Goal: Task Accomplishment & Management: Use online tool/utility

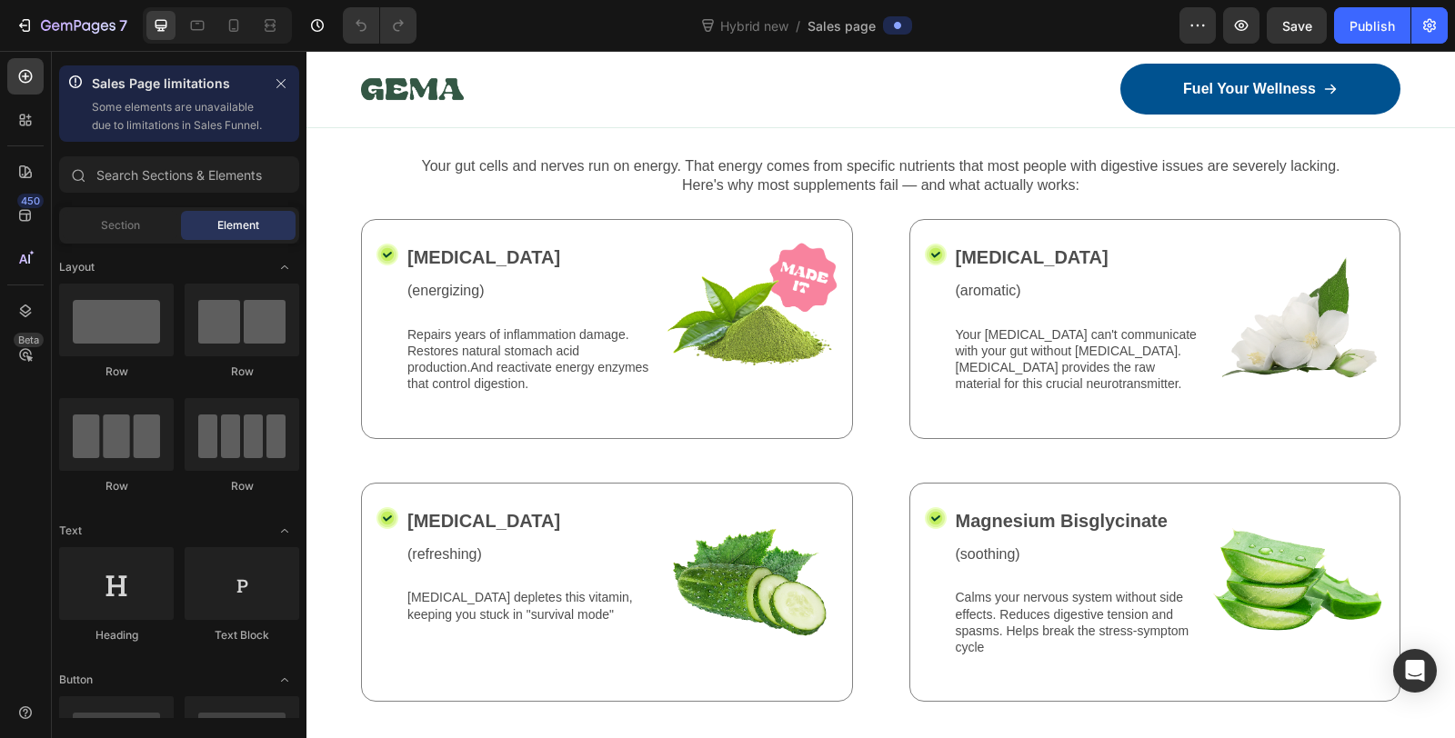
scroll to position [2847, 0]
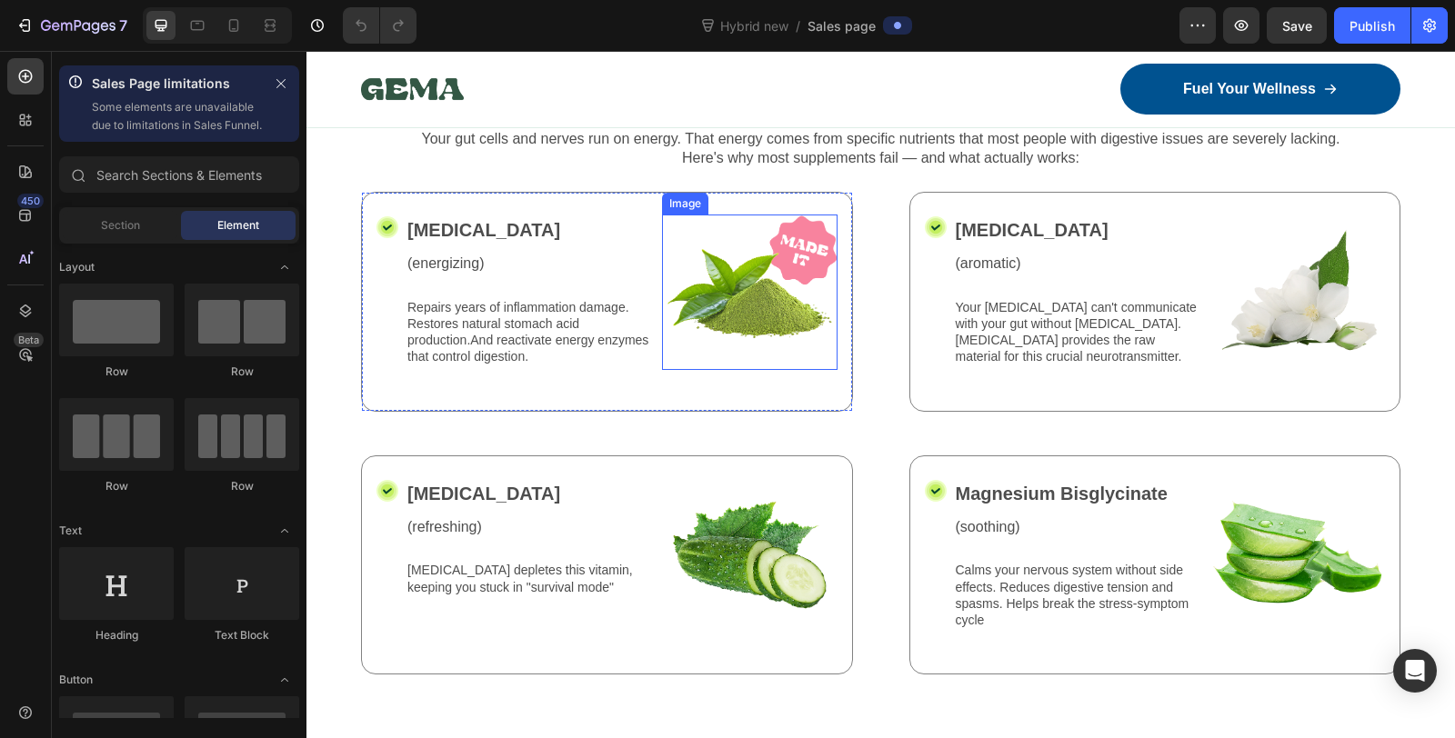
click at [796, 245] on img at bounding box center [749, 292] width 175 height 155
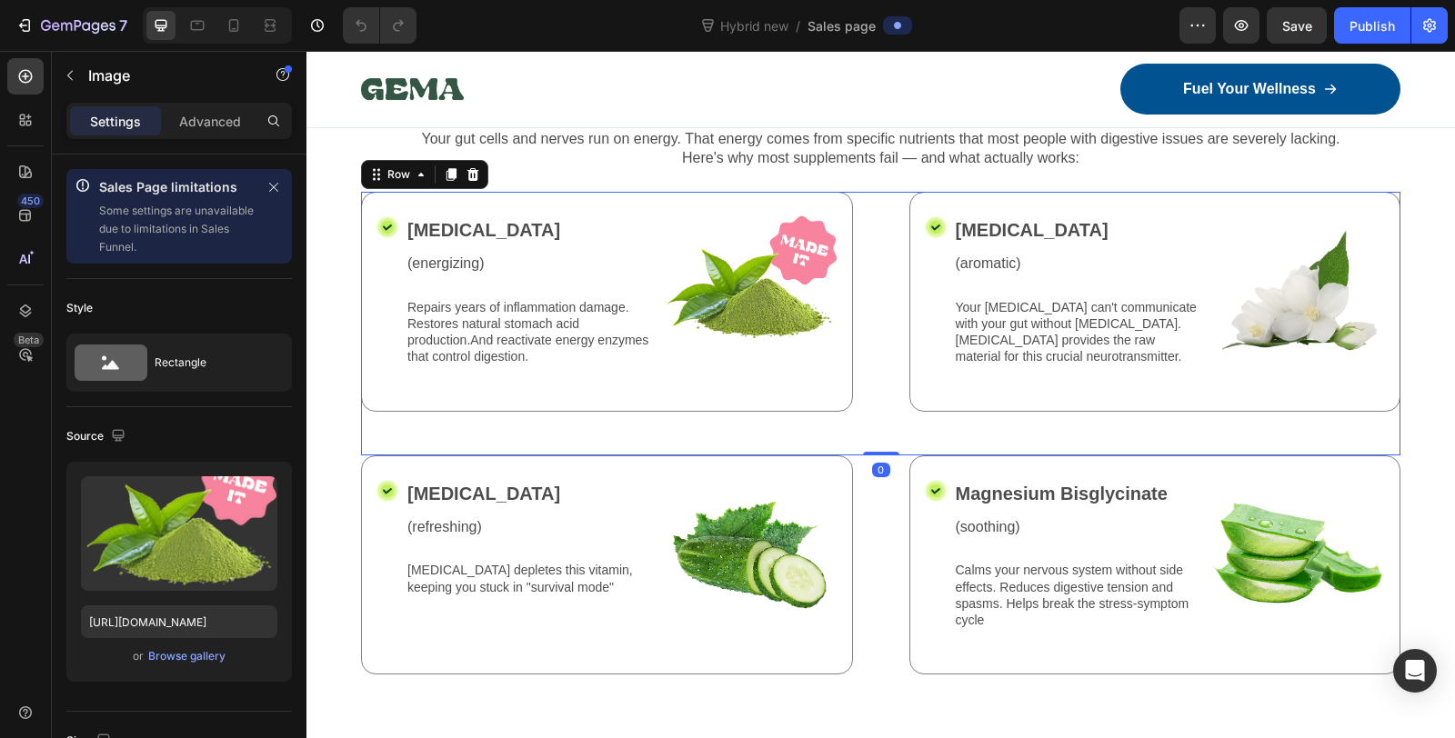
click at [873, 248] on div "Icon [MEDICAL_DATA] Text Block (energizing) Text Block Repairs years of inflamm…" at bounding box center [880, 324] width 1039 height 264
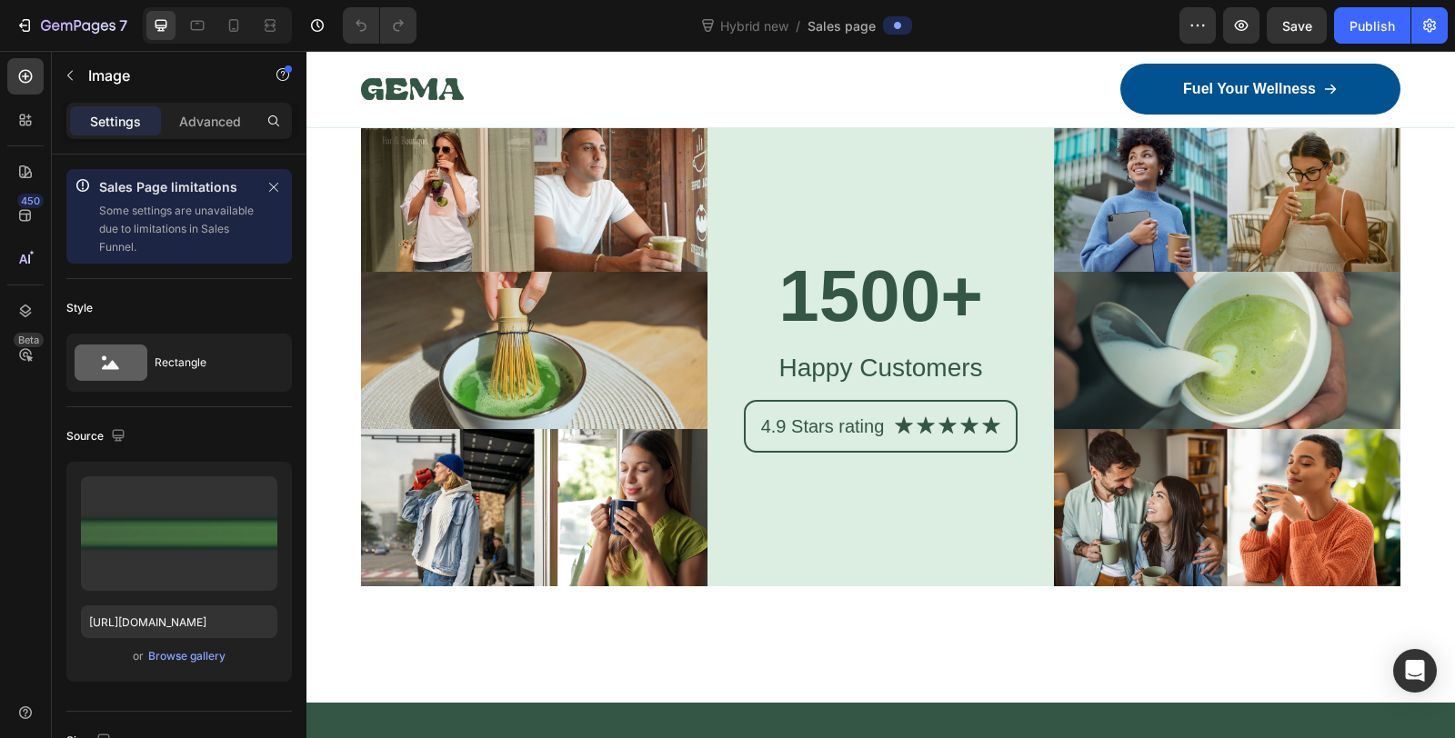
scroll to position [11936, 0]
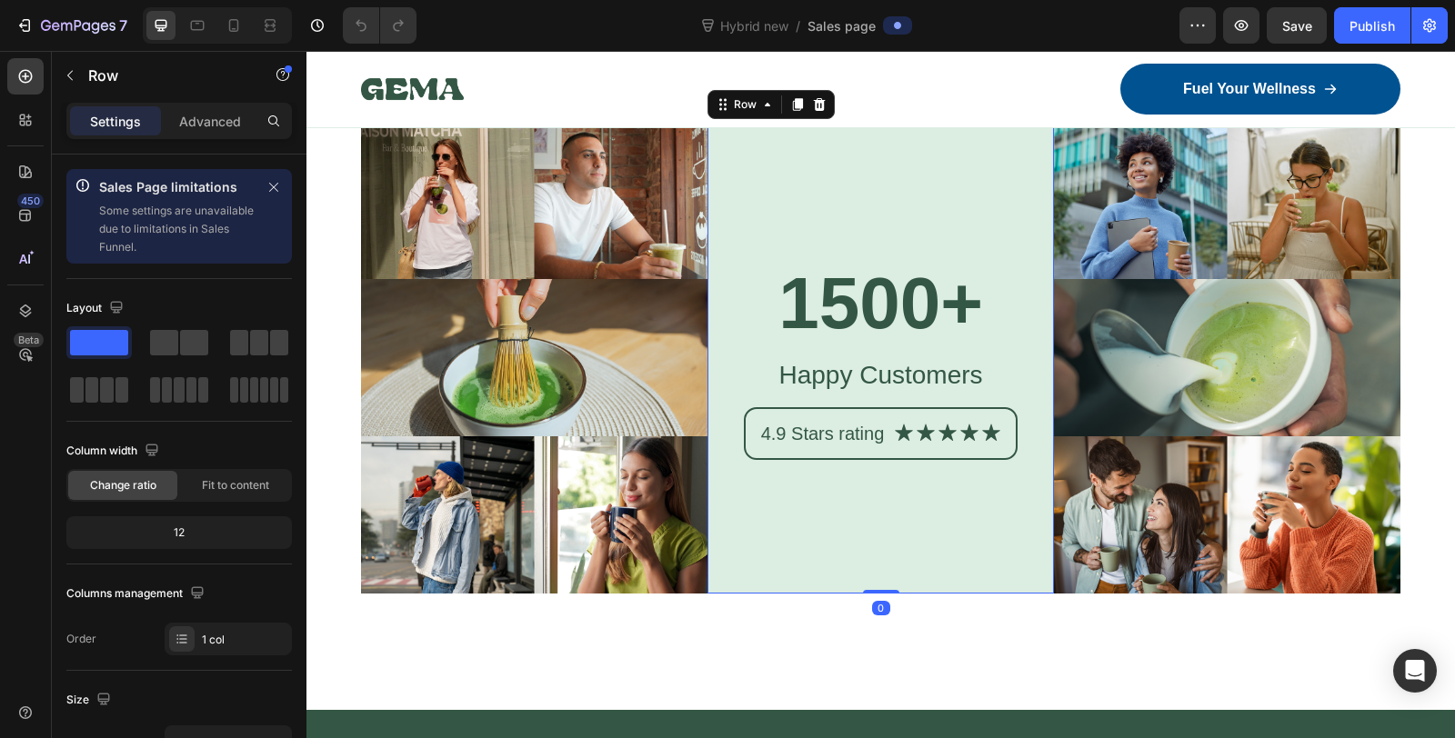
click at [819, 523] on div "1500+ Heading Happy Customers Text Block 4.9 Stars rating Text Block Icon Icon …" at bounding box center [880, 358] width 346 height 472
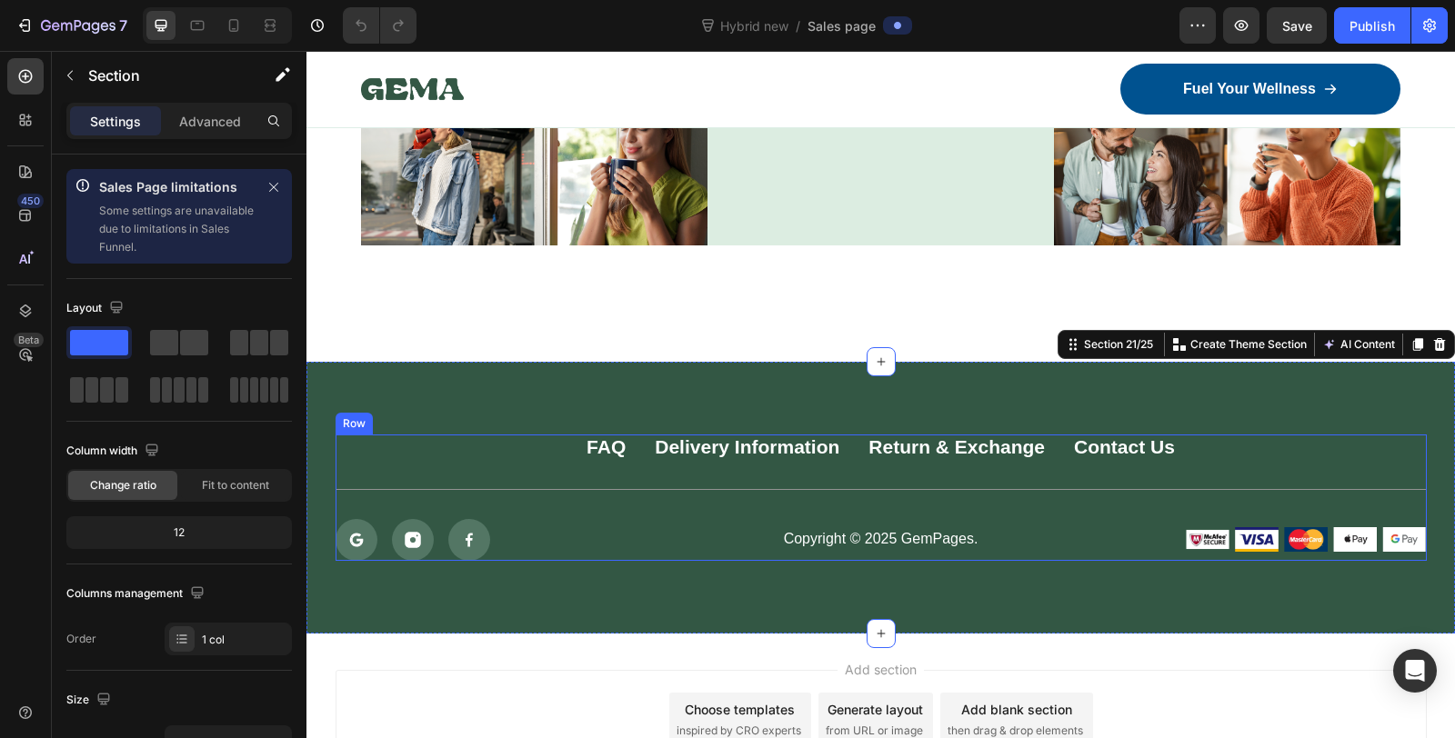
scroll to position [12274, 0]
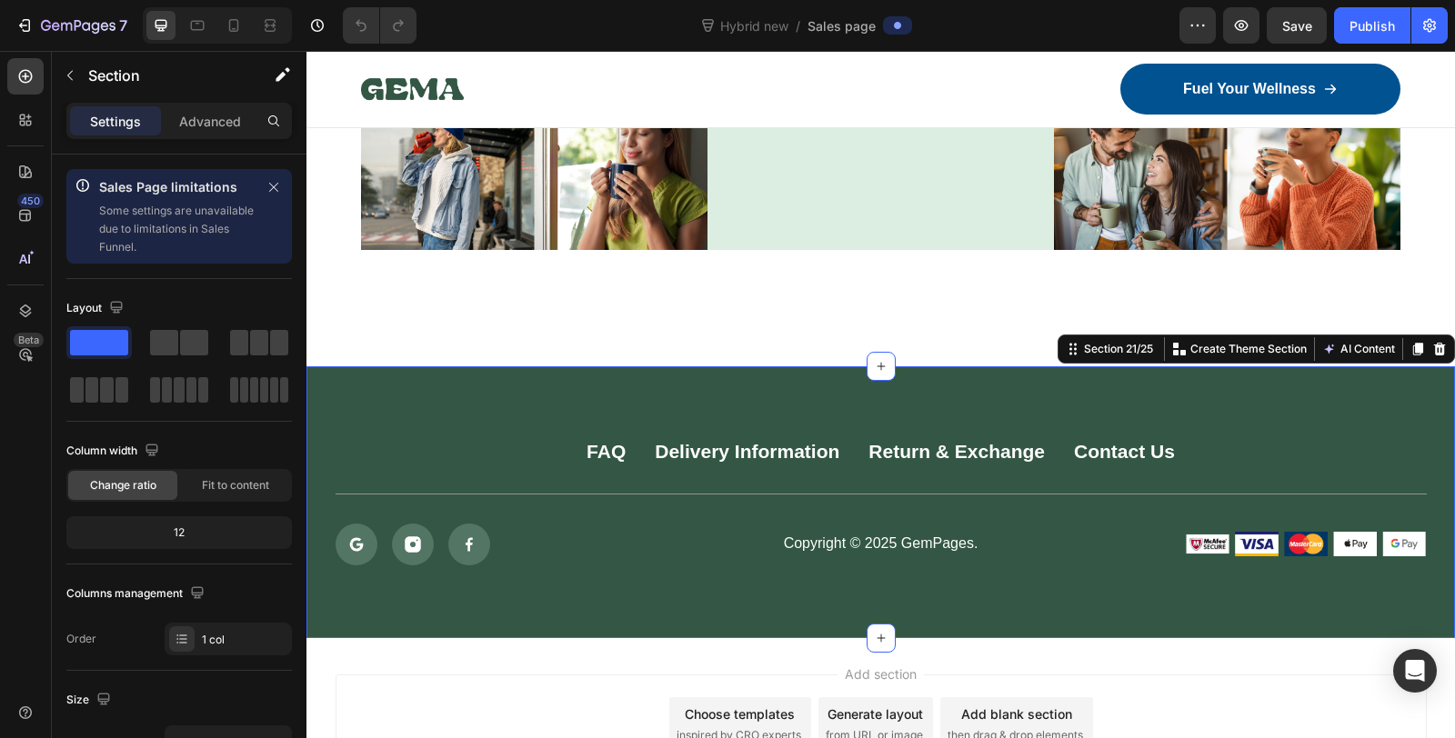
click at [731, 366] on div "FAQ Button Delivery Information Button Return & Exchange Button Contact Us Butt…" at bounding box center [880, 502] width 1148 height 272
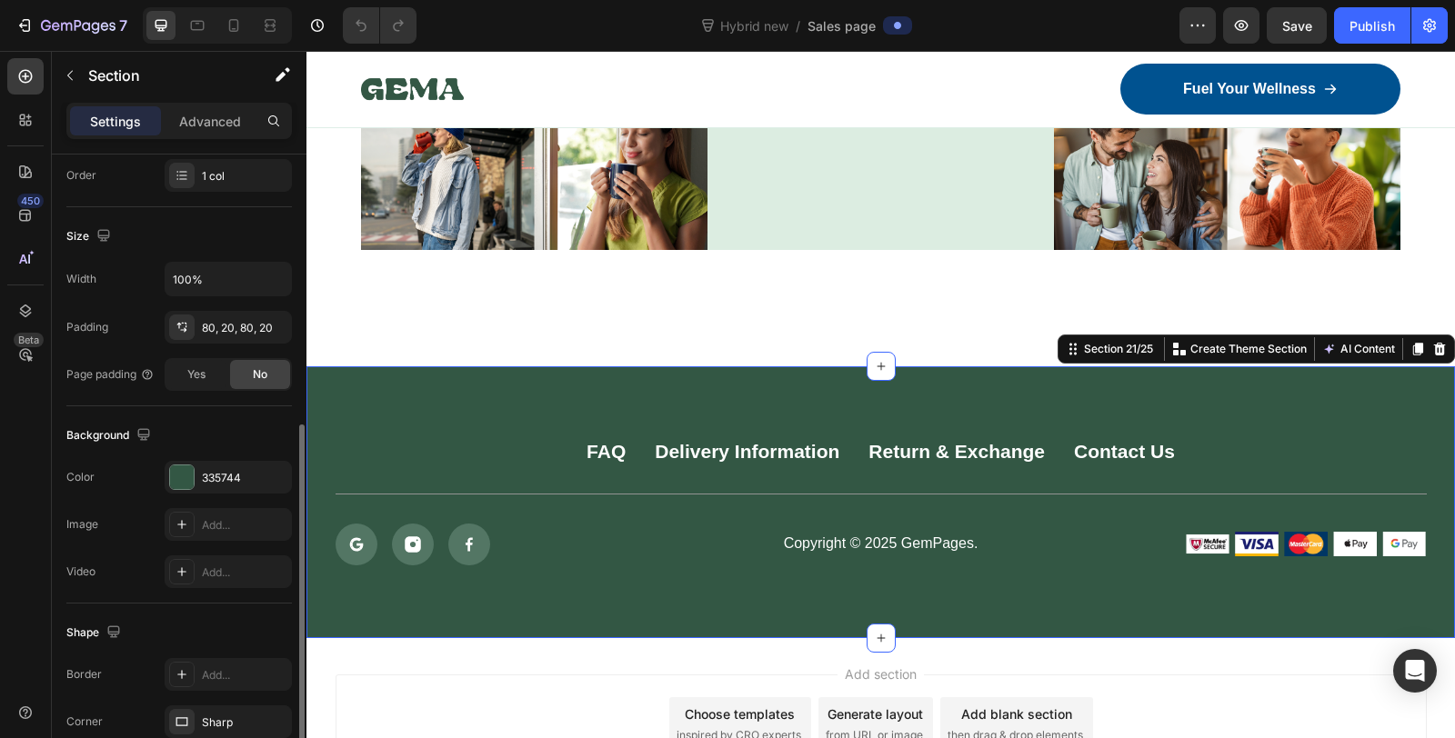
scroll to position [495, 0]
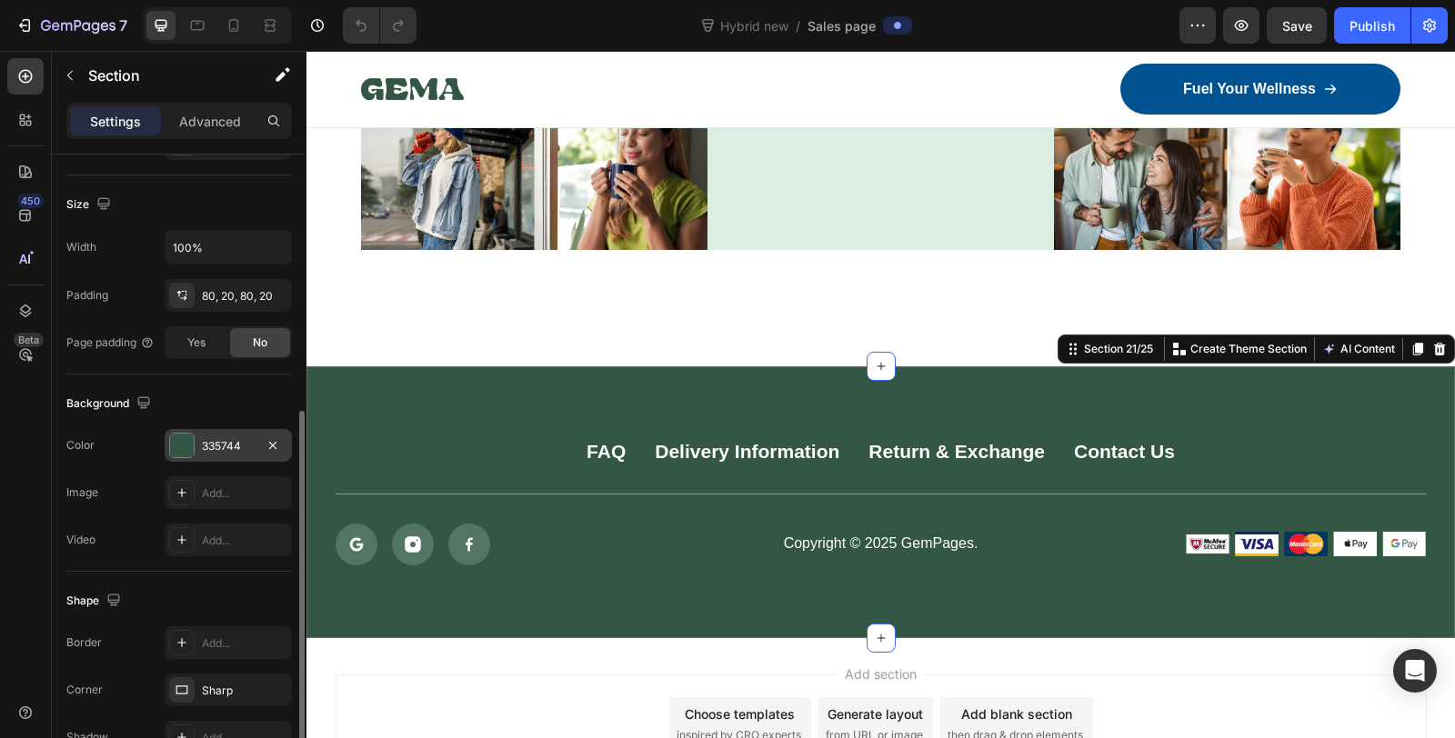
click at [185, 439] on div at bounding box center [182, 446] width 24 height 24
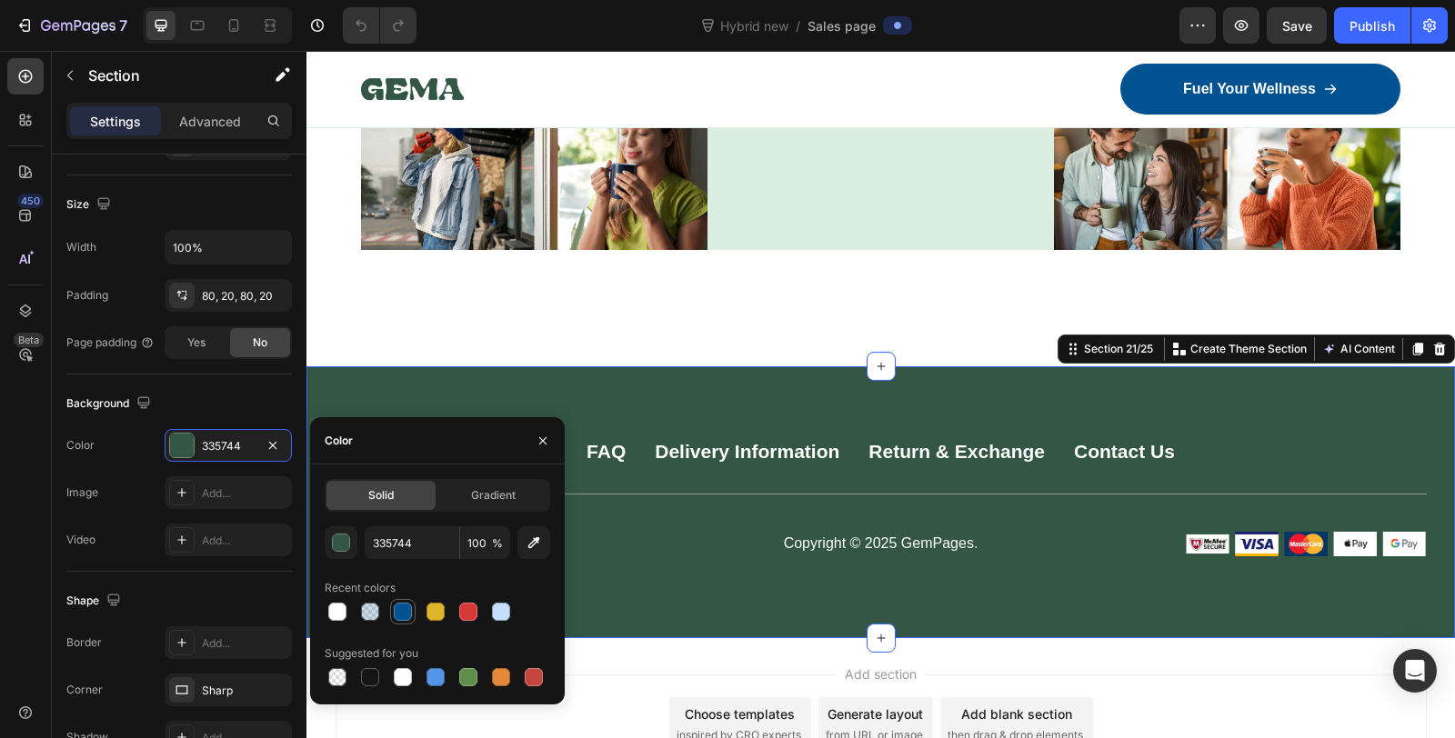
click at [395, 608] on div at bounding box center [403, 612] width 18 height 18
type input "005290"
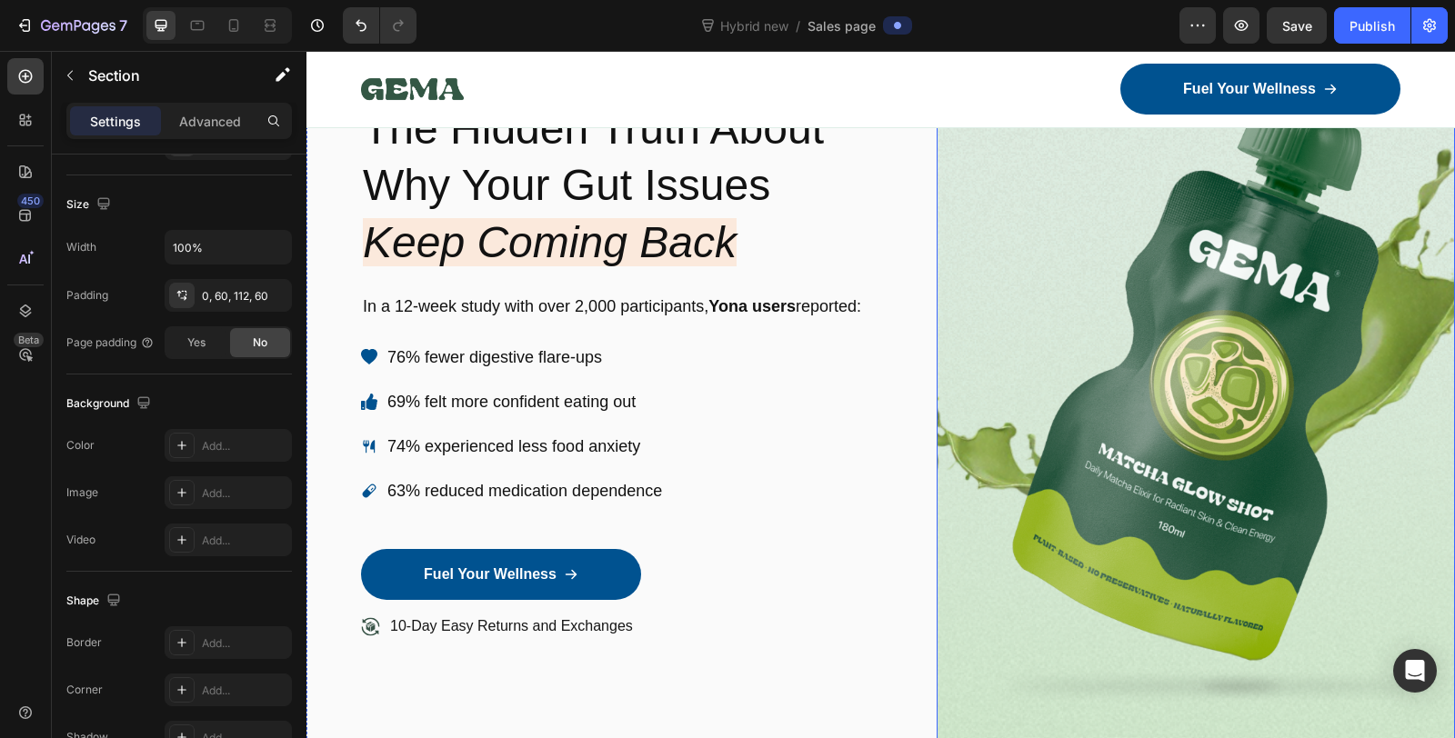
scroll to position [303, 0]
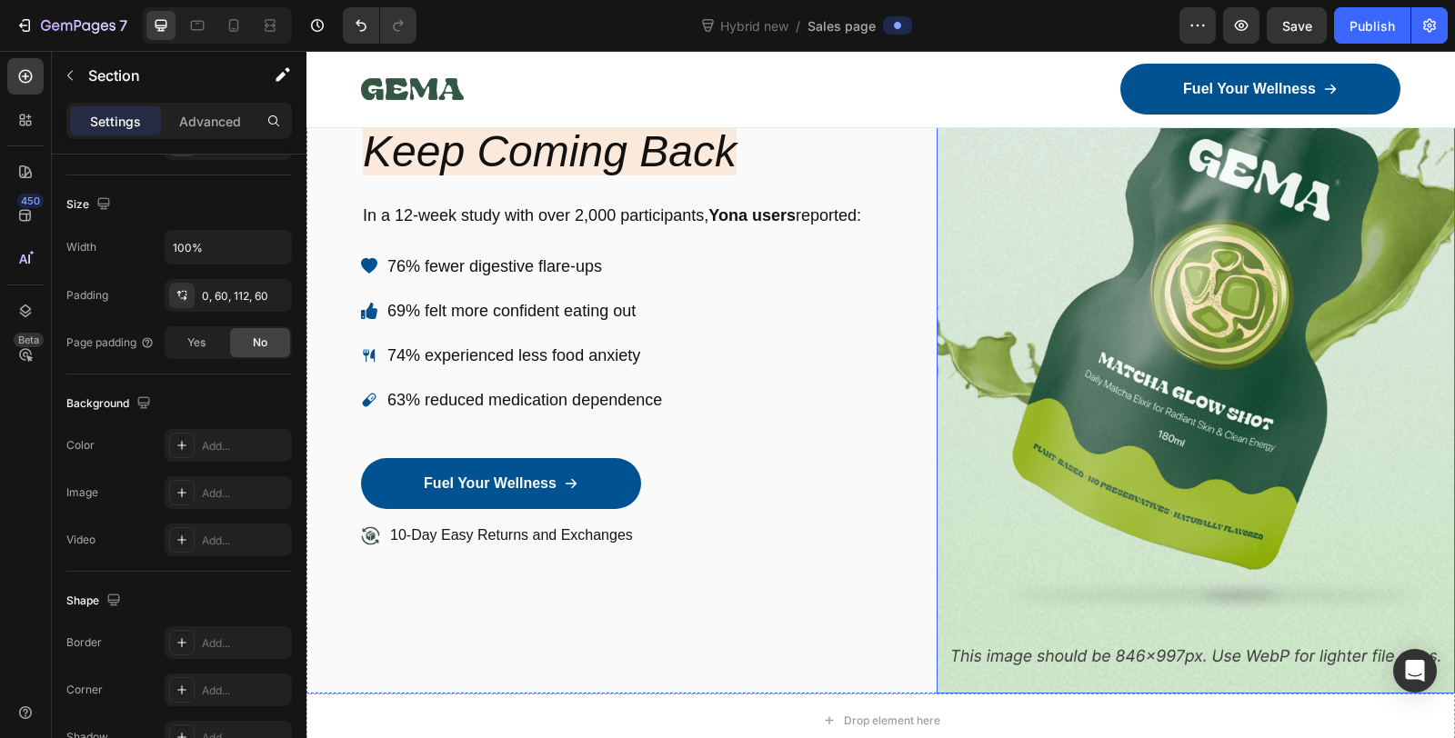
click at [1198, 286] on img at bounding box center [1195, 278] width 519 height 831
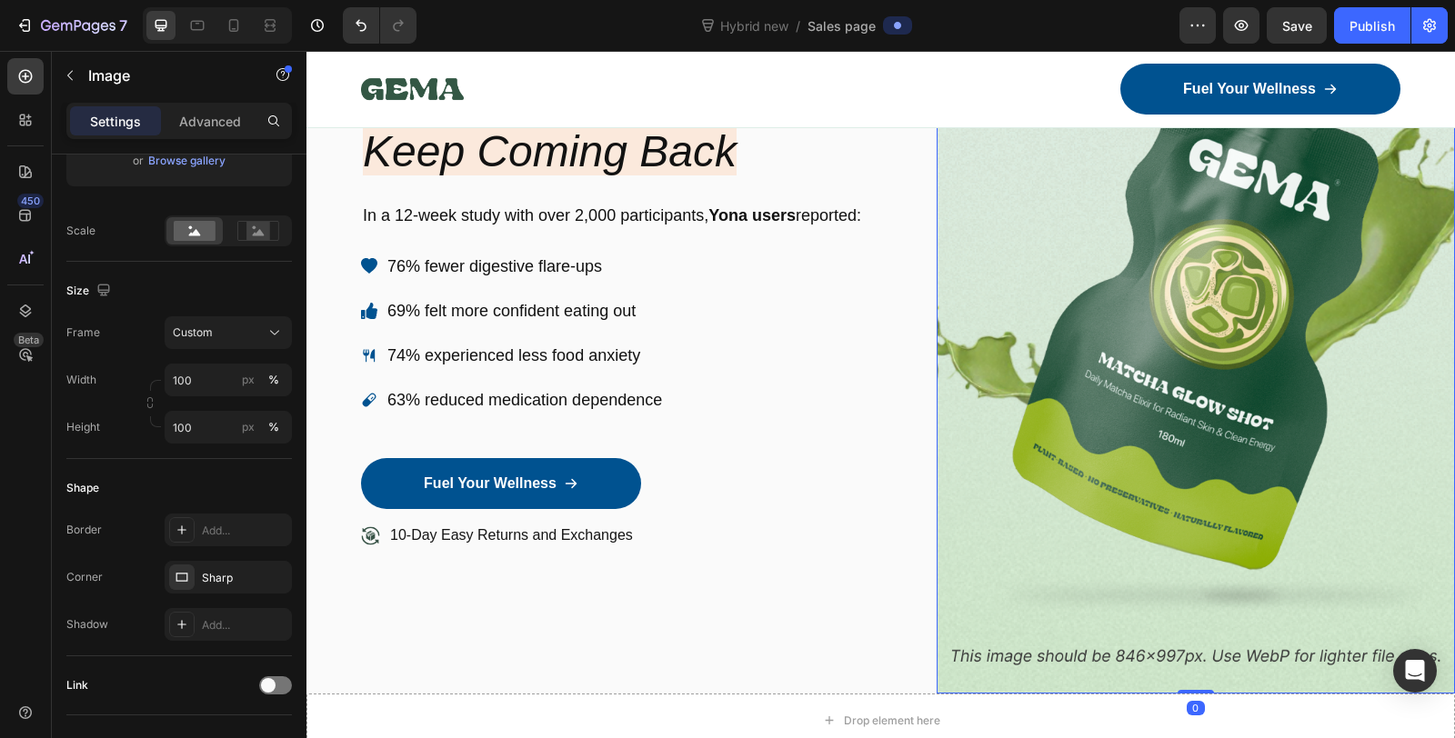
scroll to position [0, 0]
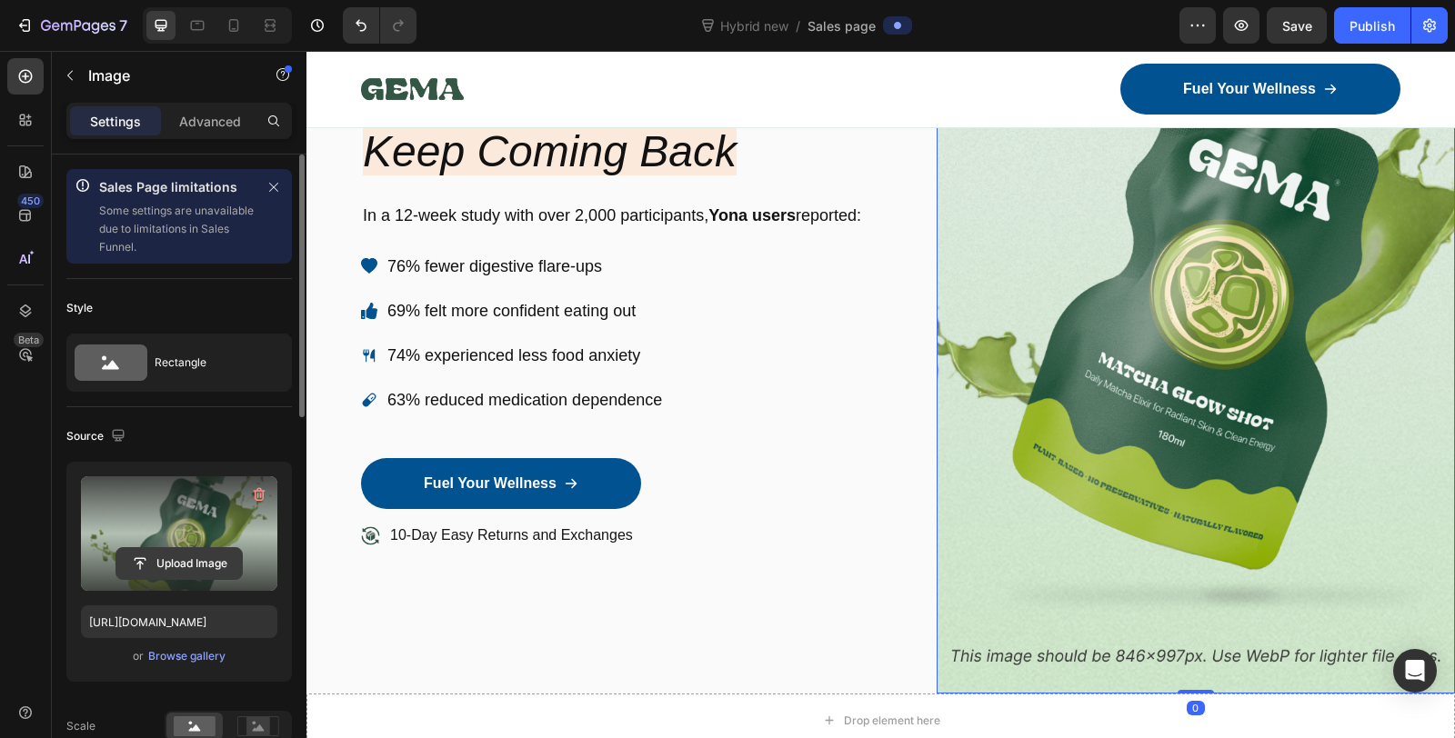
click at [177, 555] on input "file" at bounding box center [178, 563] width 125 height 31
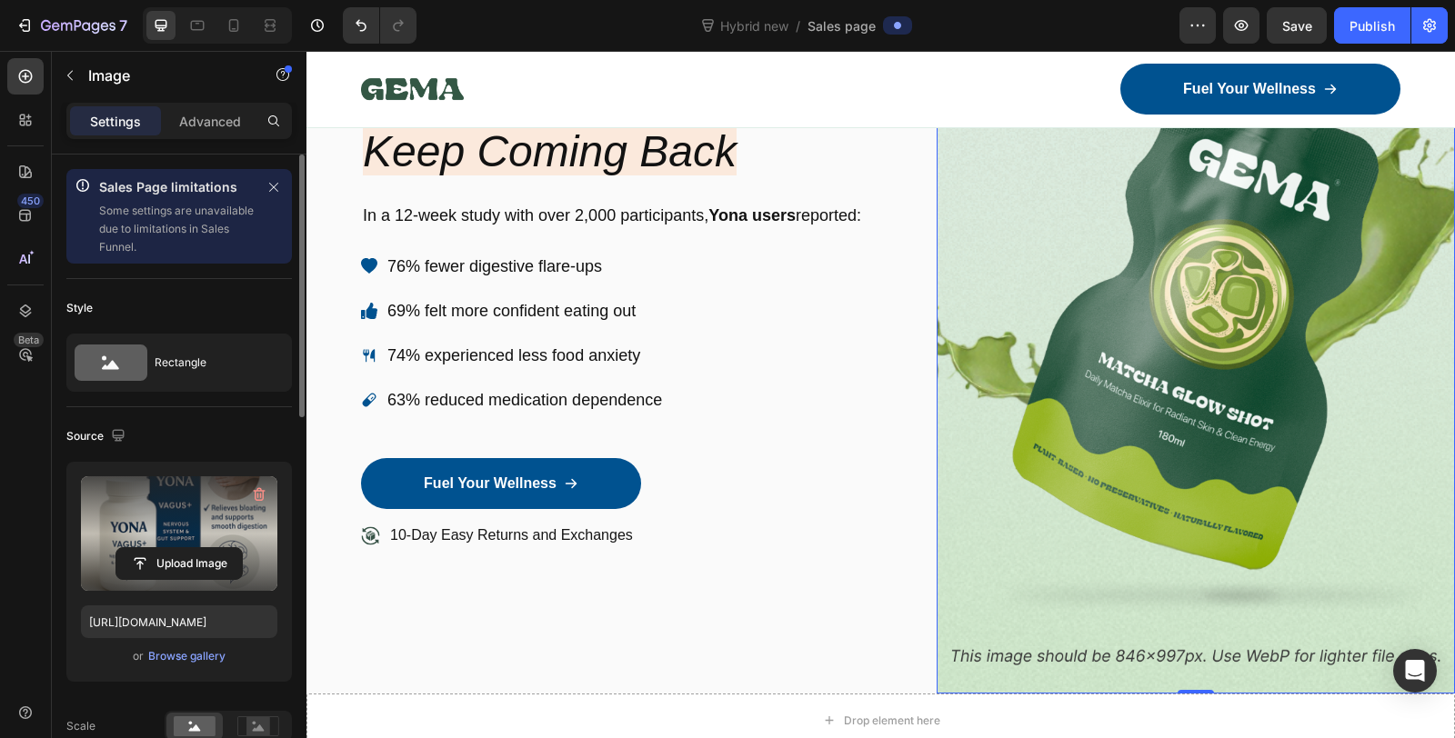
type input "[URL][DOMAIN_NAME]"
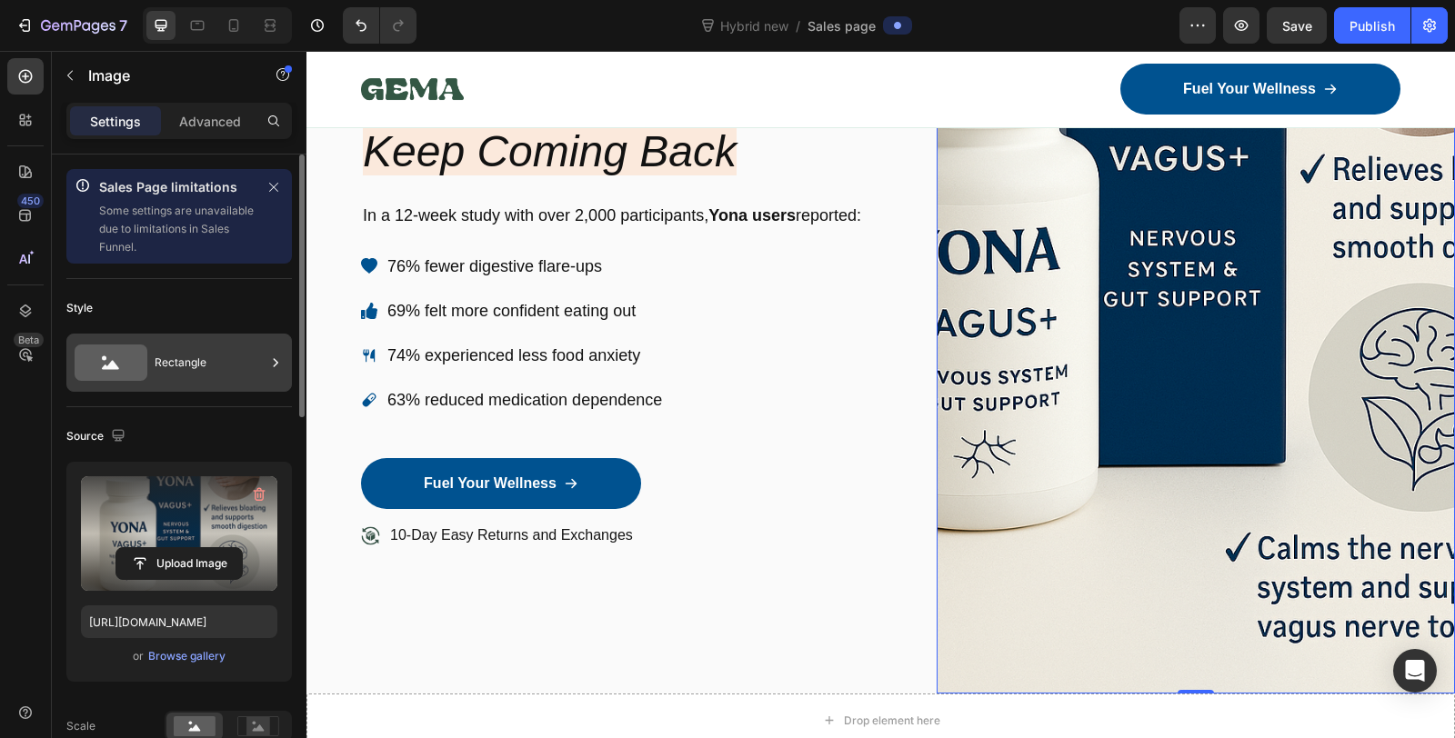
click at [197, 365] on div "Rectangle" at bounding box center [210, 363] width 111 height 42
click at [239, 305] on div "Style" at bounding box center [178, 308] width 225 height 29
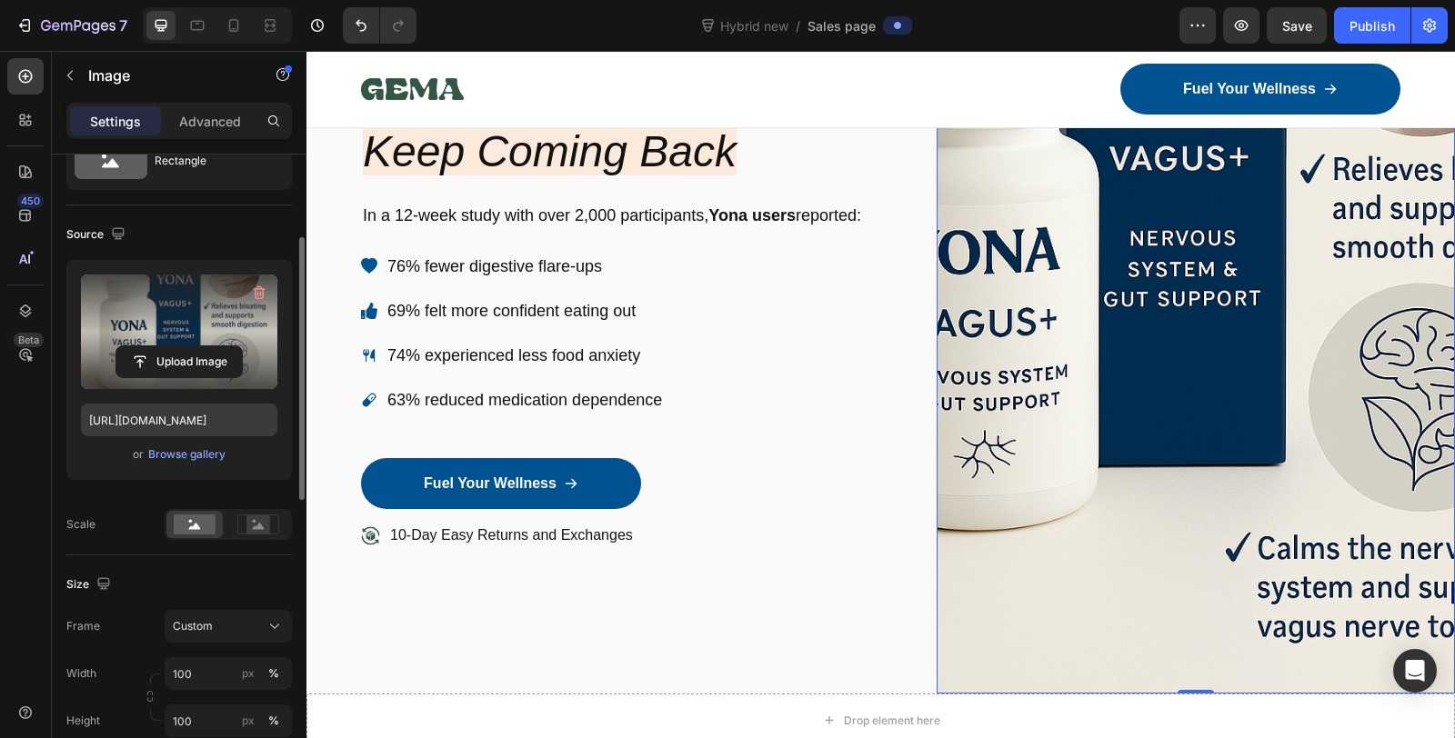
scroll to position [303, 0]
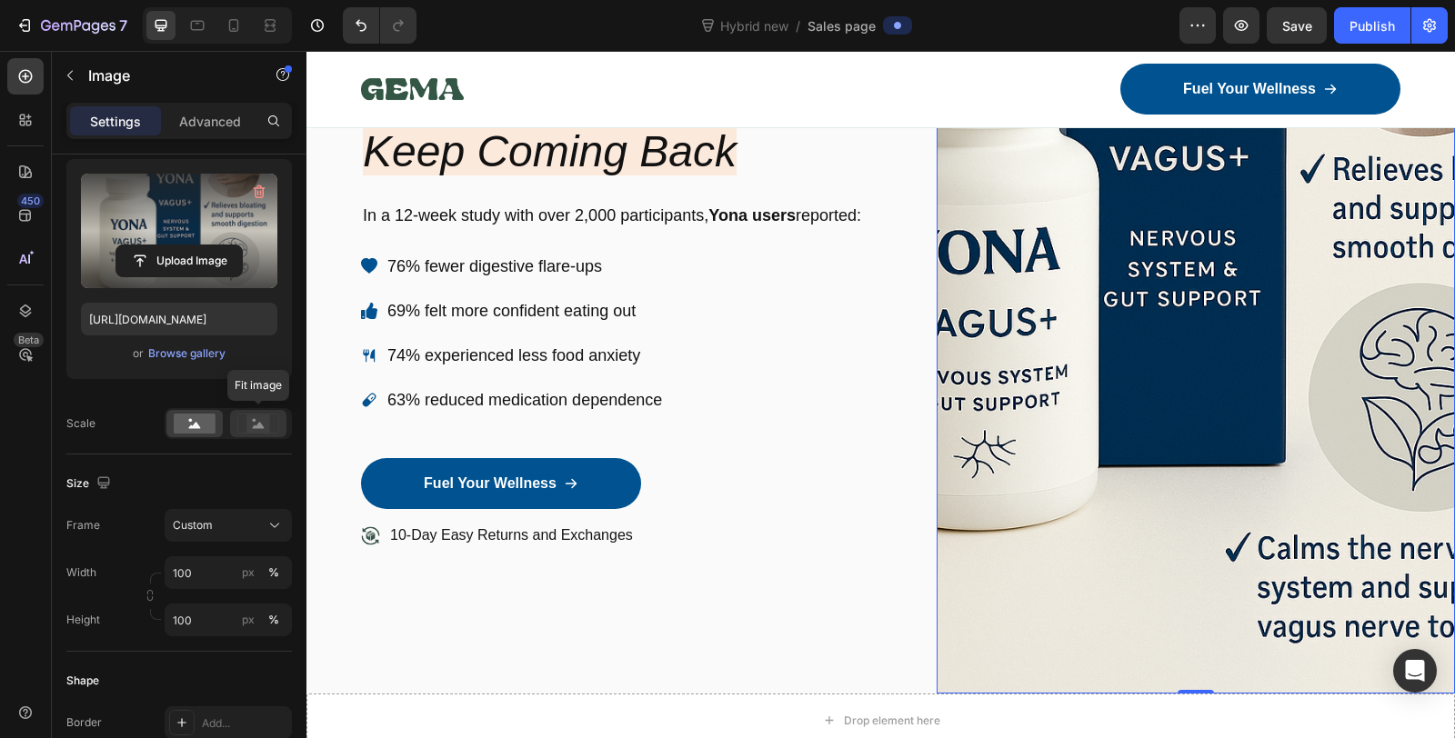
click at [261, 424] on icon at bounding box center [259, 425] width 12 height 6
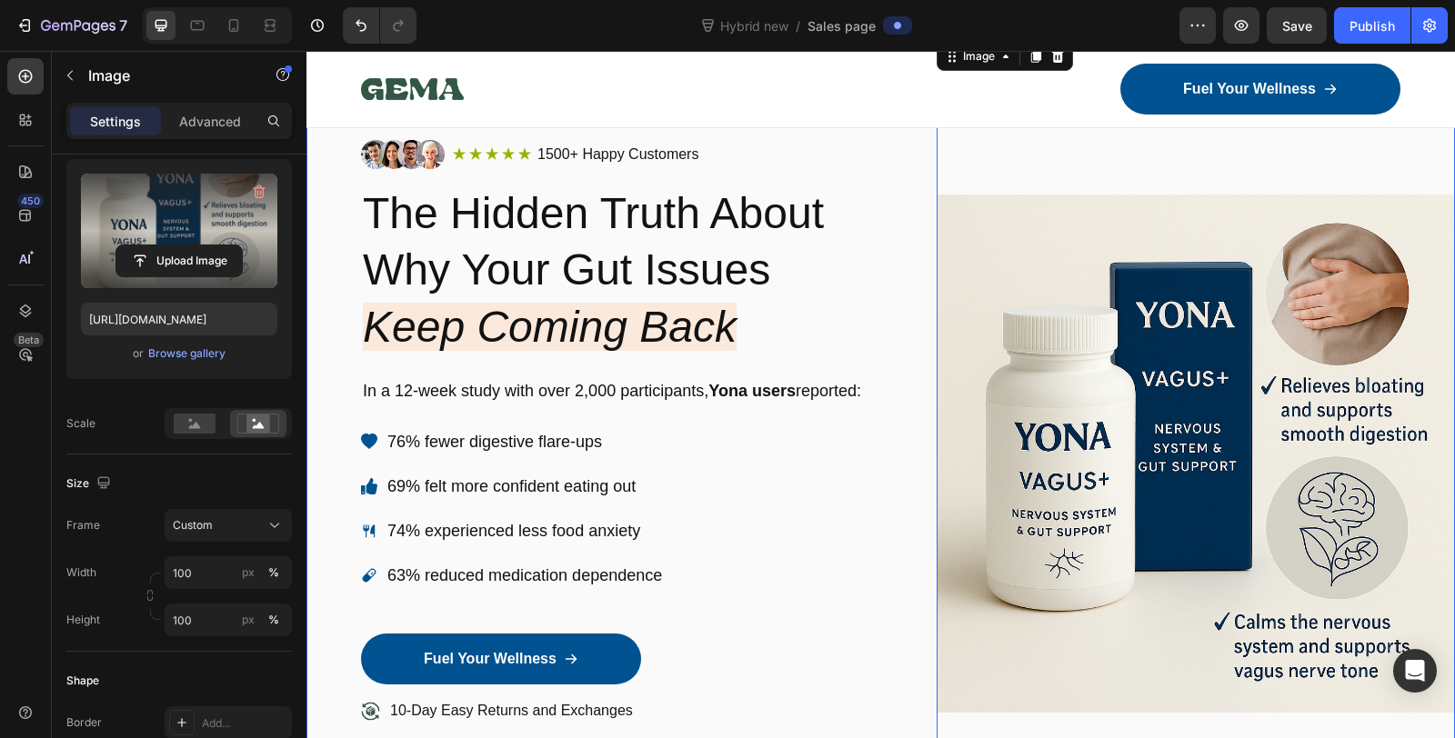
scroll to position [202, 0]
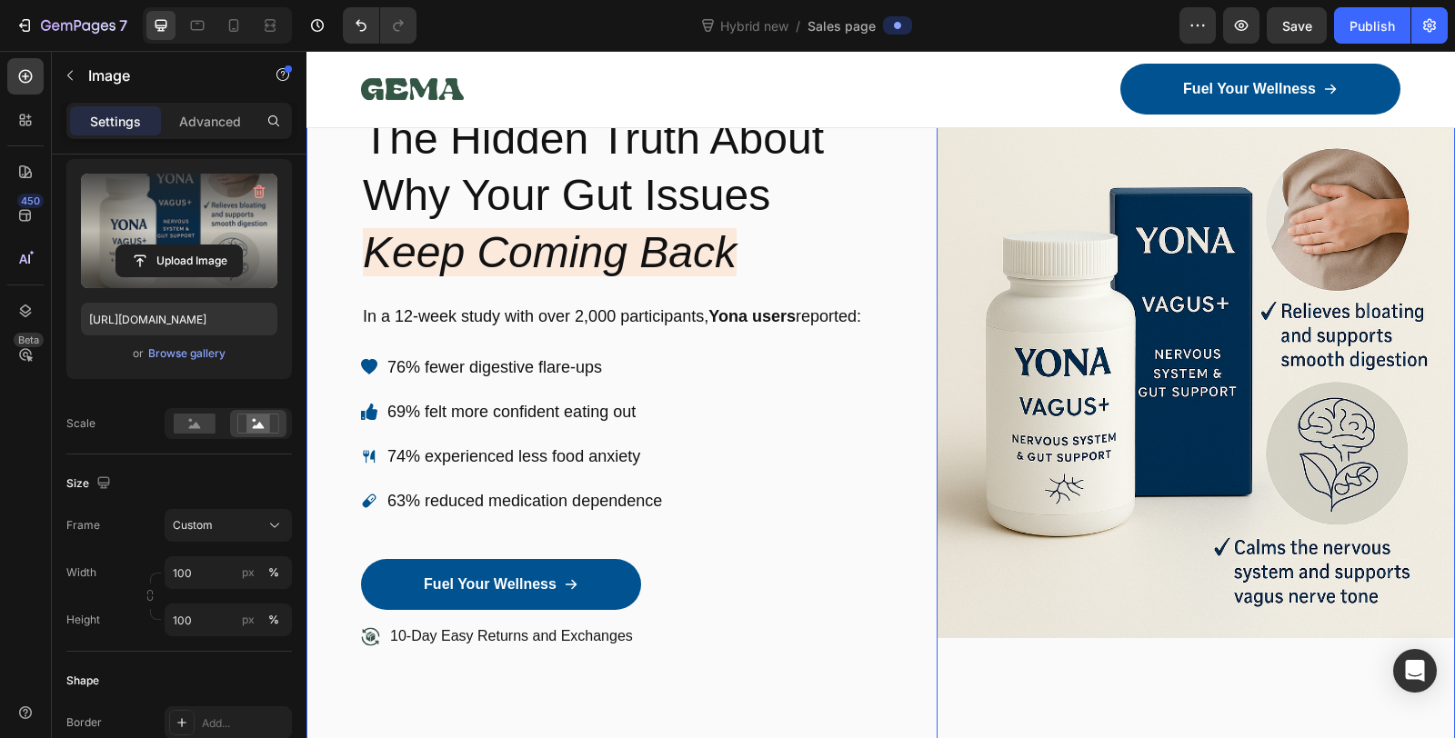
click at [883, 200] on div "Image Icon Icon Icon Icon Icon Icon List 1500+ Happy Customers Text Block Row R…" at bounding box center [880, 379] width 1148 height 831
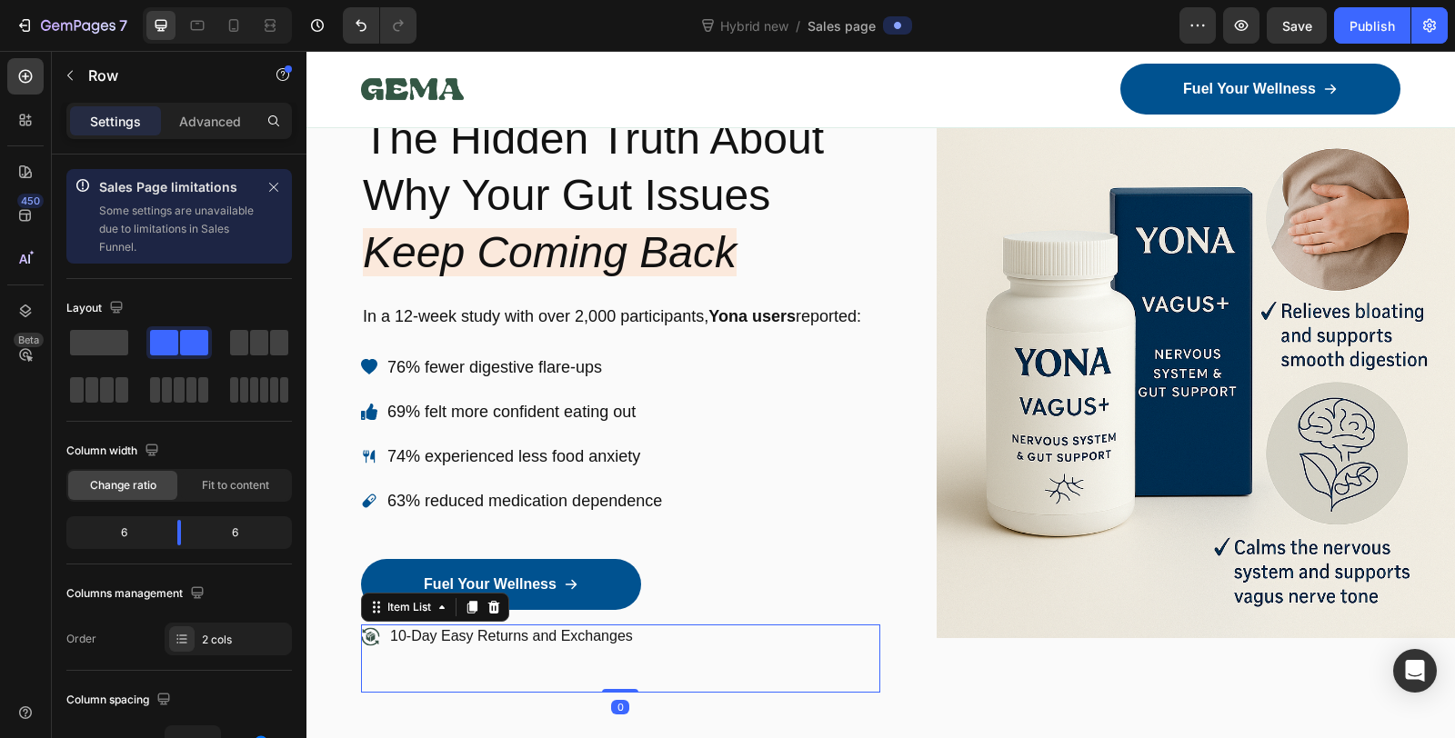
click at [485, 628] on p "10-Day Easy Returns and Exchanges" at bounding box center [511, 636] width 243 height 19
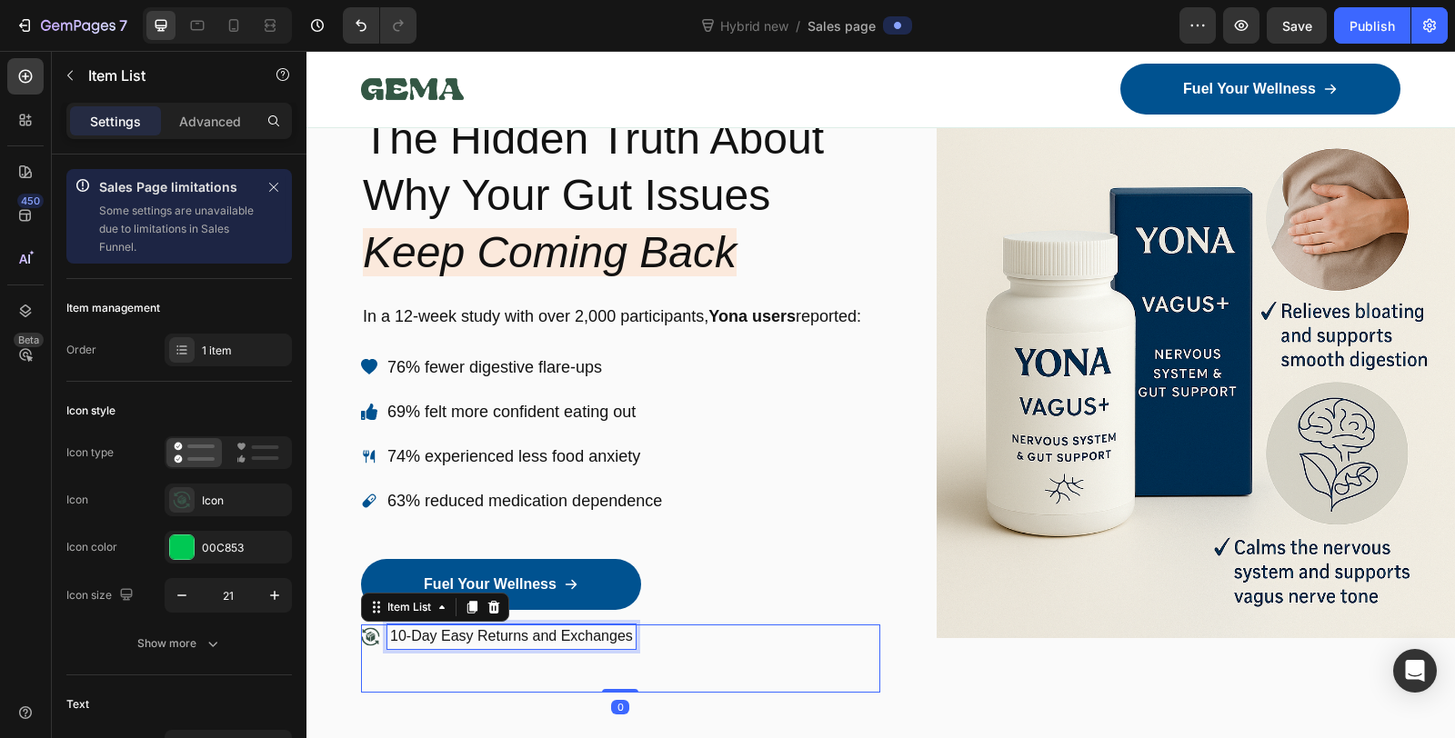
click at [485, 628] on p "10-Day Easy Returns and Exchanges" at bounding box center [511, 636] width 243 height 19
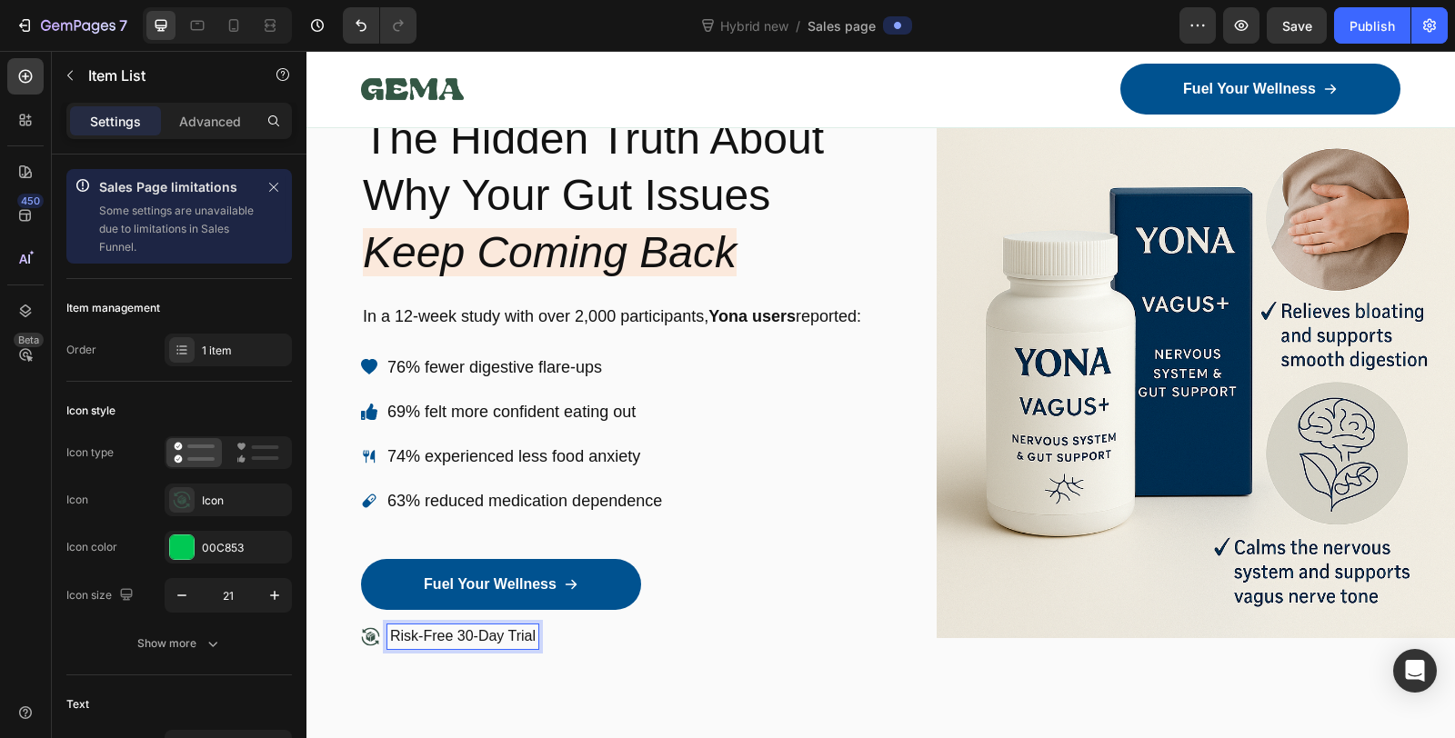
click at [580, 680] on div "Risk-Free 30-Day Trial" at bounding box center [620, 659] width 519 height 68
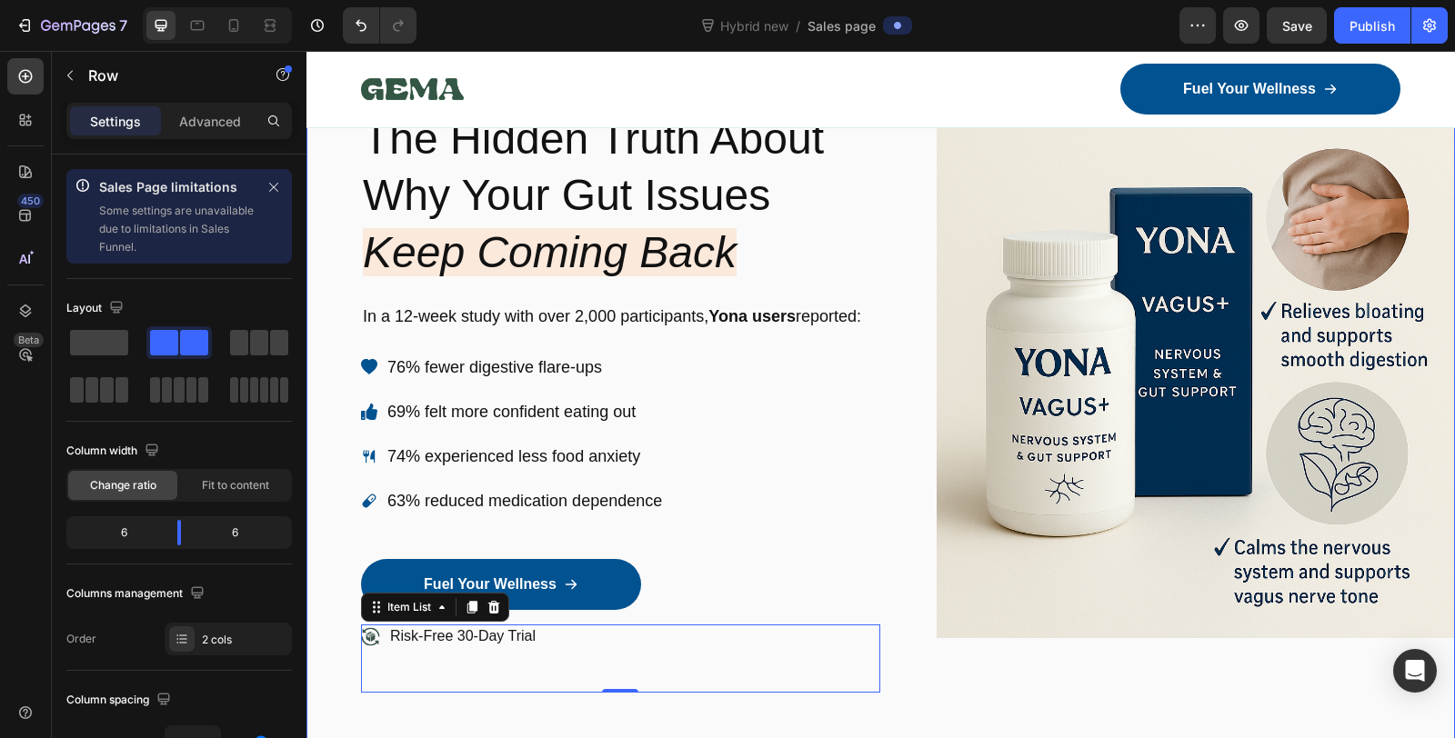
click at [896, 352] on div "Image Icon Icon Icon Icon Icon Icon List 1500+ Happy Customers Text Block Row R…" at bounding box center [880, 379] width 1148 height 831
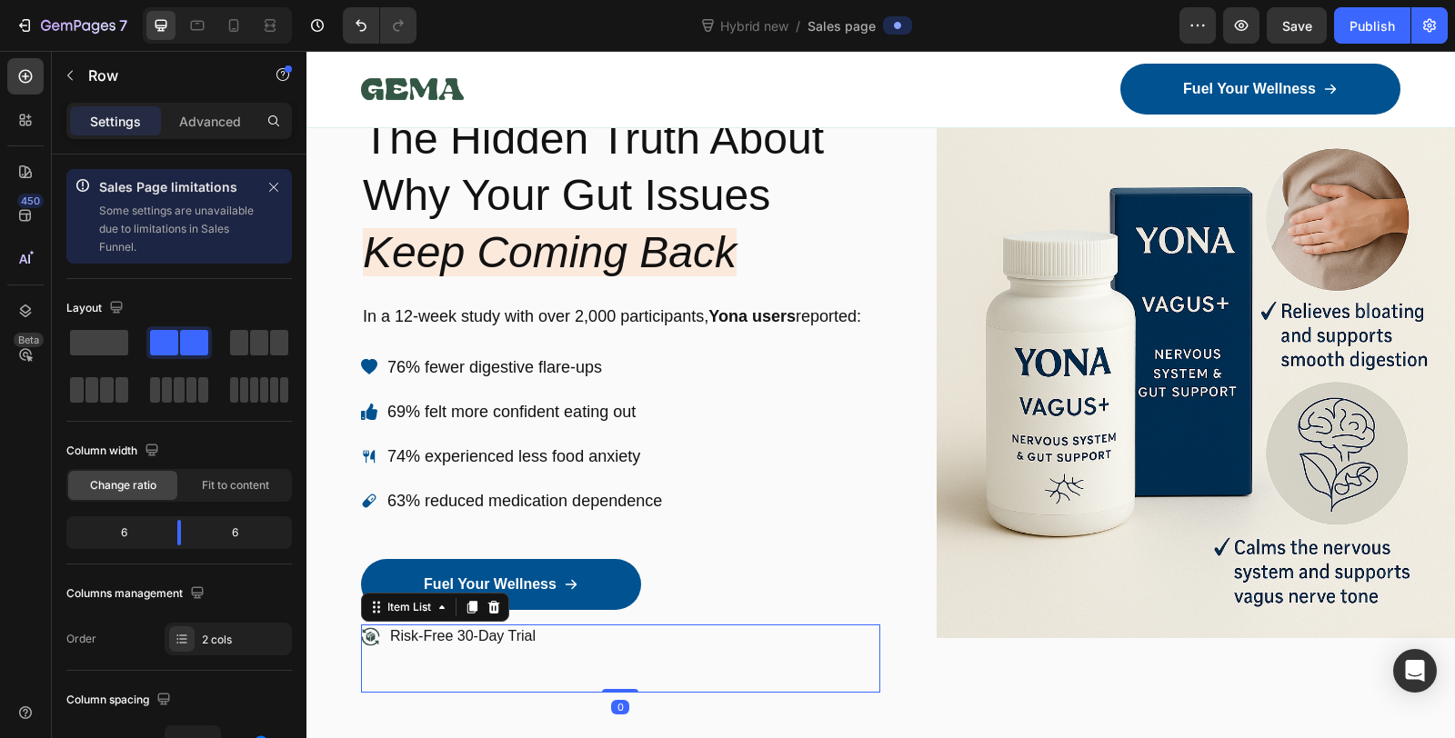
click at [361, 629] on icon at bounding box center [370, 636] width 19 height 19
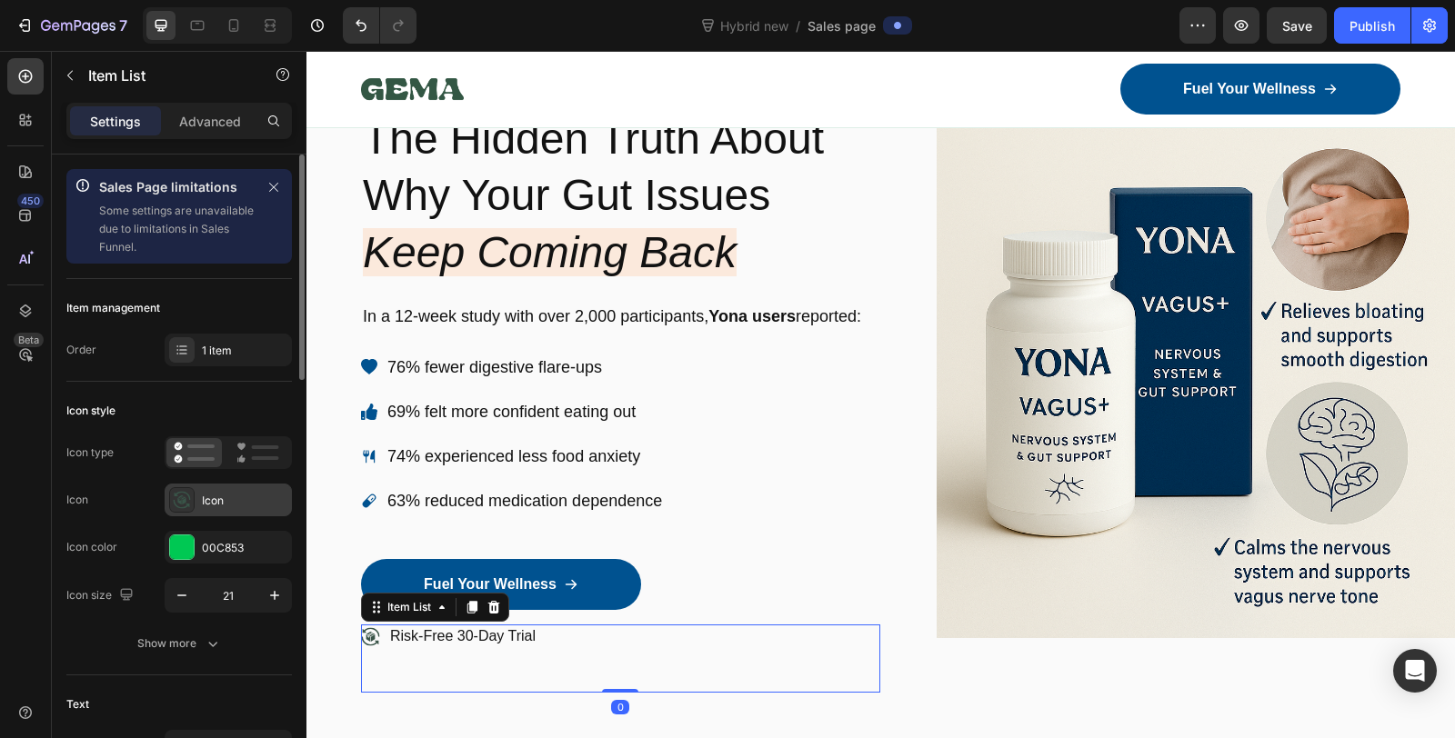
click at [189, 502] on icon at bounding box center [182, 500] width 18 height 18
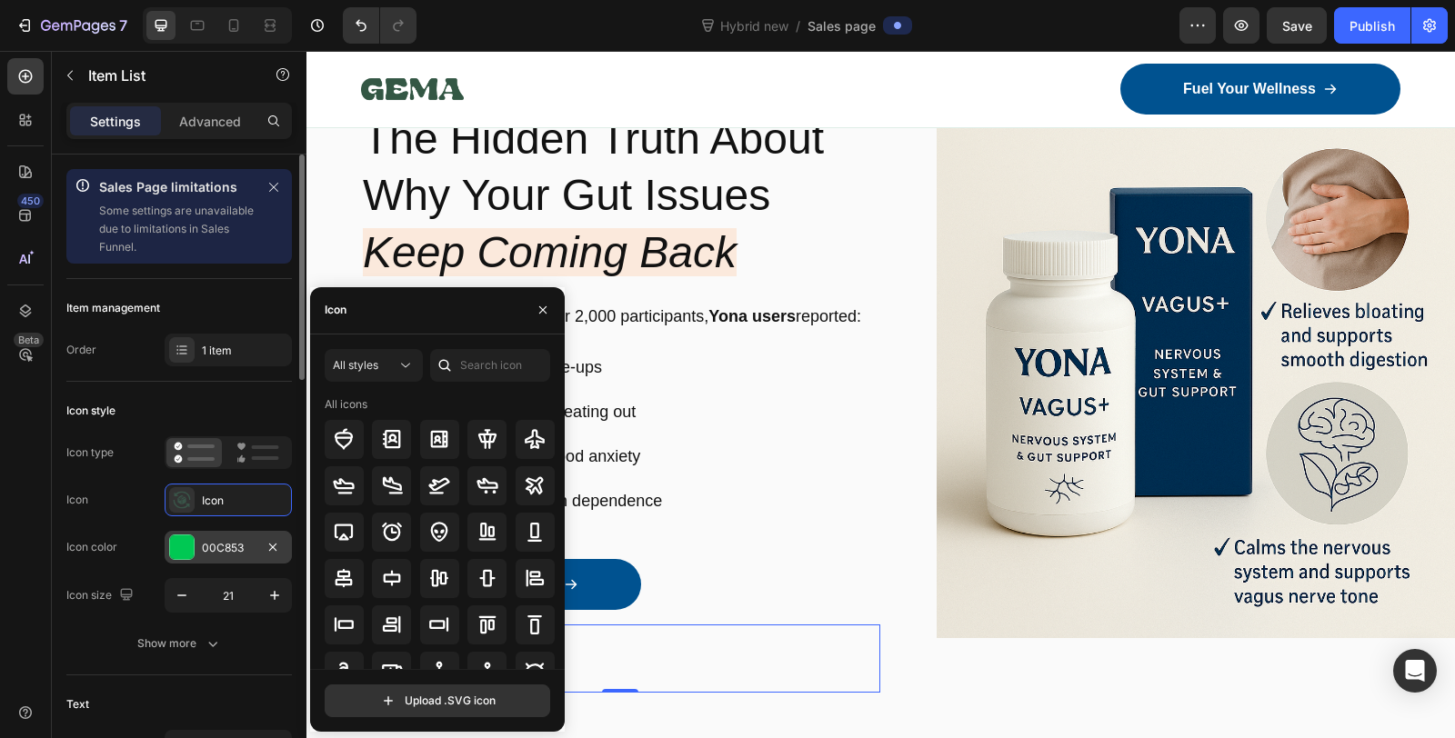
click at [185, 546] on div at bounding box center [182, 547] width 24 height 24
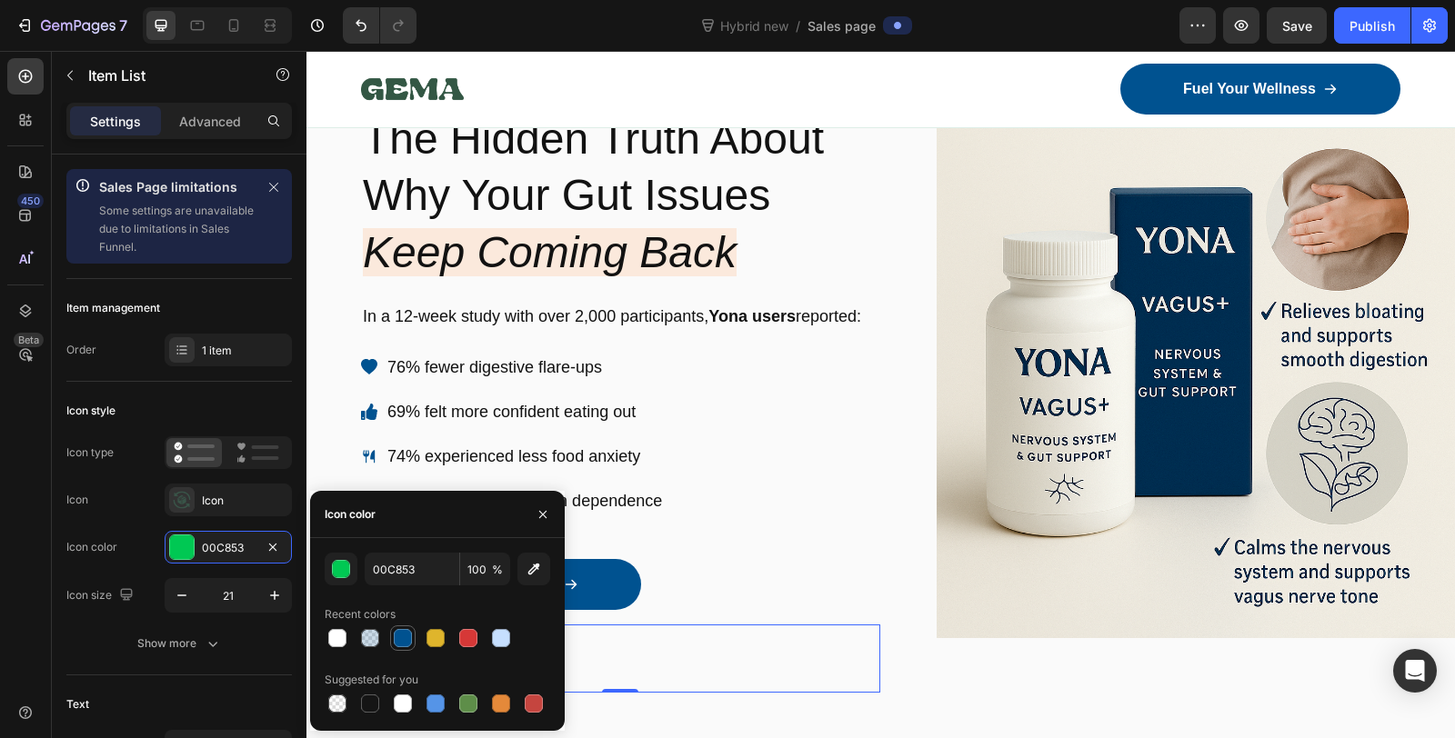
click at [408, 633] on div at bounding box center [403, 638] width 18 height 18
type input "005290"
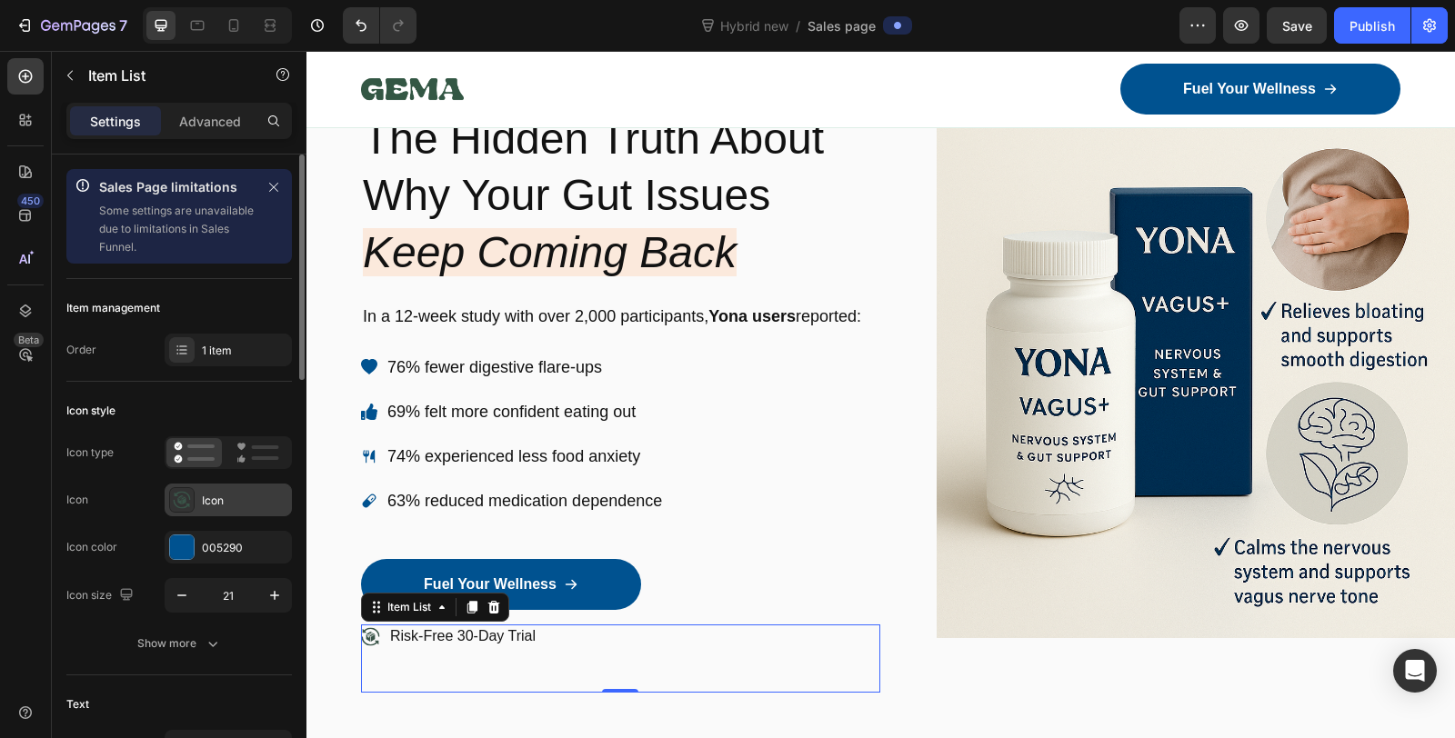
click at [256, 500] on div "Icon" at bounding box center [244, 501] width 85 height 16
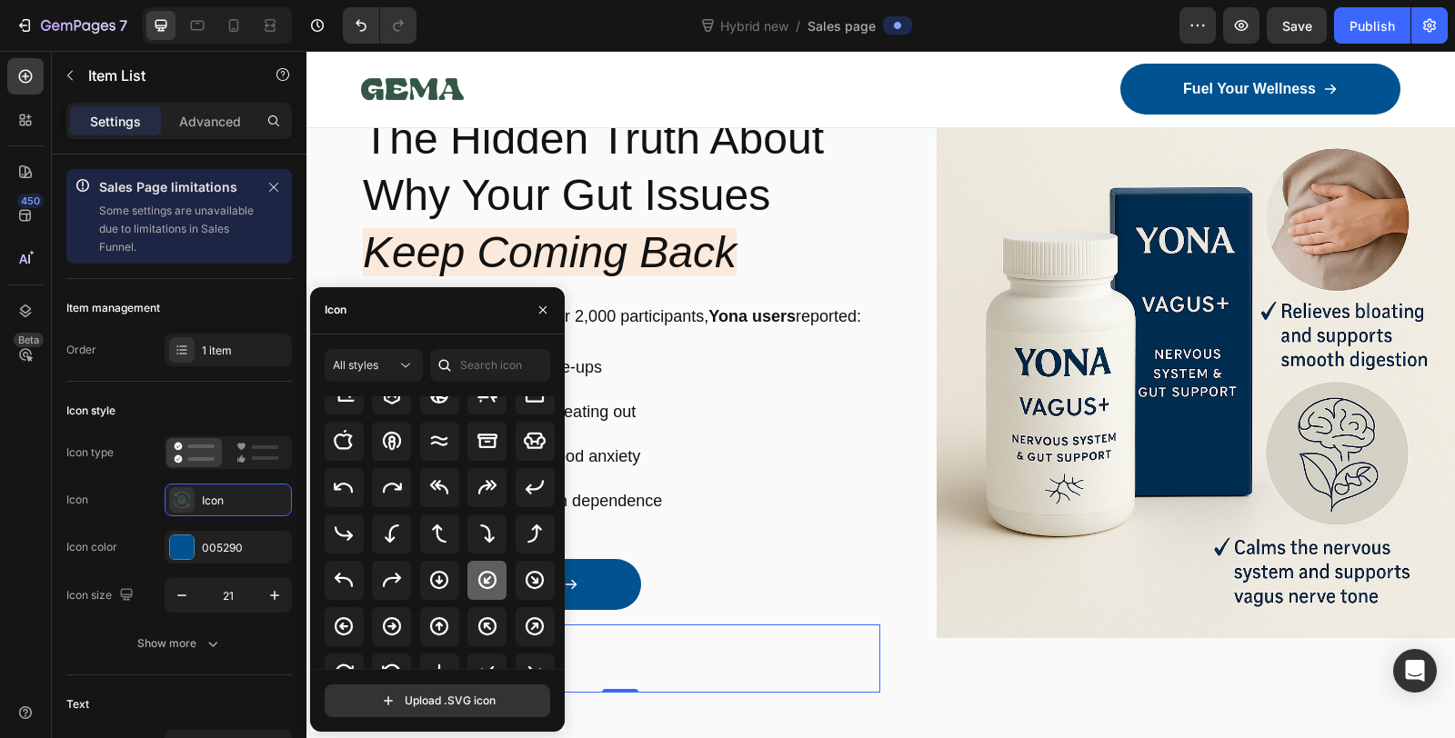
scroll to position [402, 0]
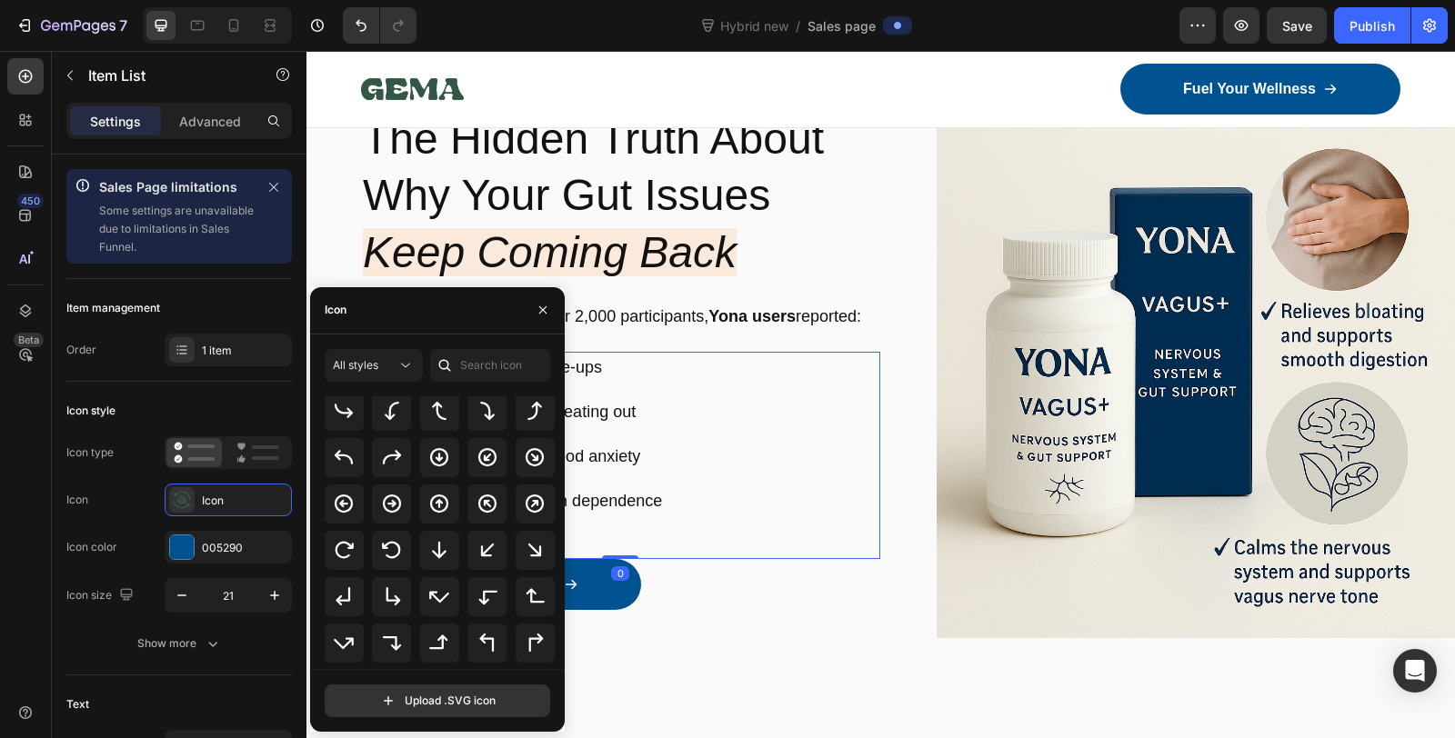
click at [832, 528] on div "76% fewer digestive flare-ups 69% felt more confident eating out 74% experience…" at bounding box center [620, 455] width 519 height 207
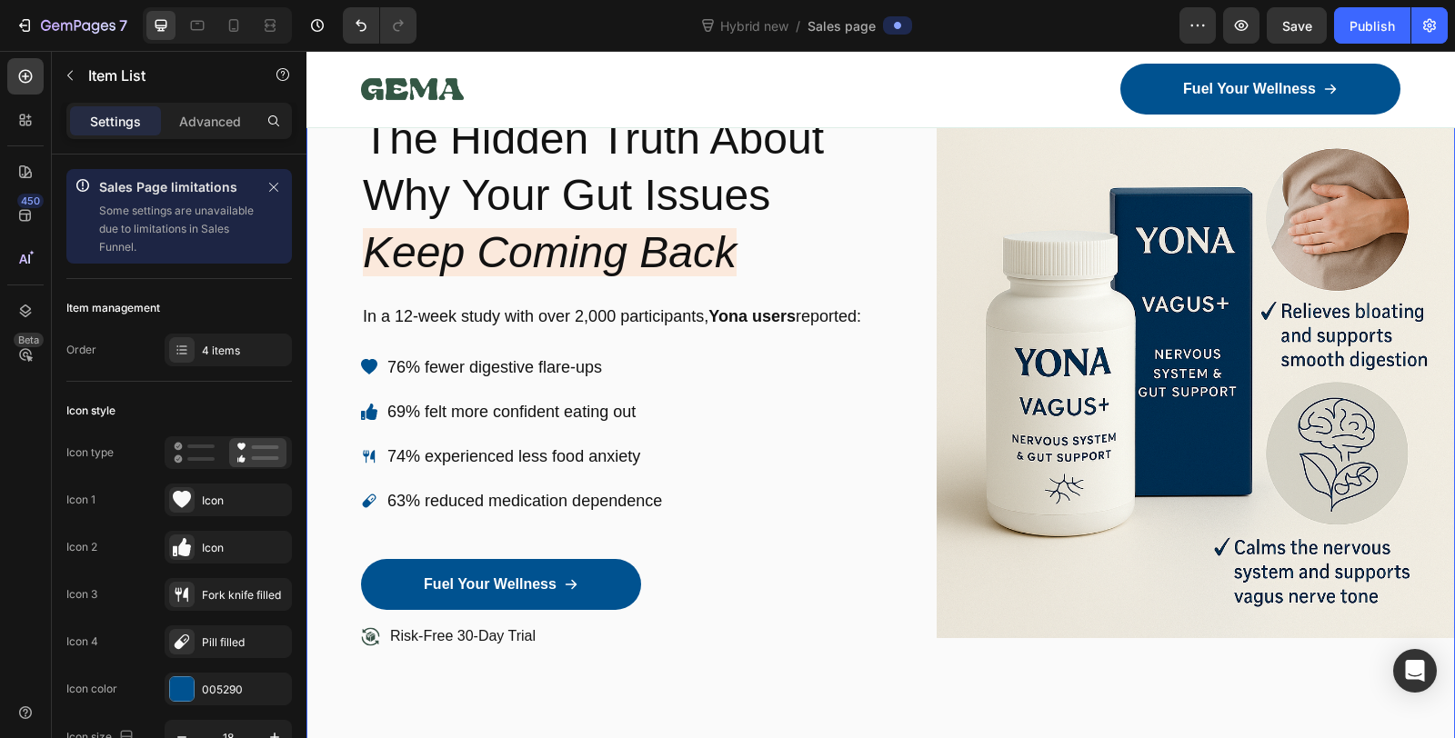
click at [894, 294] on div "Image Icon Icon Icon Icon Icon Icon List 1500+ Happy Customers Text Block Row R…" at bounding box center [880, 379] width 1148 height 831
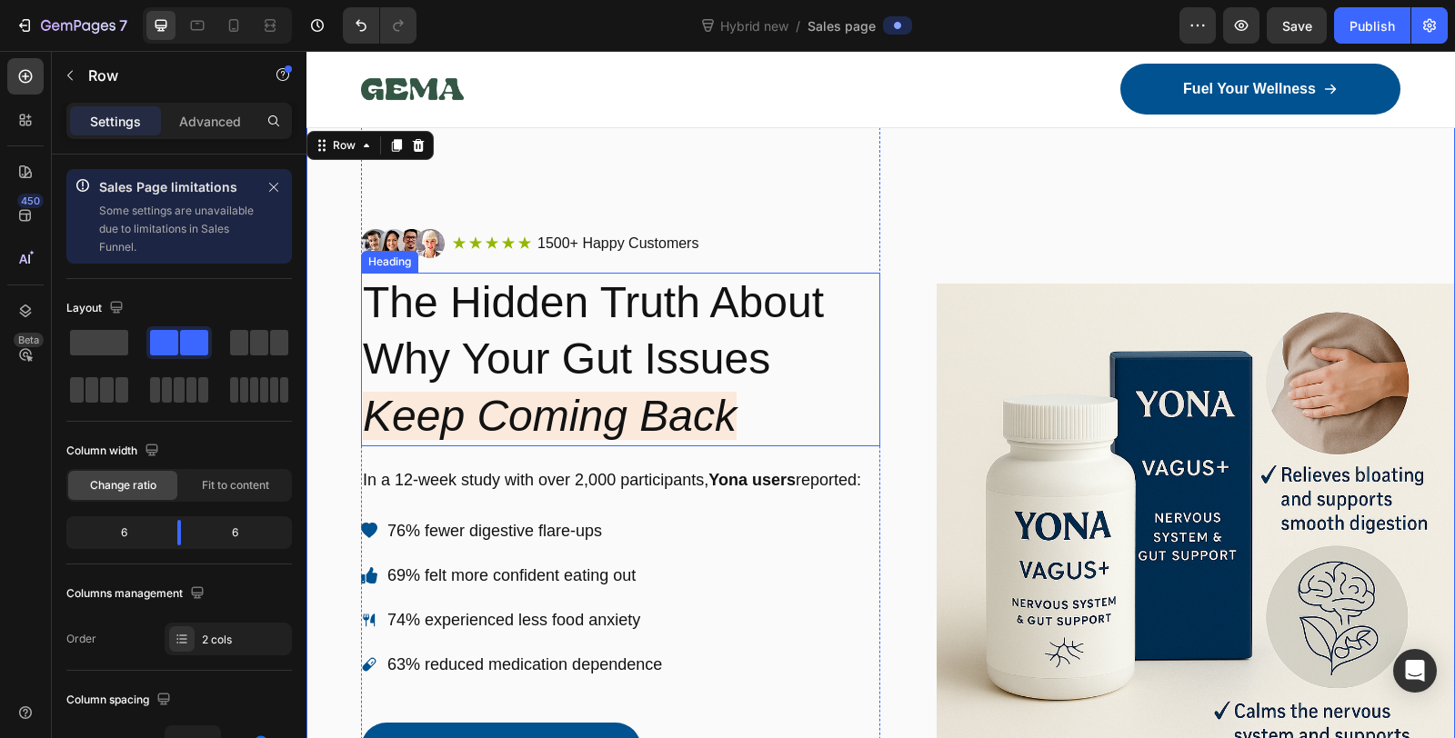
scroll to position [0, 0]
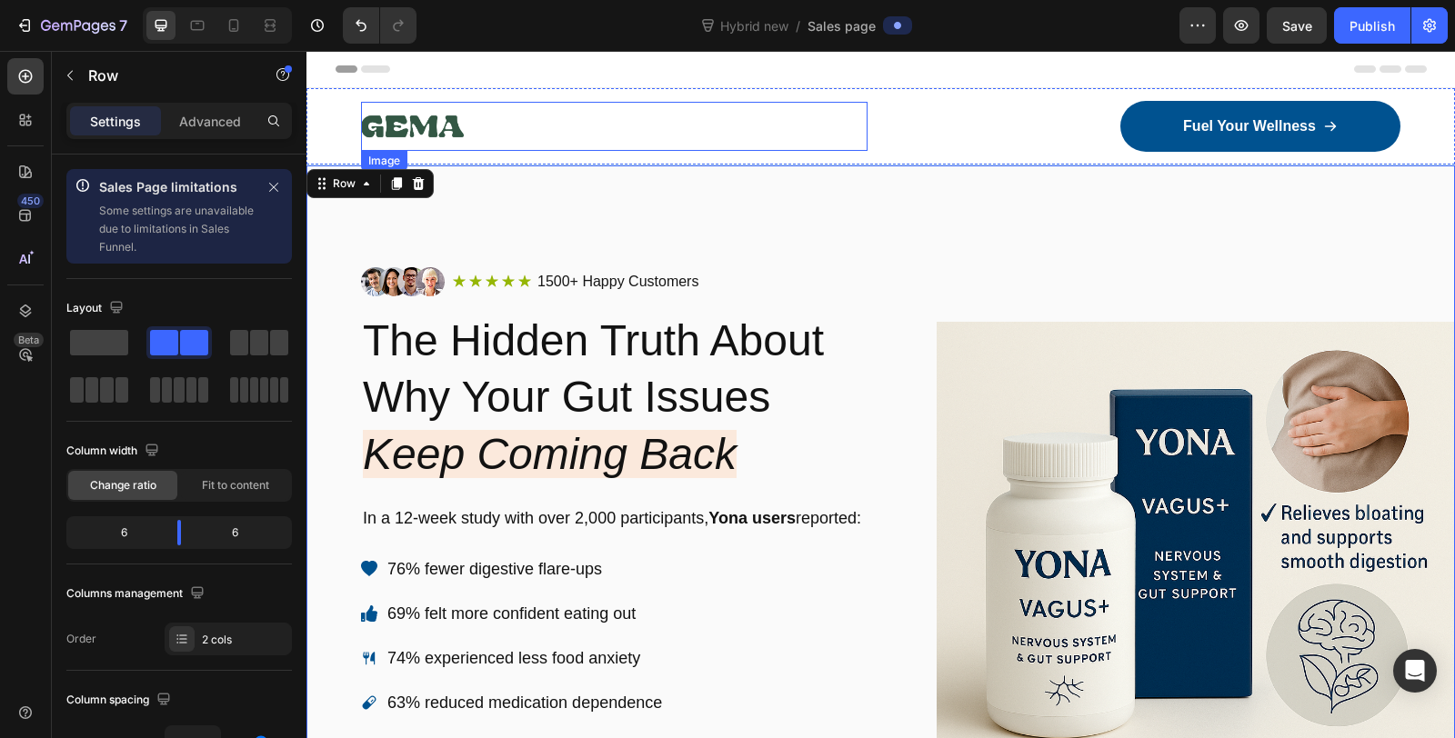
click at [420, 116] on img at bounding box center [412, 126] width 103 height 49
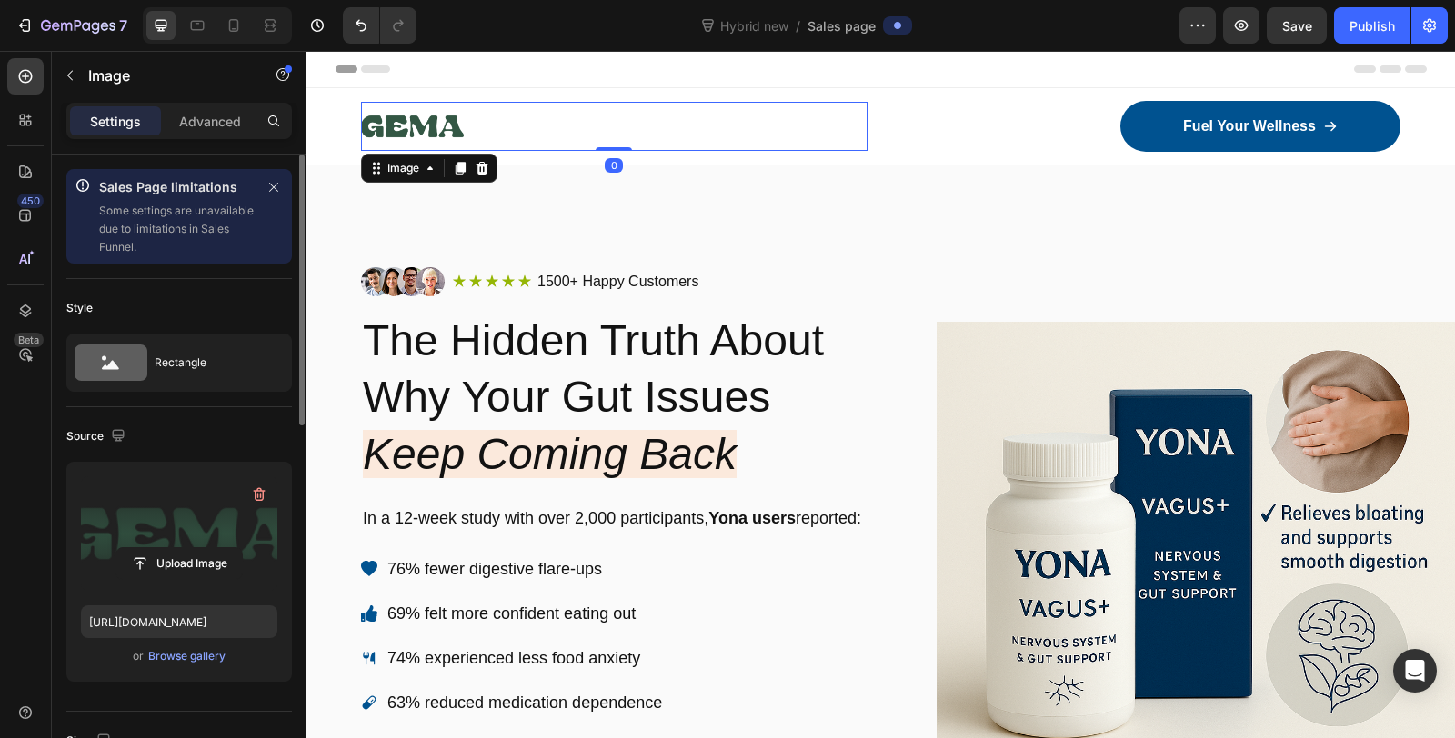
click at [177, 534] on label at bounding box center [179, 533] width 196 height 115
click at [177, 548] on input "file" at bounding box center [178, 563] width 125 height 31
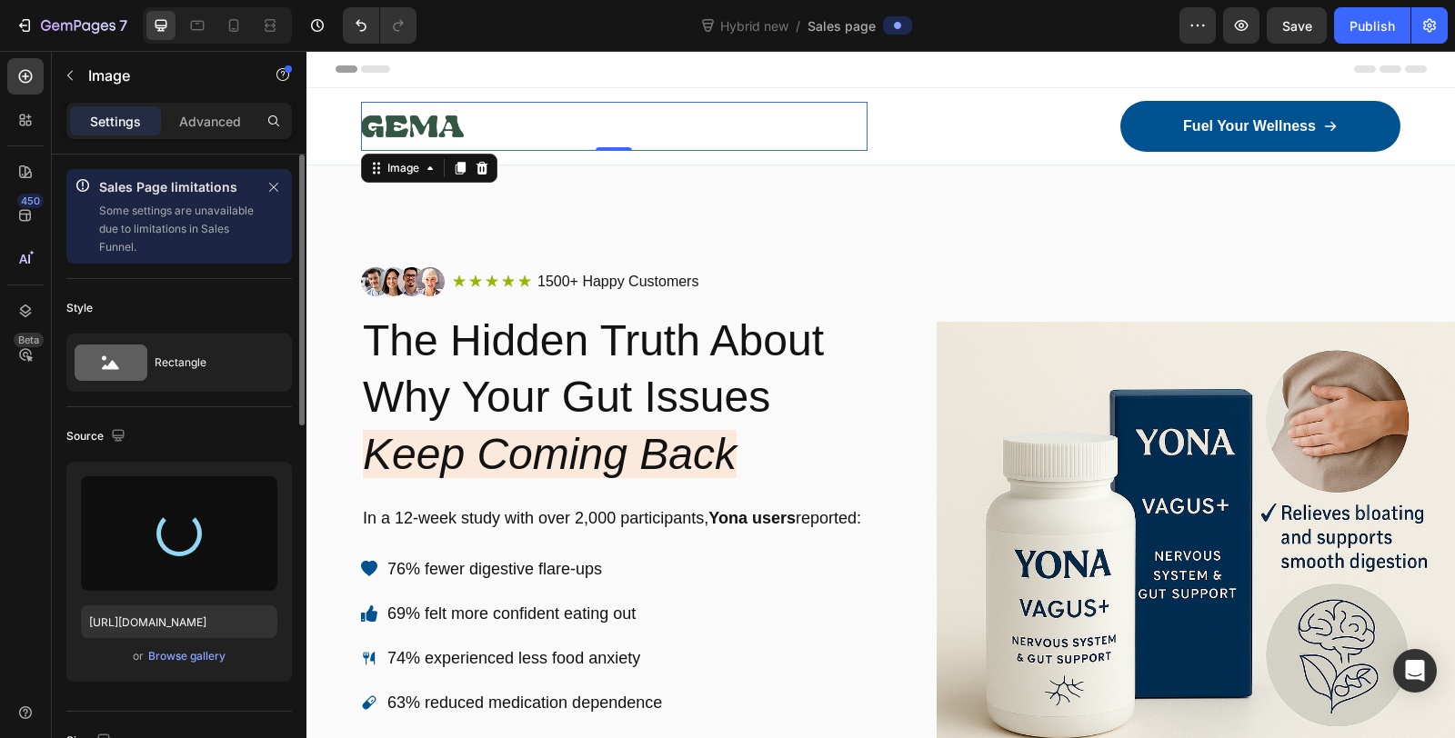
type input "[URL][DOMAIN_NAME]"
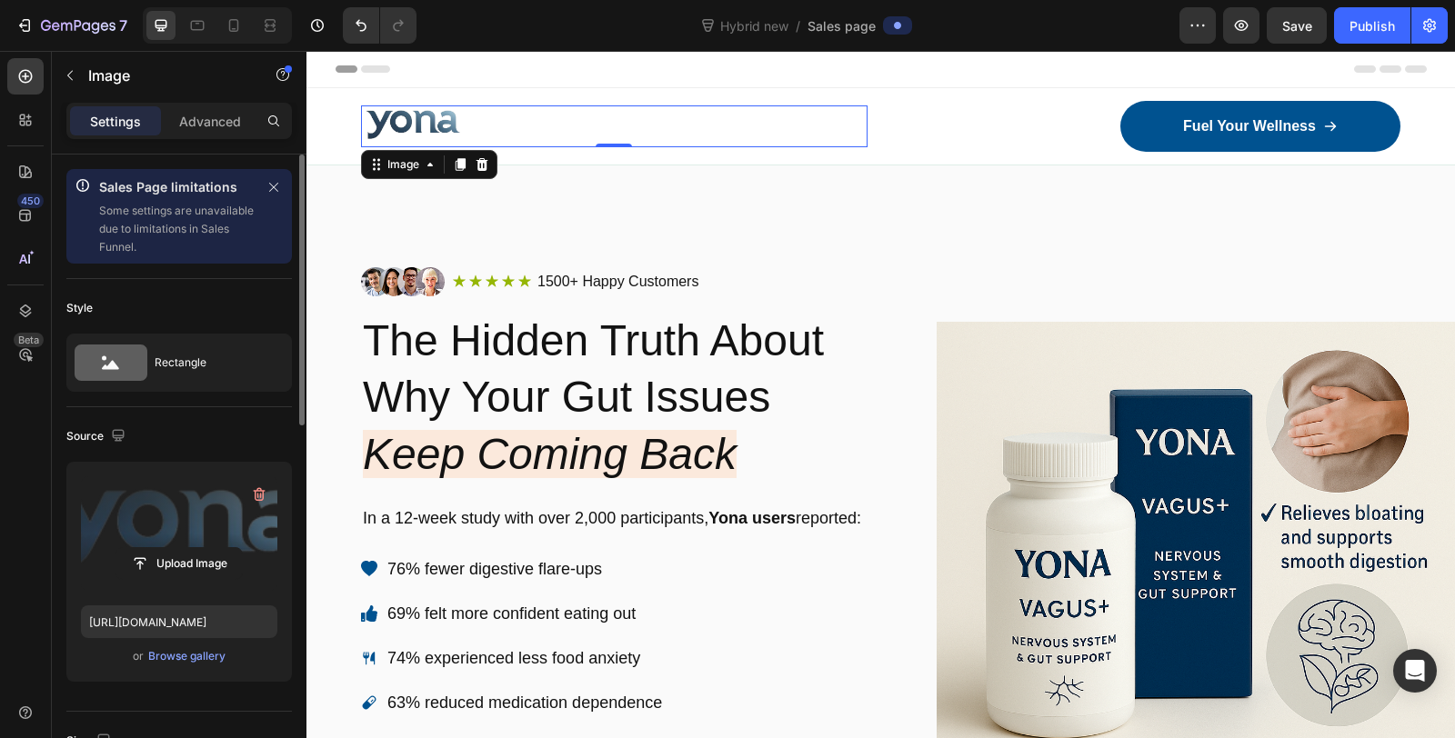
click at [490, 65] on div "Header" at bounding box center [880, 69] width 1091 height 36
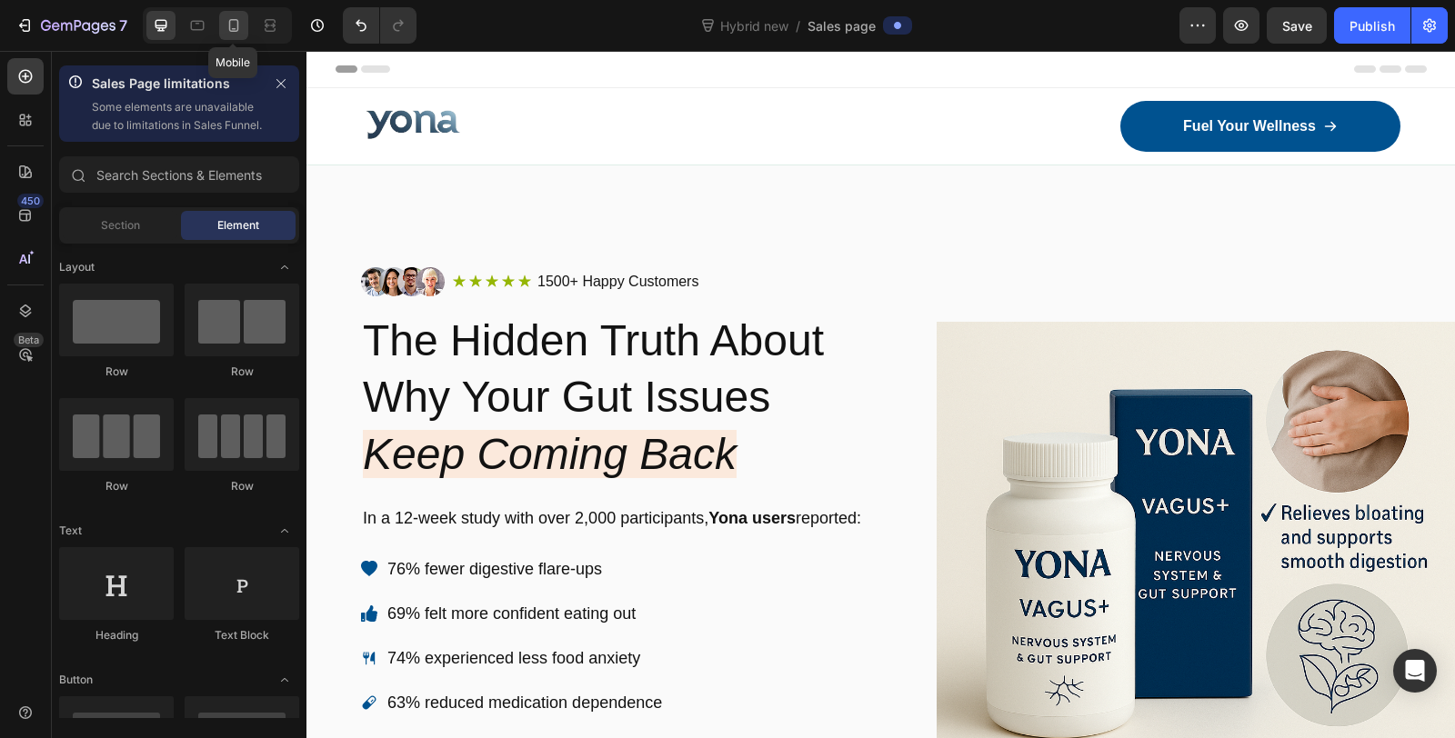
click at [236, 29] on icon at bounding box center [234, 25] width 10 height 13
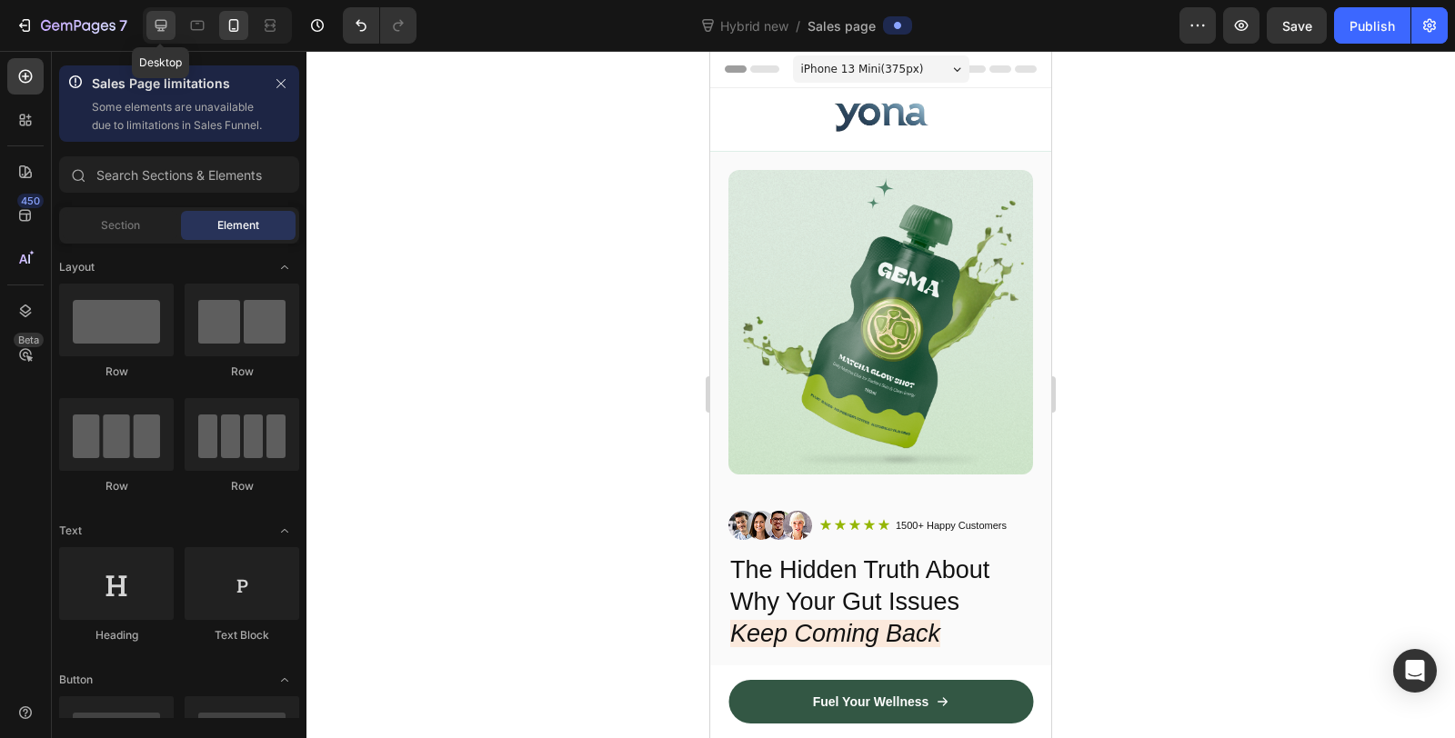
click at [162, 23] on icon at bounding box center [161, 25] width 18 height 18
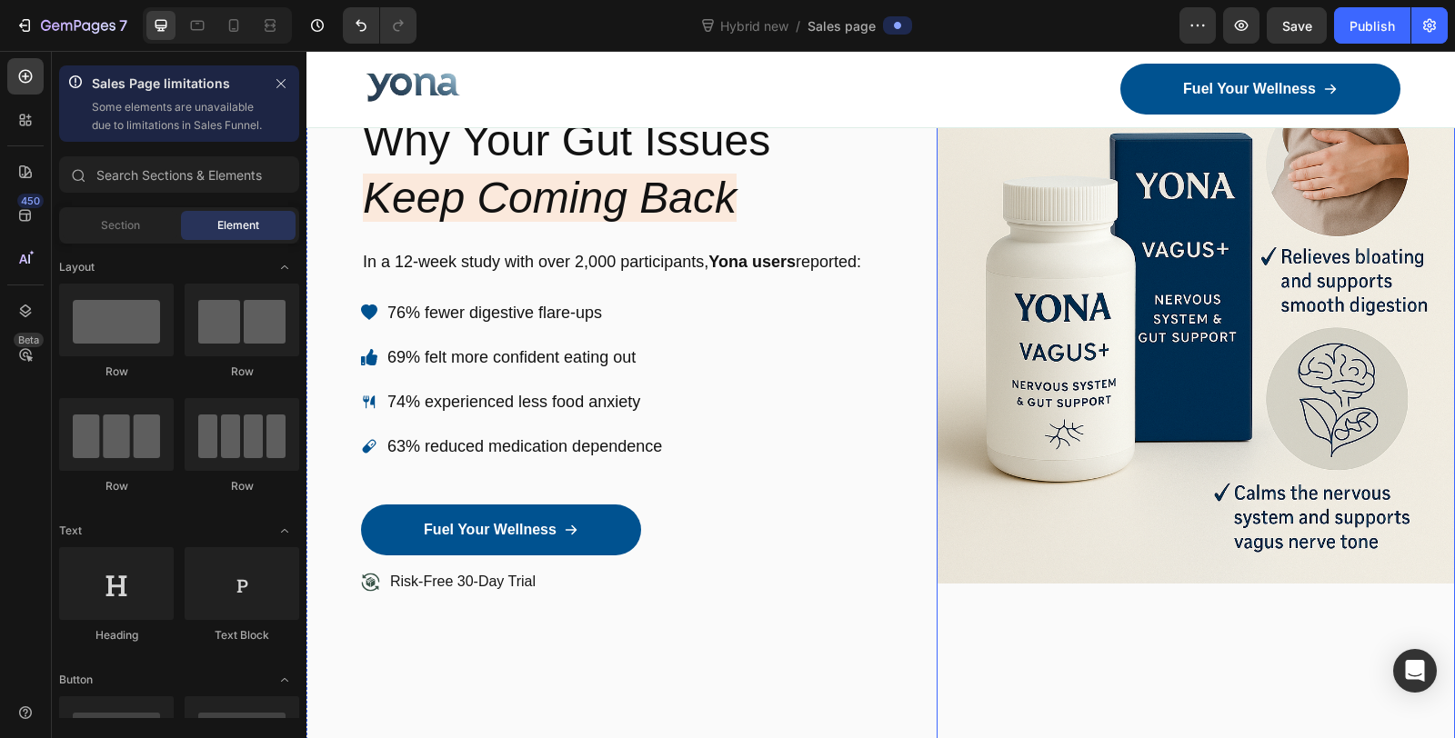
scroll to position [101, 0]
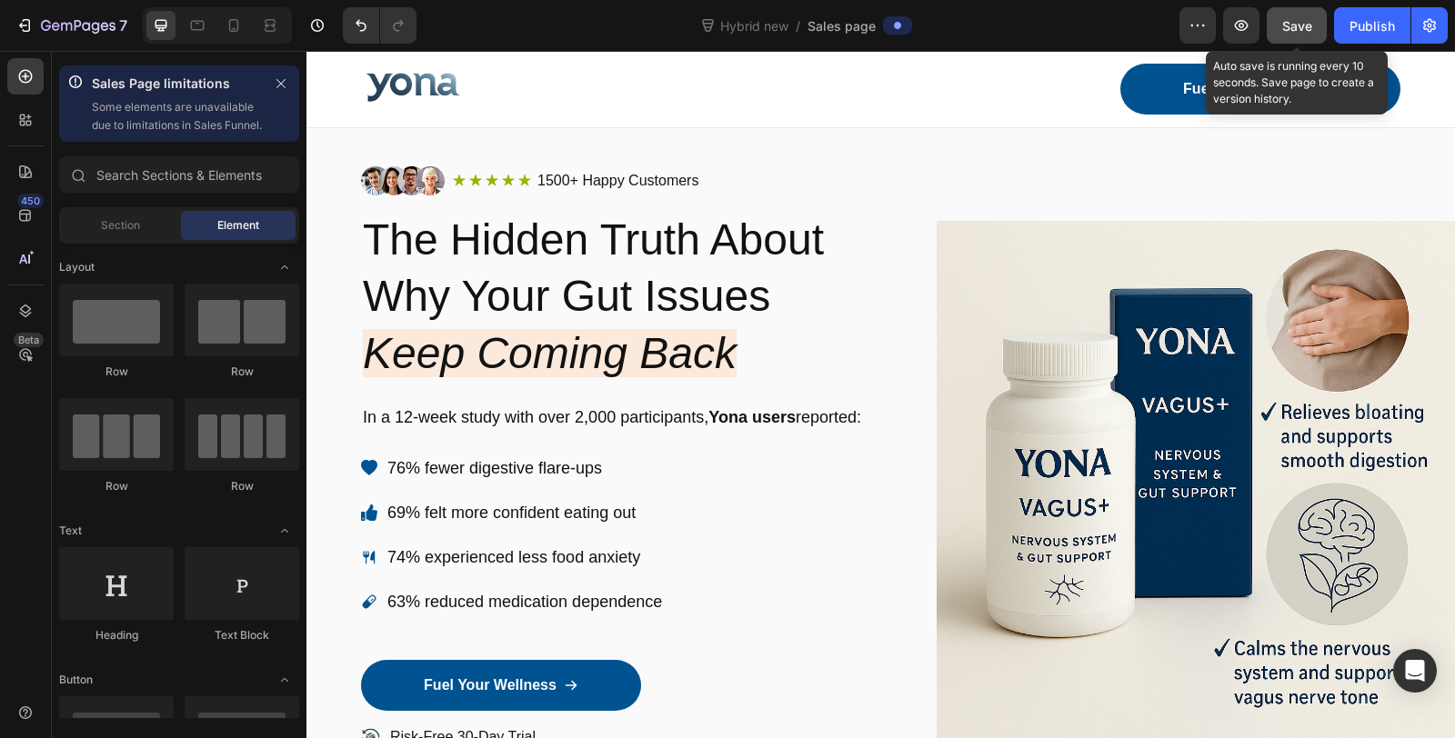
click at [1291, 18] on span "Save" at bounding box center [1297, 25] width 30 height 15
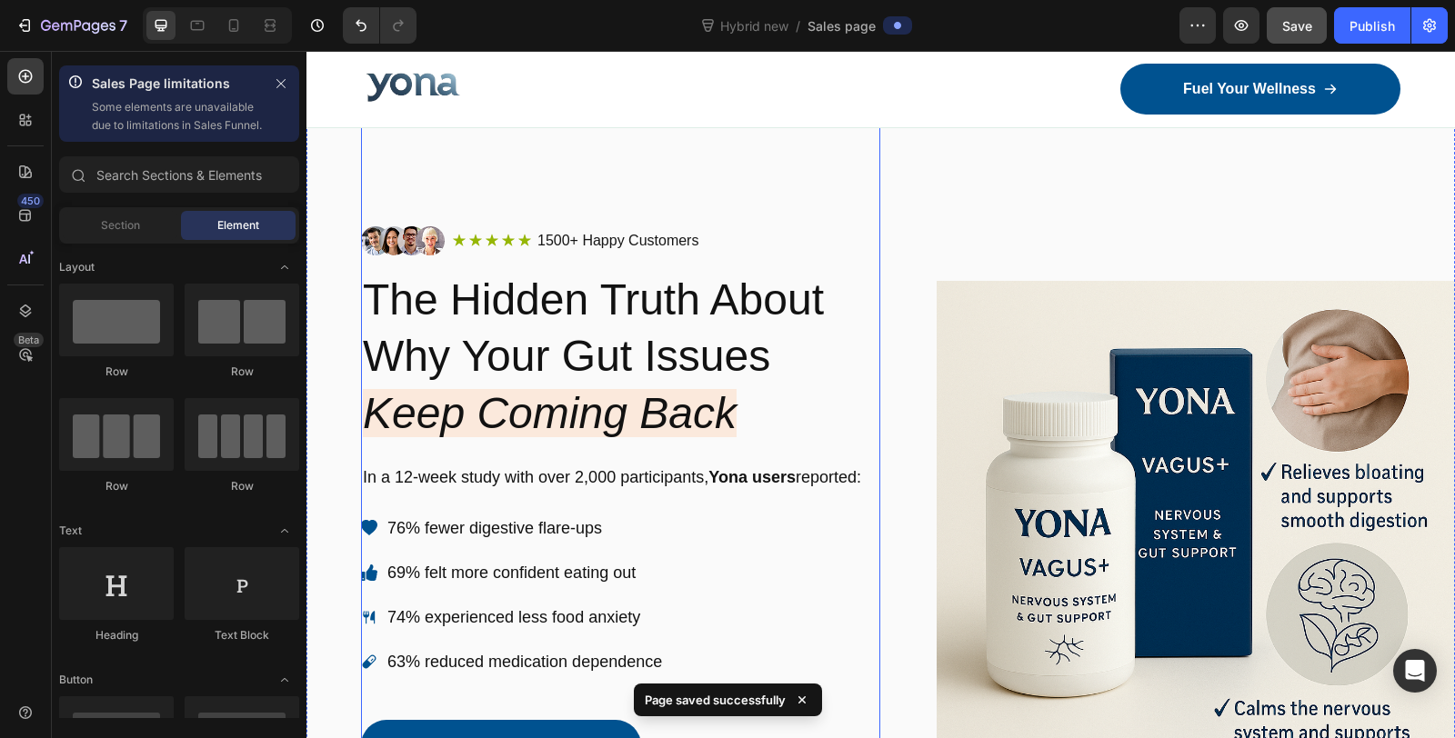
scroll to position [0, 0]
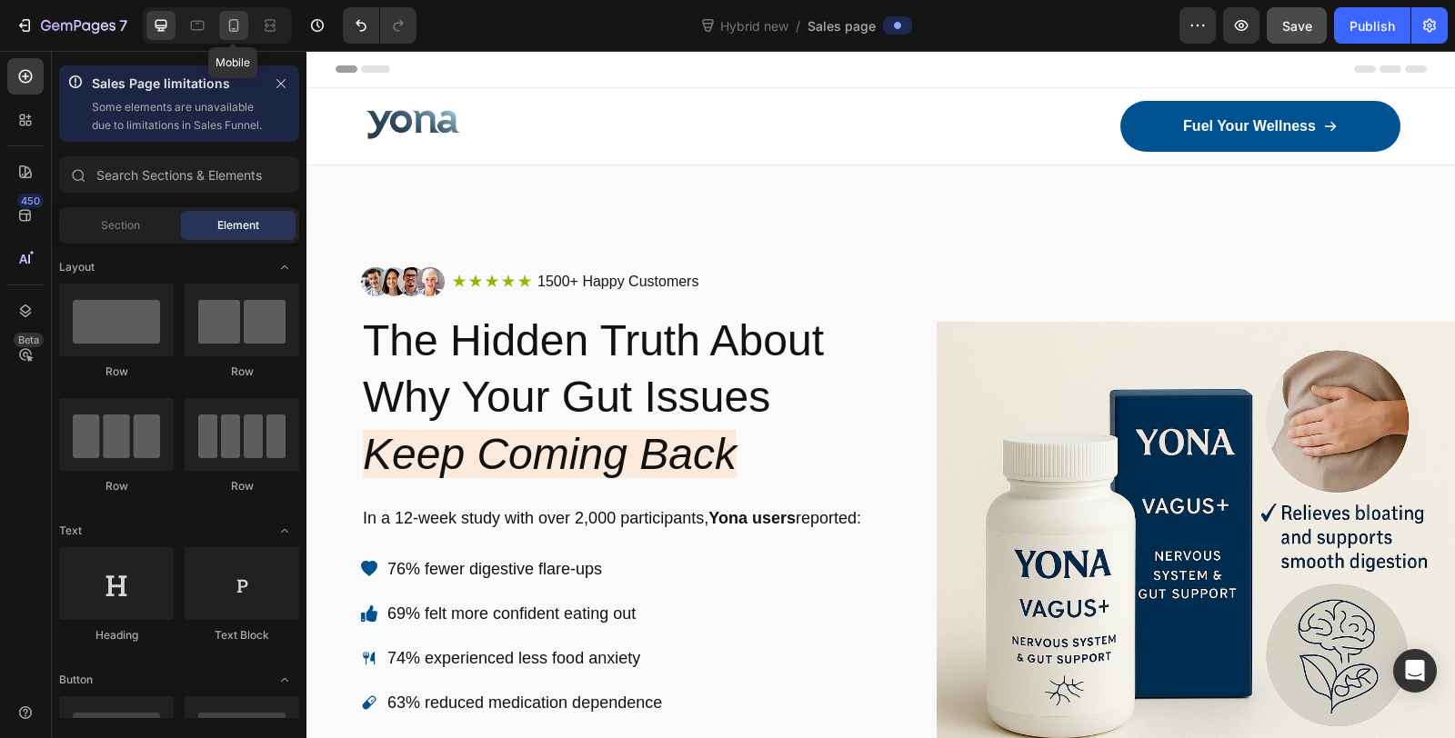
click at [234, 24] on icon at bounding box center [234, 25] width 18 height 18
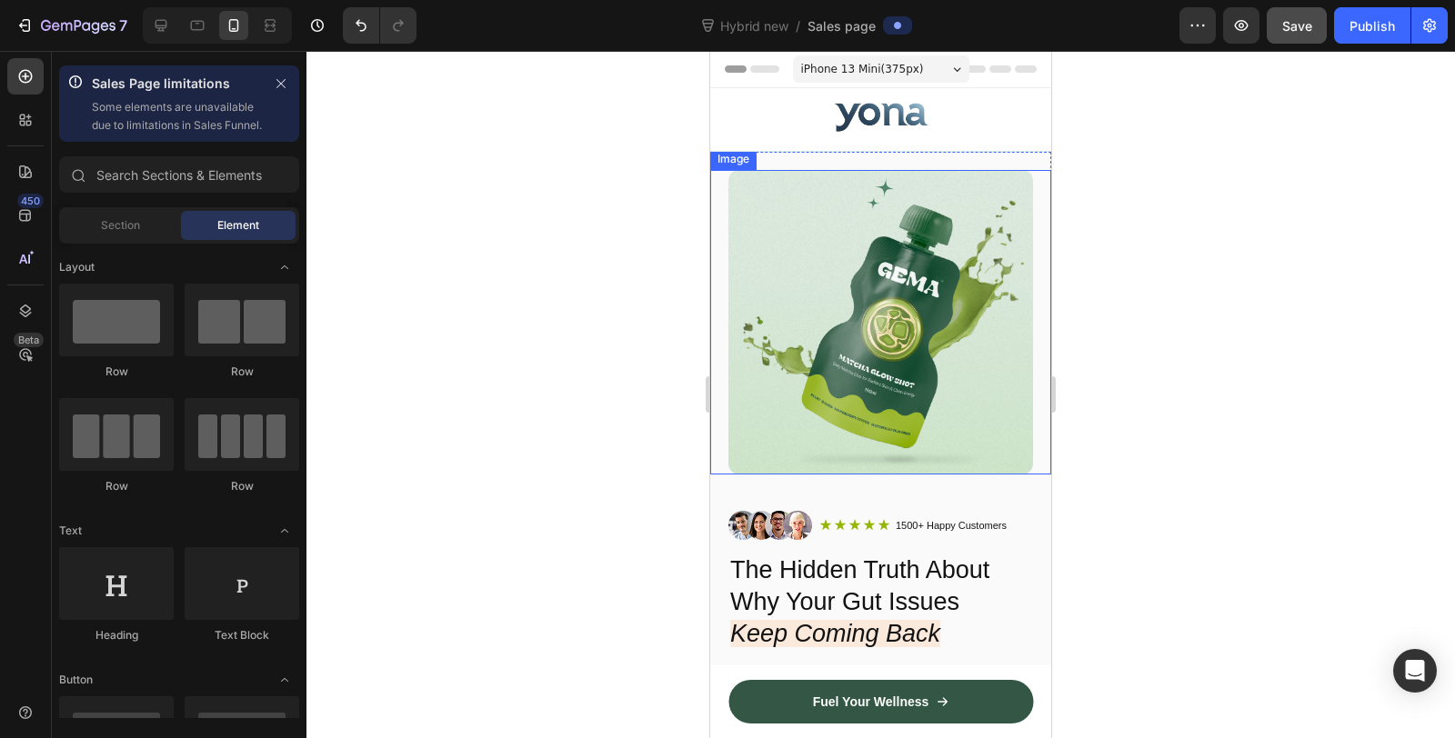
click at [892, 323] on img at bounding box center [880, 322] width 305 height 305
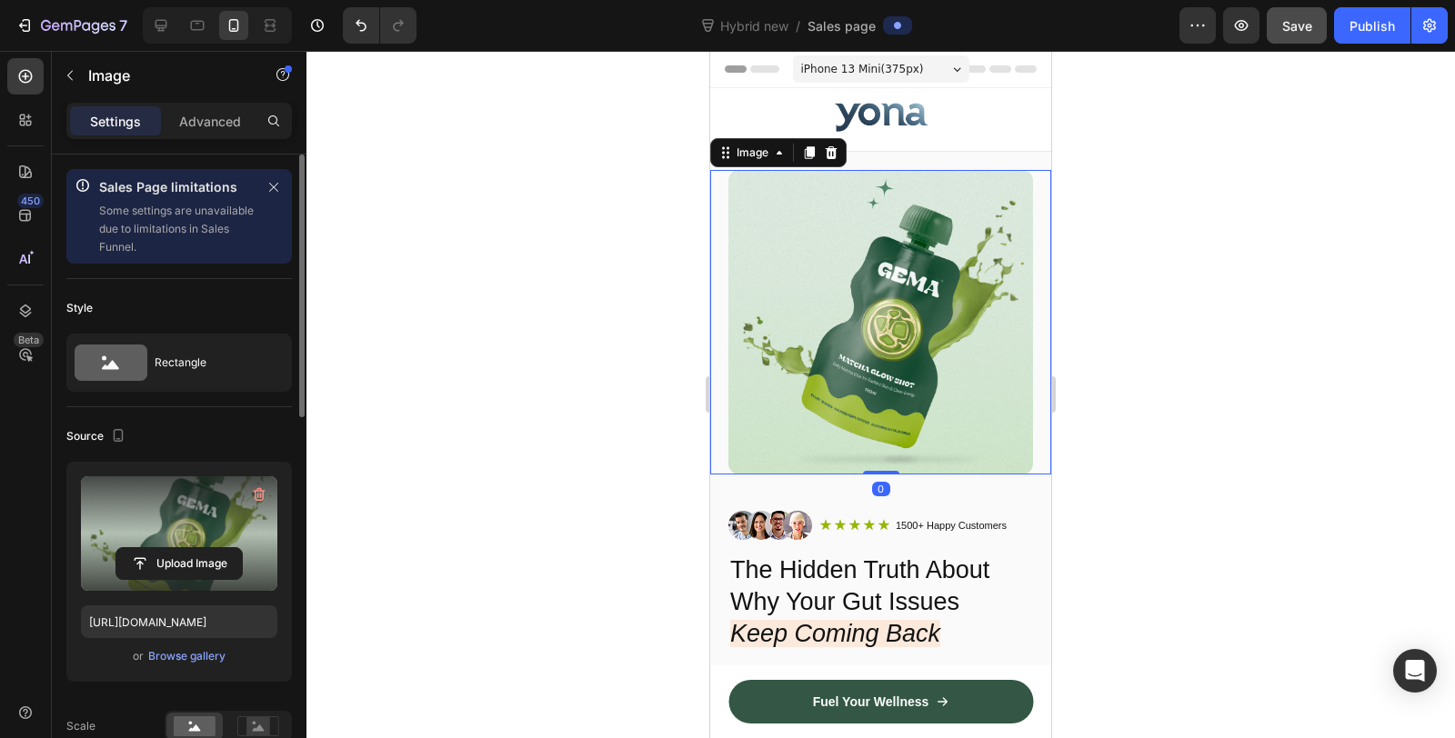
click at [179, 522] on label at bounding box center [179, 533] width 196 height 115
click at [179, 548] on input "file" at bounding box center [178, 563] width 125 height 31
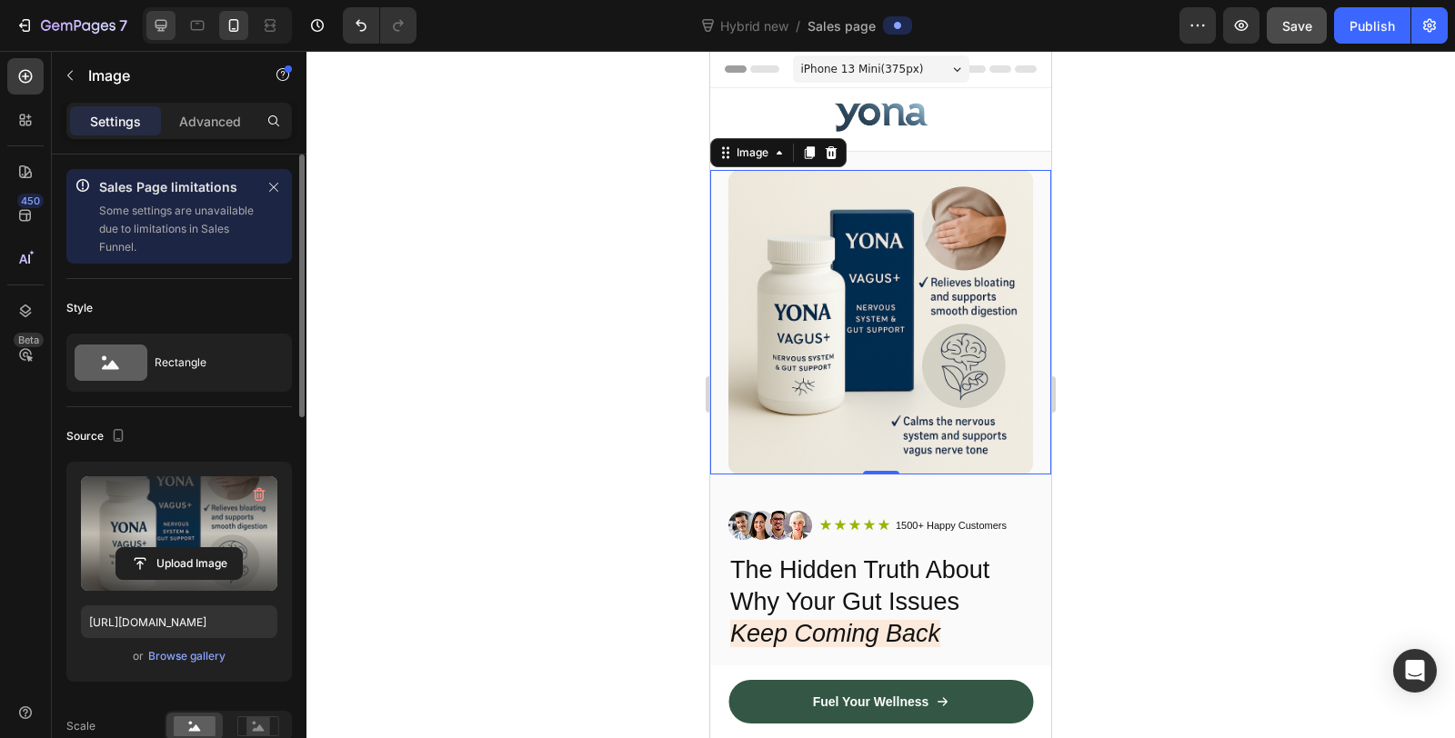
click at [169, 30] on icon at bounding box center [161, 25] width 18 height 18
type input "[URL][DOMAIN_NAME]"
type input "100"
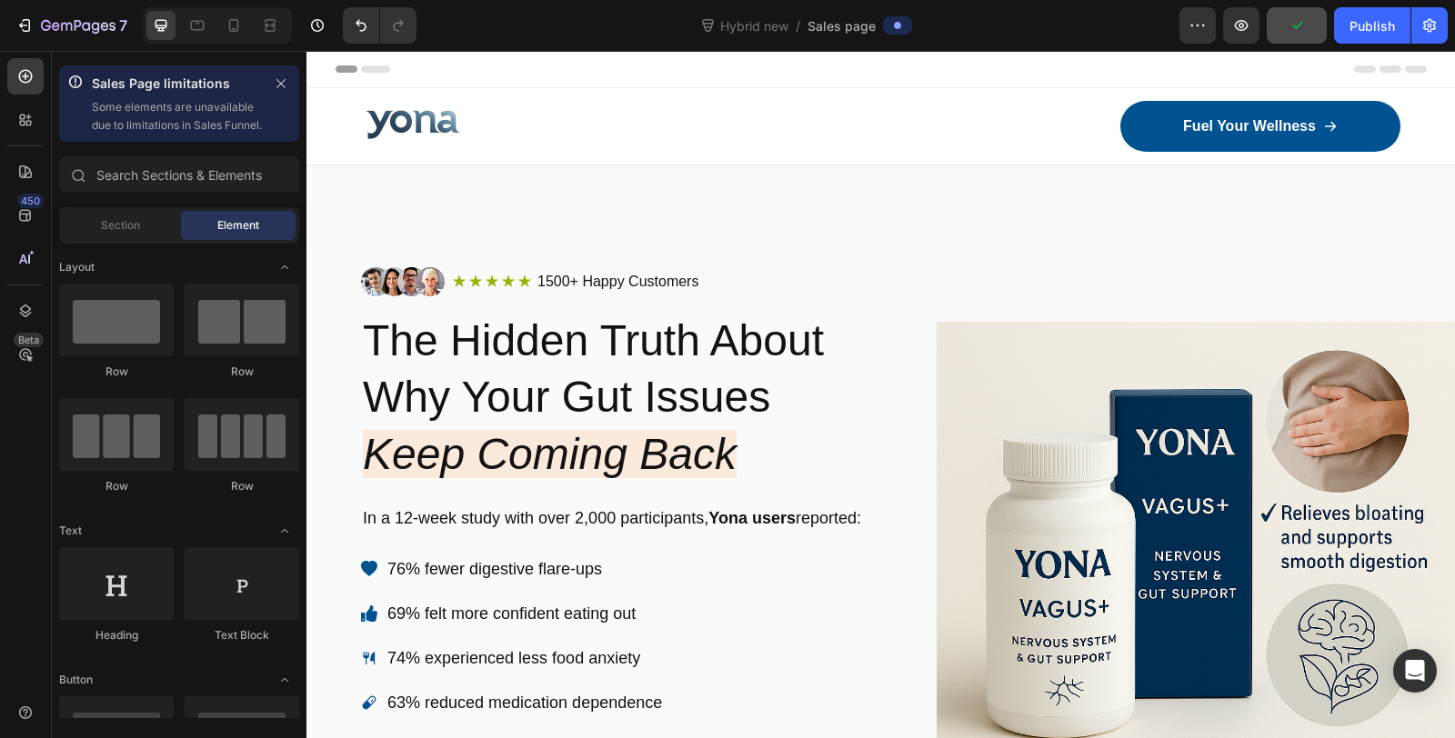
click at [952, 66] on div "Header" at bounding box center [880, 69] width 1091 height 36
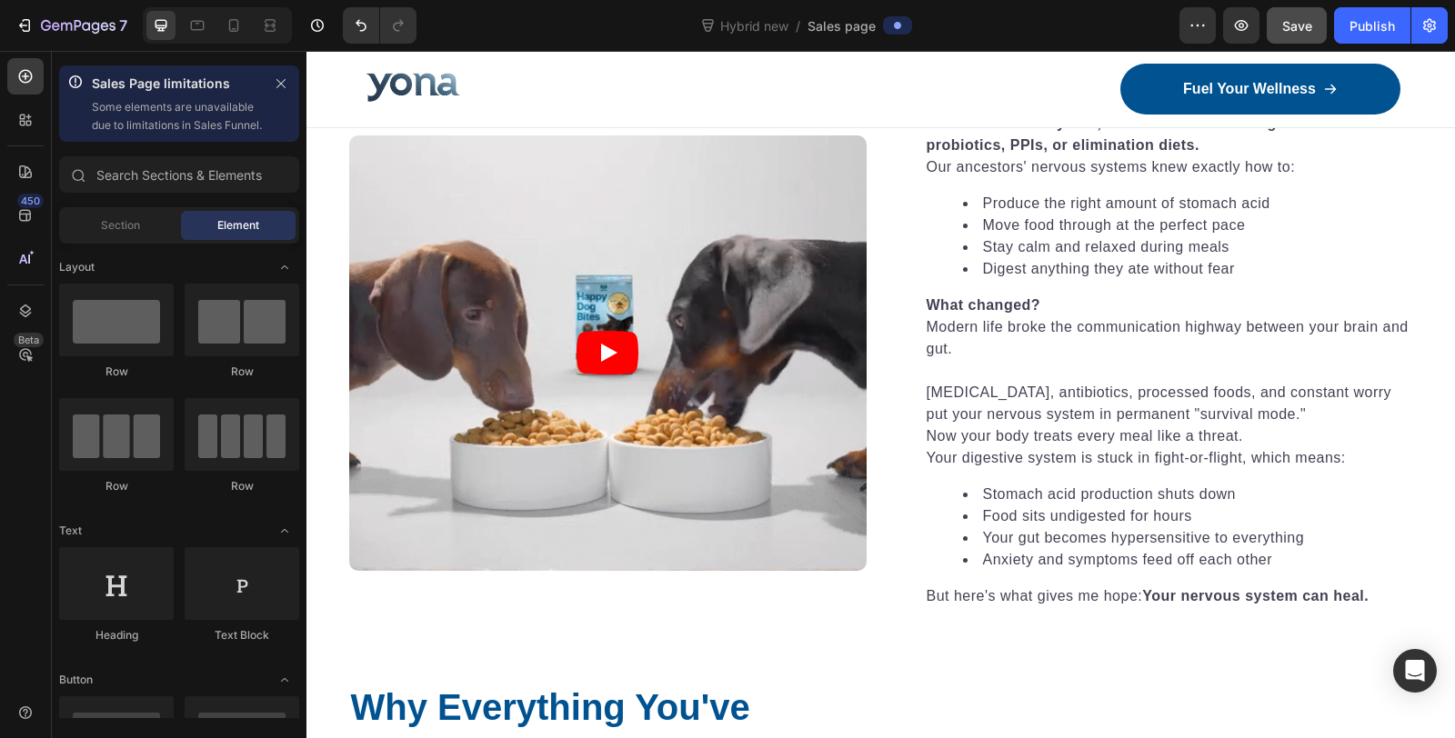
scroll to position [1319, 0]
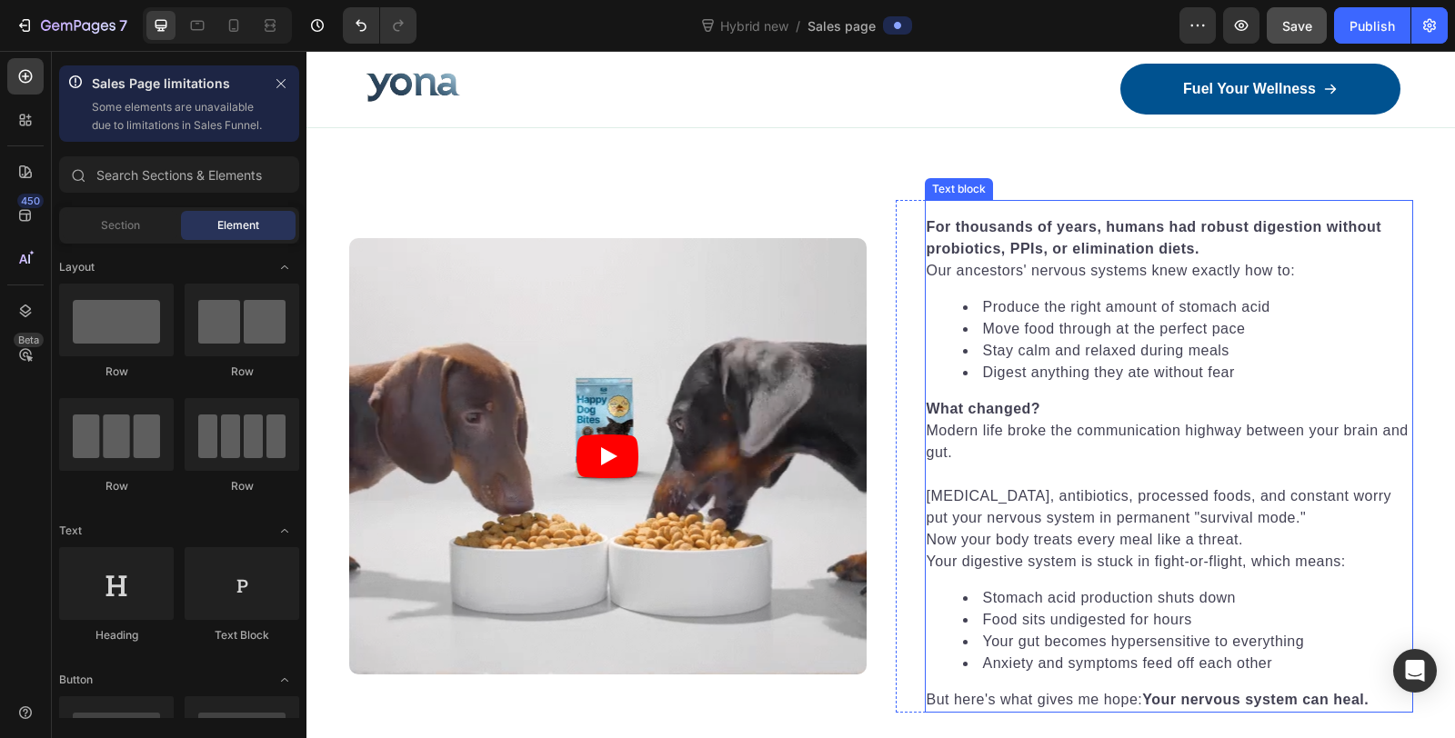
click at [1096, 369] on li "Digest anything they ate without fear" at bounding box center [1187, 373] width 448 height 22
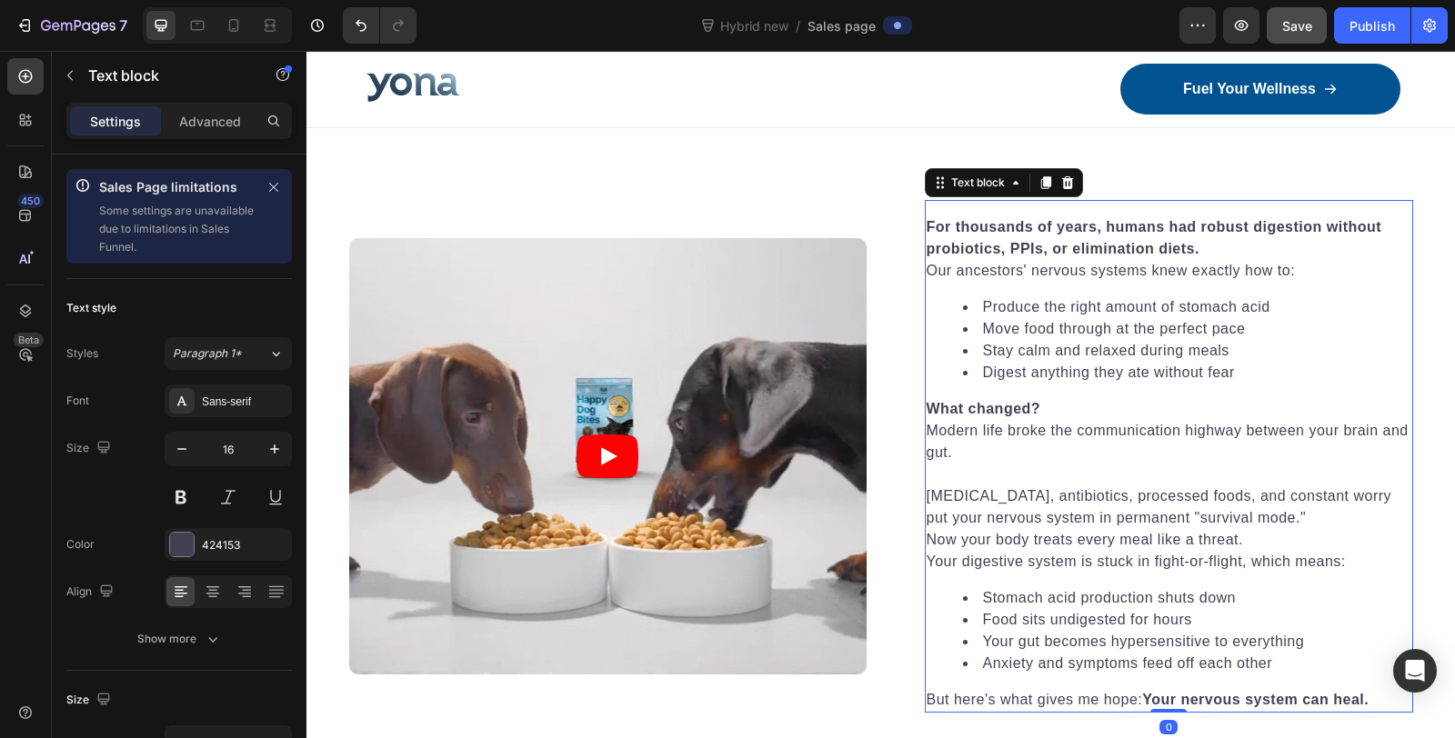
click at [1096, 369] on li "Digest anything they ate without fear" at bounding box center [1187, 373] width 448 height 22
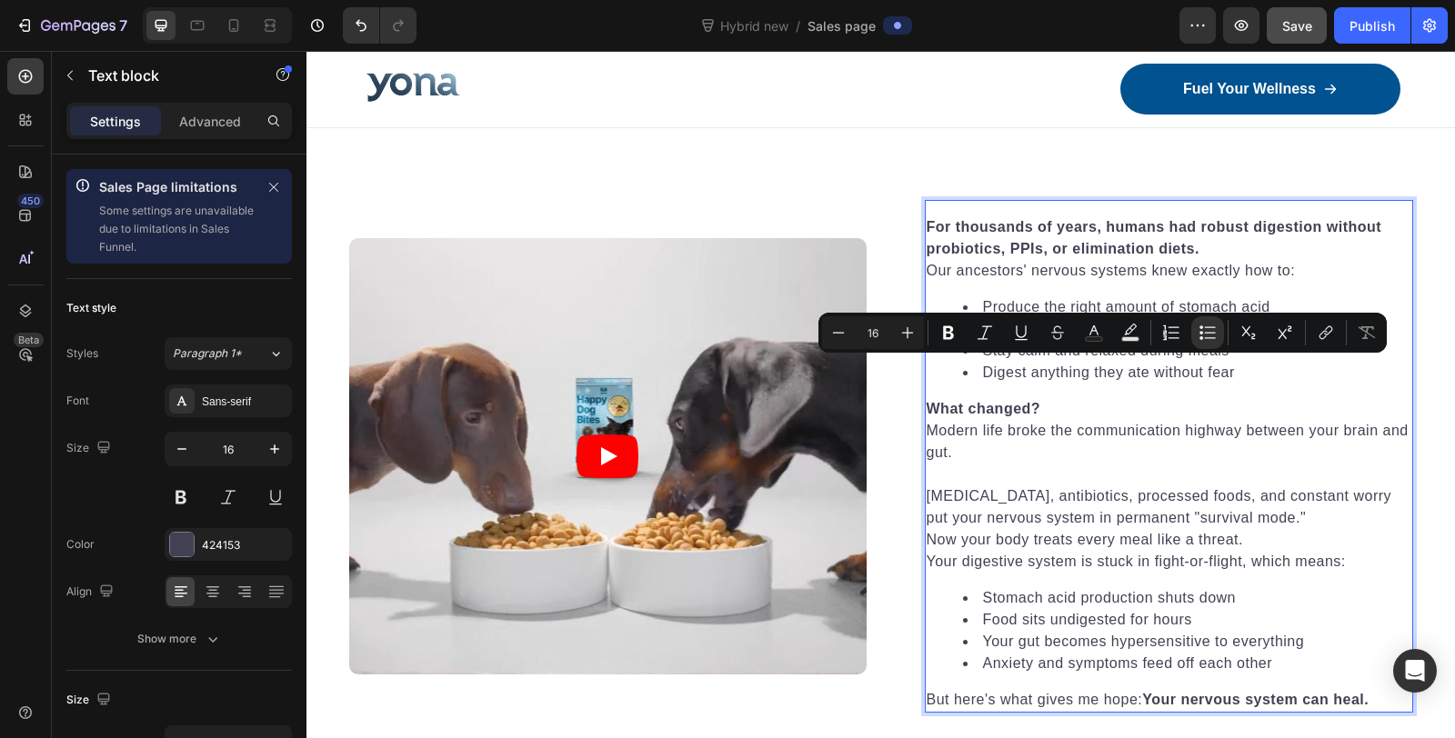
click at [1107, 290] on div "For thousands of years, humans had robust digestion without probiotics, PPIs, o…" at bounding box center [1169, 464] width 488 height 498
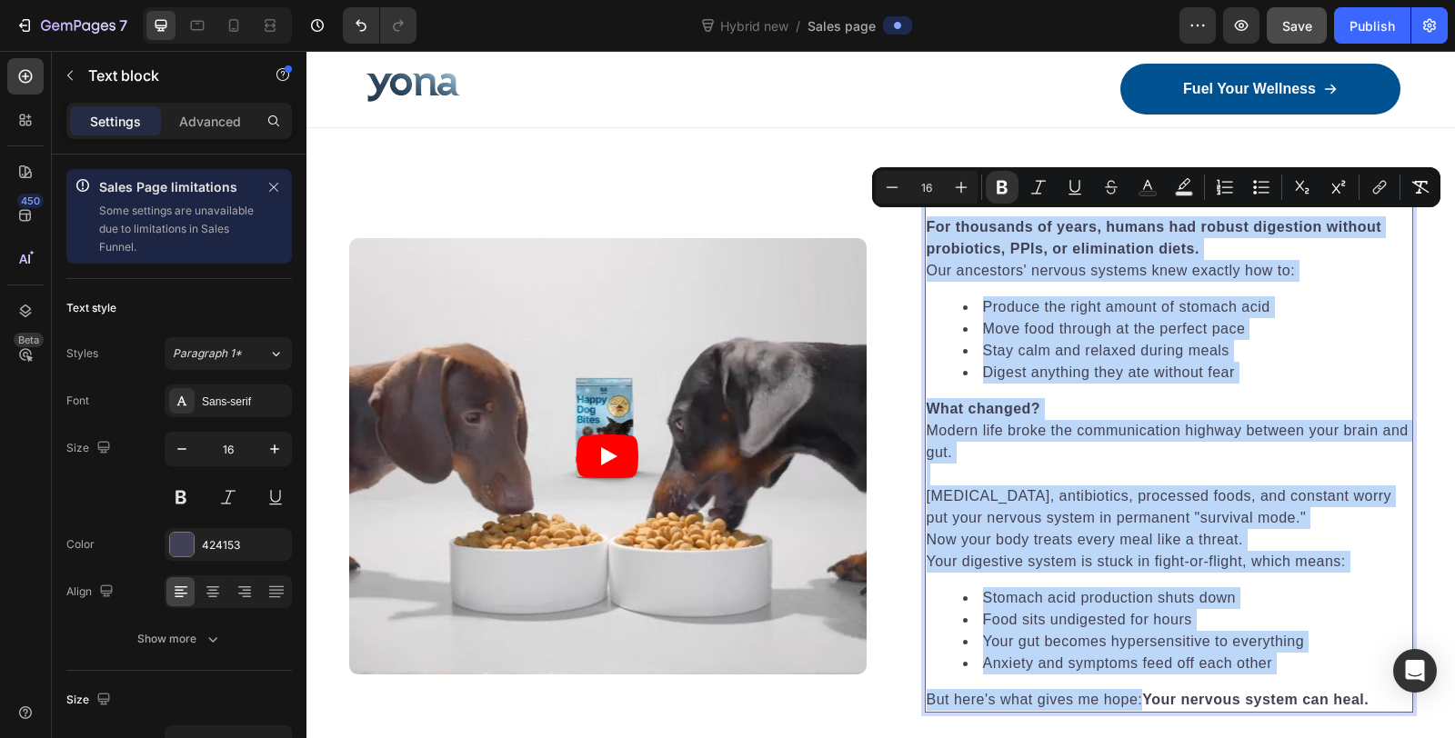
copy div "For thousands of years, humans had robust digestion without probiotics, PPIs, o…"
click at [677, 359] on article at bounding box center [607, 455] width 517 height 435
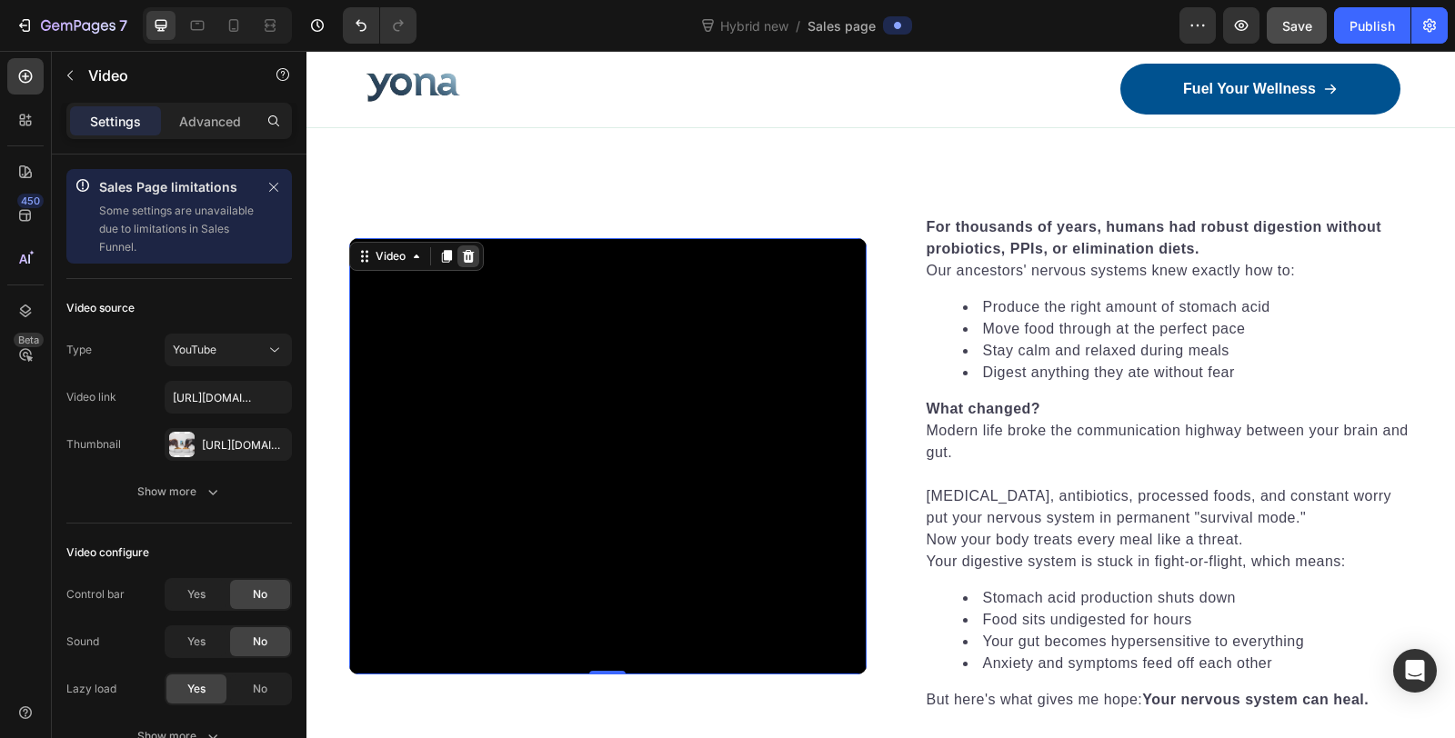
click at [462, 254] on icon at bounding box center [468, 256] width 12 height 13
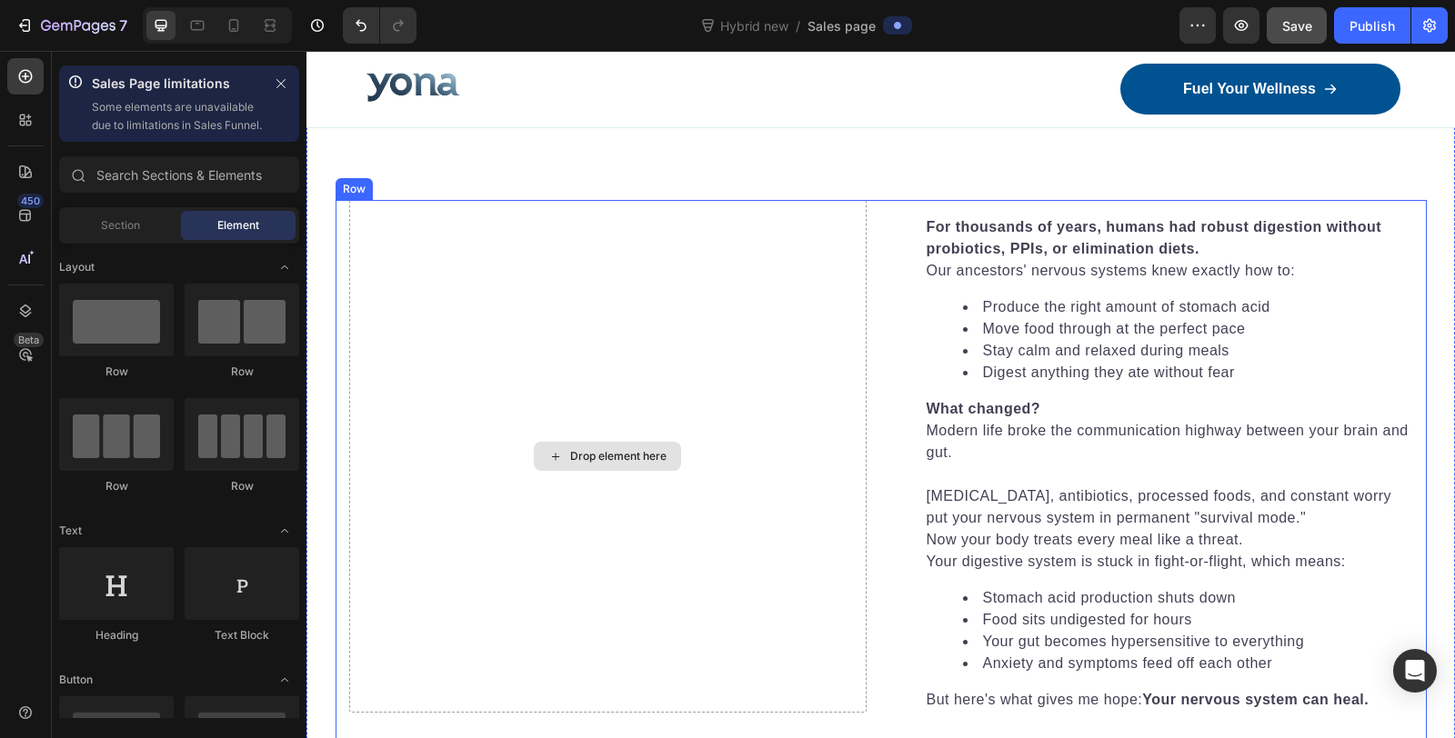
click at [602, 452] on div "Drop element here" at bounding box center [618, 456] width 96 height 15
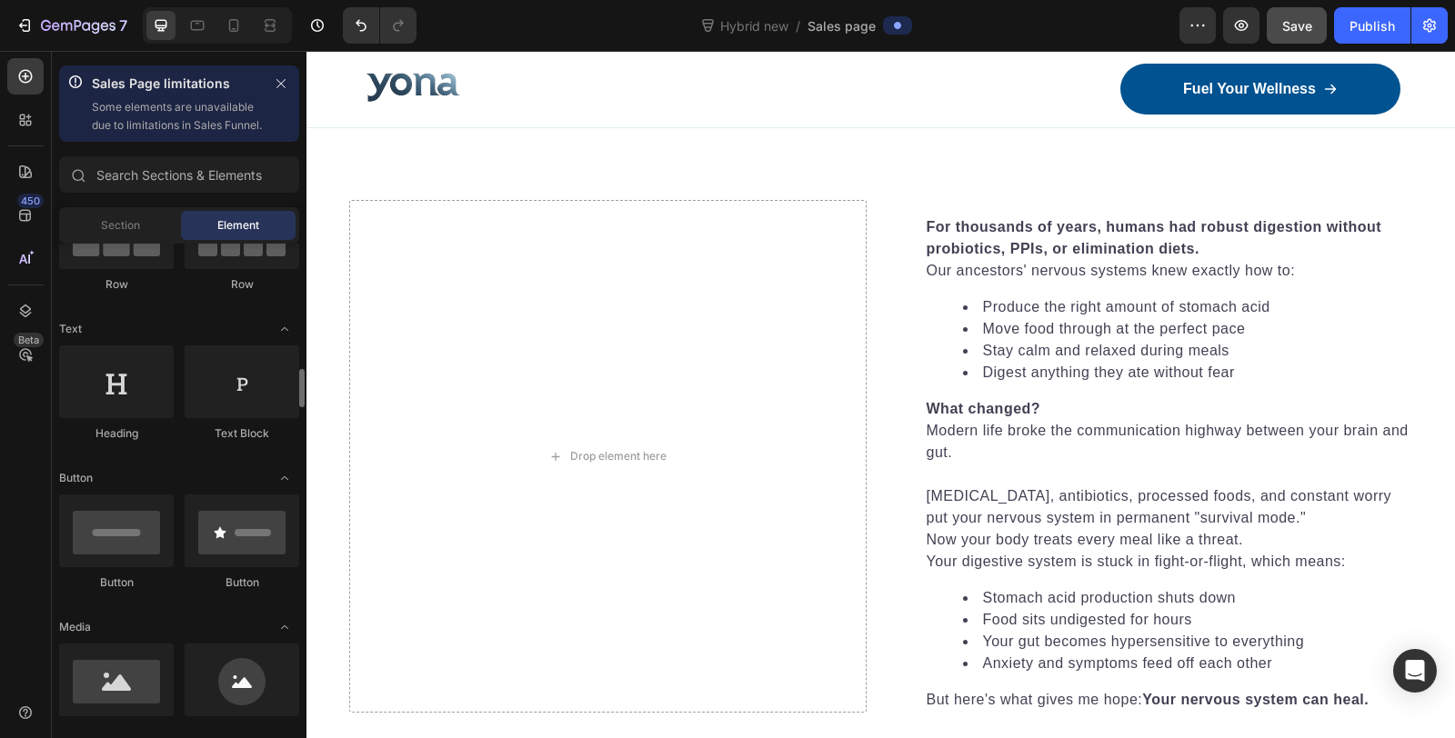
scroll to position [404, 0]
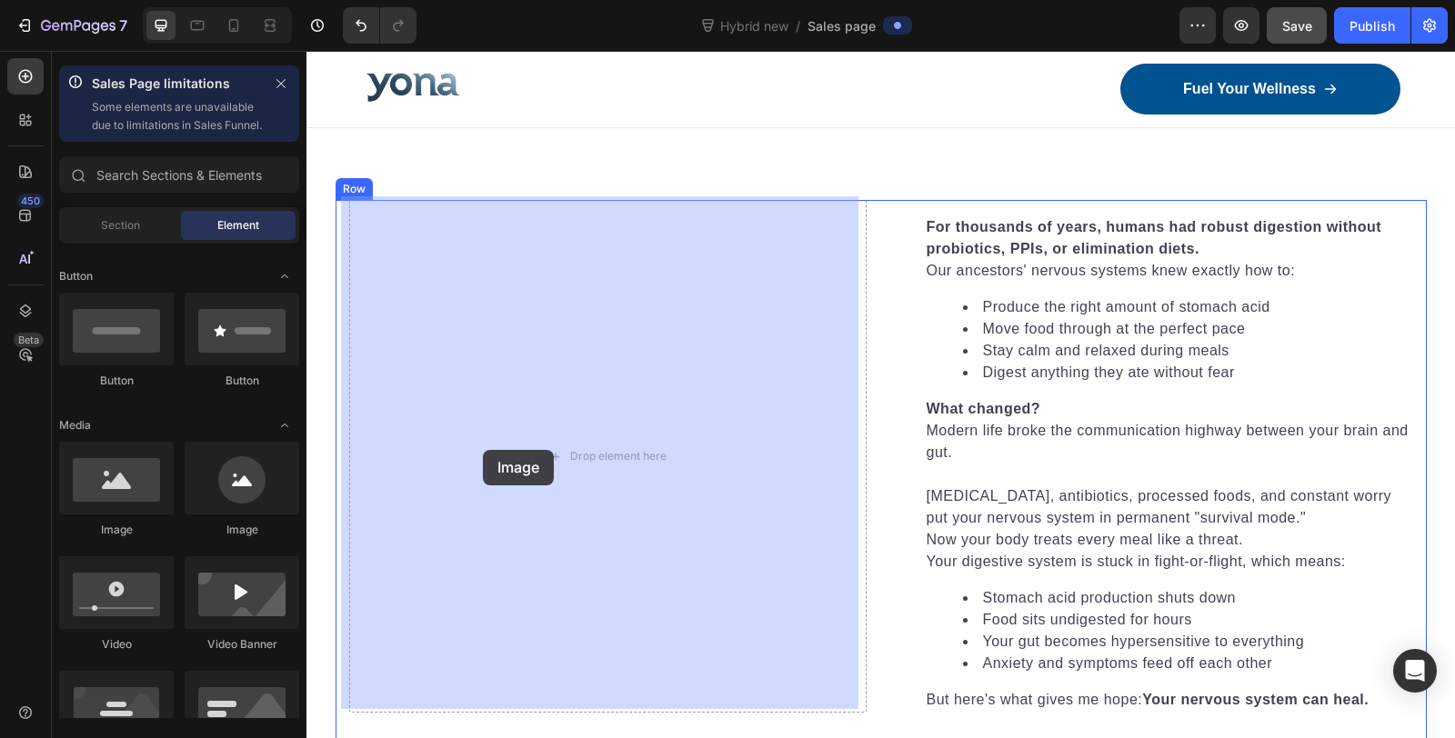
drag, startPoint x: 421, startPoint y: 574, endPoint x: 483, endPoint y: 450, distance: 138.2
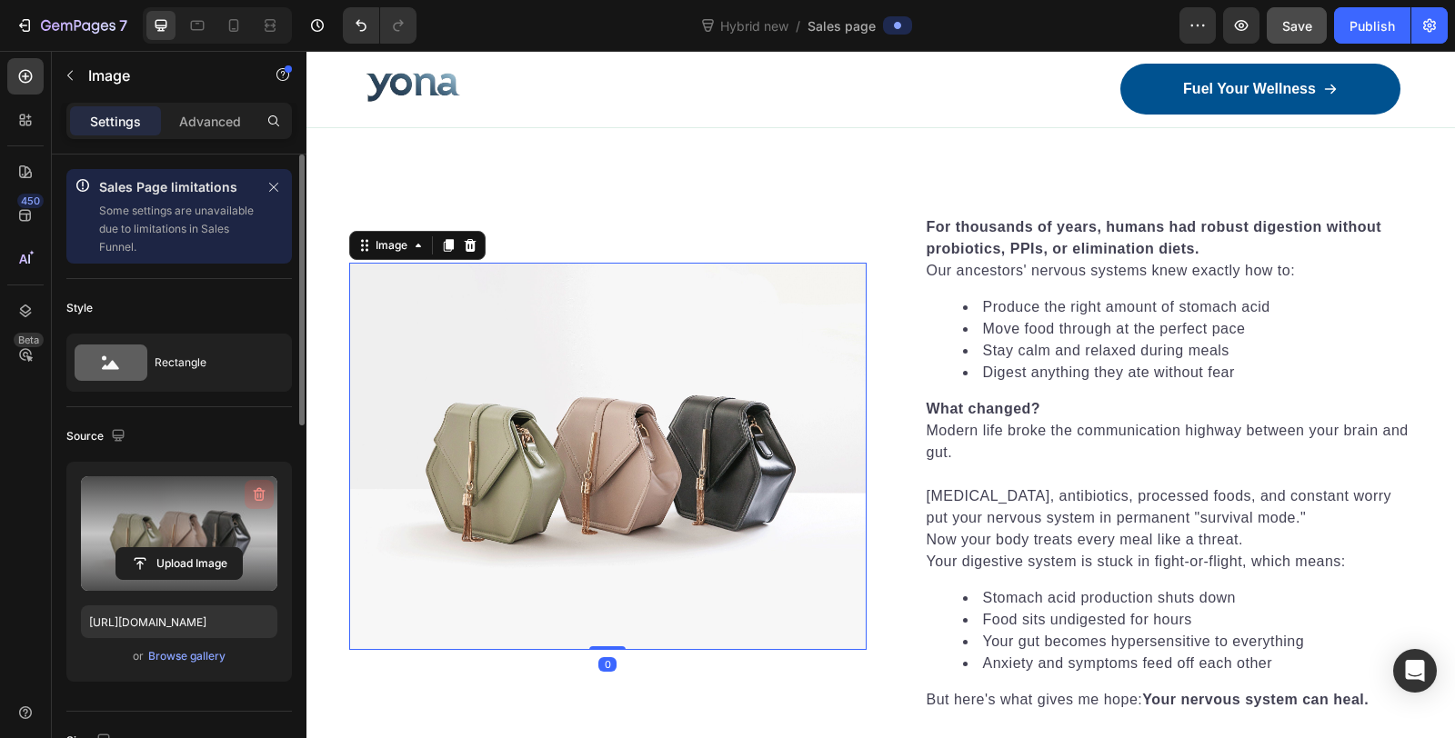
click at [266, 494] on icon "button" at bounding box center [259, 494] width 18 height 18
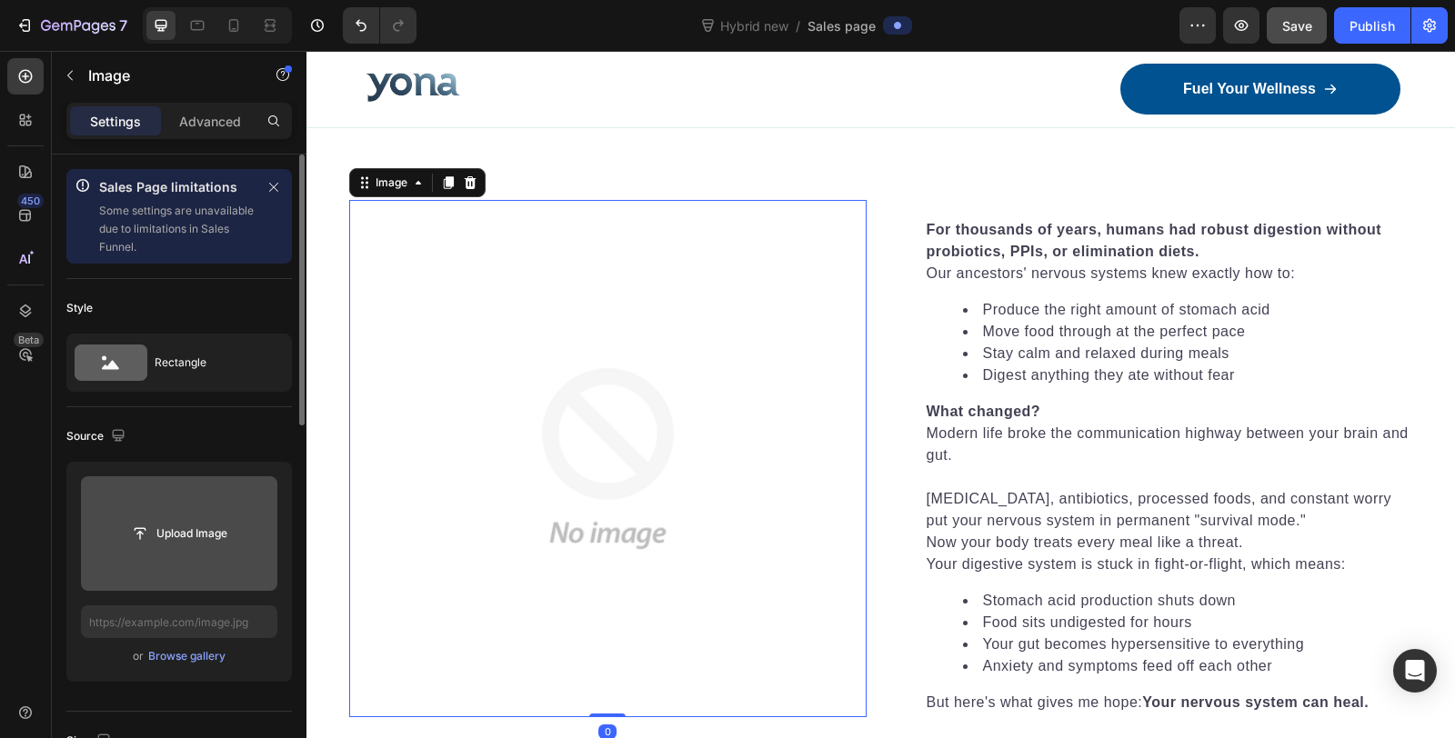
click at [201, 531] on input "file" at bounding box center [178, 533] width 125 height 31
click at [179, 518] on input "file" at bounding box center [178, 533] width 125 height 31
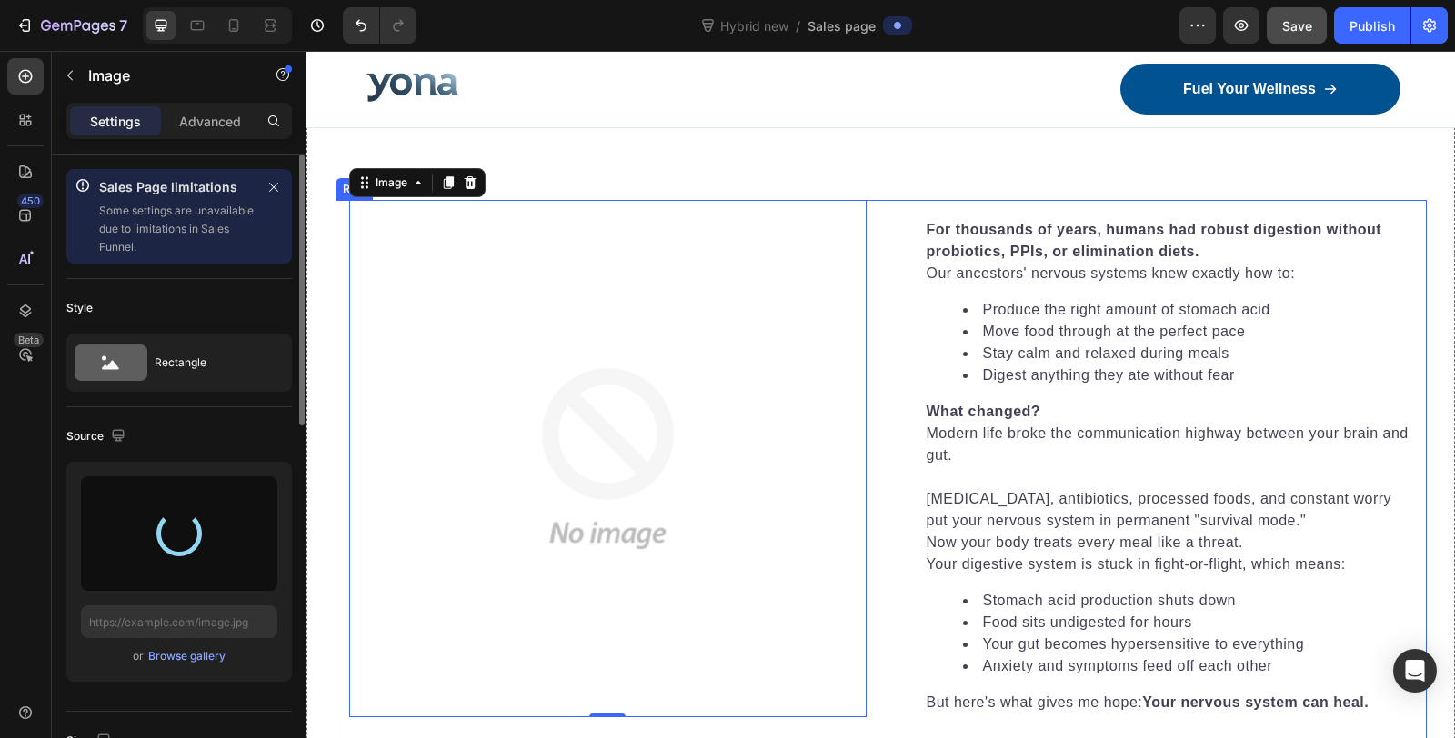
type input "[URL][DOMAIN_NAME]"
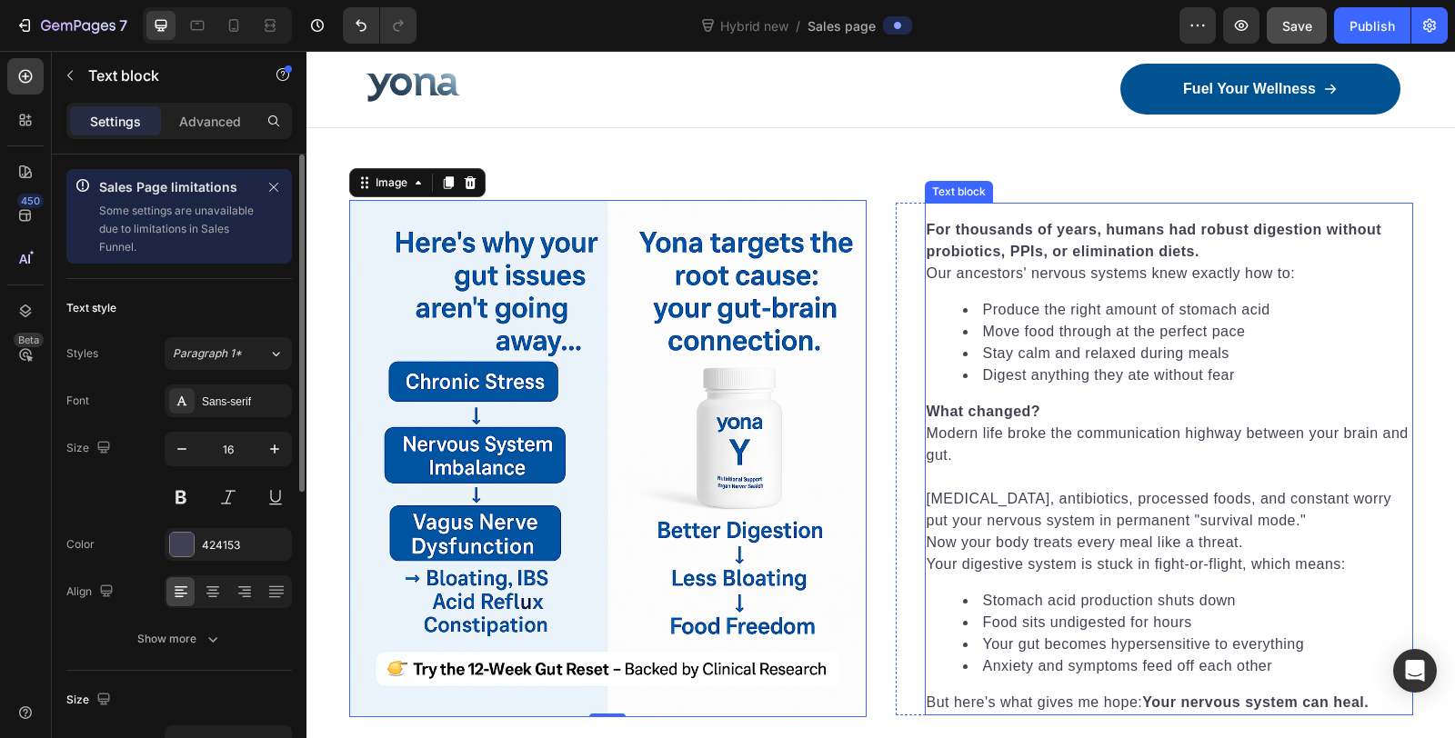
click at [1041, 367] on li "Digest anything they ate without fear" at bounding box center [1187, 376] width 448 height 22
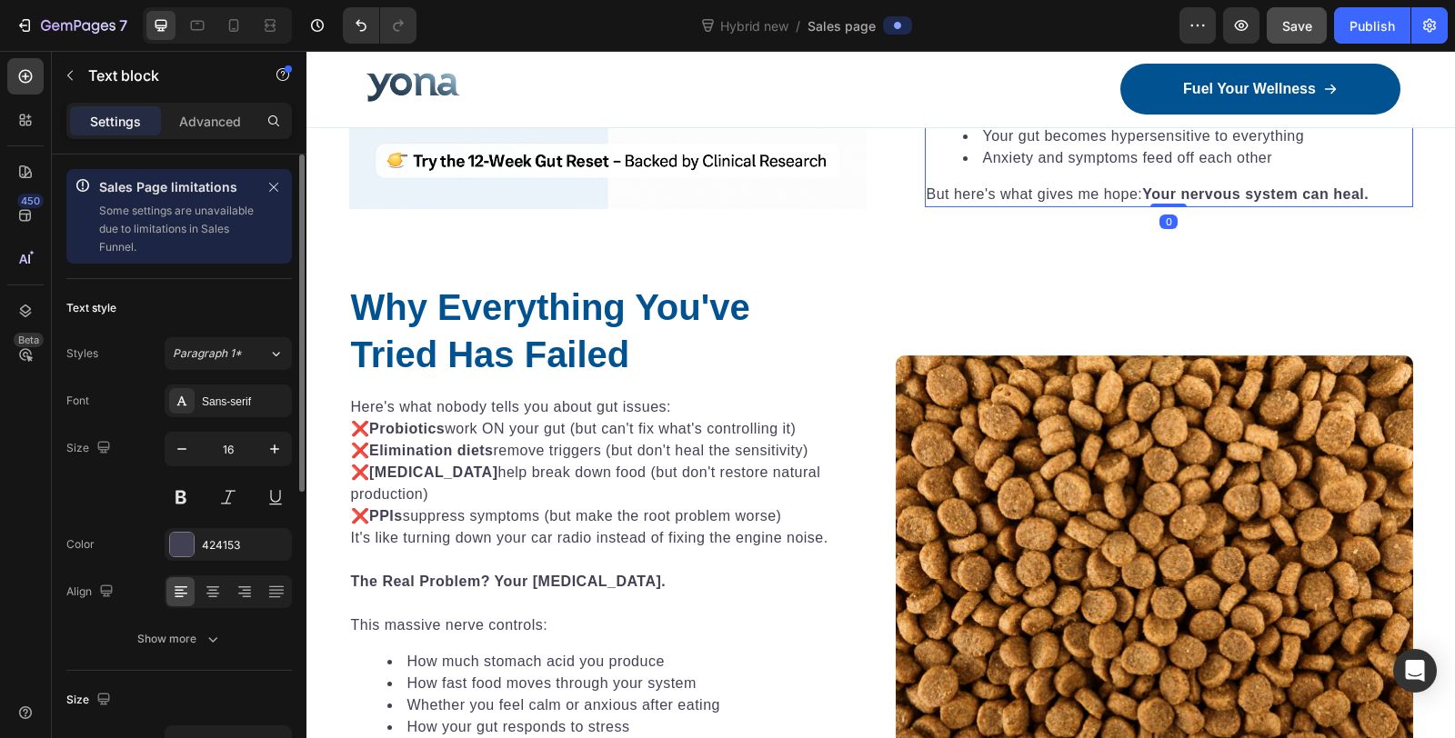
scroll to position [1926, 0]
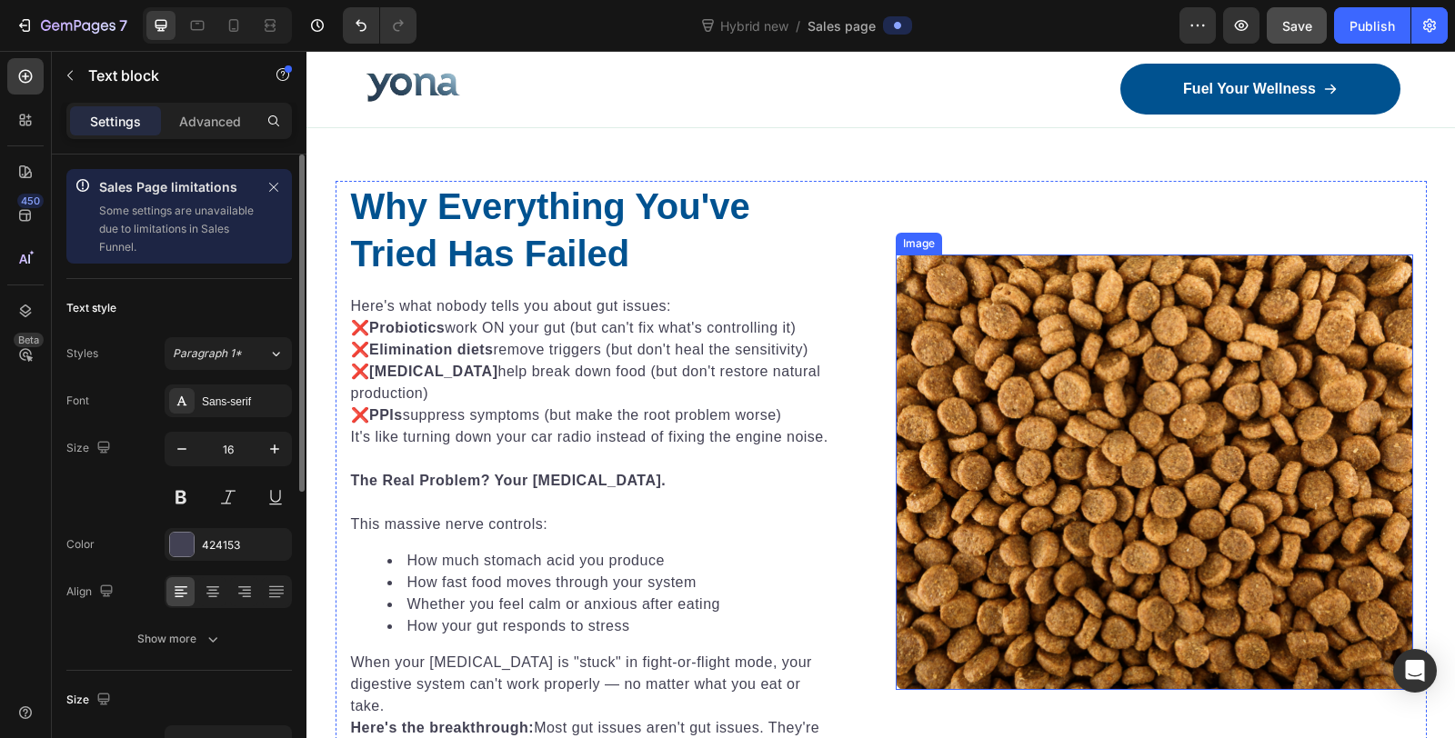
click at [1121, 386] on img at bounding box center [1154, 472] width 517 height 435
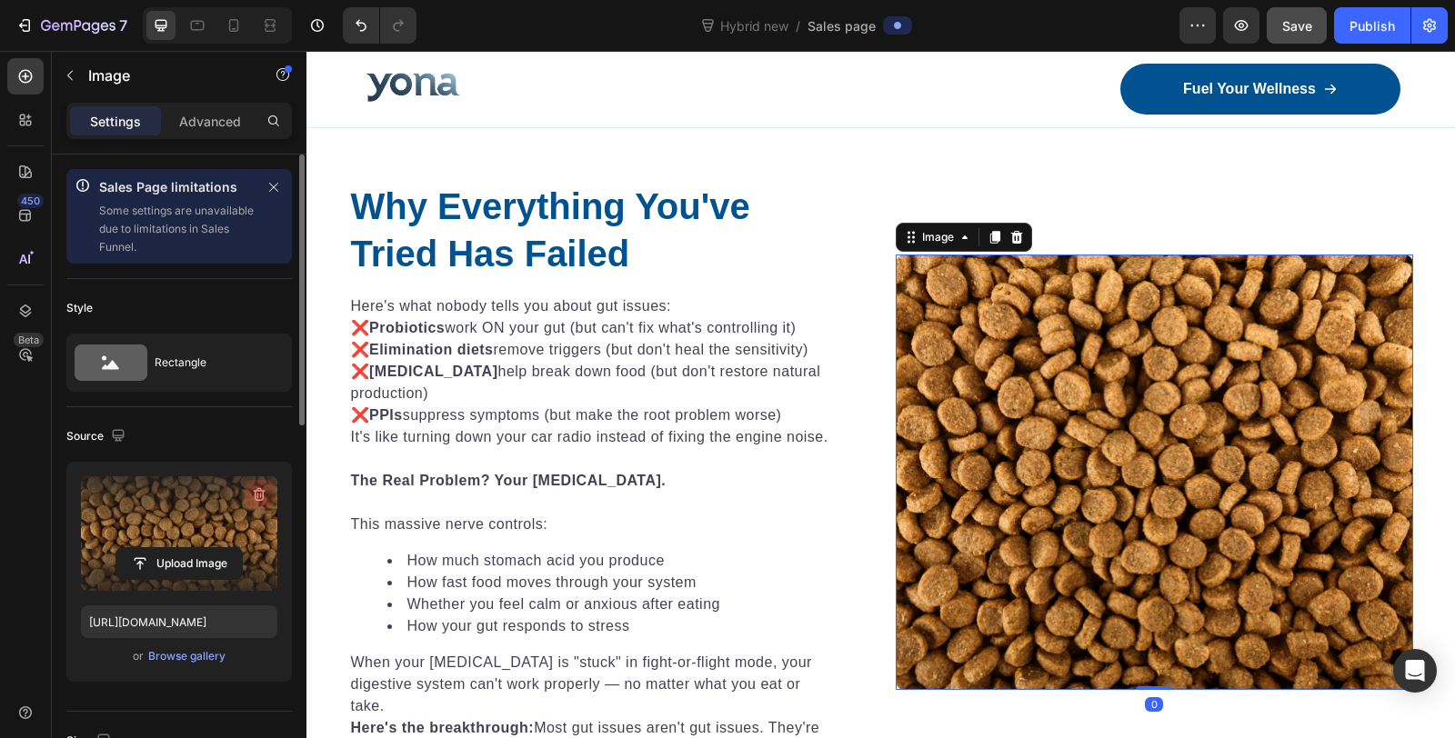
click at [253, 491] on icon "button" at bounding box center [259, 494] width 18 height 18
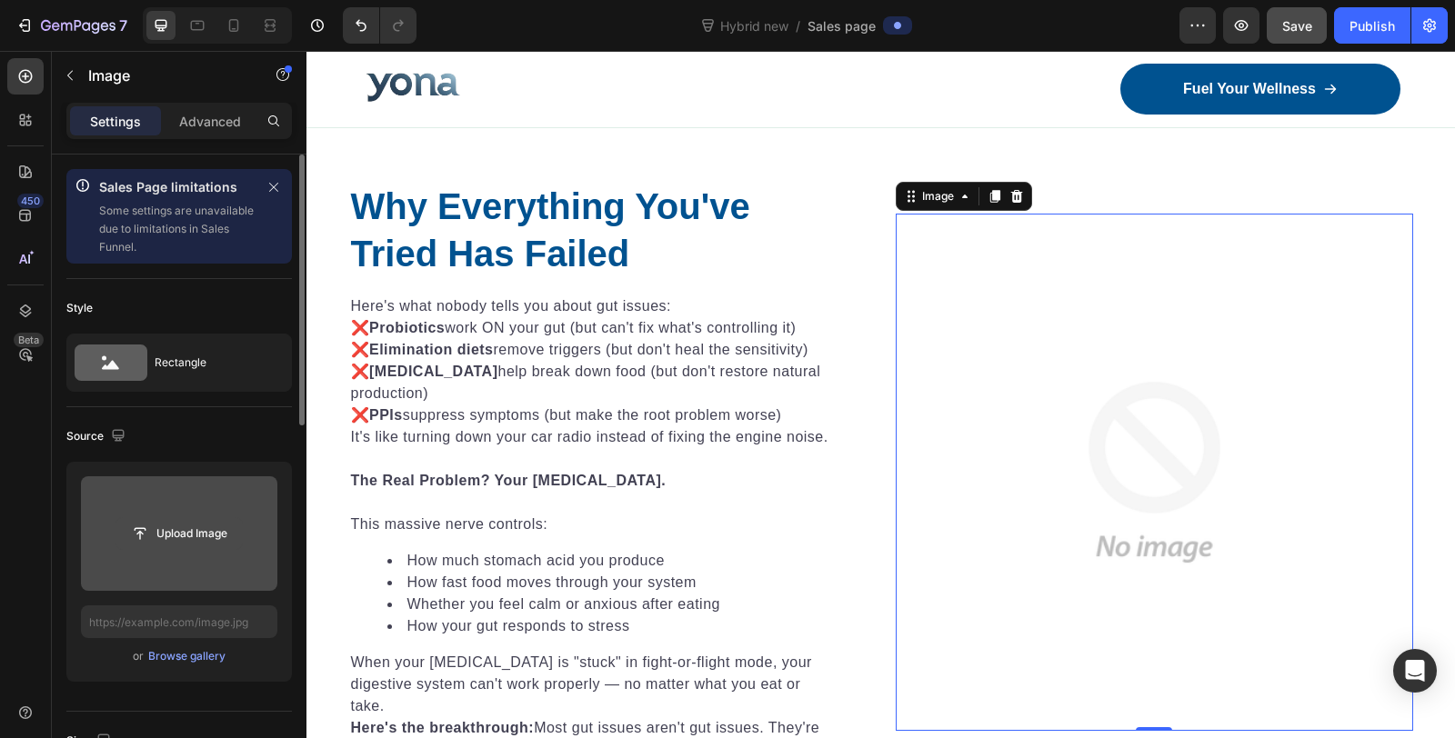
click at [177, 523] on input "file" at bounding box center [178, 533] width 125 height 31
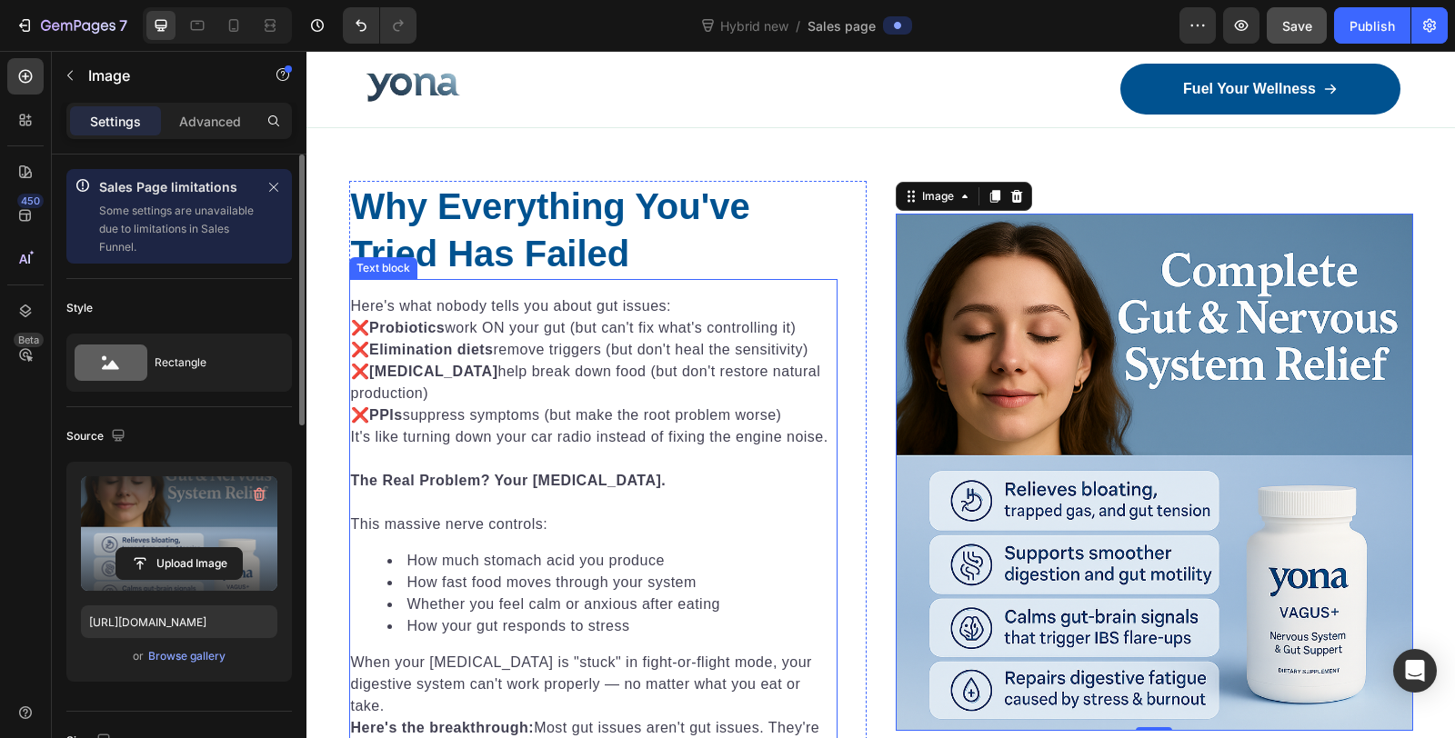
scroll to position [2027, 0]
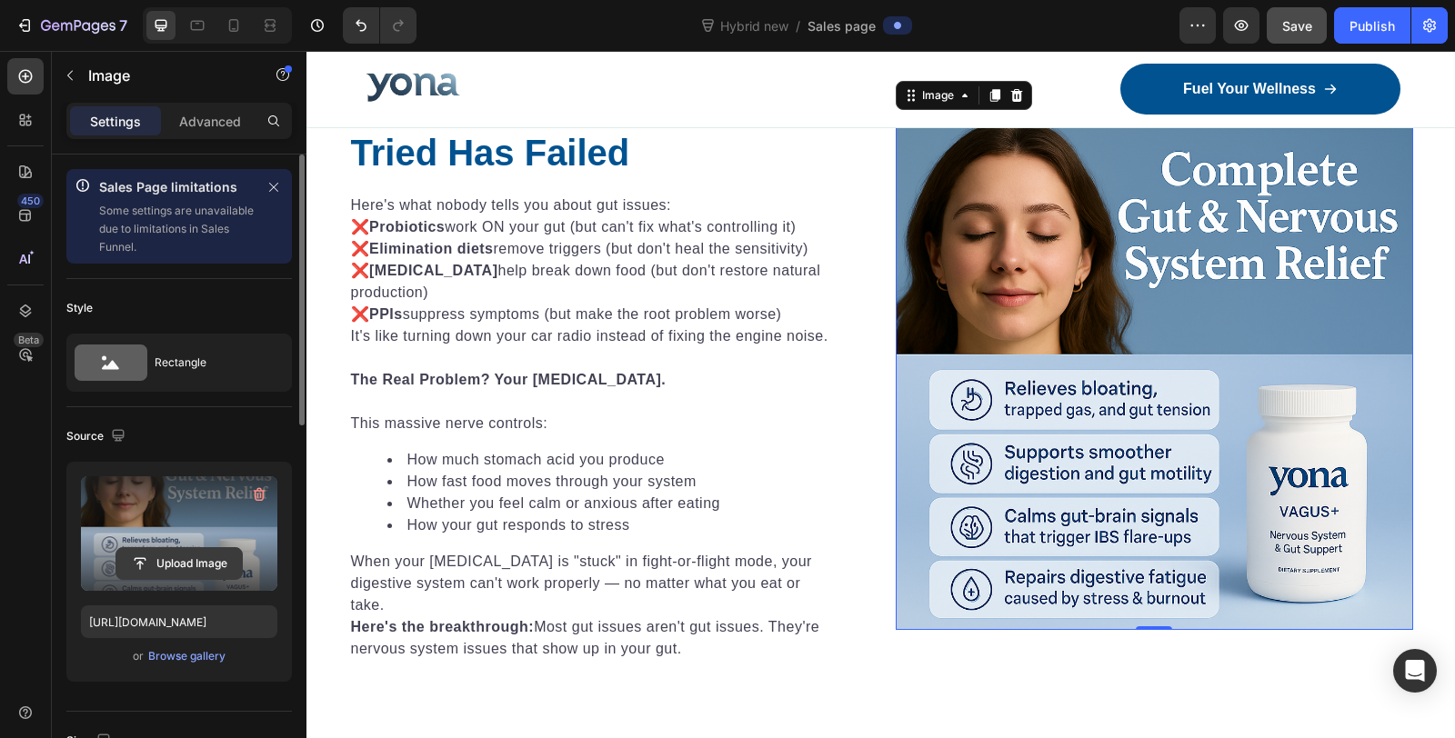
click at [176, 548] on input "file" at bounding box center [178, 563] width 125 height 31
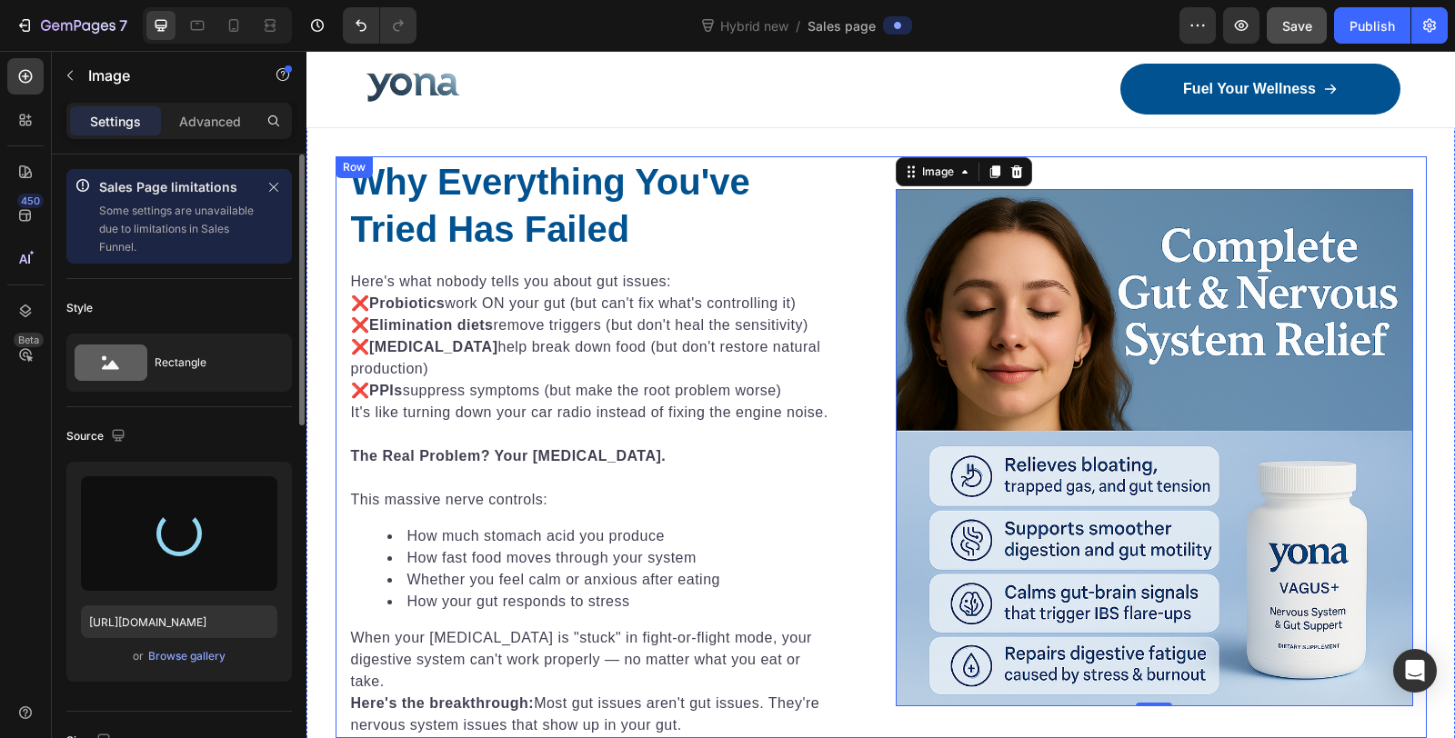
scroll to position [1825, 0]
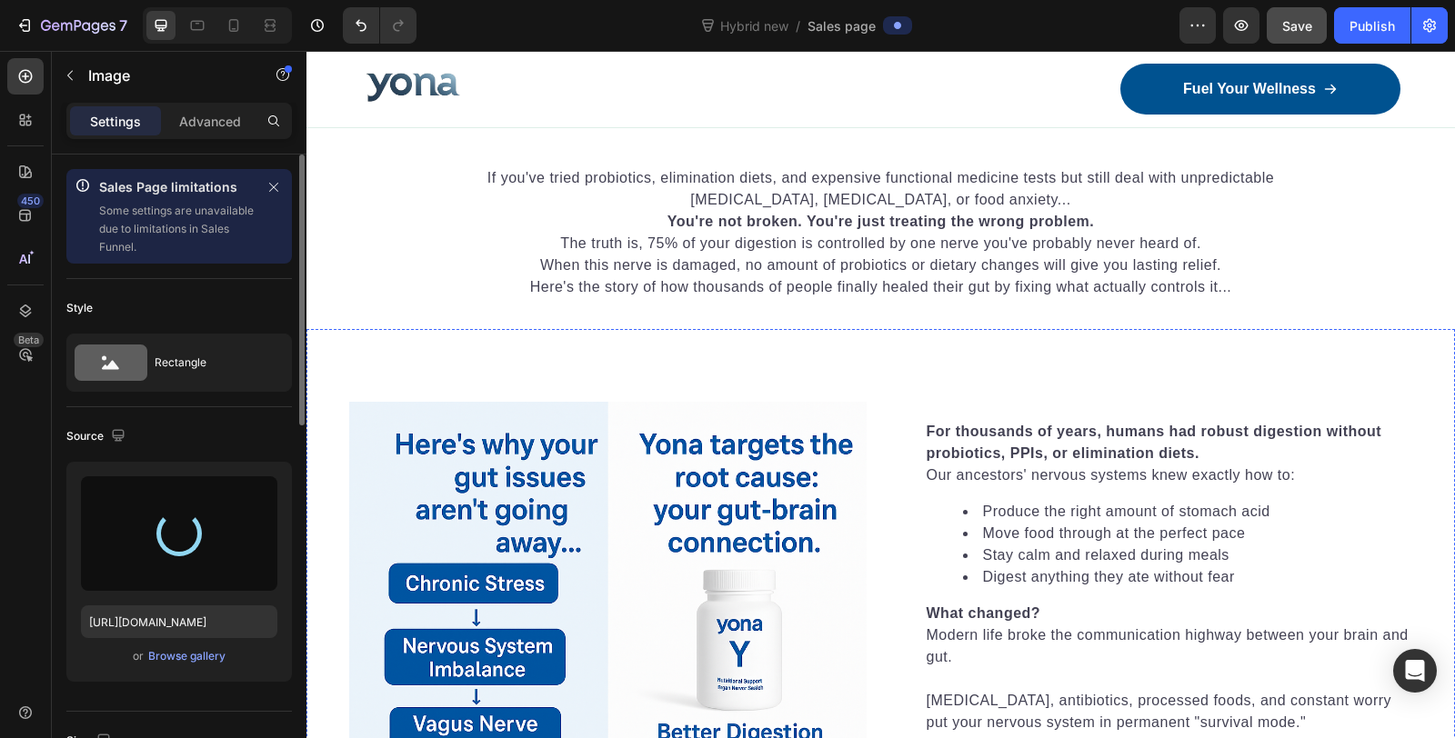
type input "[URL][DOMAIN_NAME]"
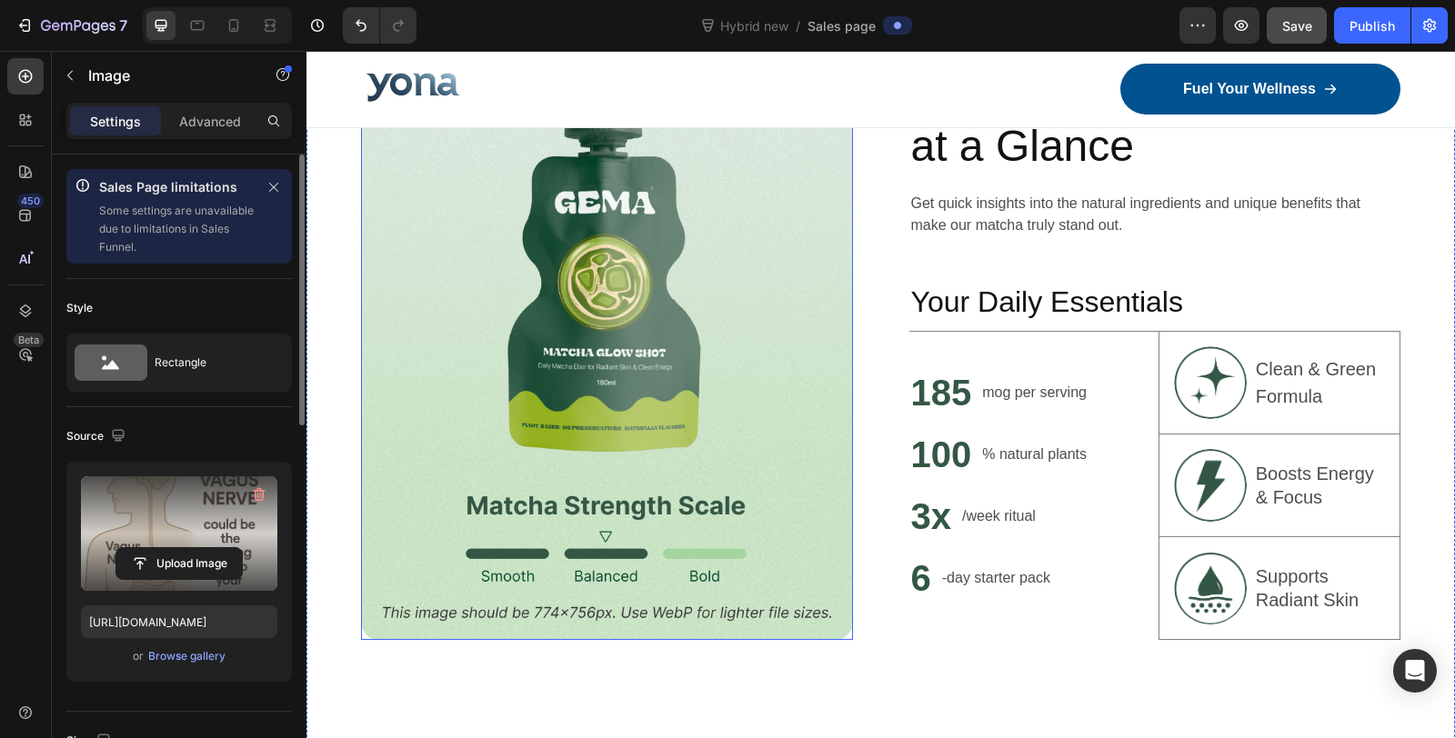
scroll to position [3750, 0]
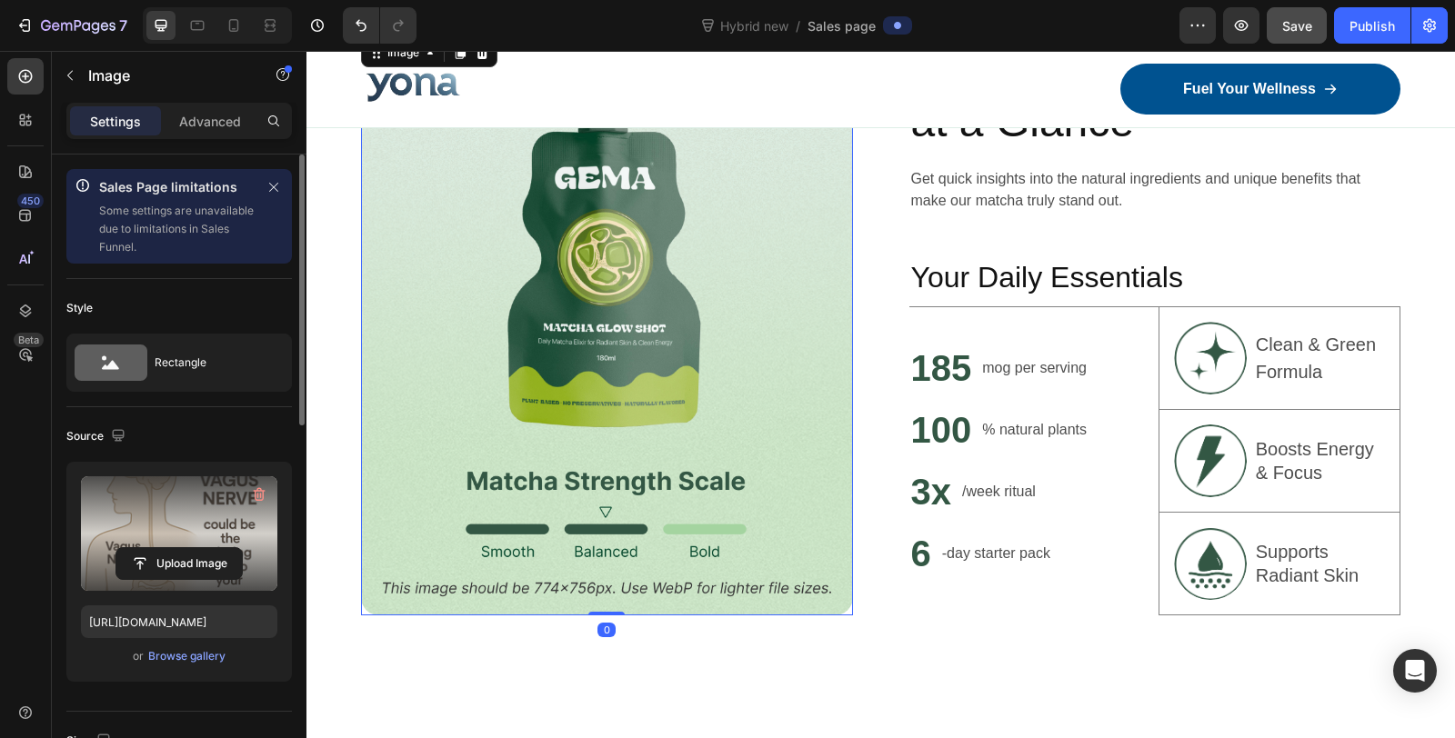
click at [714, 358] on img at bounding box center [607, 325] width 492 height 580
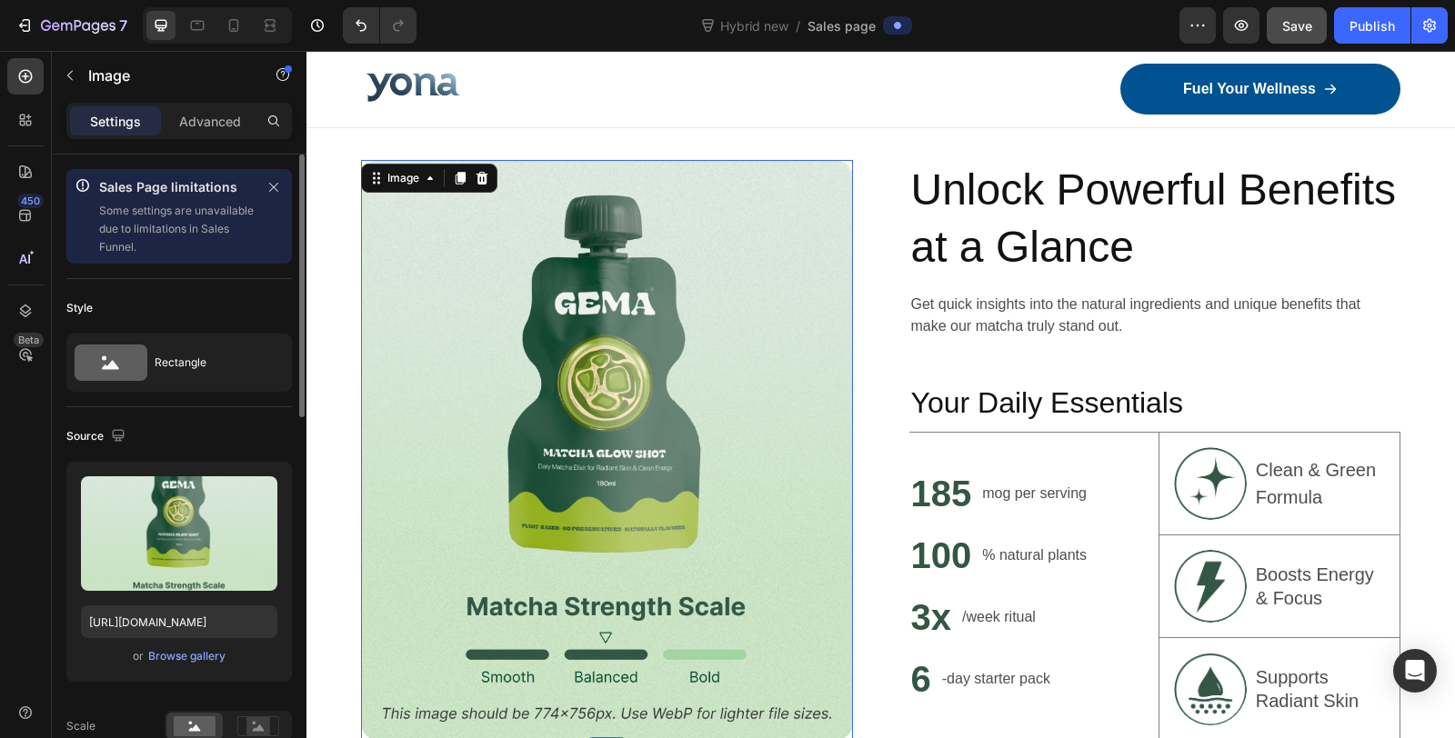
scroll to position [3649, 0]
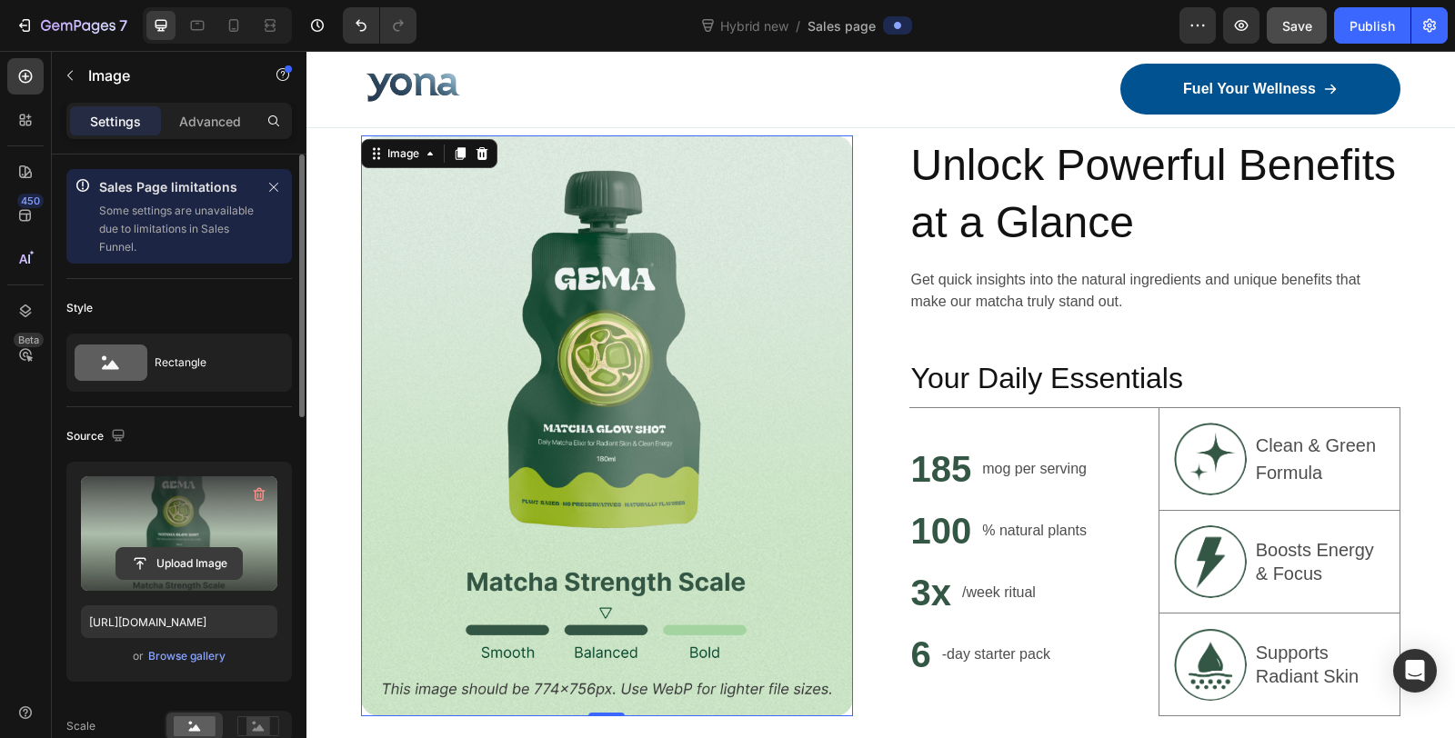
click at [197, 552] on input "file" at bounding box center [178, 563] width 125 height 31
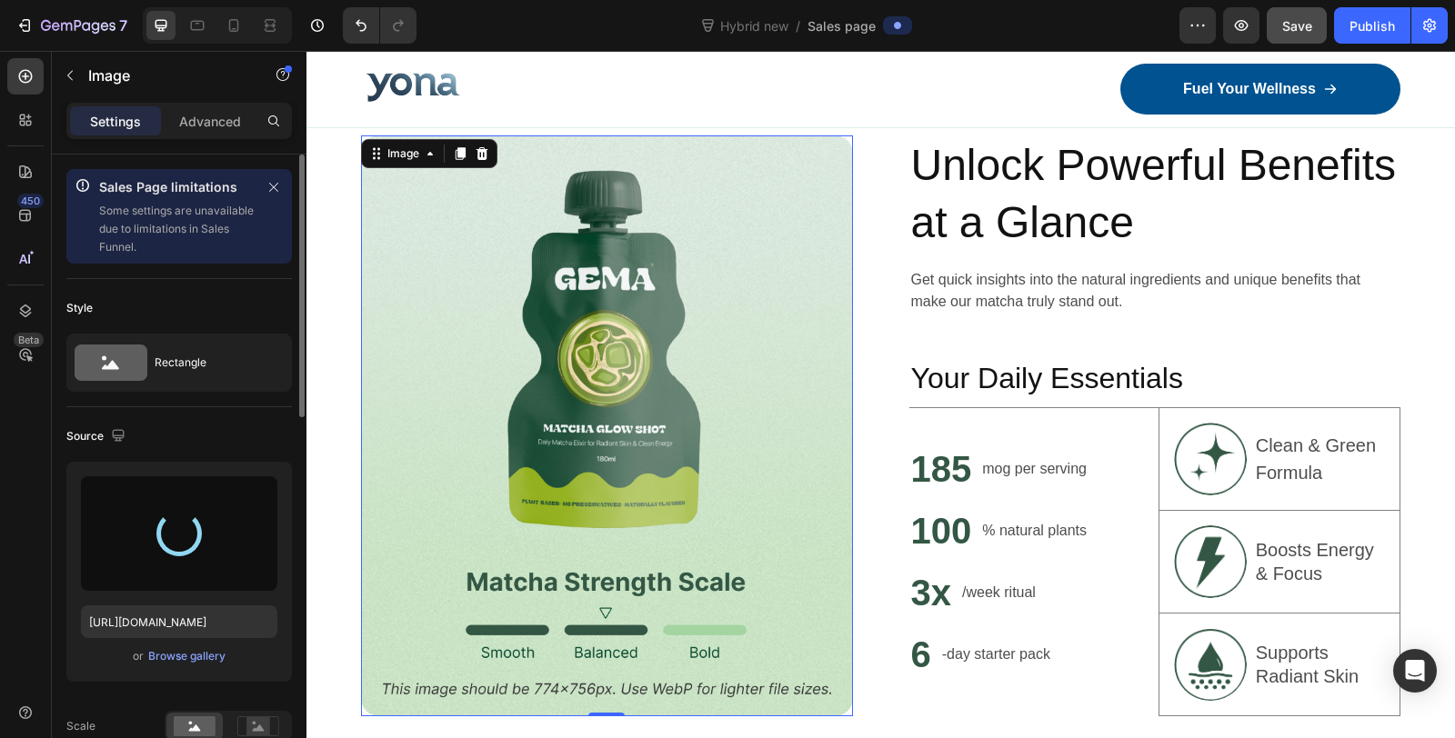
type input "[URL][DOMAIN_NAME]"
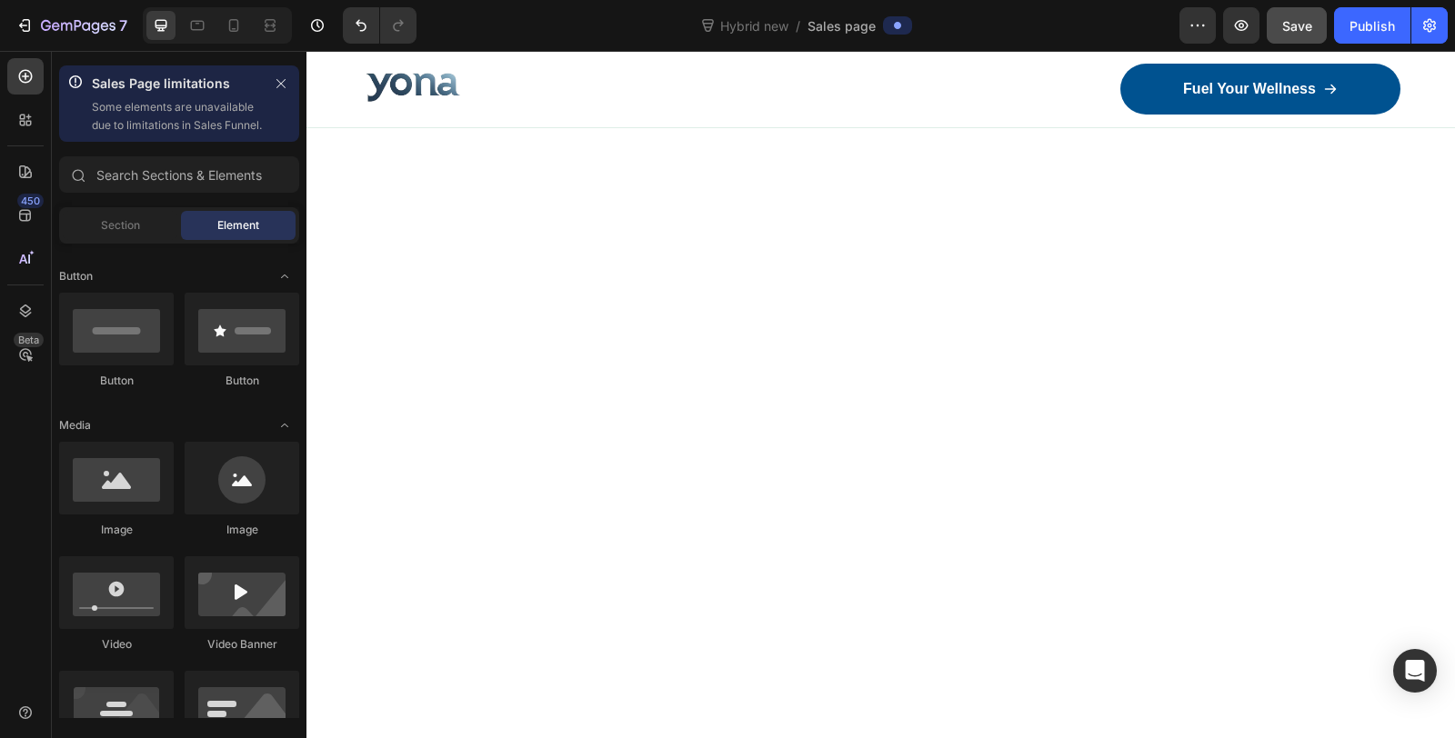
scroll to position [0, 0]
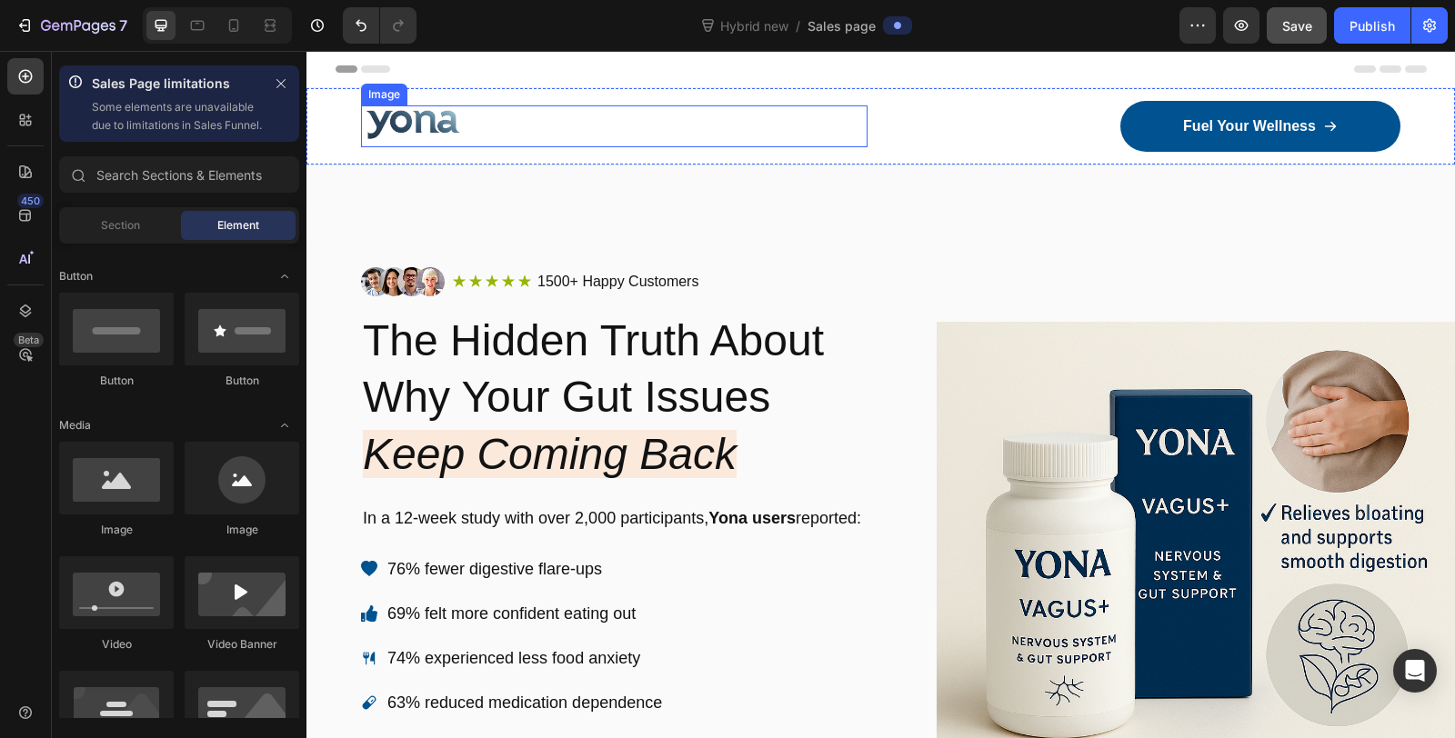
click at [711, 119] on div at bounding box center [614, 126] width 506 height 42
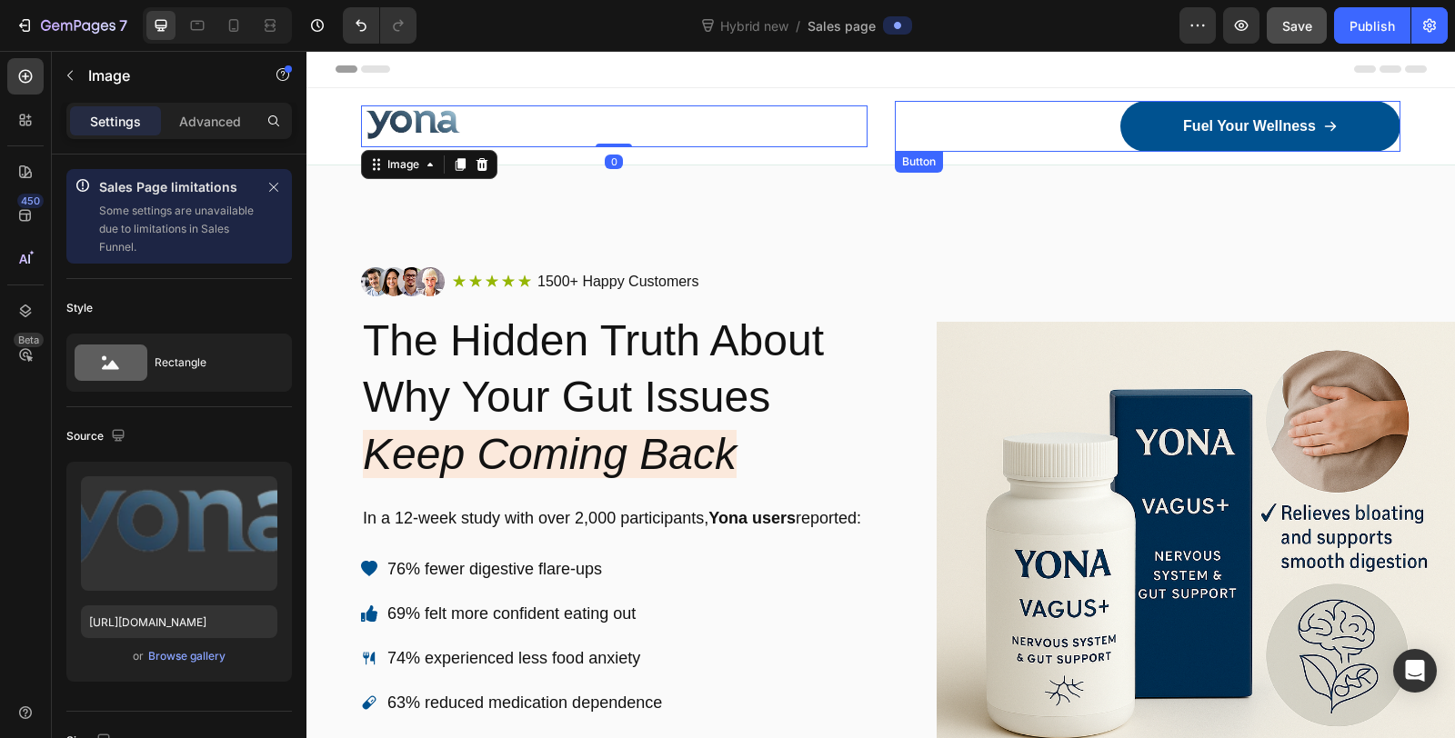
click at [911, 134] on div "Fuel Your Wellness Button" at bounding box center [1148, 126] width 506 height 51
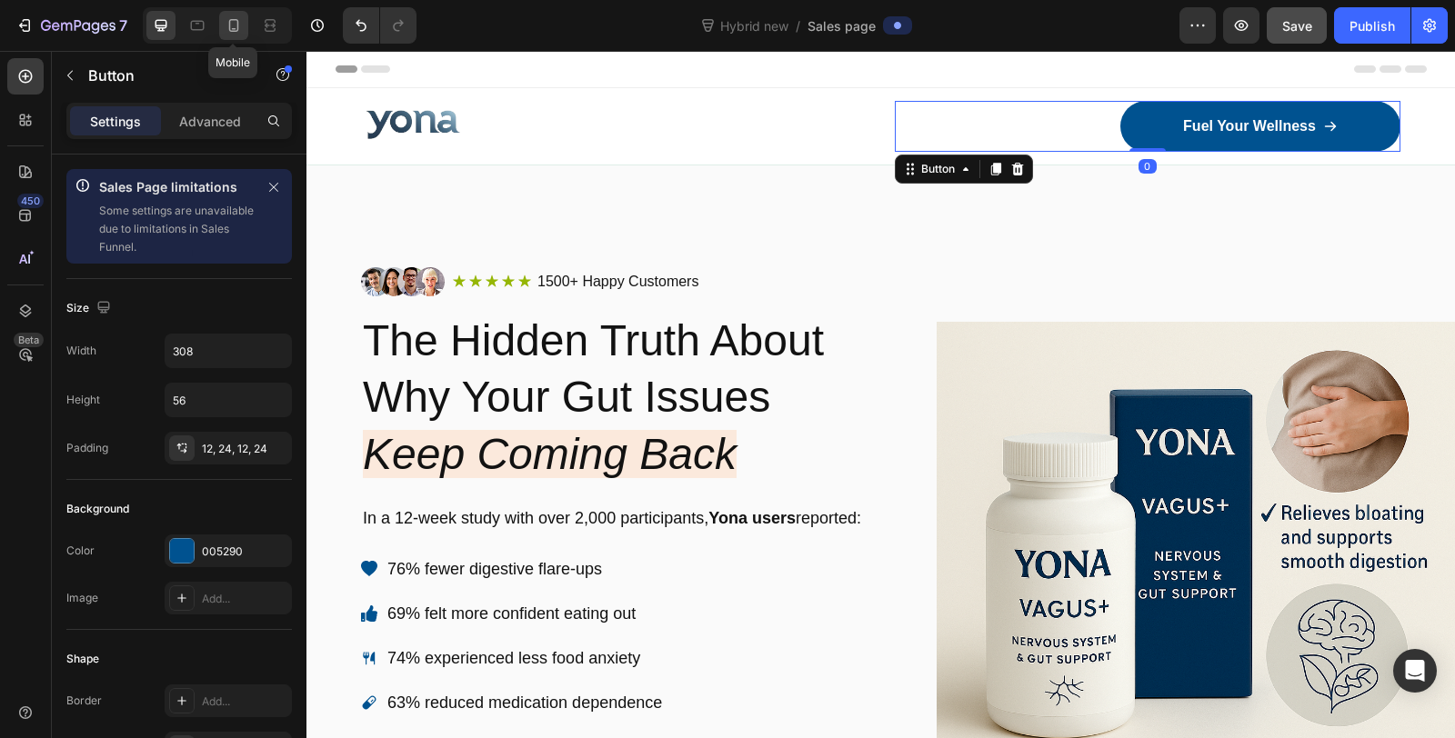
click at [237, 20] on icon at bounding box center [234, 25] width 18 height 18
type input "14"
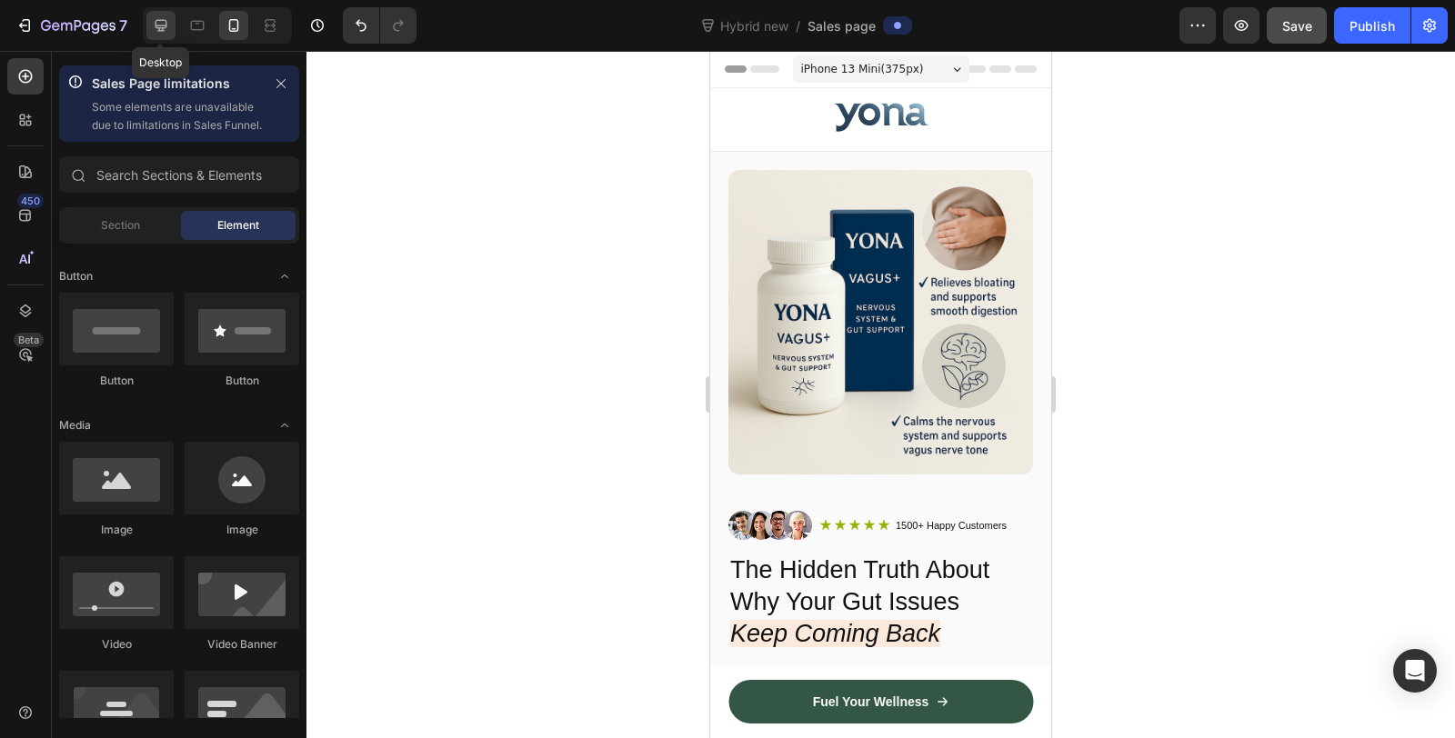
click at [166, 20] on icon at bounding box center [161, 25] width 18 height 18
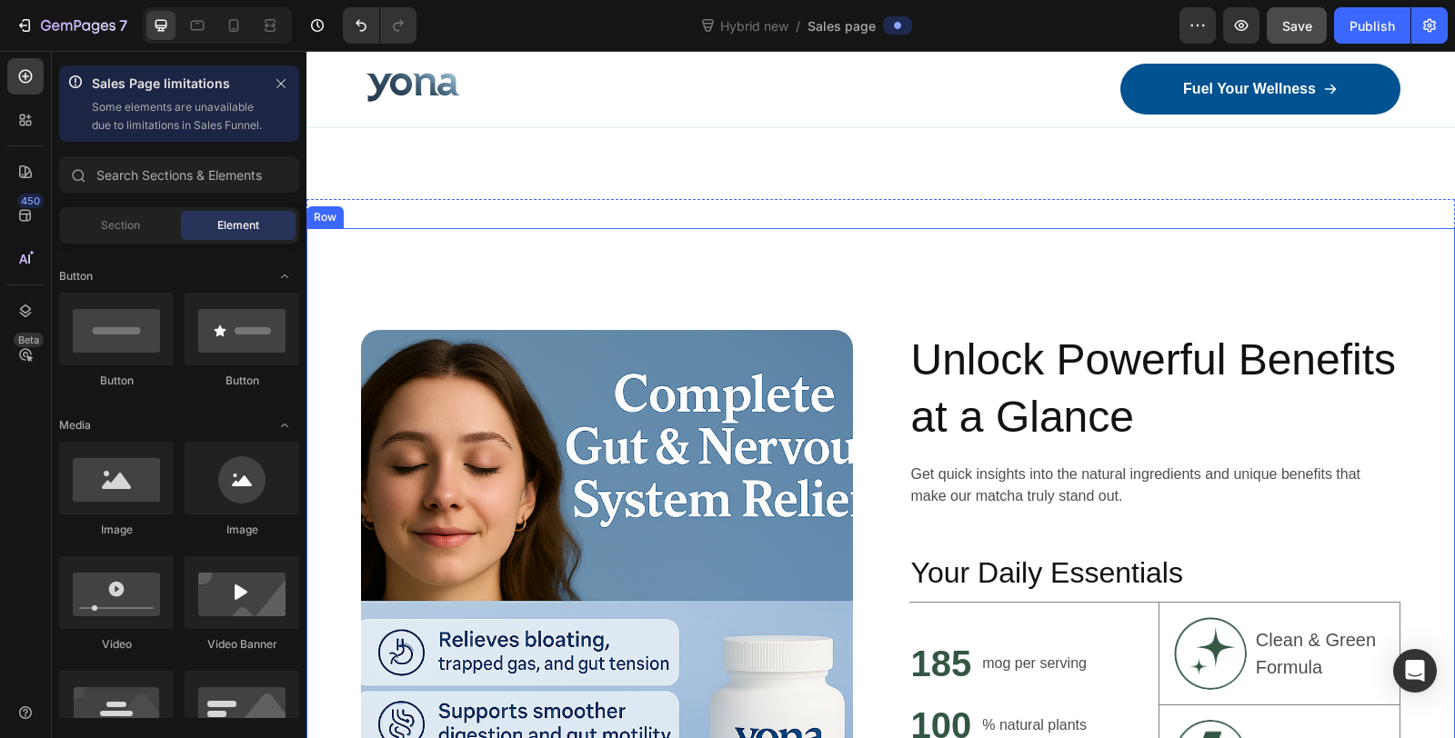
scroll to position [3637, 0]
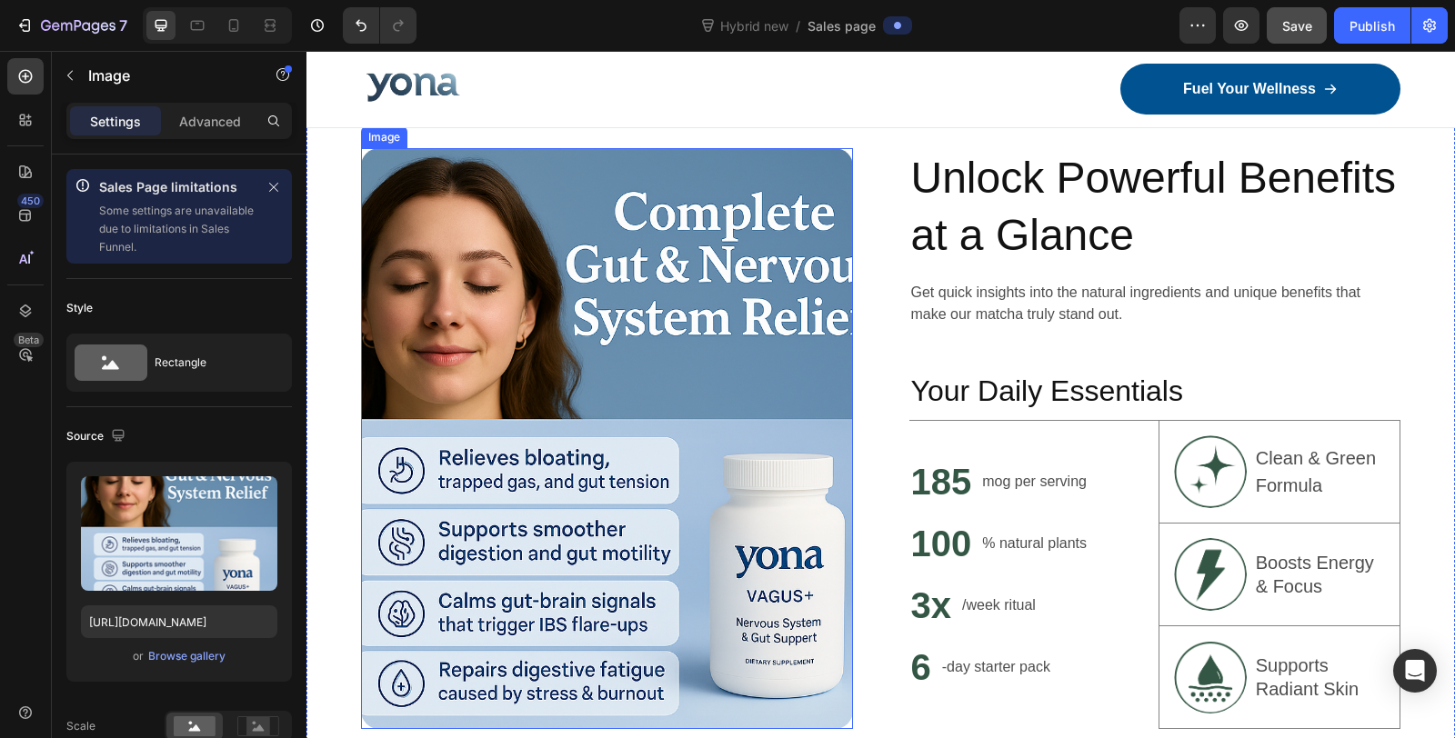
click at [633, 328] on img at bounding box center [607, 438] width 492 height 580
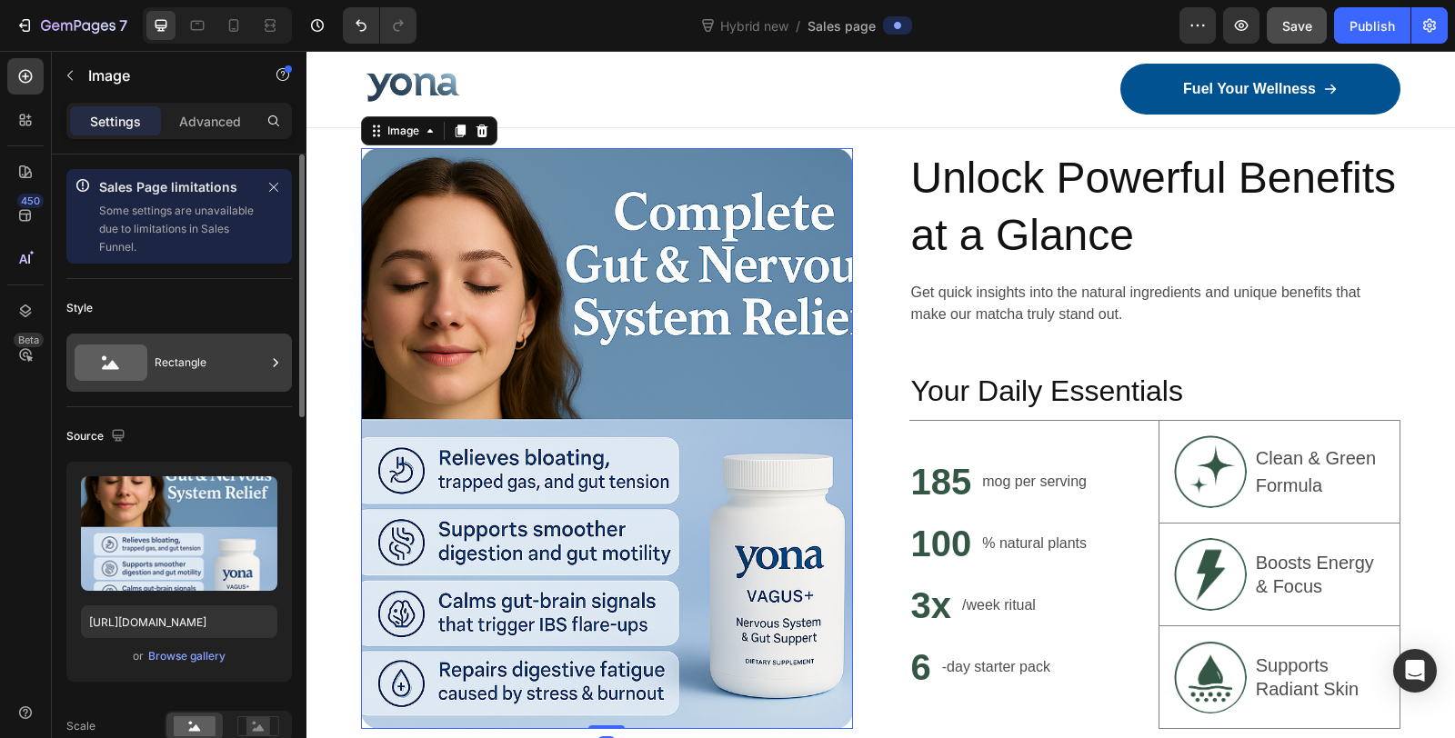
click at [161, 384] on div "Rectangle" at bounding box center [178, 363] width 225 height 58
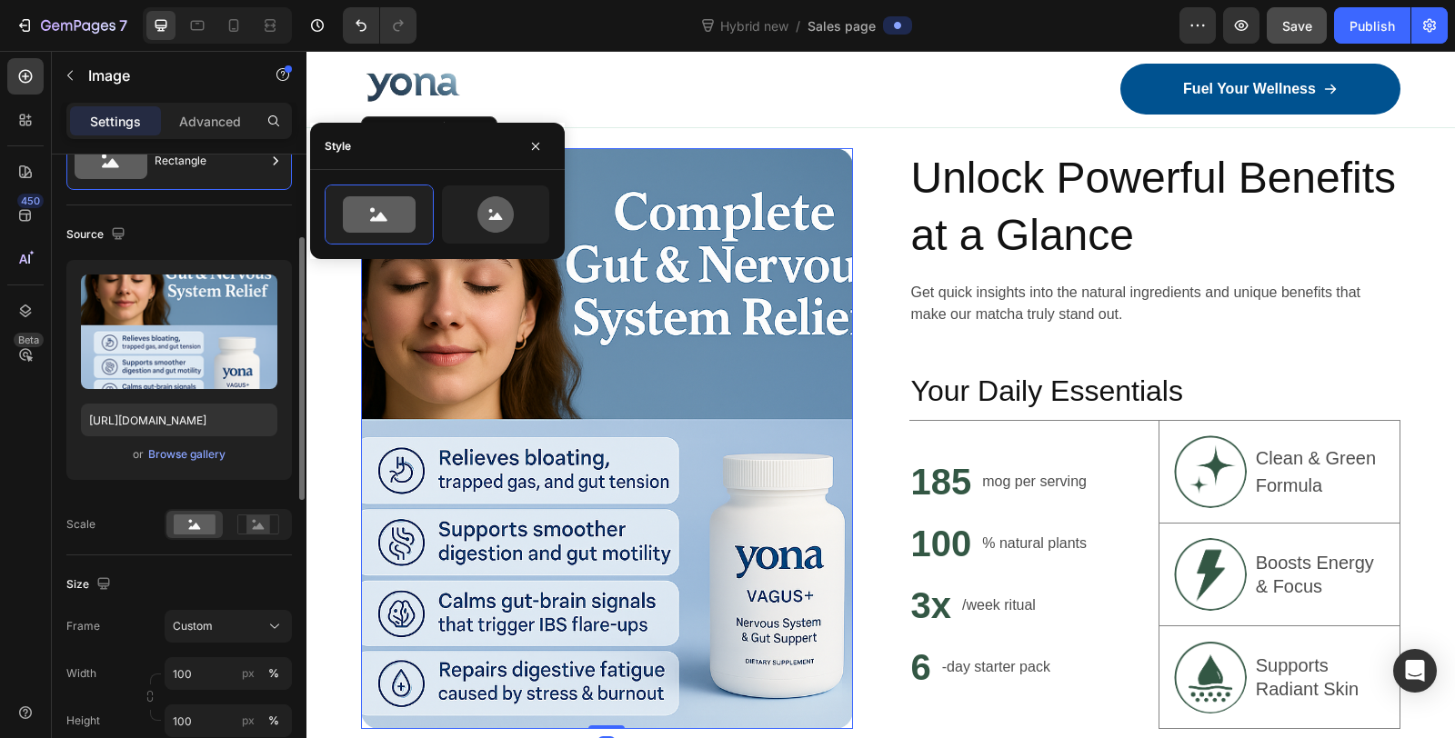
scroll to position [303, 0]
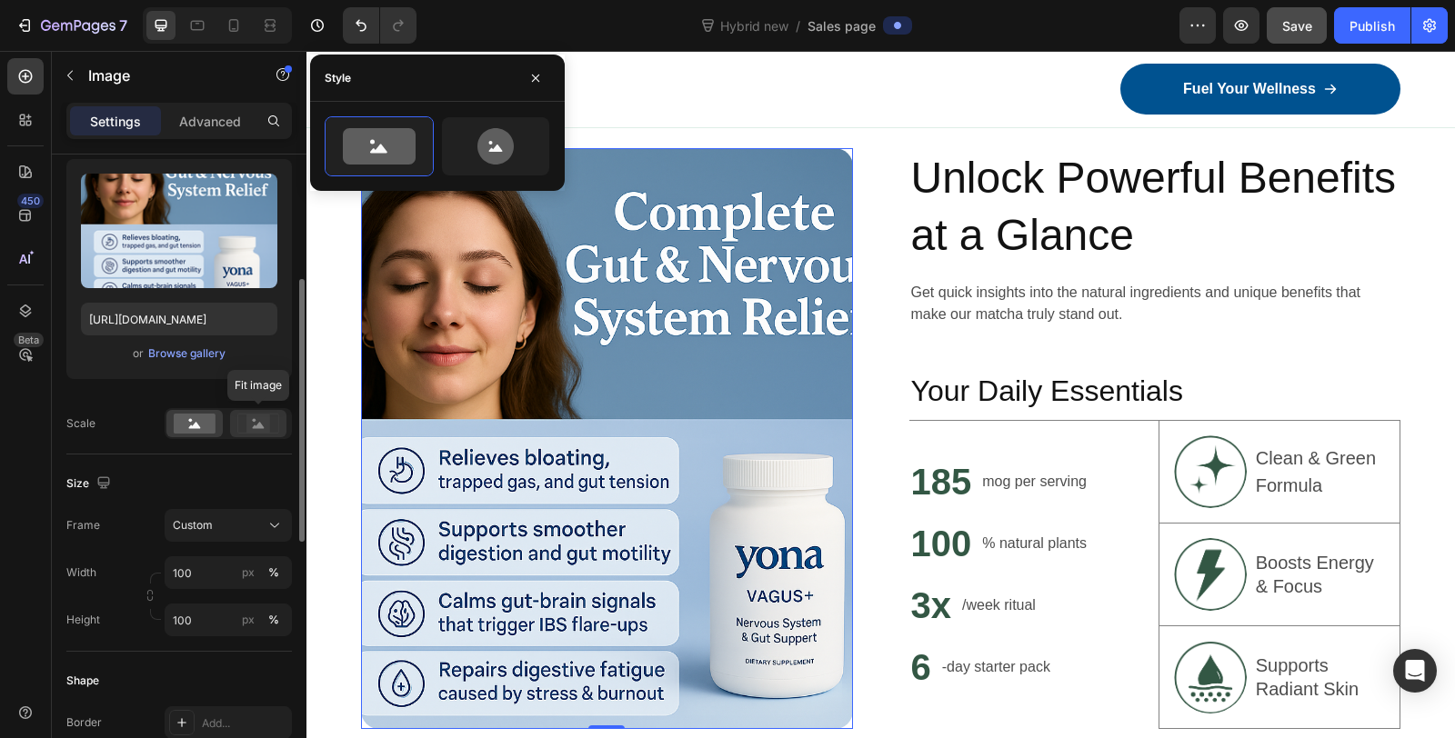
click at [251, 427] on rect at bounding box center [258, 424] width 24 height 18
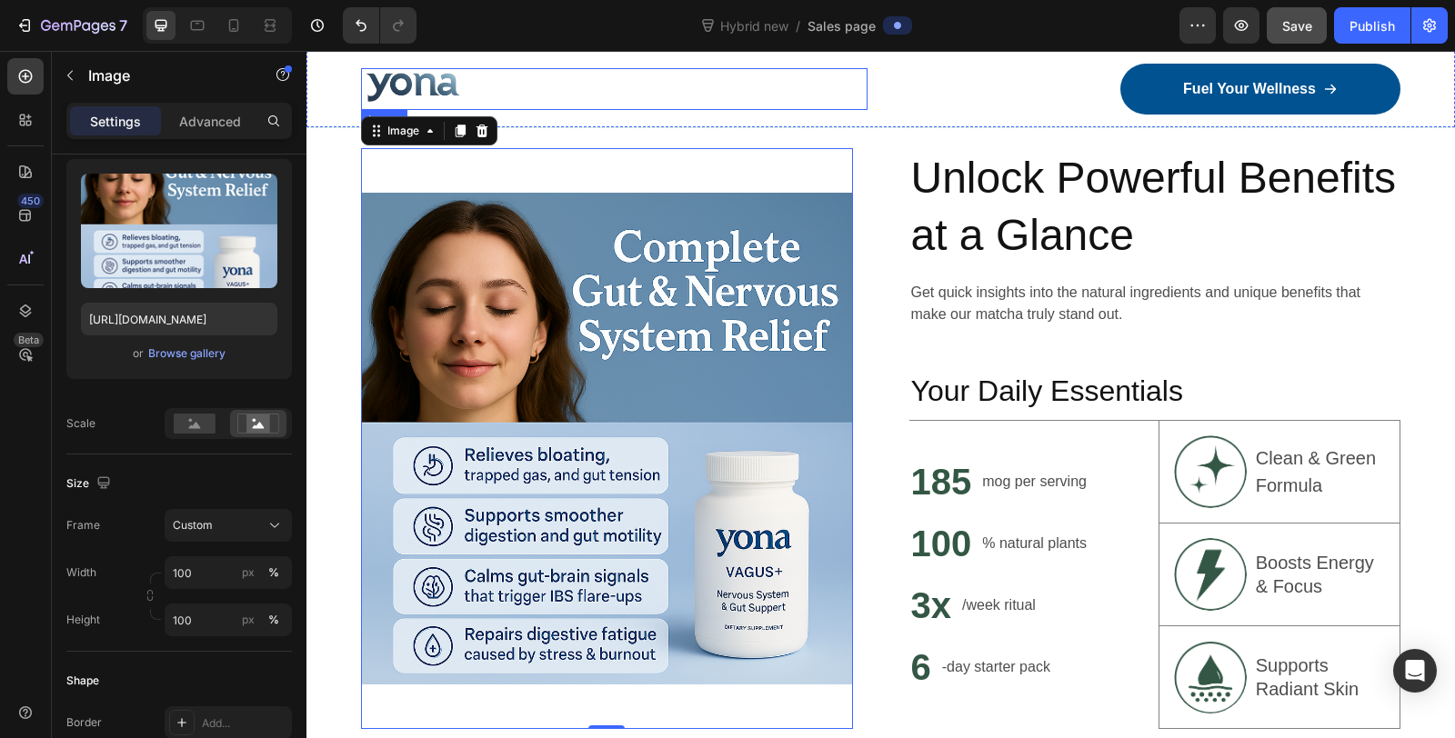
click at [635, 88] on div at bounding box center [614, 89] width 506 height 42
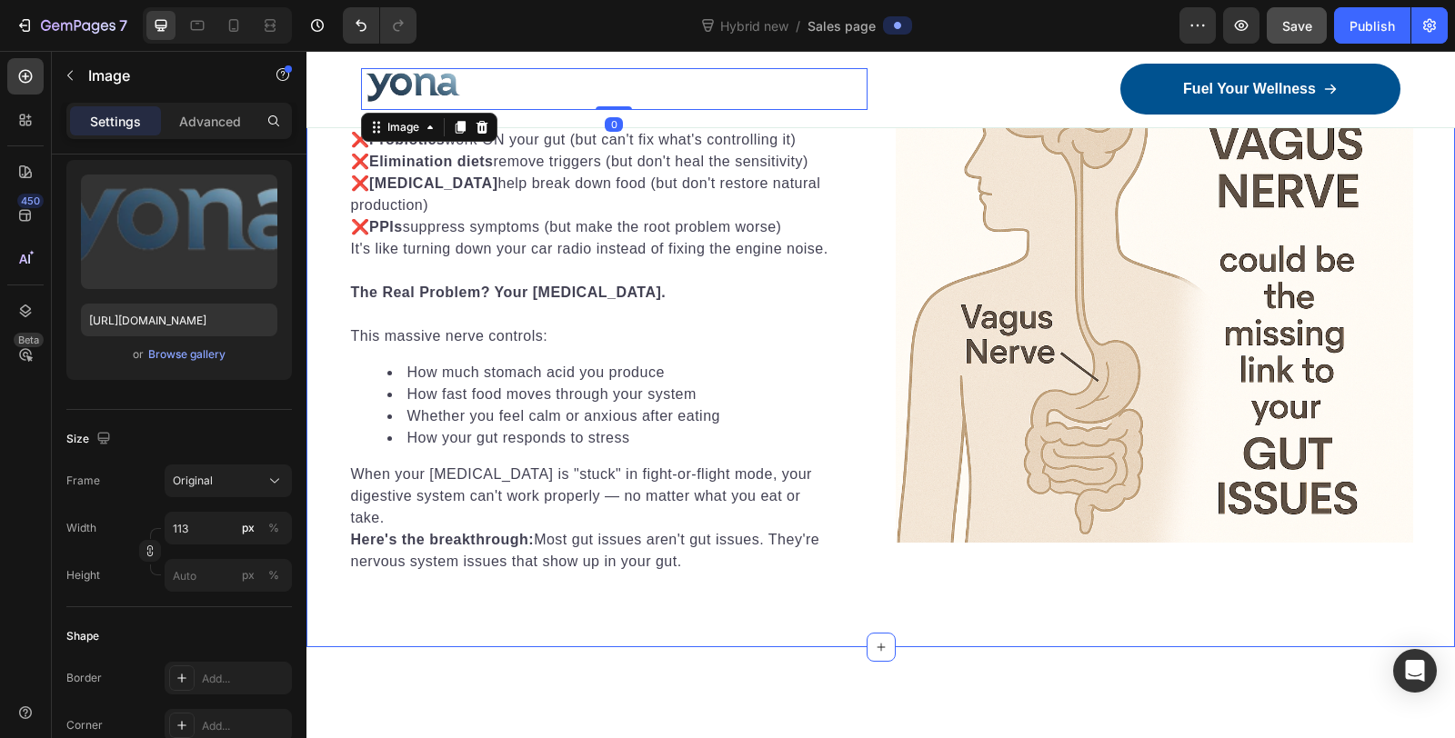
scroll to position [1919, 0]
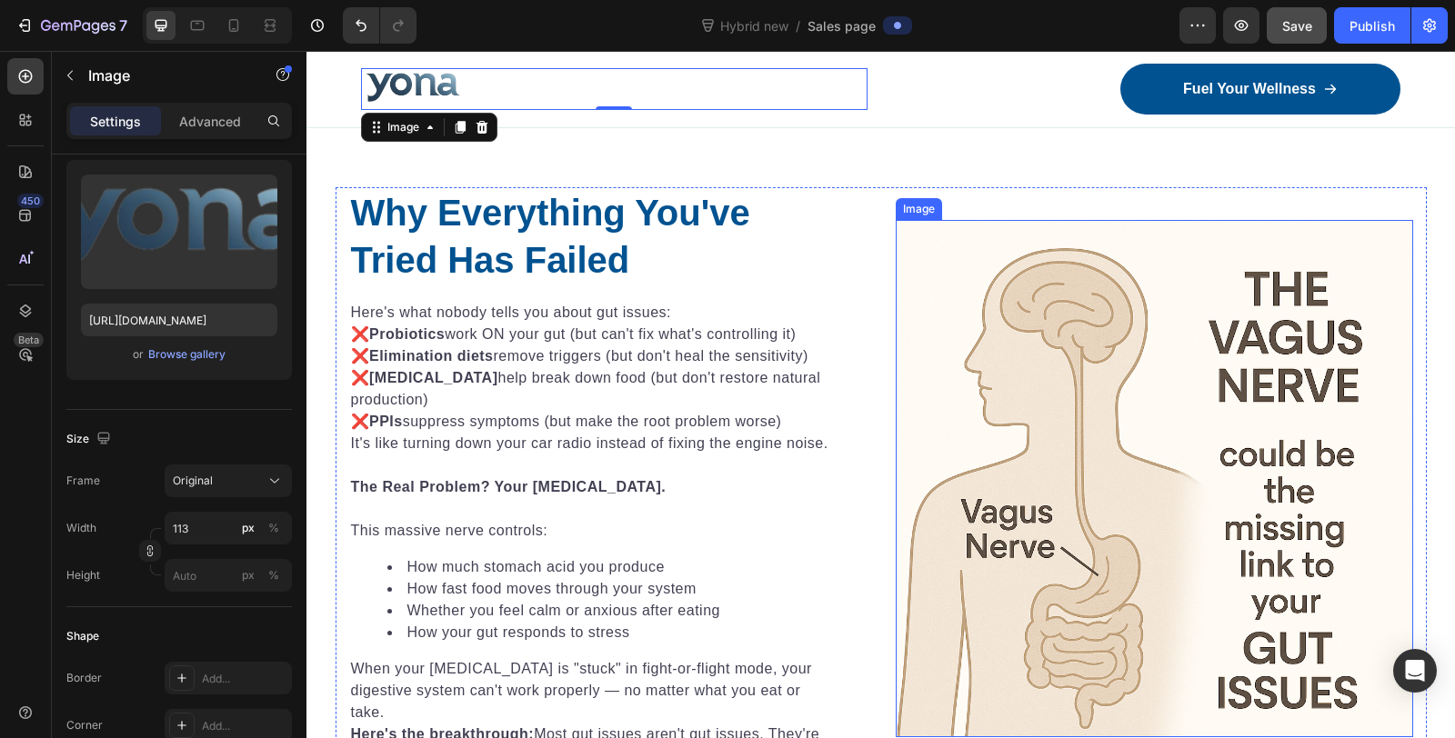
click at [1125, 389] on img at bounding box center [1154, 478] width 517 height 517
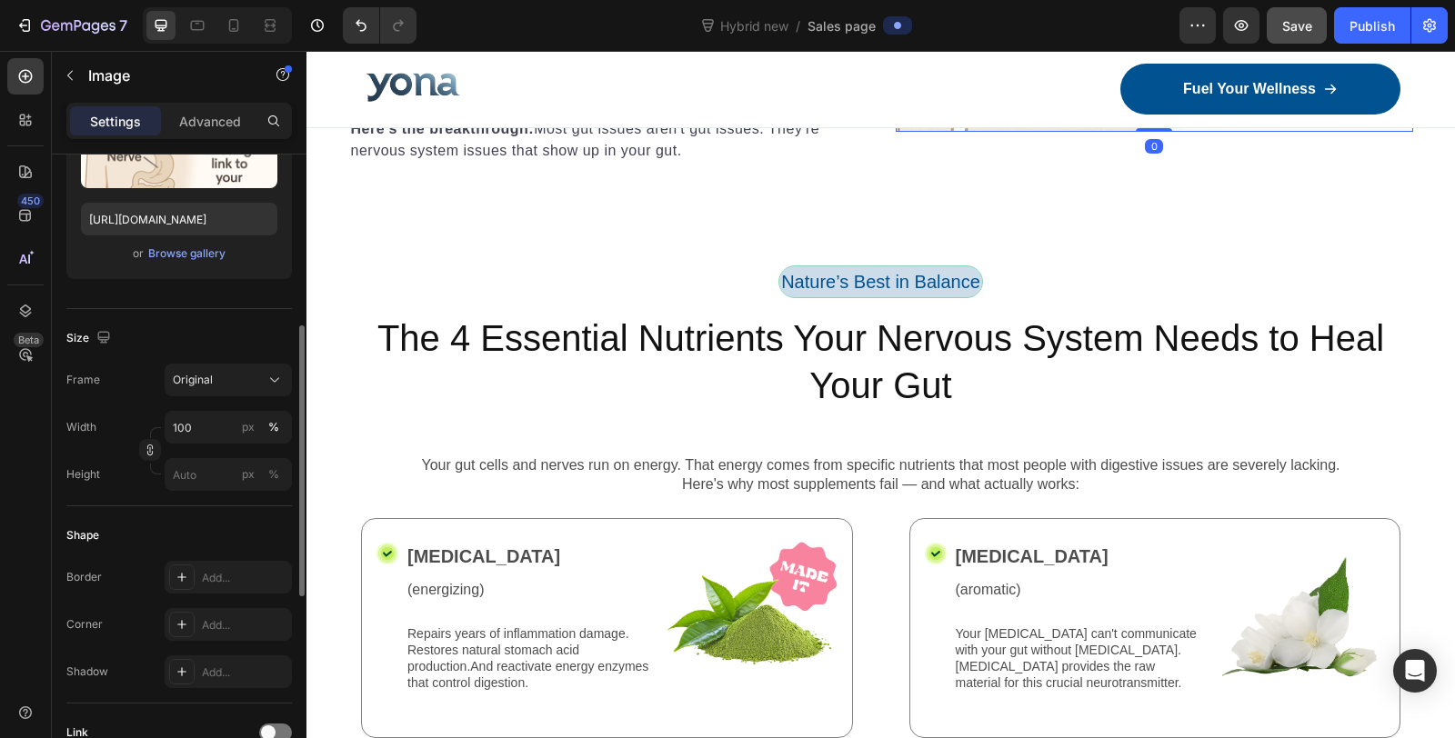
scroll to position [605, 0]
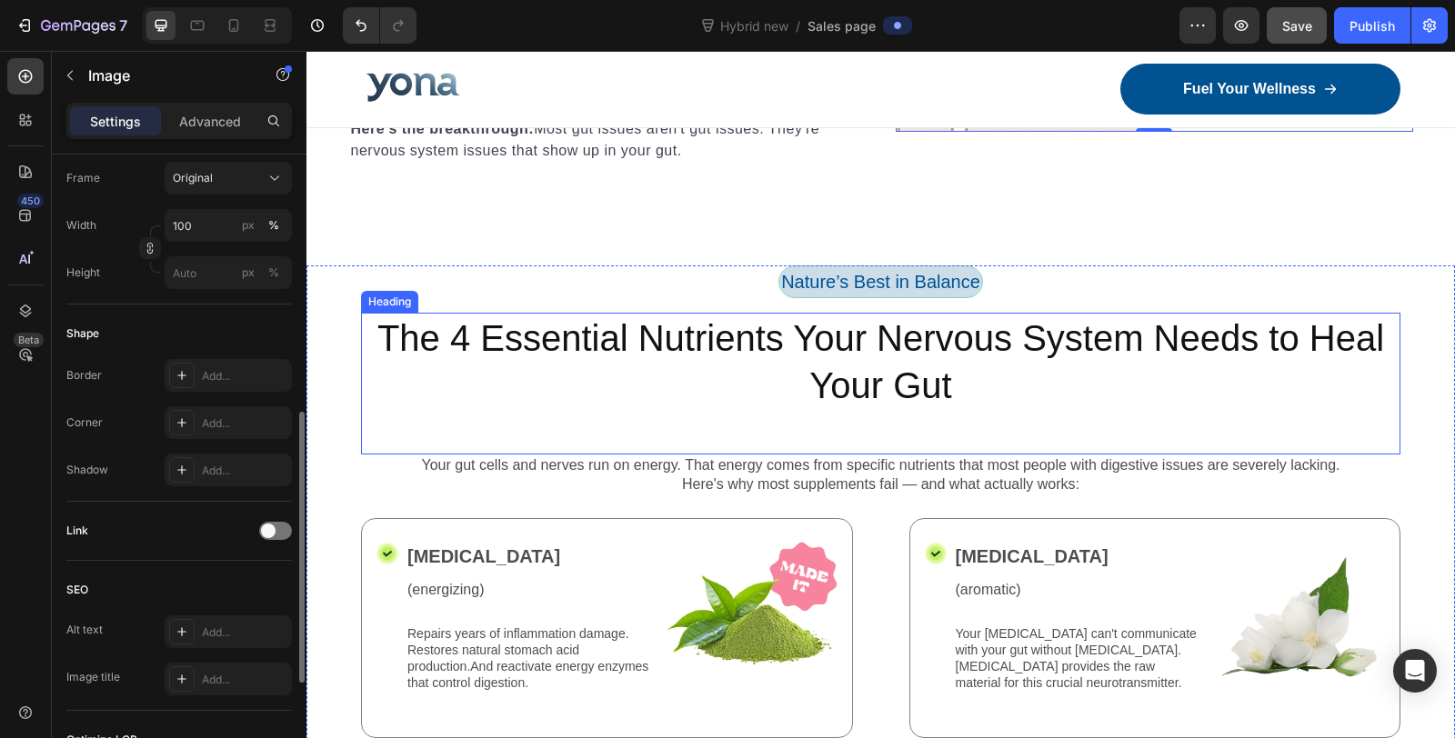
click at [637, 425] on div "The 4 Essential Nutrients Your Nervous System Needs to Heal Your Gut Heading" at bounding box center [880, 384] width 1039 height 142
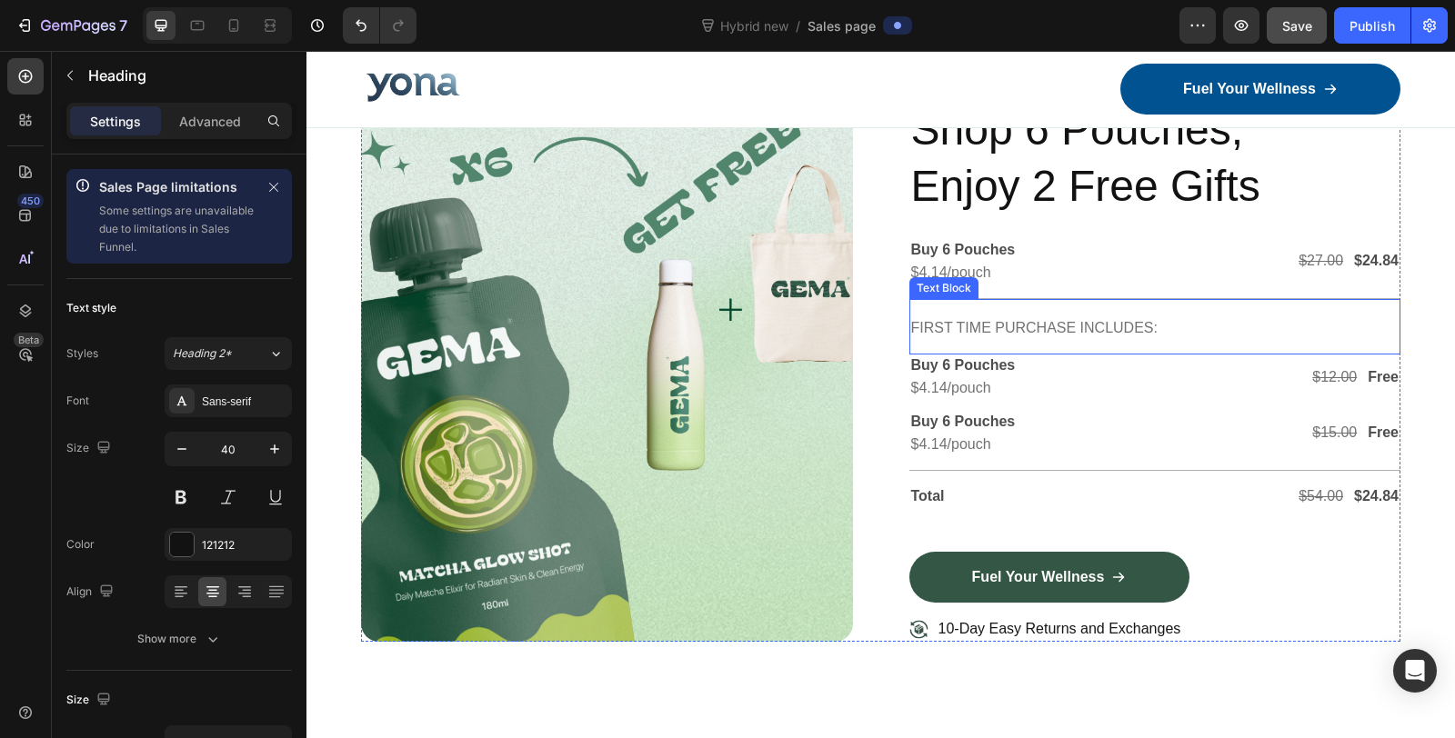
scroll to position [8889, 0]
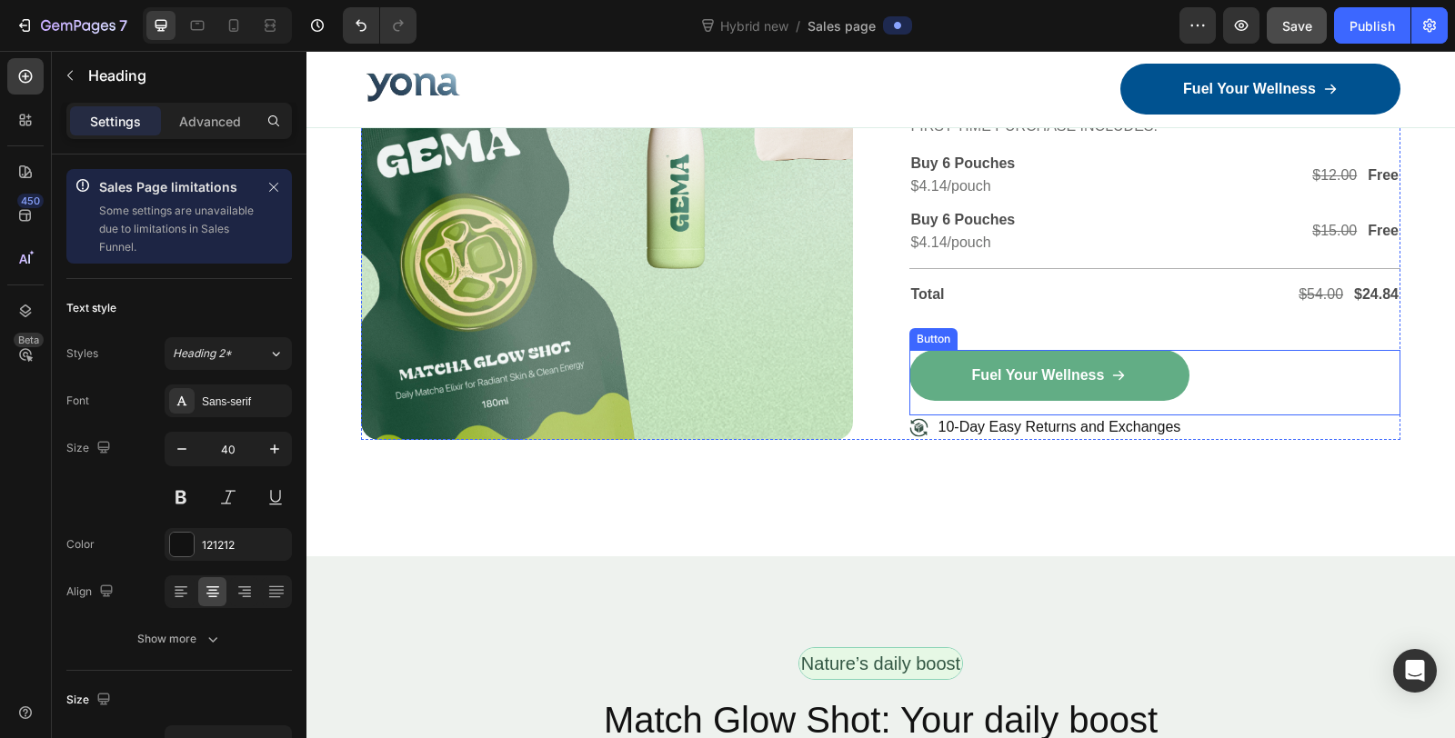
click at [943, 364] on link "Fuel Your Wellness" at bounding box center [1049, 375] width 280 height 51
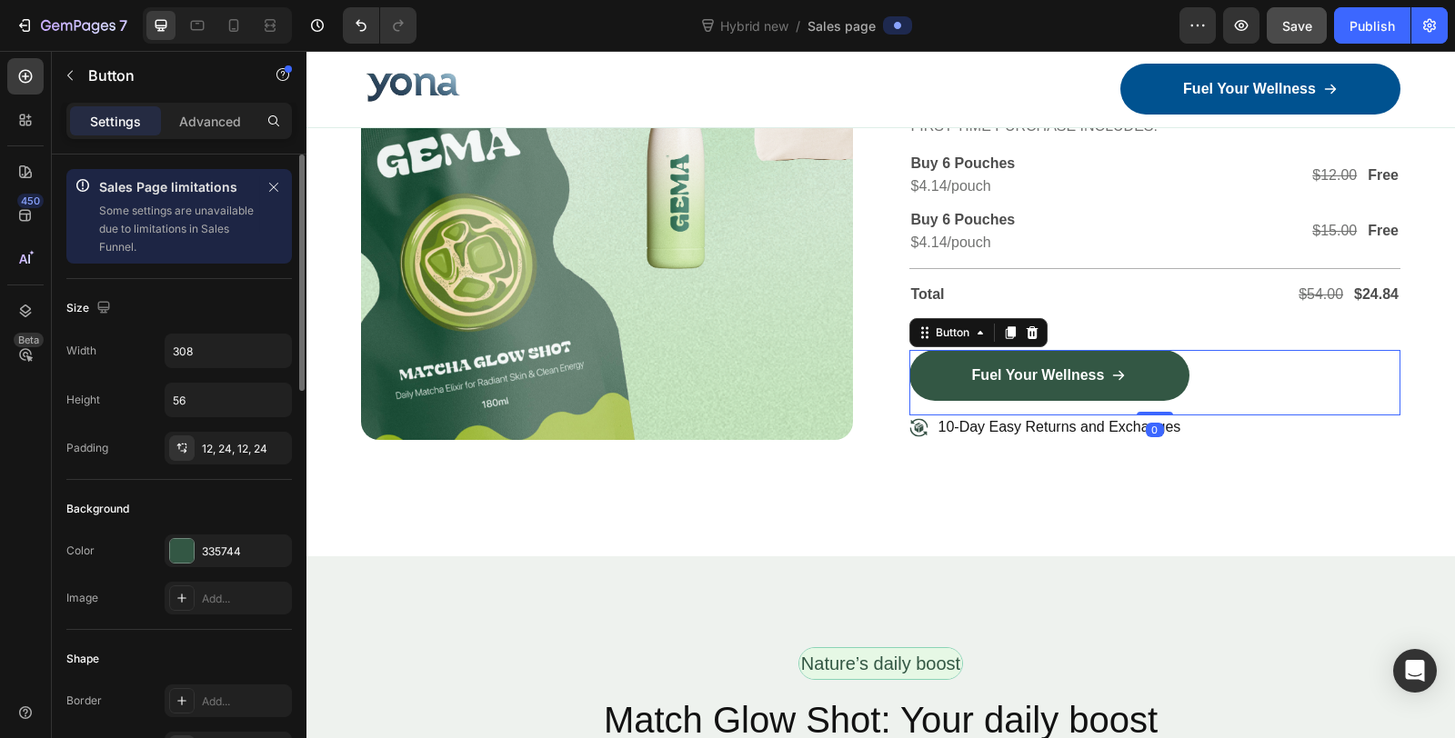
scroll to position [101, 0]
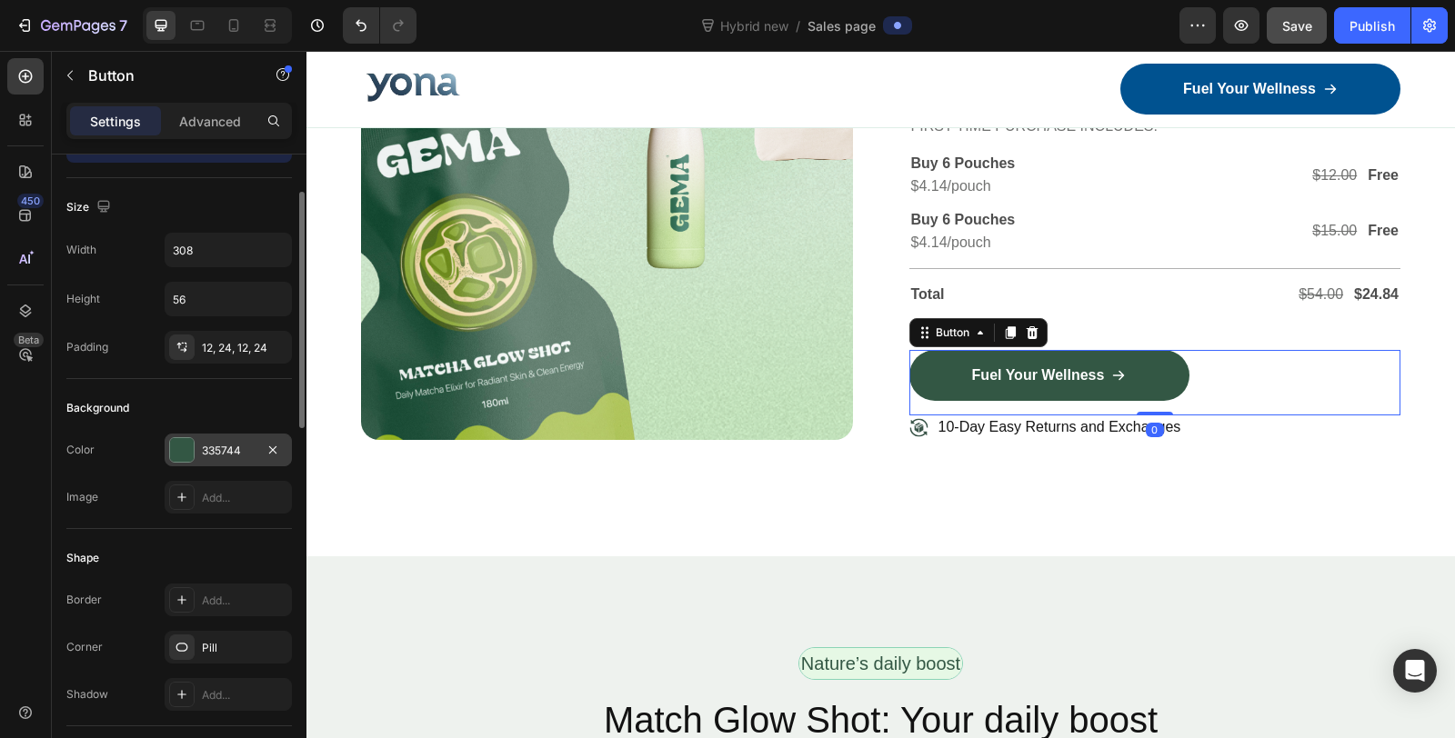
click at [189, 450] on div at bounding box center [182, 450] width 24 height 24
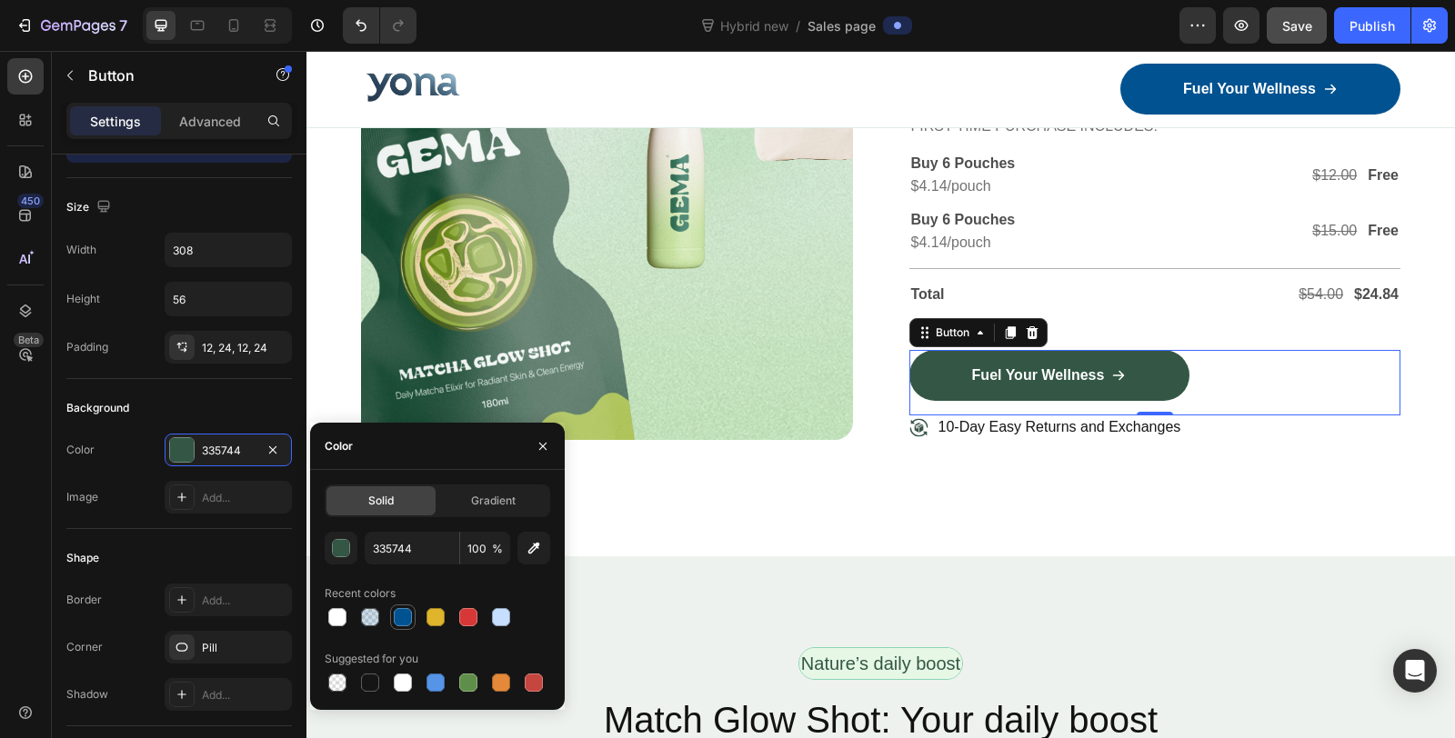
click at [395, 615] on div at bounding box center [403, 617] width 18 height 18
type input "005290"
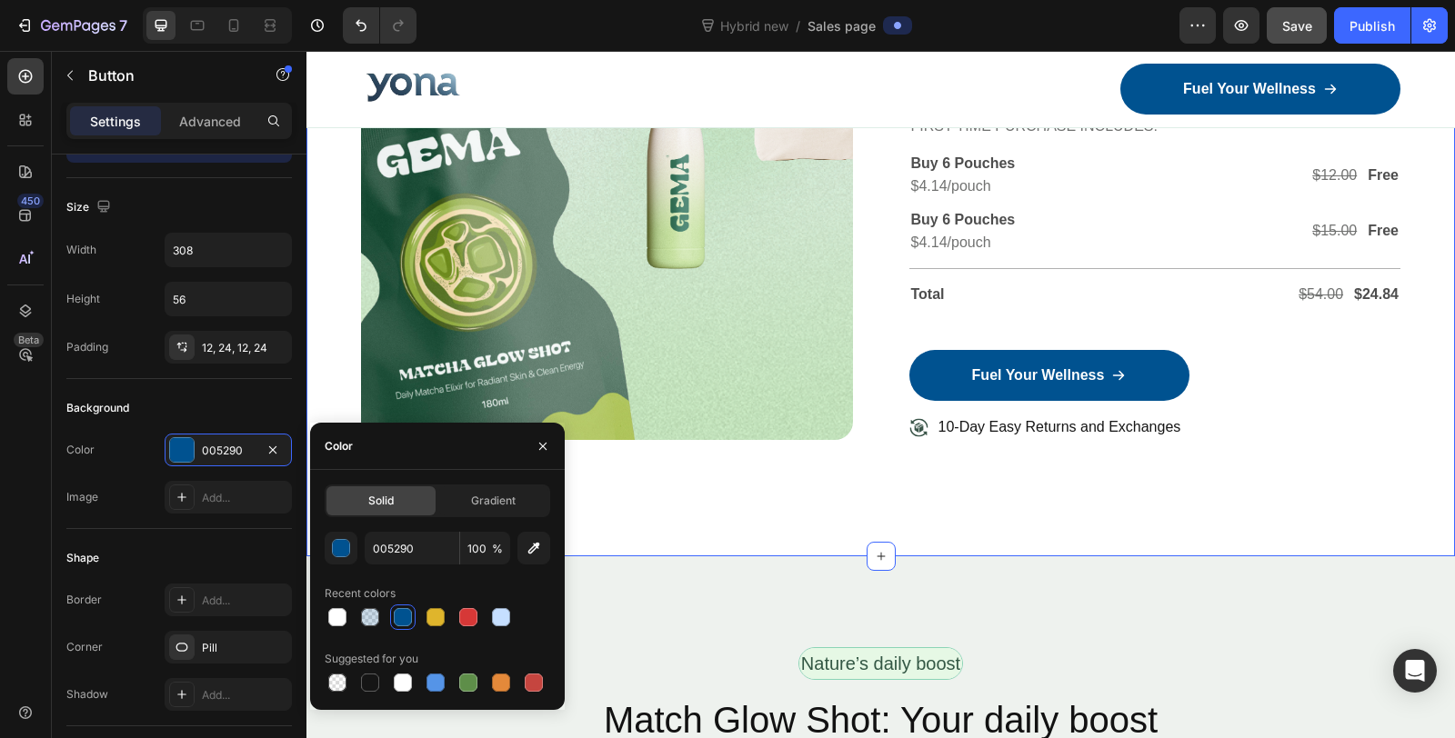
click at [928, 510] on div "Image Row Extra gifts, extra joy Text Block Row Shop 6 Pouches, Enjoy 2 Free Gi…" at bounding box center [880, 152] width 1148 height 807
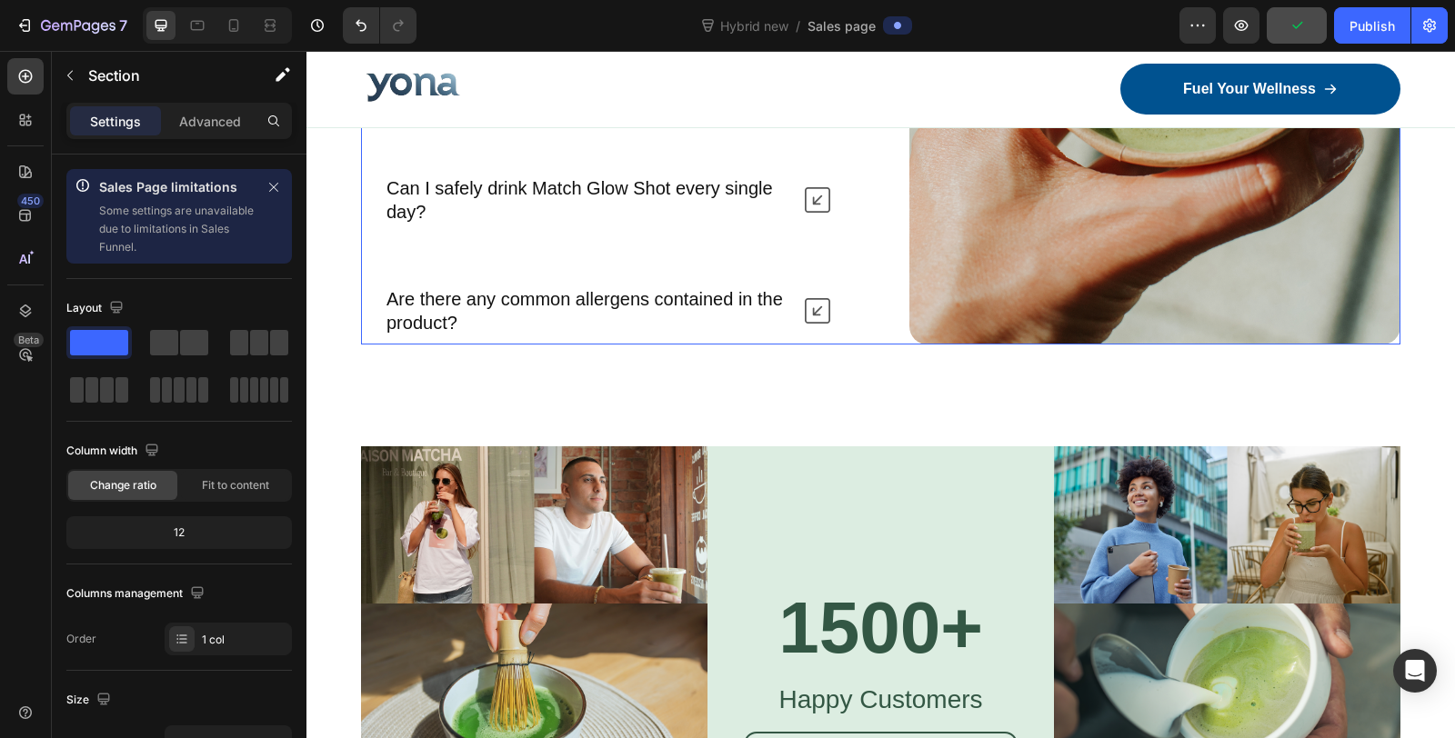
scroll to position [11819, 0]
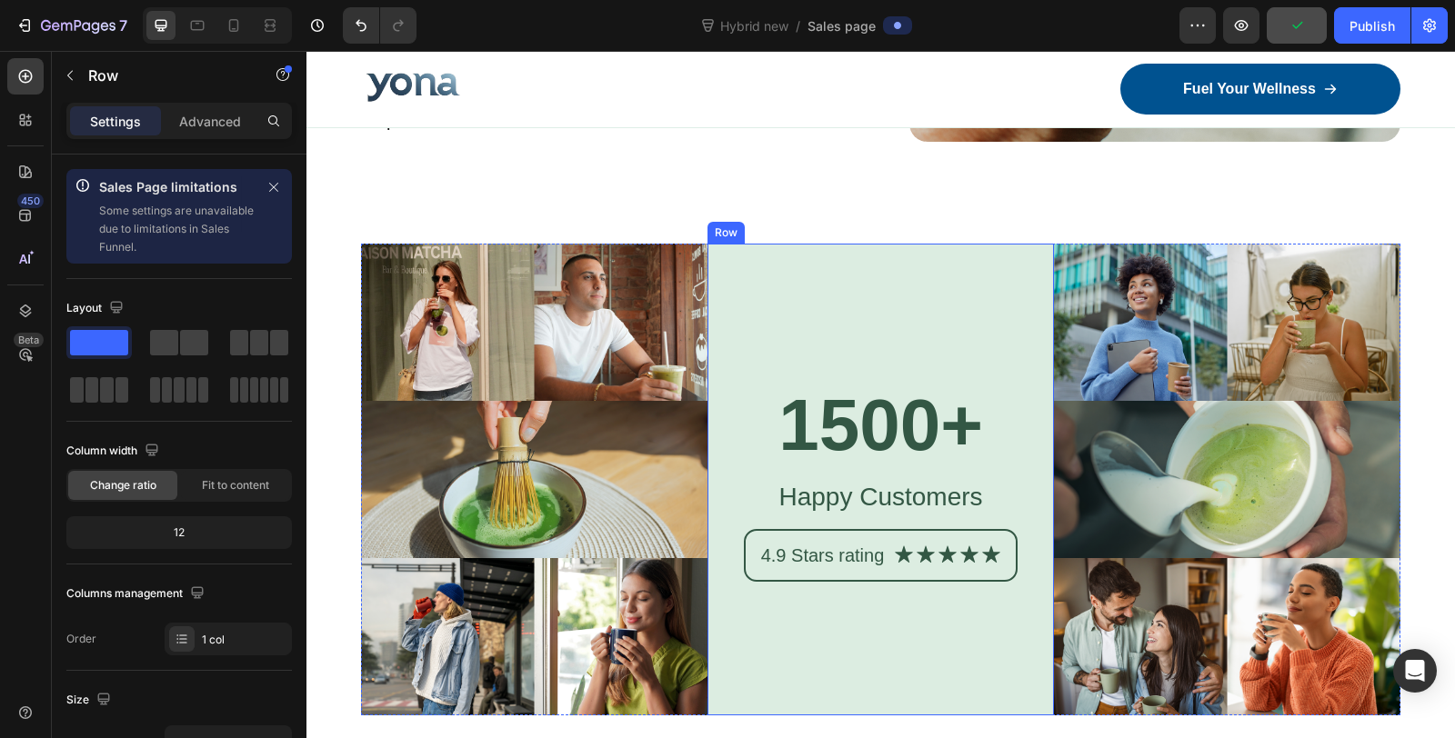
click at [899, 273] on div "1500+ Heading Happy Customers Text Block 4.9 Stars rating Text Block Icon Icon …" at bounding box center [880, 480] width 346 height 472
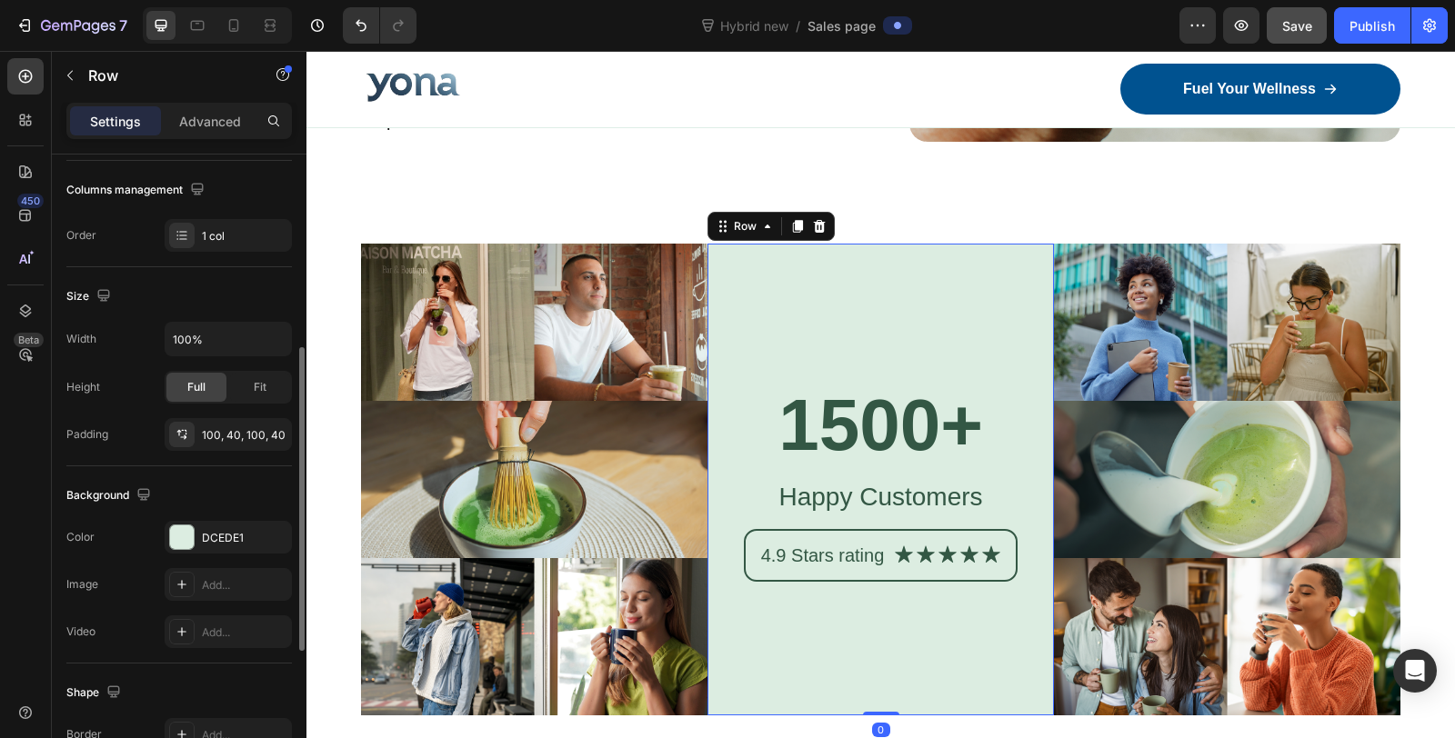
scroll to position [505, 0]
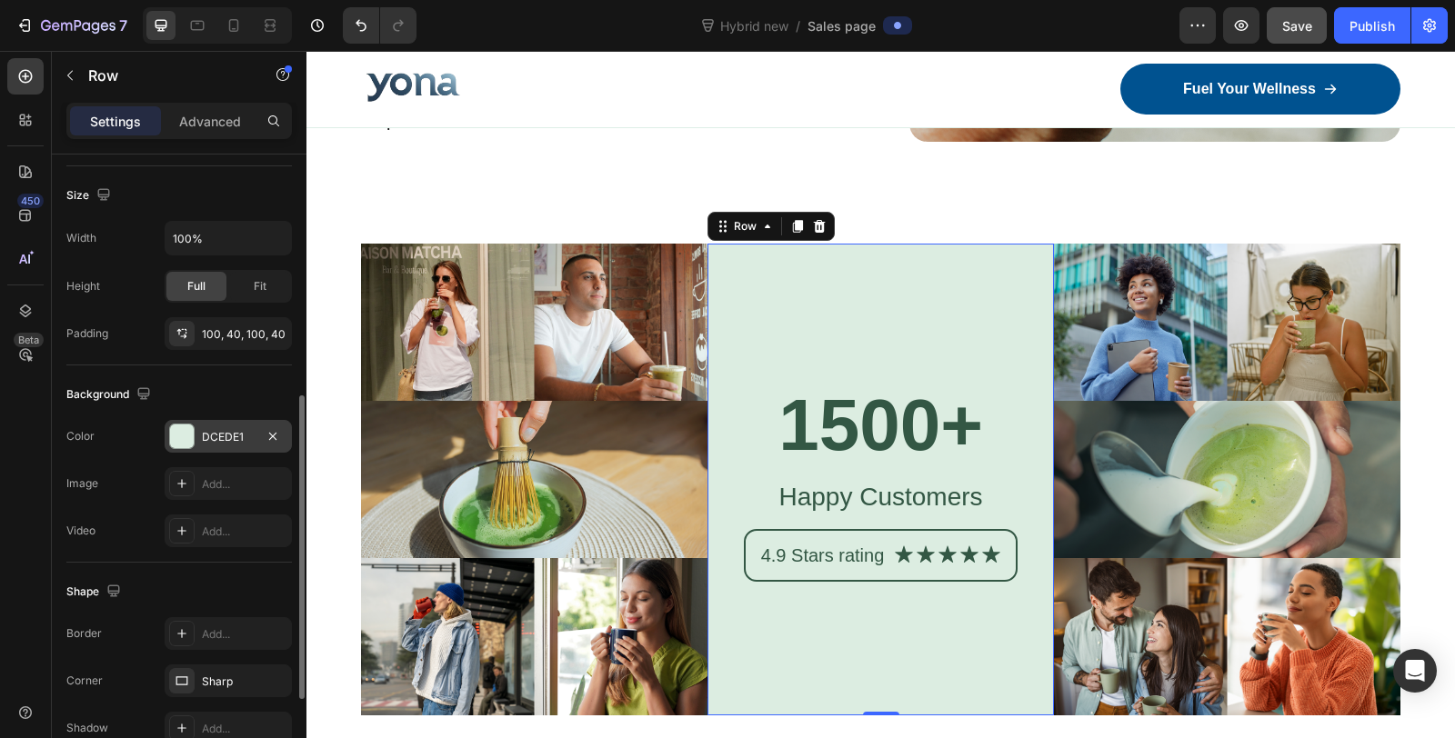
click at [182, 425] on div at bounding box center [182, 437] width 24 height 24
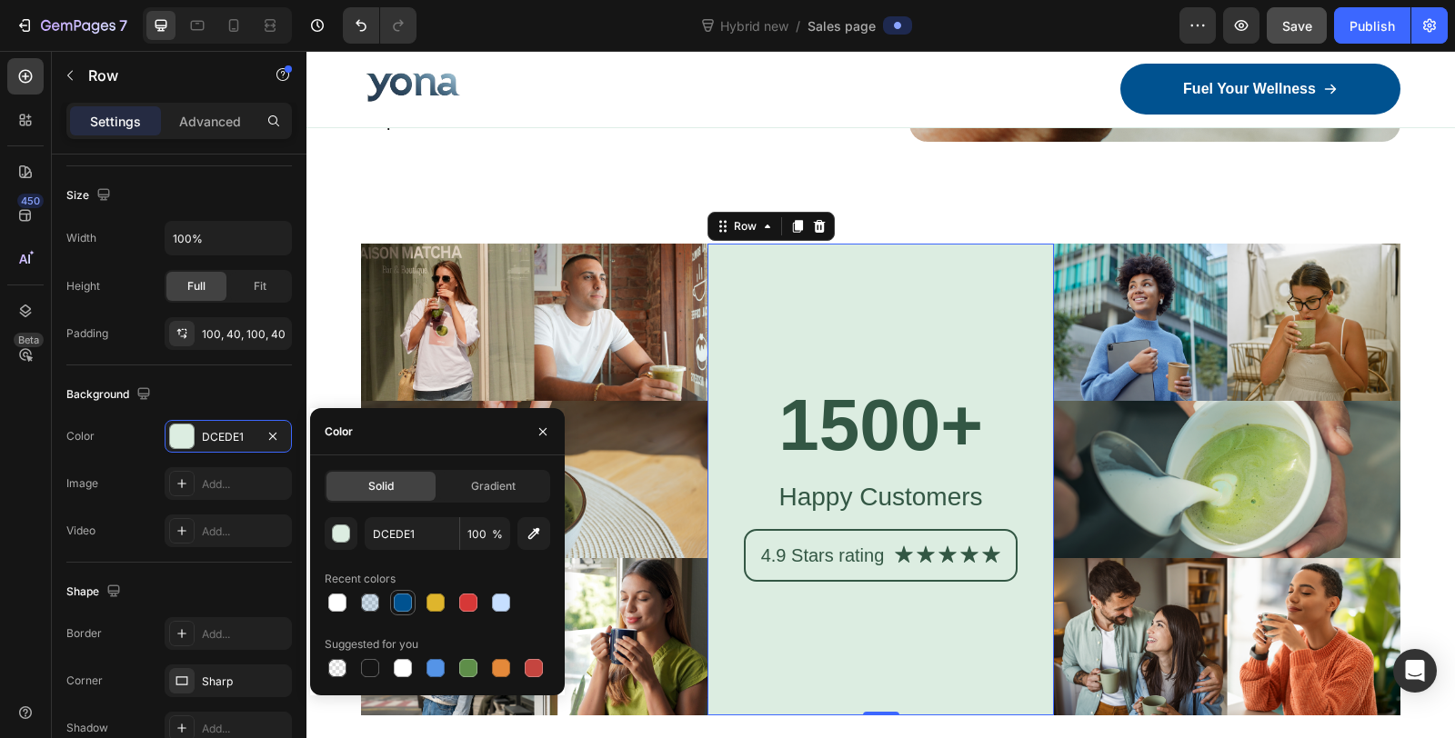
click at [409, 598] on div at bounding box center [403, 603] width 18 height 18
type input "005290"
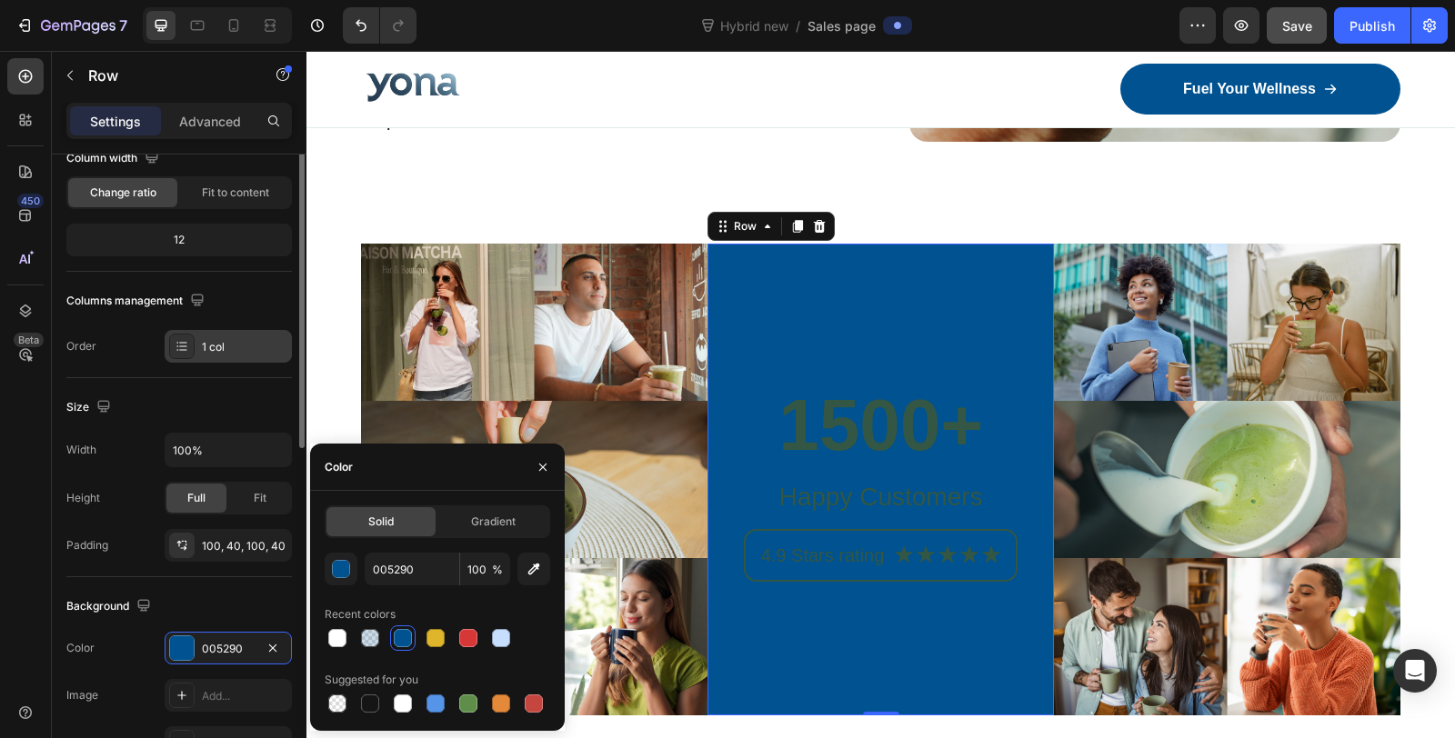
scroll to position [192, 0]
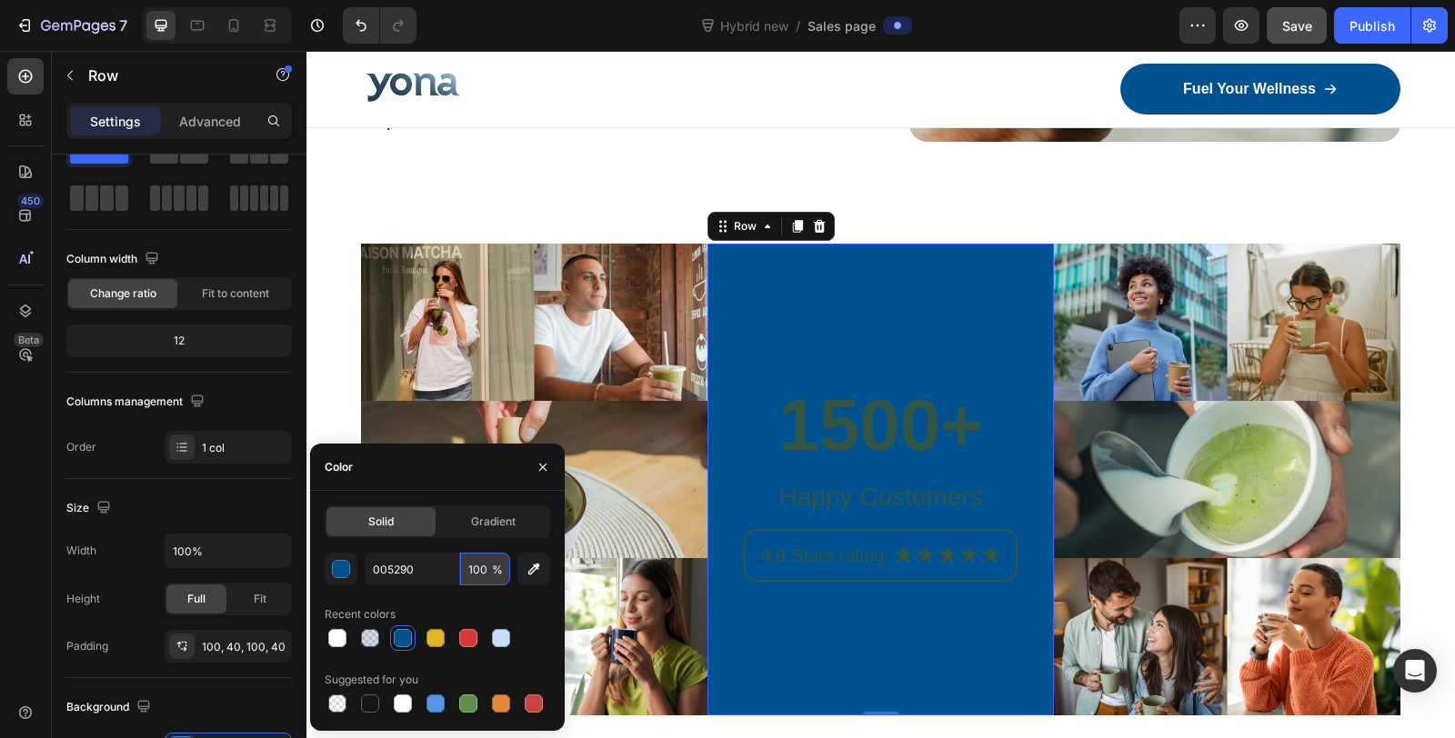
click at [485, 575] on input "100" at bounding box center [485, 569] width 50 height 33
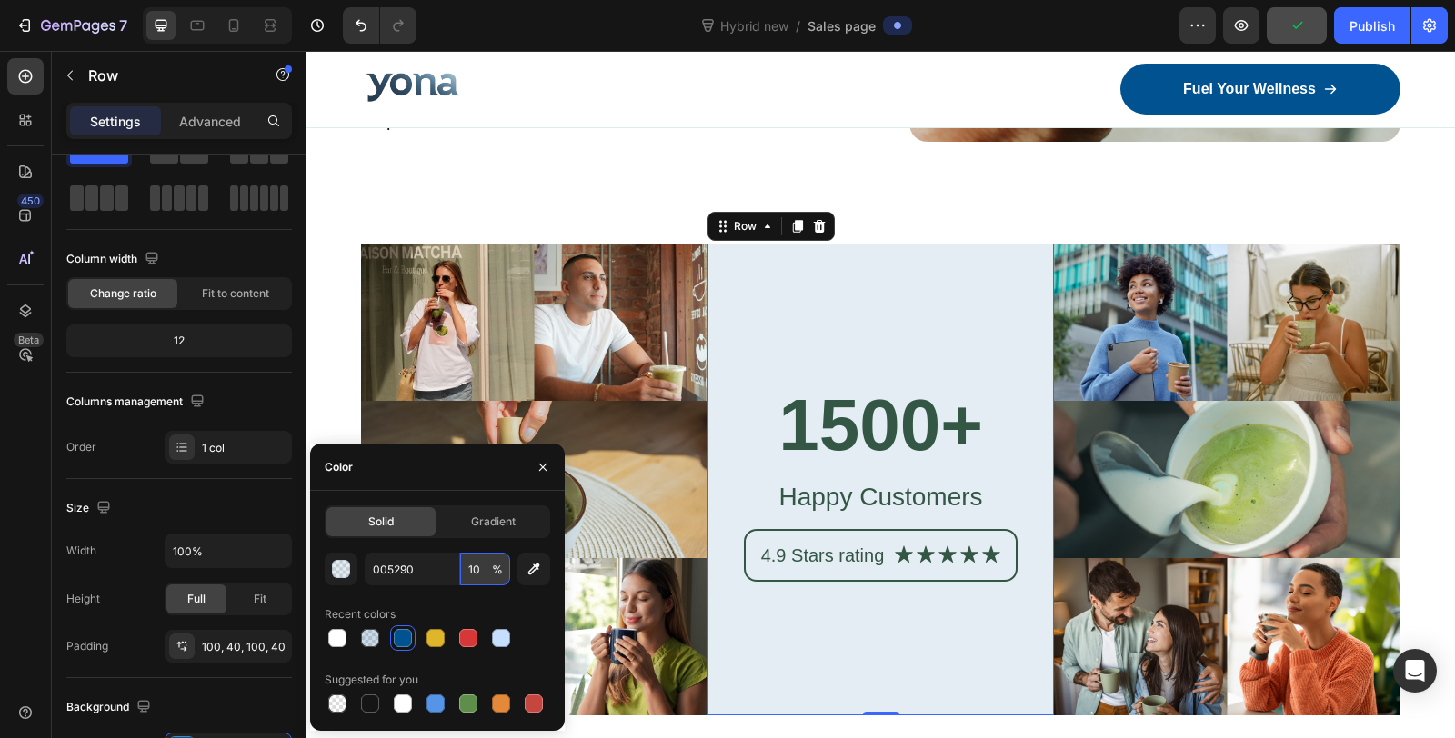
drag, startPoint x: 486, startPoint y: 570, endPoint x: 464, endPoint y: 571, distance: 22.7
click at [464, 571] on input "10" at bounding box center [485, 569] width 50 height 33
type input "20"
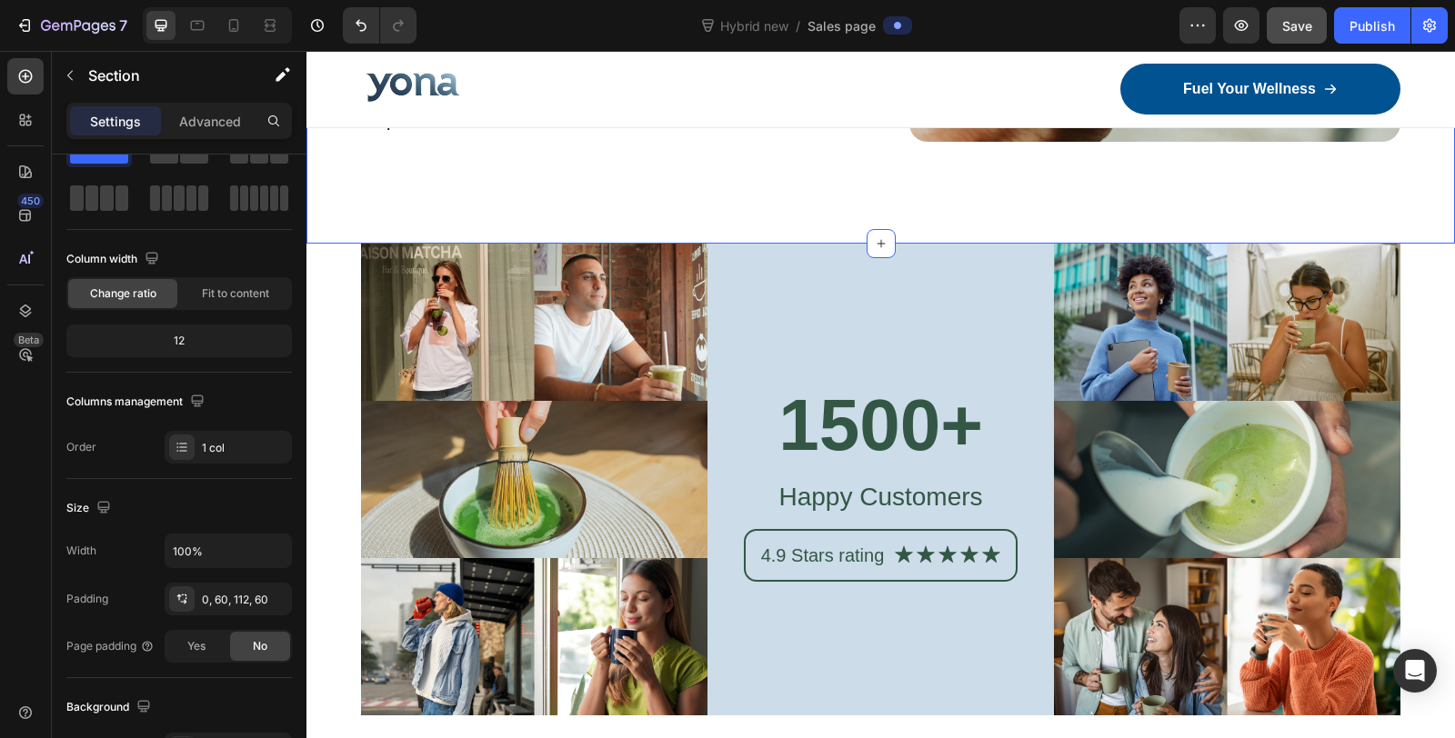
scroll to position [0, 0]
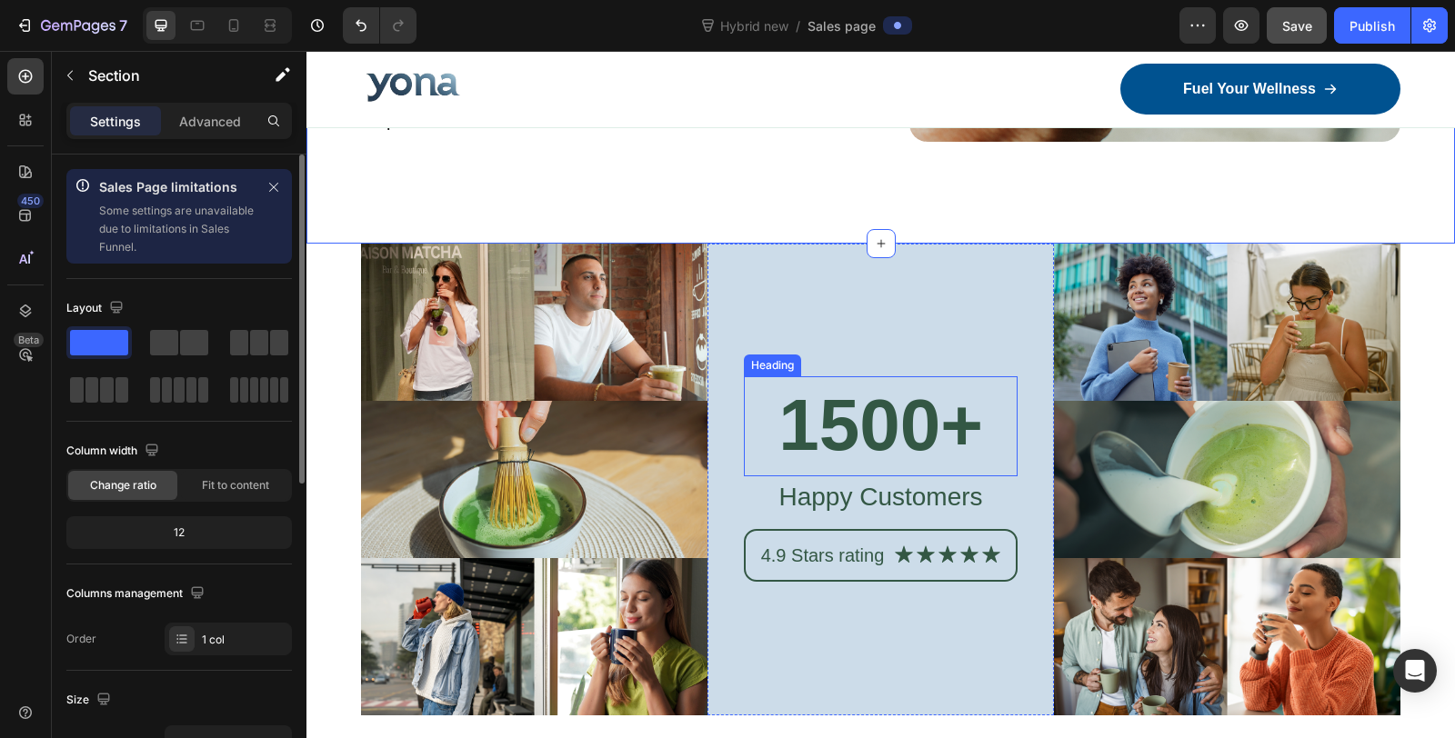
click at [858, 395] on h2 "1500+" at bounding box center [881, 425] width 274 height 98
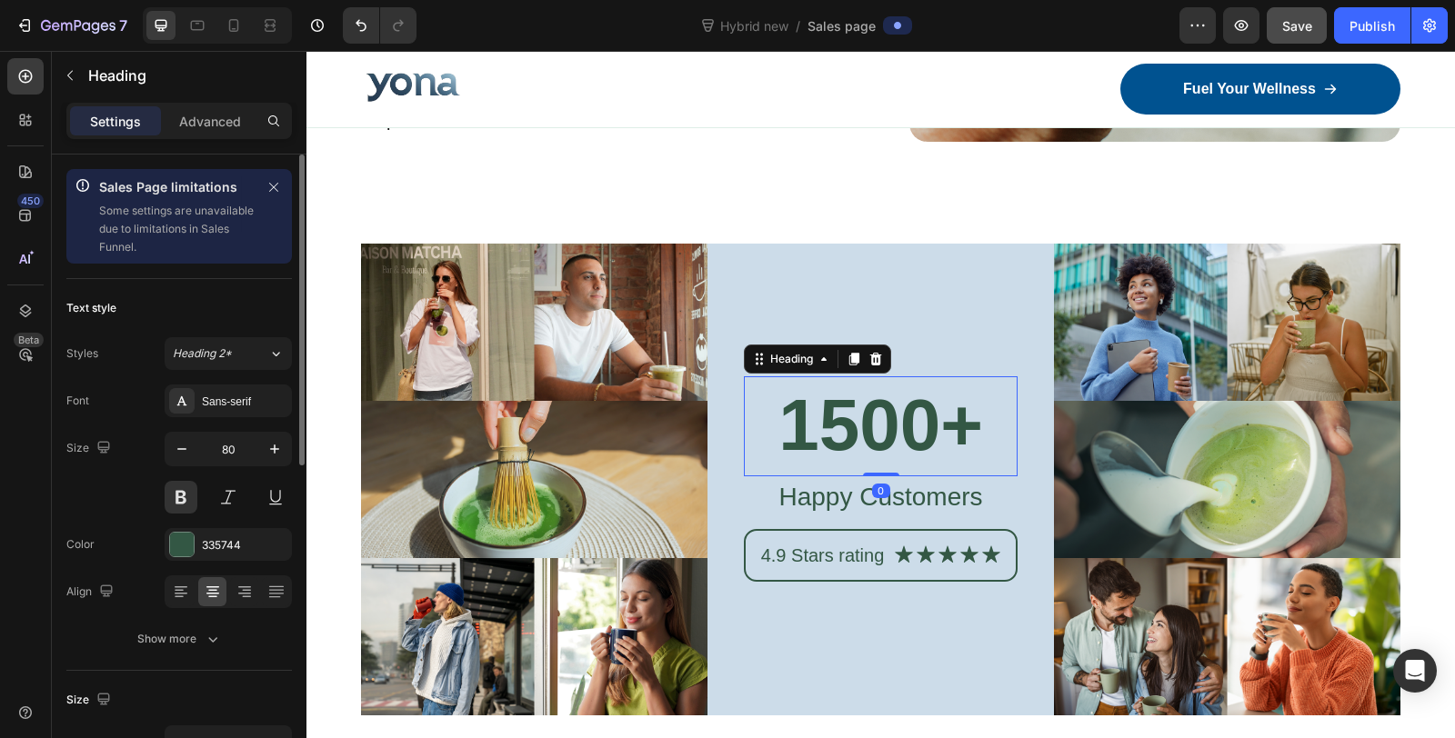
click at [858, 395] on h2 "1500+" at bounding box center [881, 425] width 274 height 98
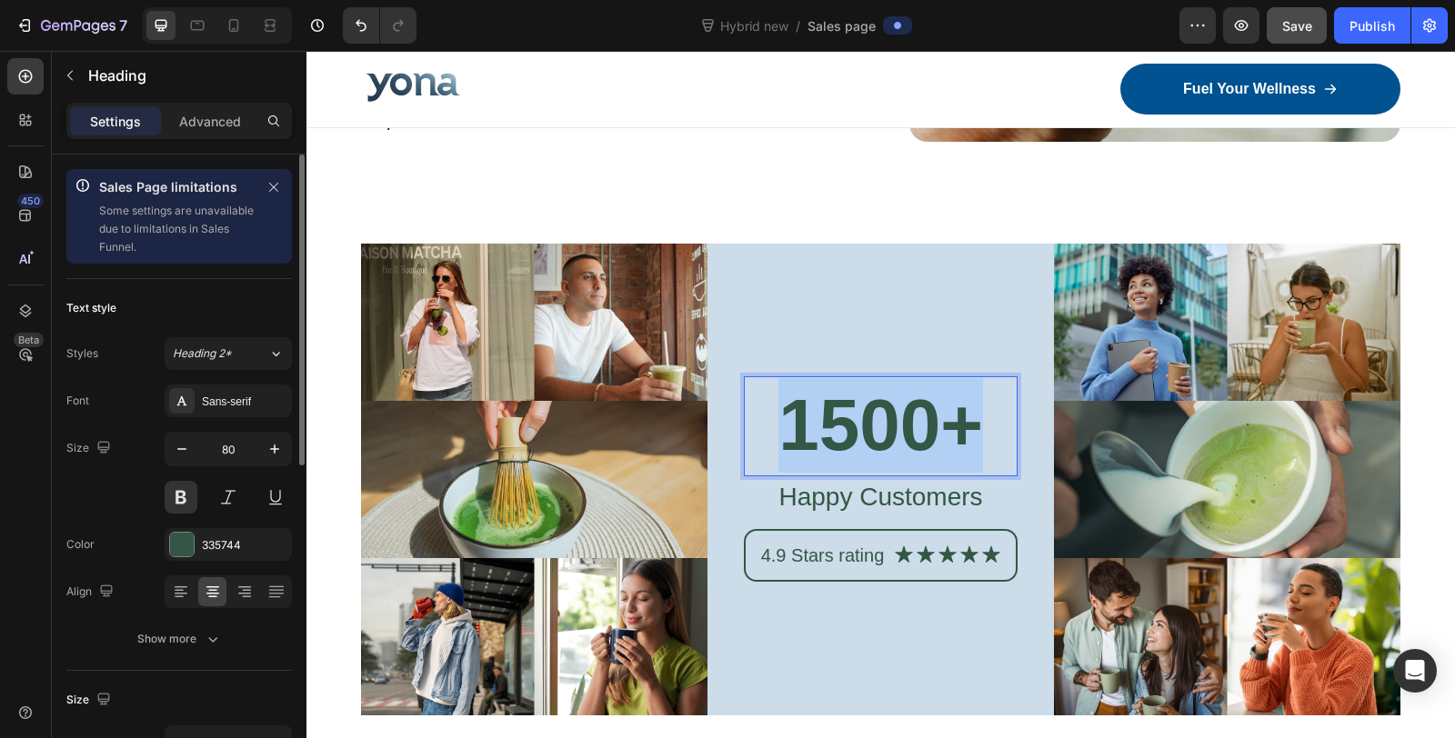
click at [858, 395] on p "1500+" at bounding box center [881, 425] width 270 height 95
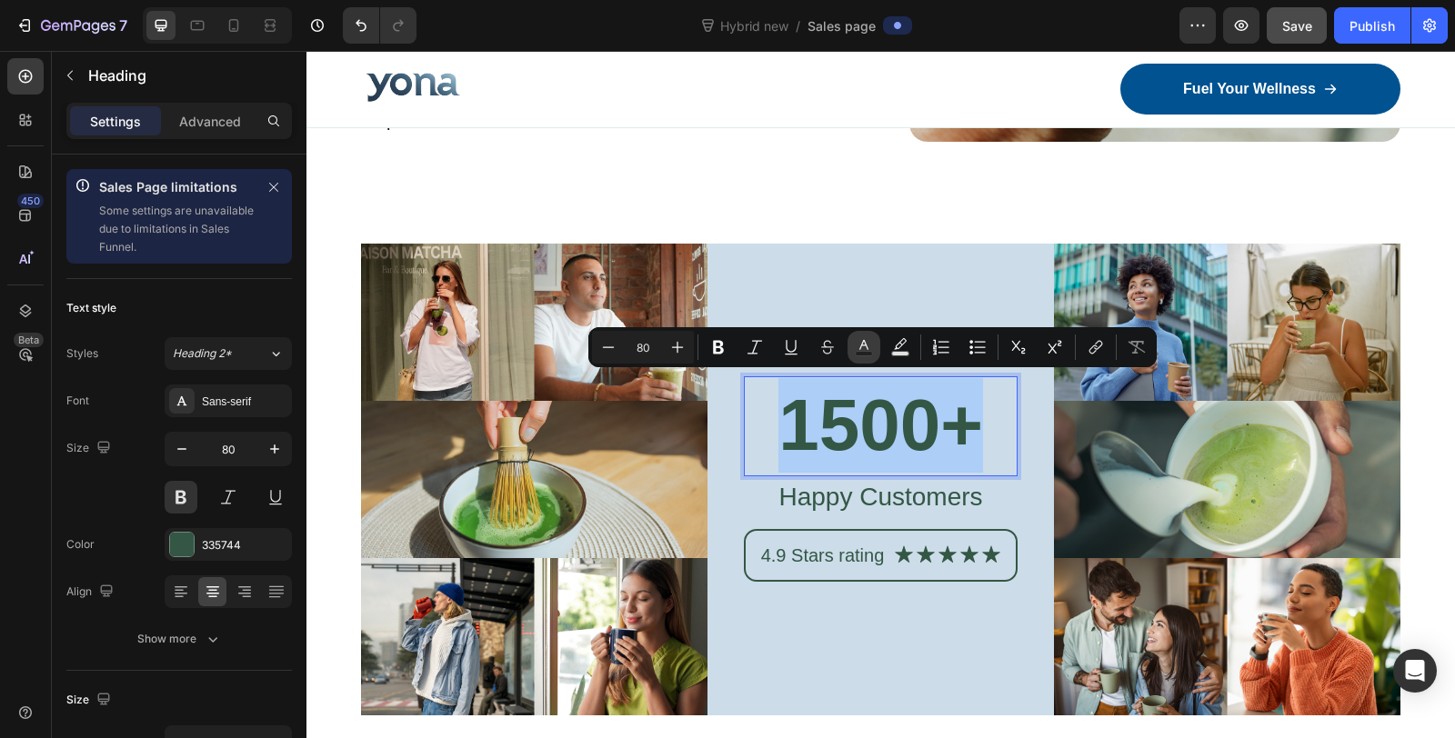
click at [859, 355] on rect "Editor contextual toolbar" at bounding box center [864, 354] width 17 height 5
type input "335744"
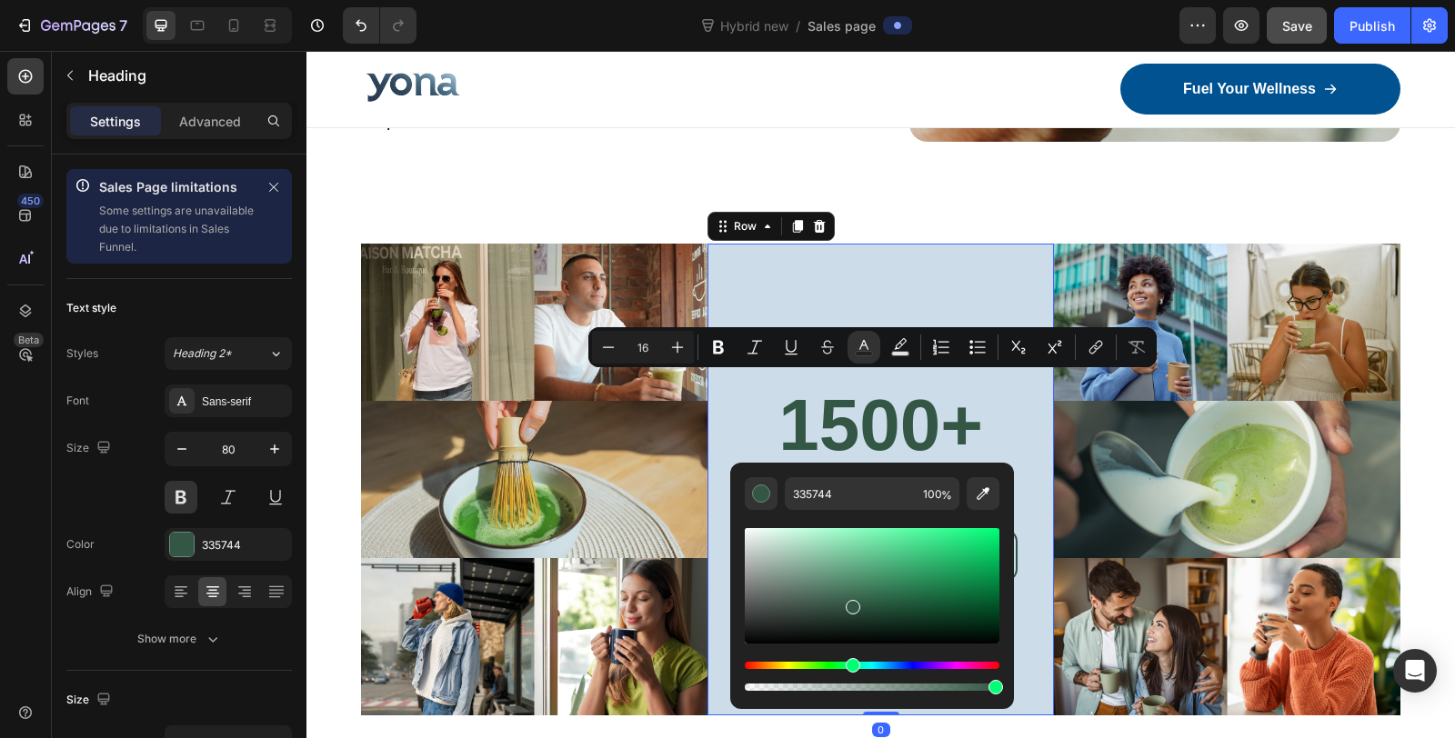
click at [848, 268] on div "1500+ Heading Happy Customers Text Block 4.9 Stars rating Text Block Icon Icon …" at bounding box center [880, 480] width 346 height 472
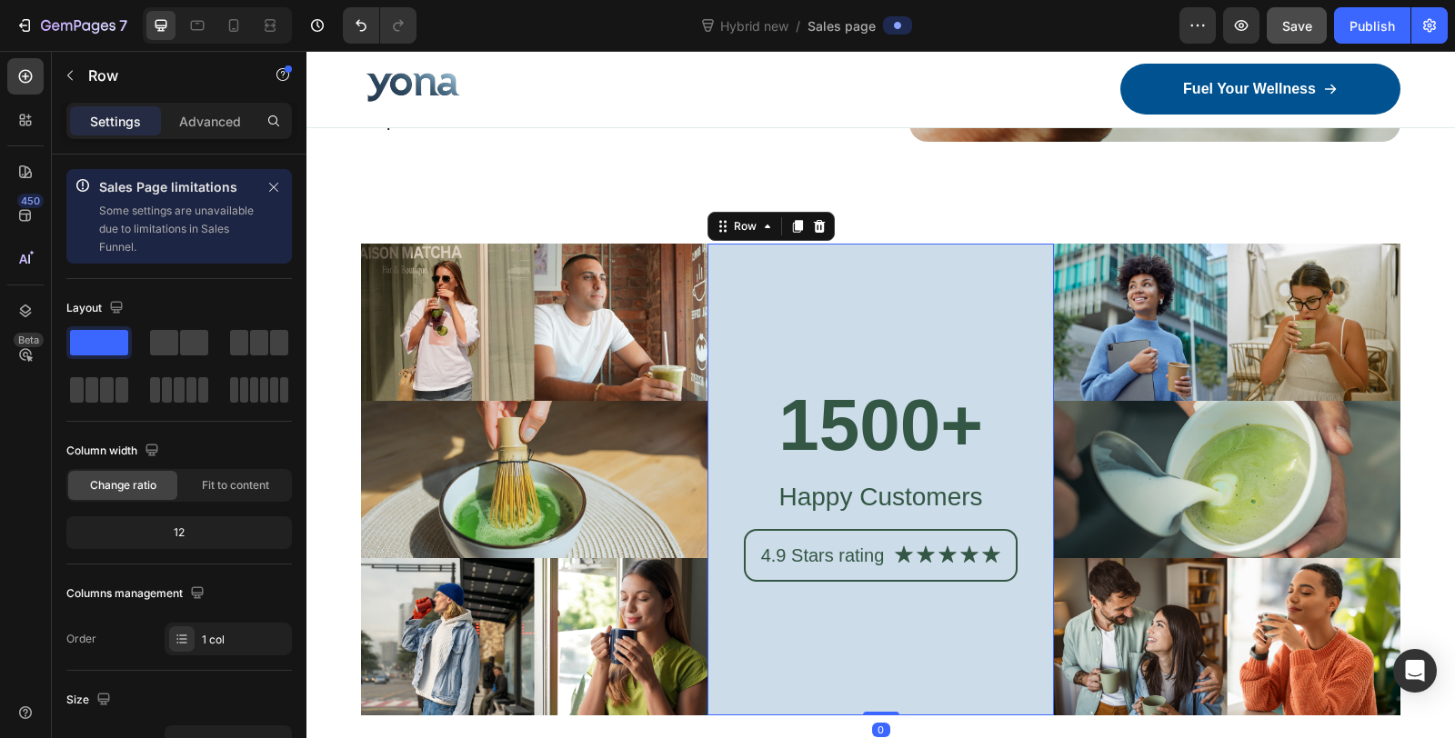
click at [872, 452] on p "1500+" at bounding box center [881, 425] width 270 height 95
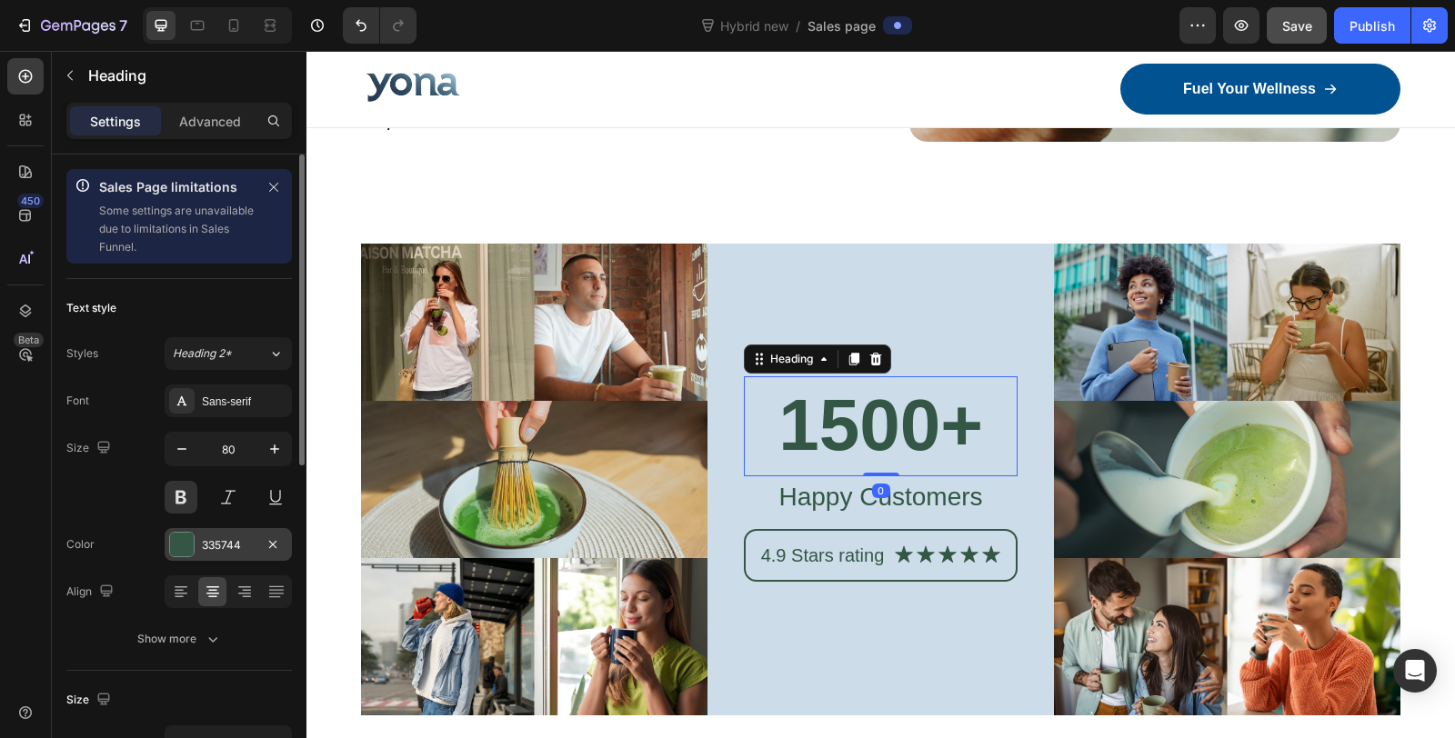
click at [224, 544] on div "335744" at bounding box center [228, 545] width 53 height 16
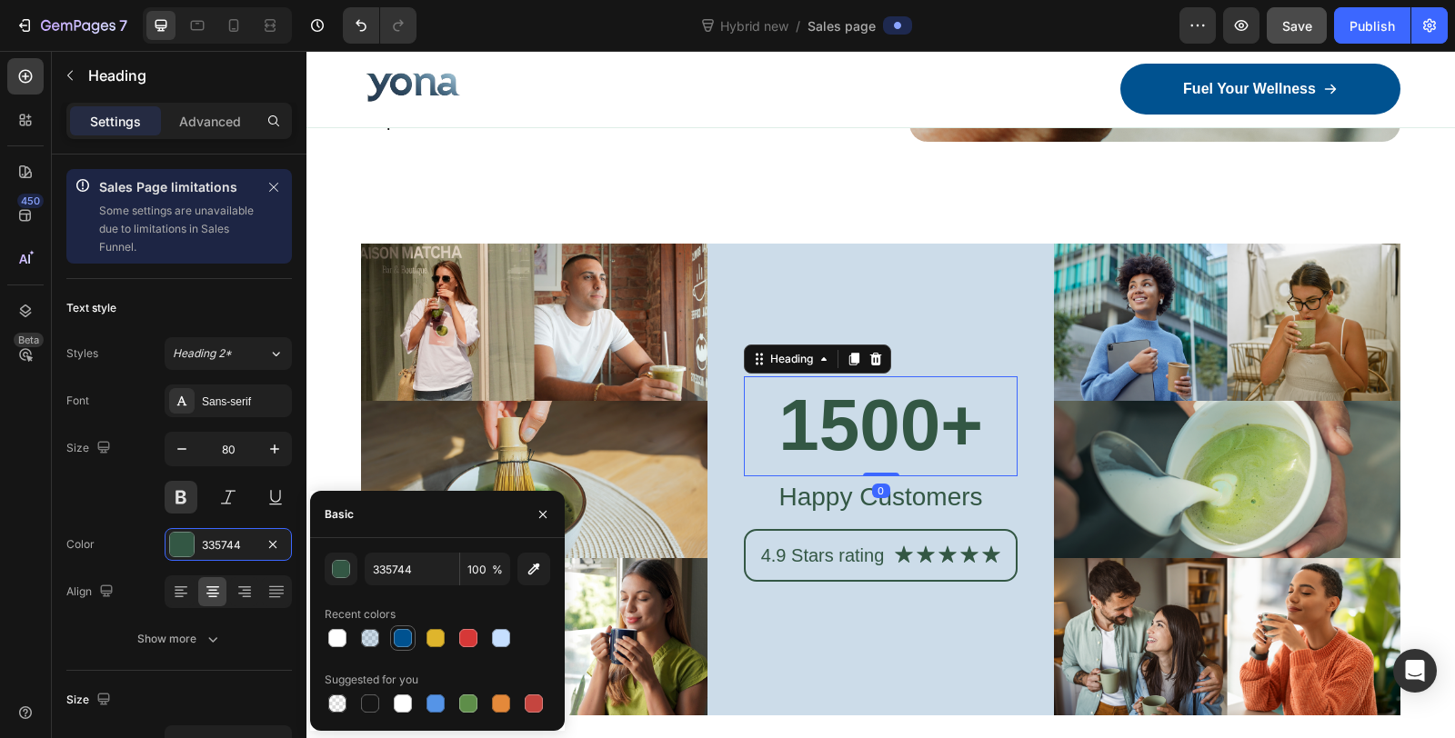
click at [400, 639] on div at bounding box center [403, 638] width 18 height 18
type input "005290"
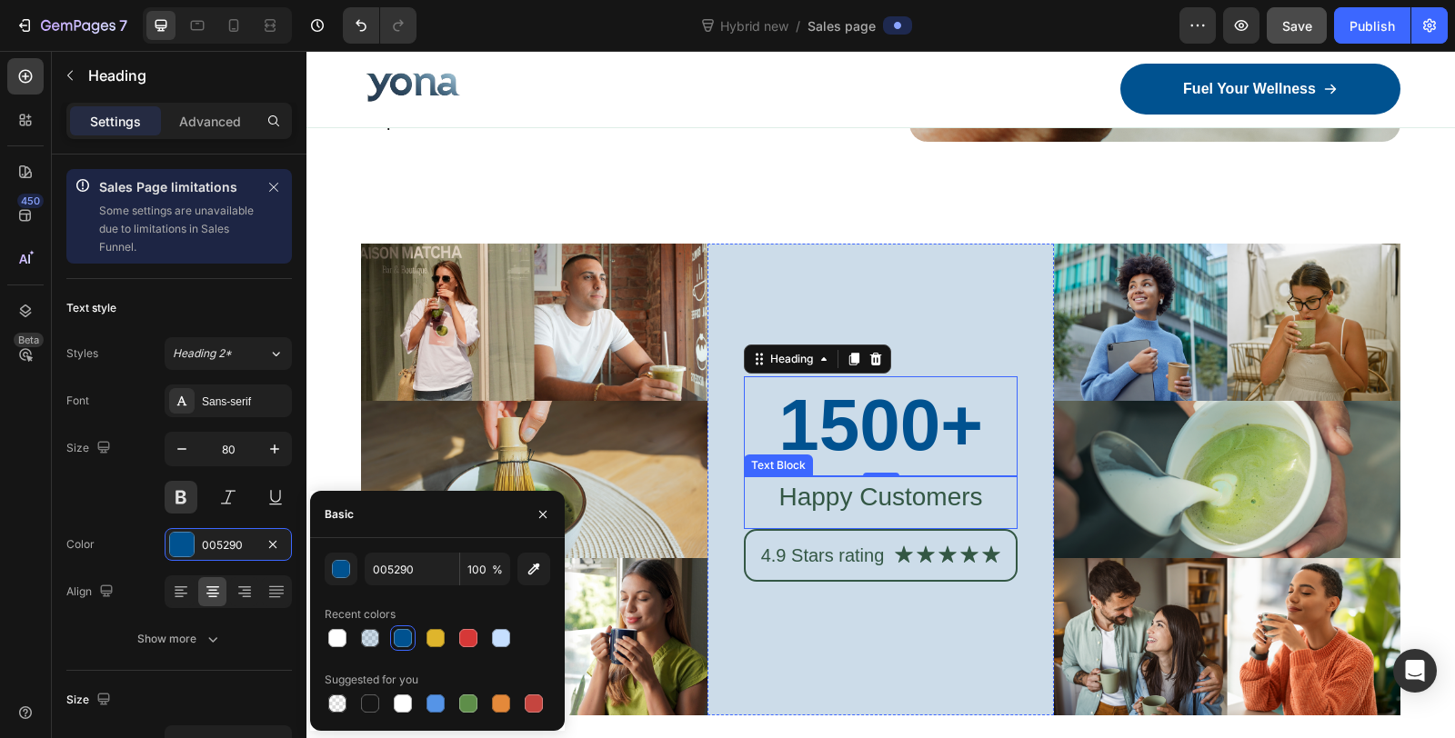
click at [872, 484] on div "0" at bounding box center [881, 491] width 18 height 15
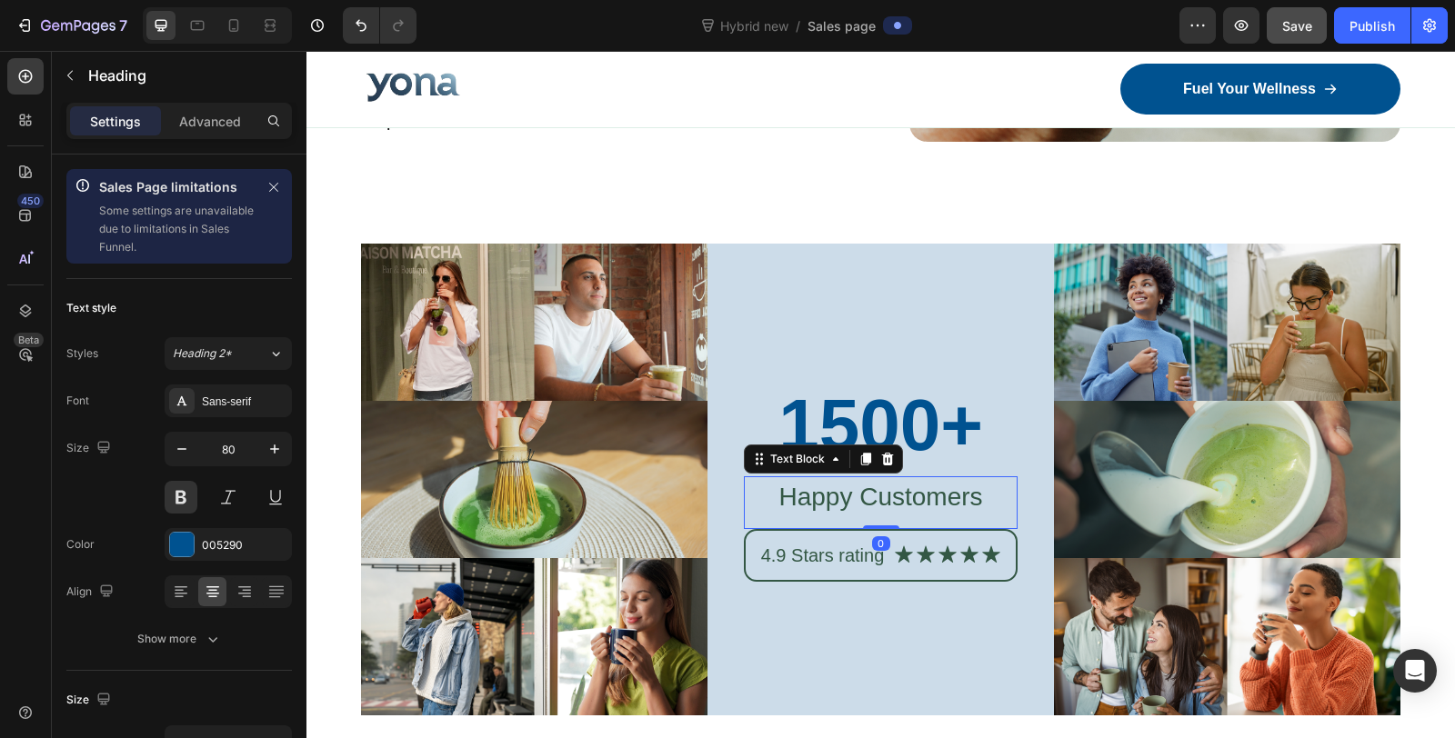
click at [863, 487] on p "Happy Customers" at bounding box center [881, 497] width 270 height 38
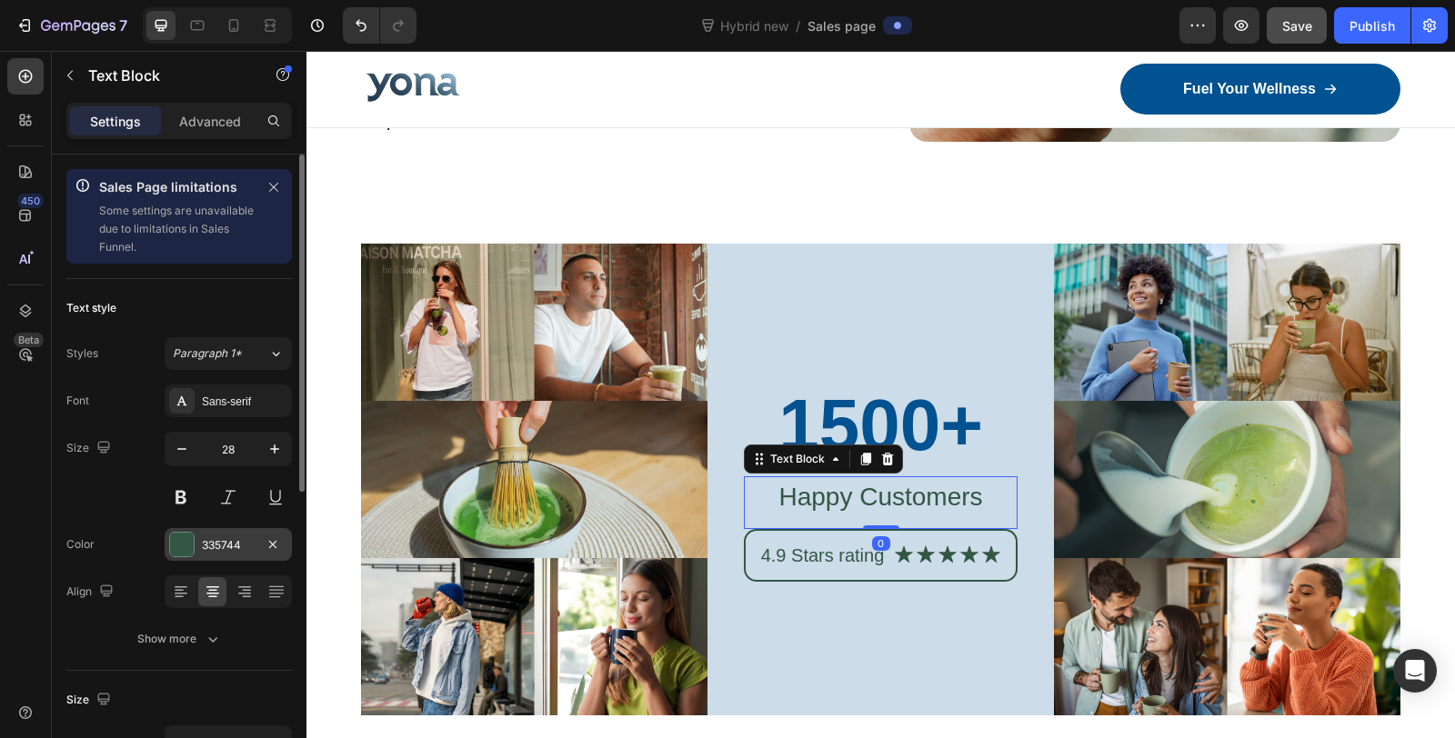
click at [218, 538] on div "335744" at bounding box center [228, 545] width 53 height 16
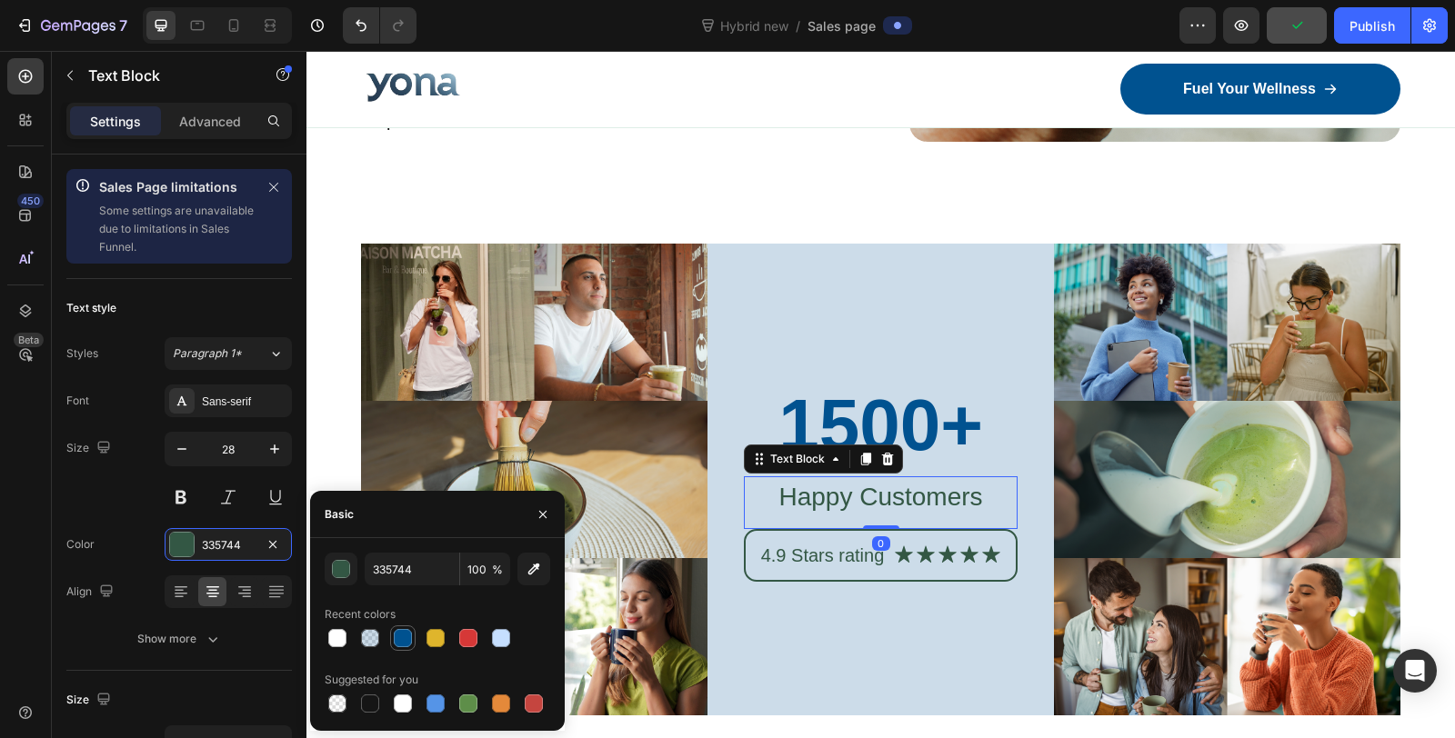
click at [410, 640] on div at bounding box center [403, 638] width 18 height 18
type input "005290"
click at [821, 548] on p "4.9 Stars rating" at bounding box center [823, 556] width 124 height 24
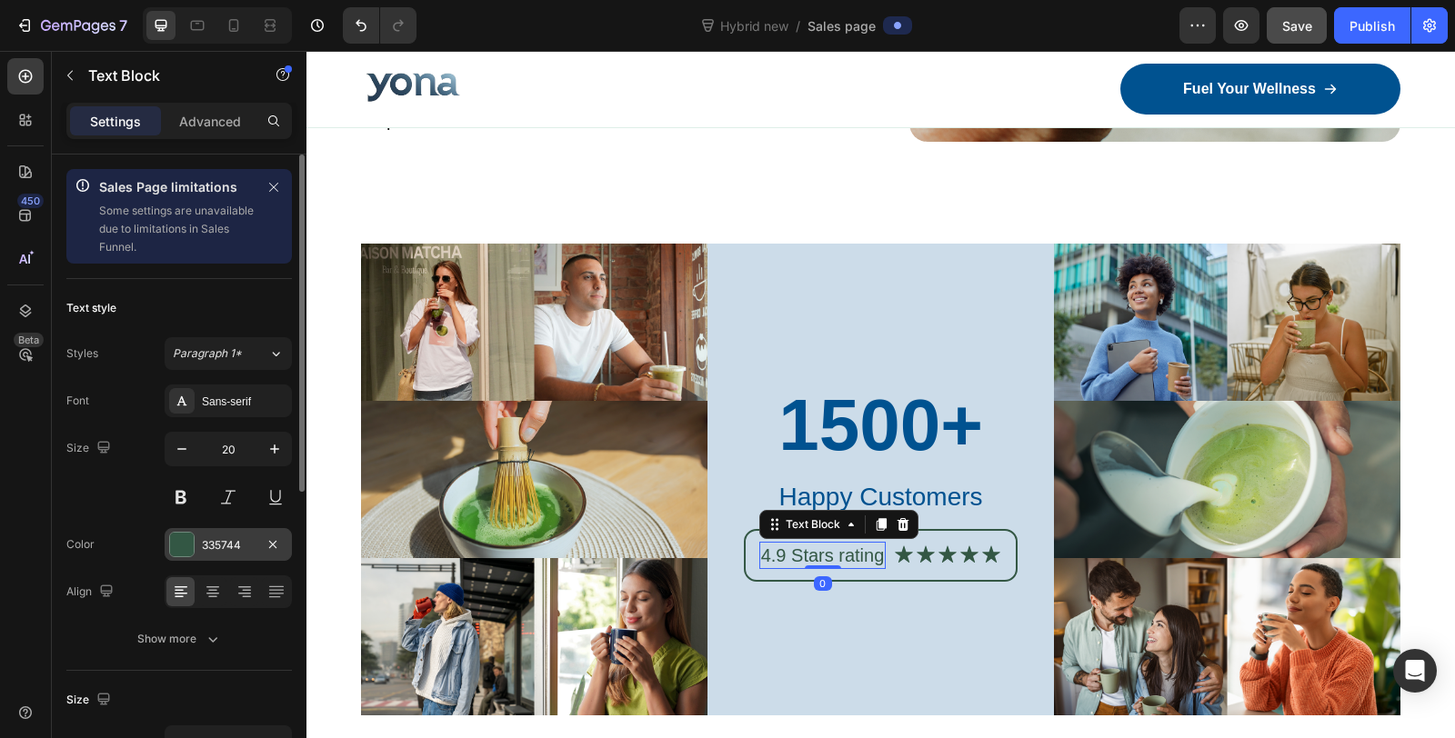
click at [214, 542] on div "335744" at bounding box center [228, 545] width 53 height 16
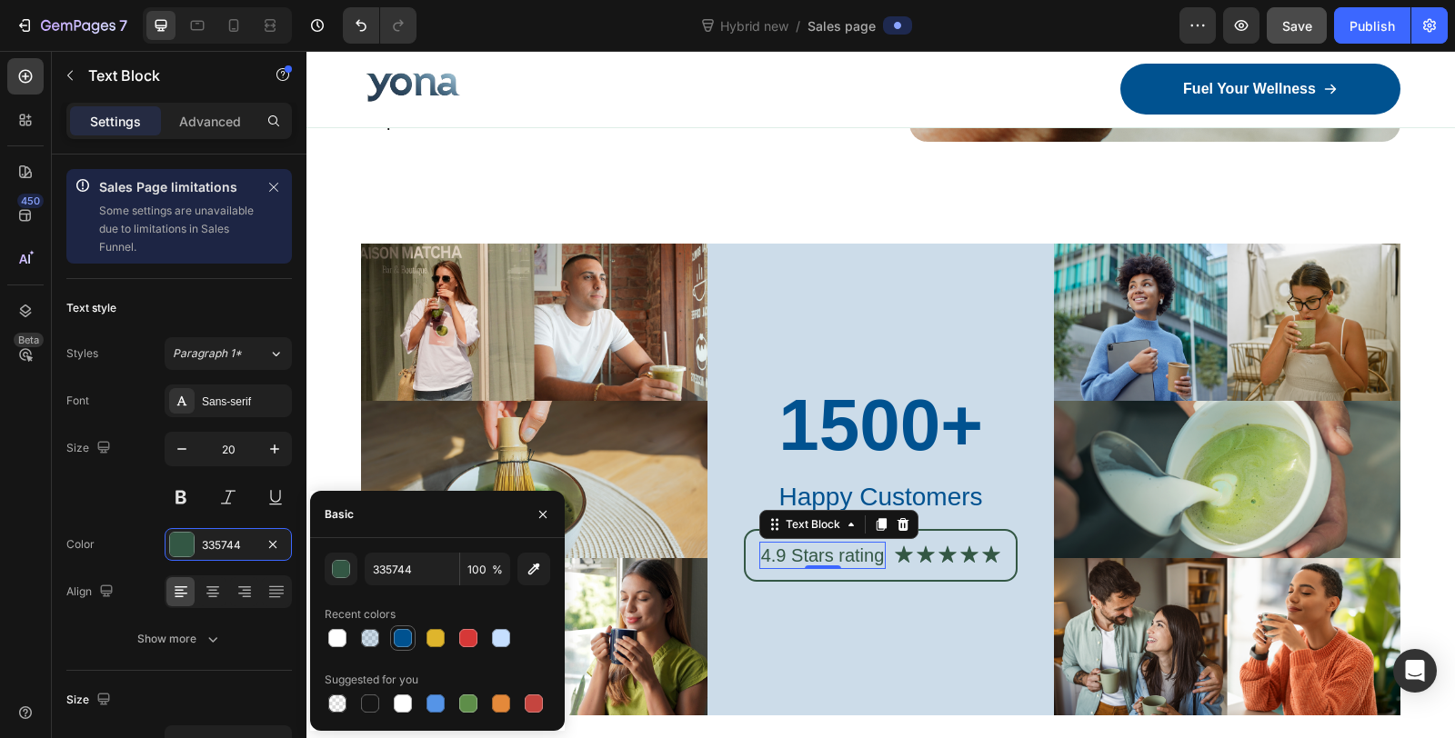
click at [398, 628] on div at bounding box center [403, 638] width 22 height 22
type input "005290"
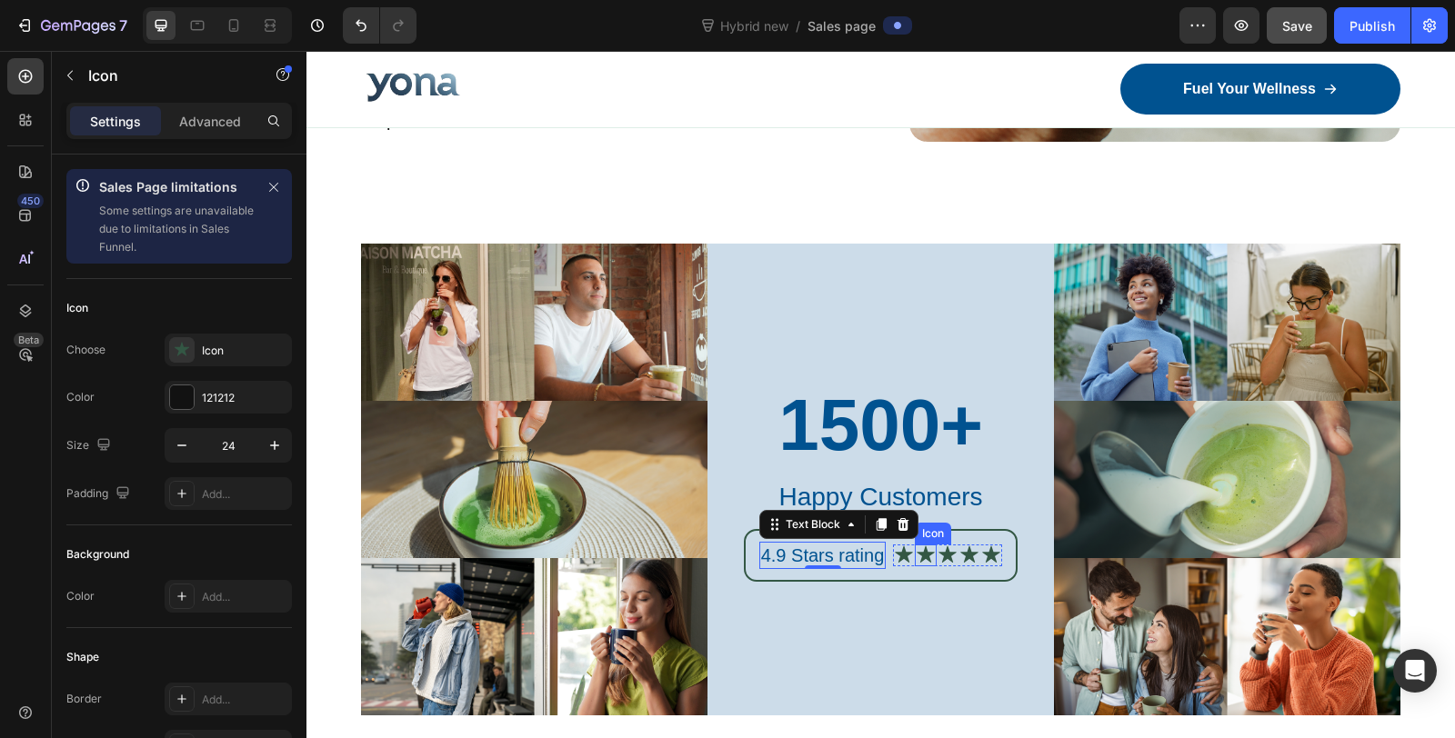
click at [939, 546] on icon at bounding box center [947, 554] width 17 height 17
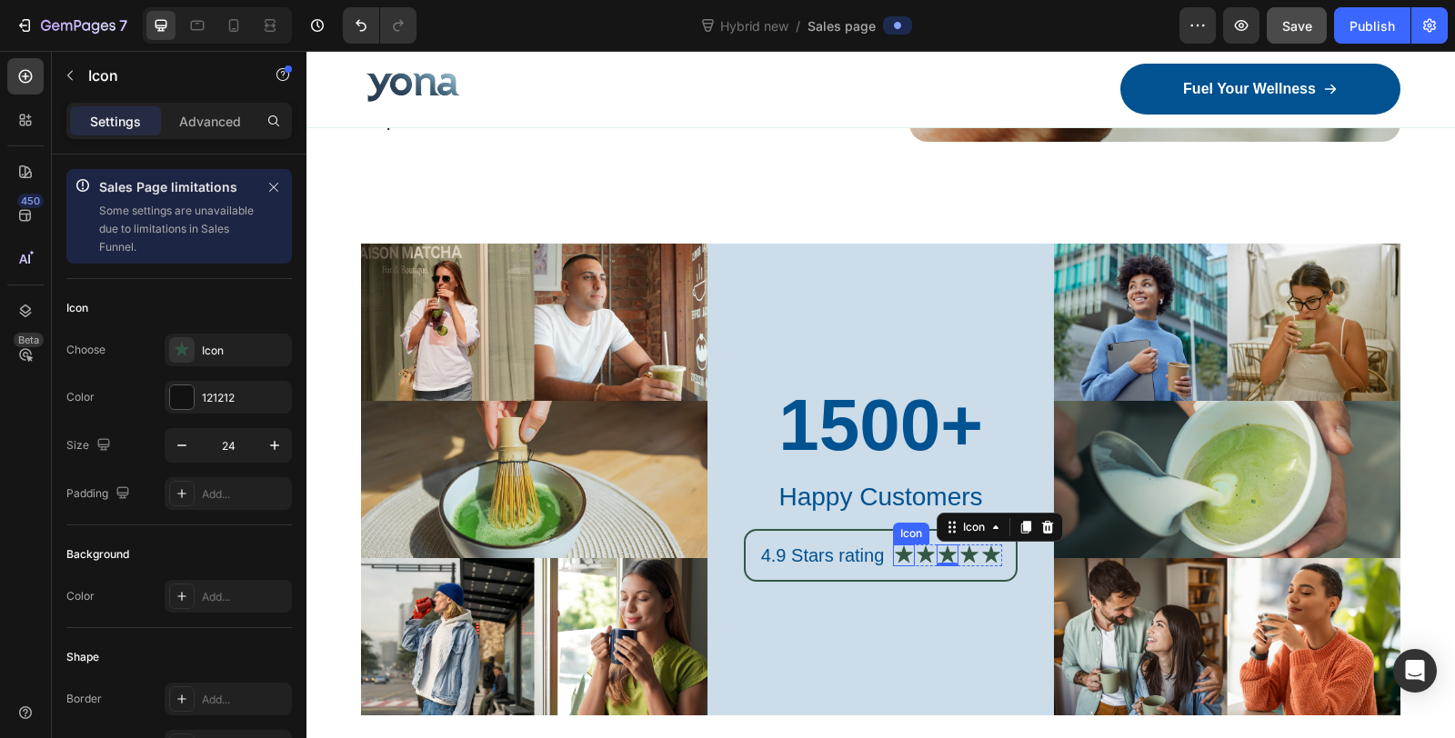
click at [899, 546] on icon at bounding box center [904, 554] width 17 height 17
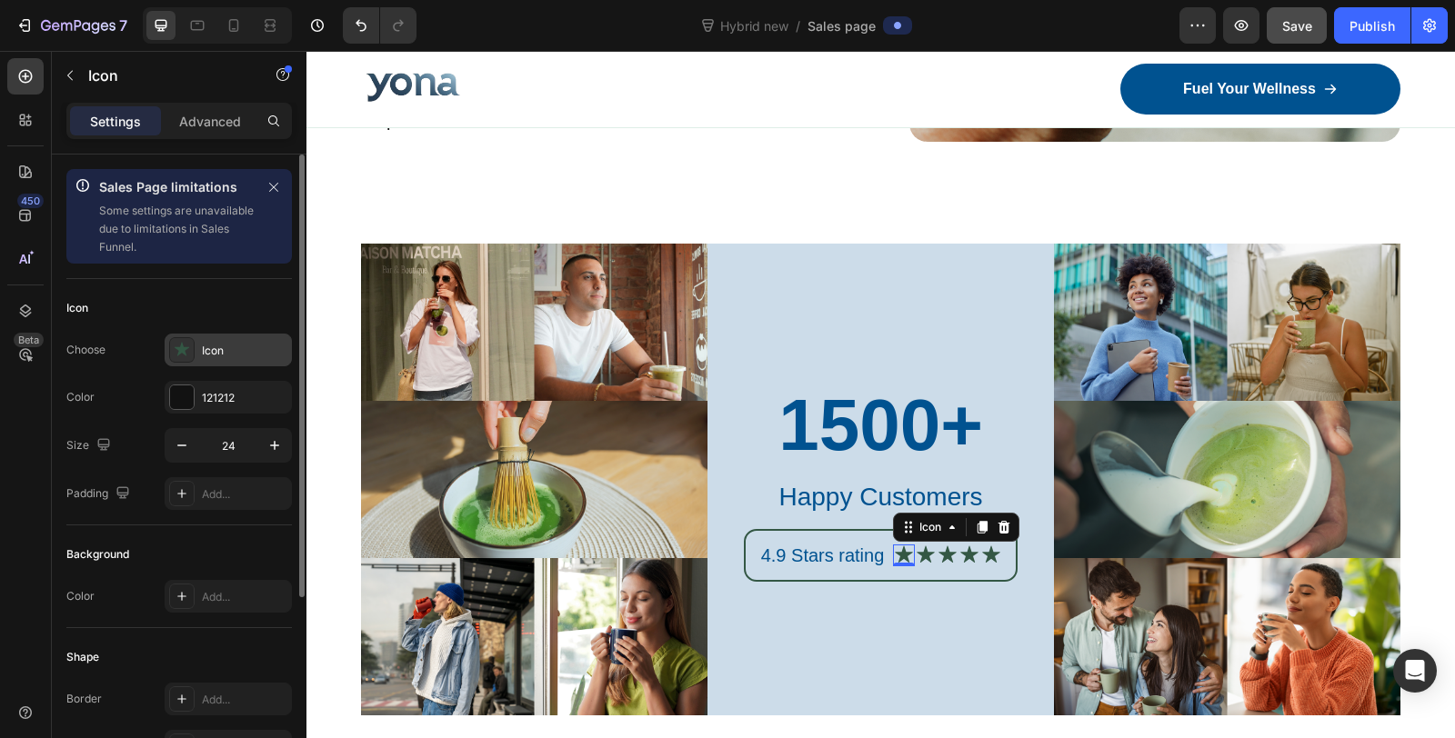
click at [220, 345] on div "Icon" at bounding box center [244, 351] width 85 height 16
click at [202, 392] on div "121212" at bounding box center [228, 398] width 53 height 16
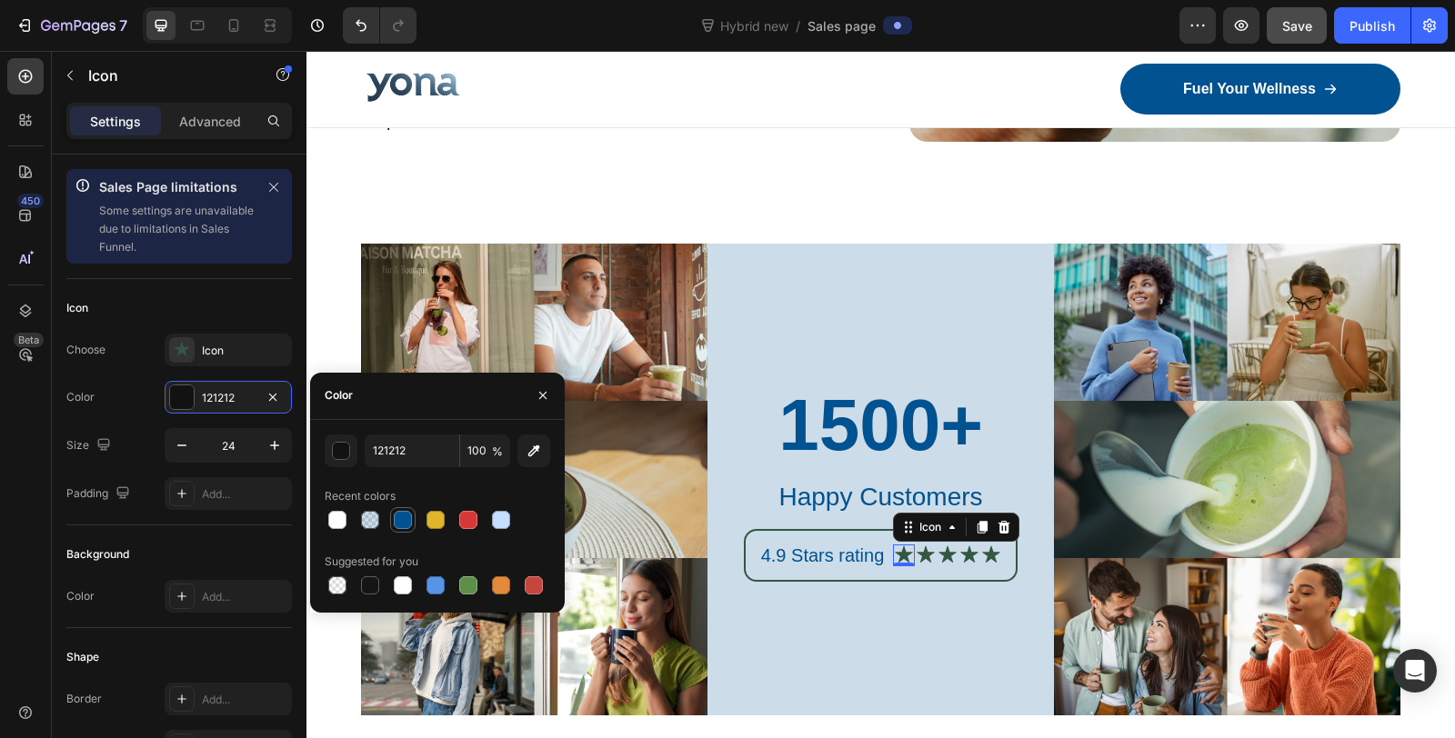
click at [403, 523] on div at bounding box center [403, 520] width 18 height 18
type input "005290"
click at [918, 547] on icon at bounding box center [925, 554] width 17 height 17
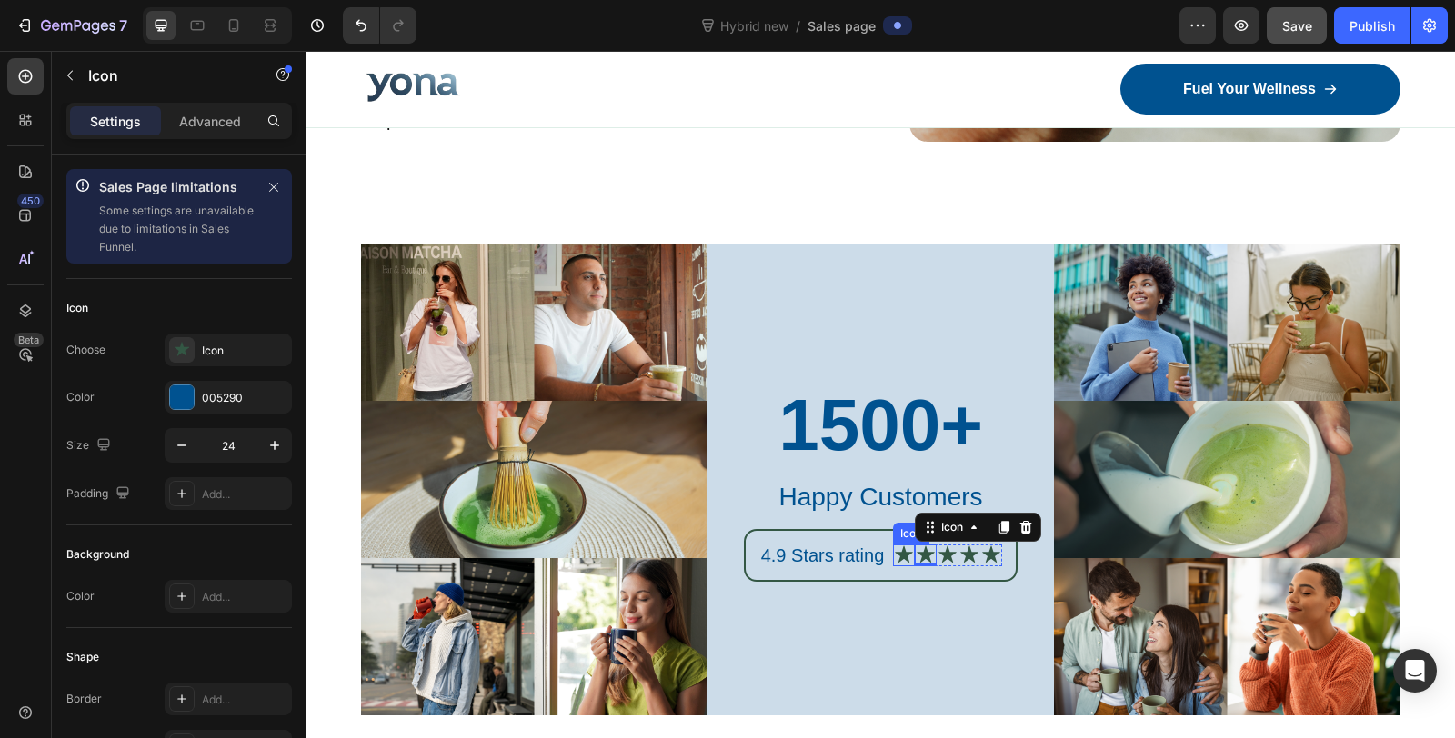
click at [896, 546] on icon at bounding box center [904, 554] width 17 height 17
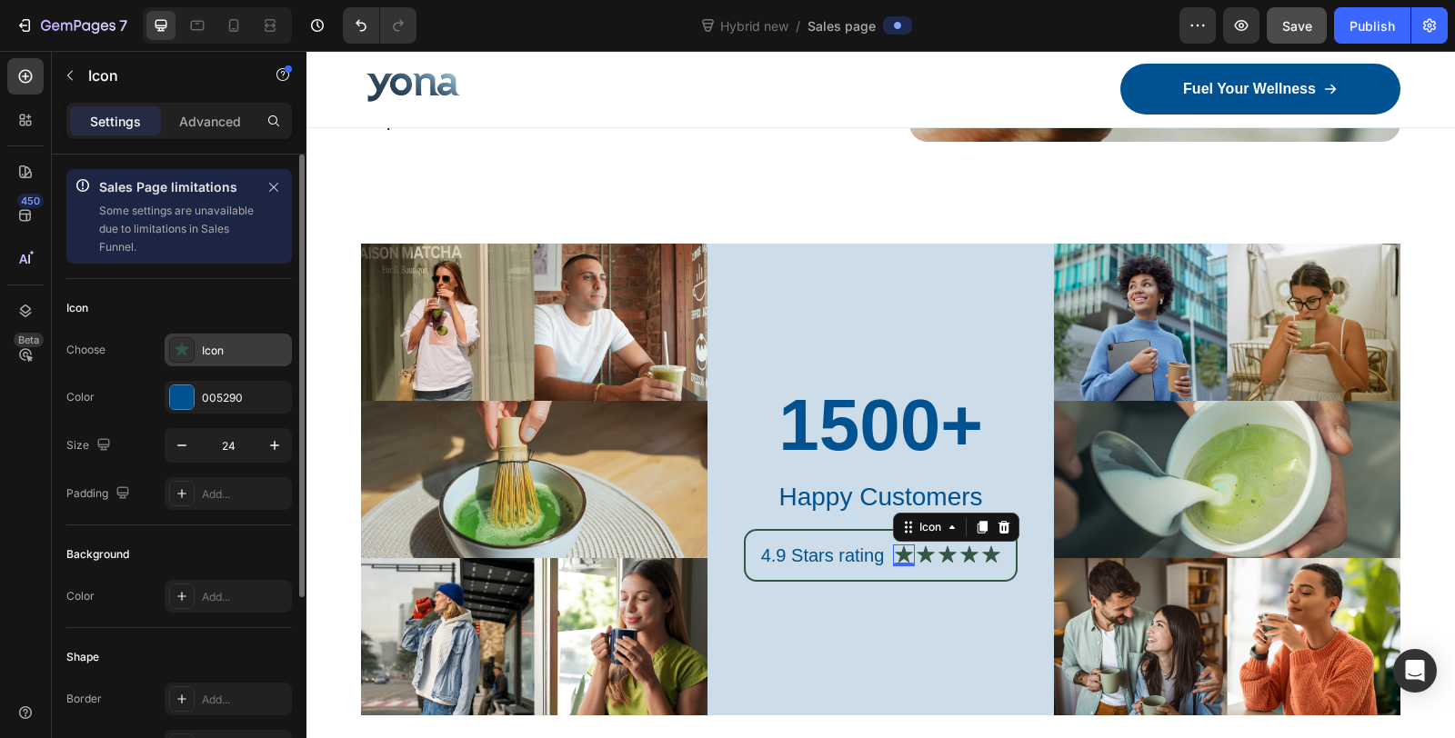
click at [194, 345] on div "Icon" at bounding box center [228, 350] width 127 height 33
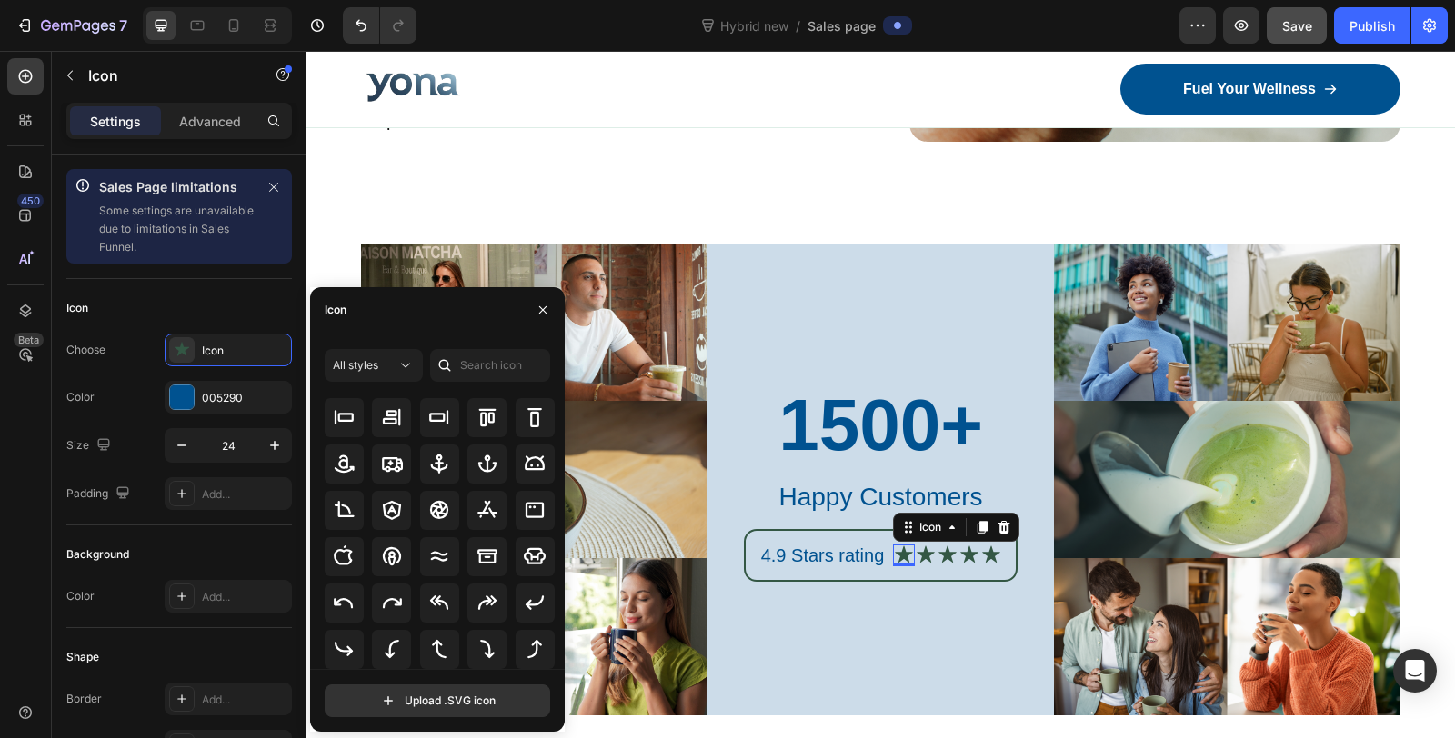
scroll to position [114, 0]
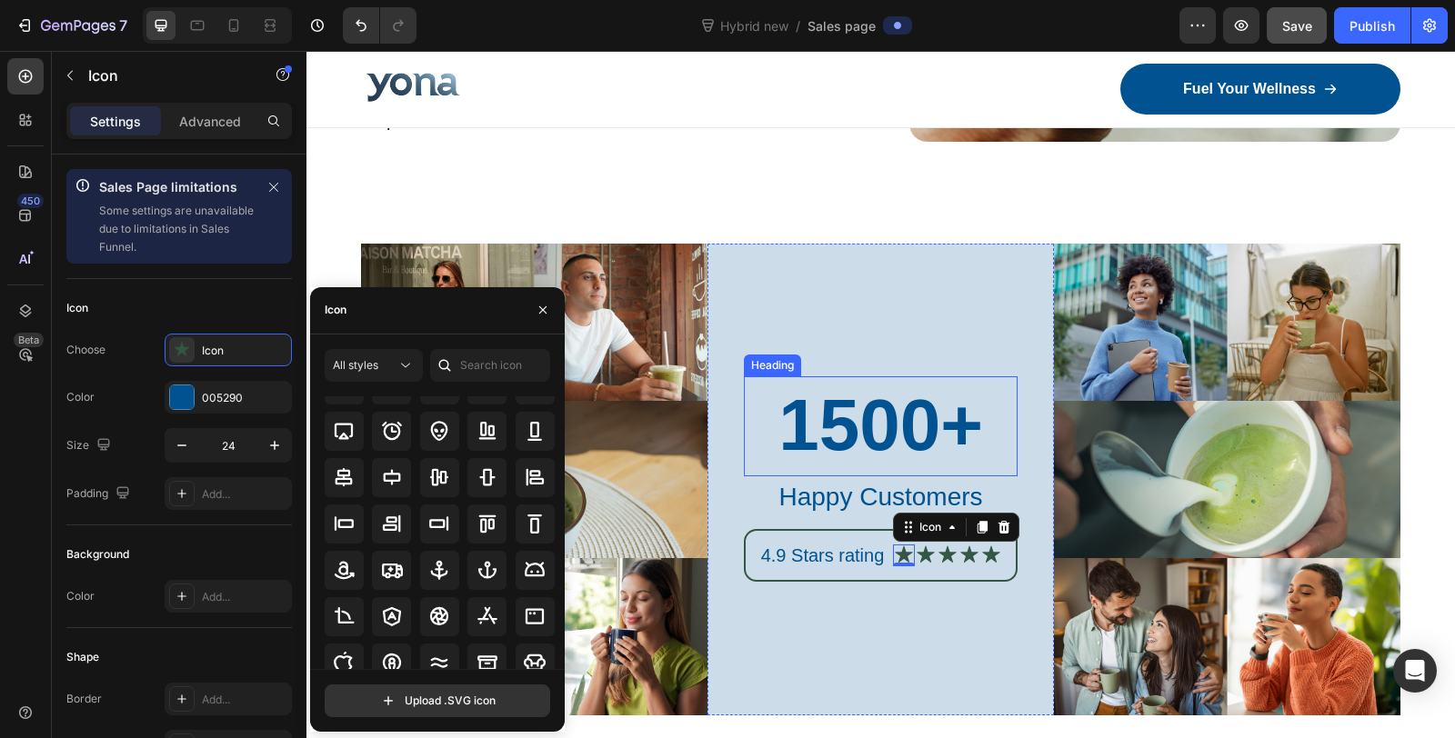
click at [911, 324] on div "1500+ Heading Happy Customers Text Block 4.9 Stars rating Text Block Icon 0 Ico…" at bounding box center [880, 480] width 346 height 472
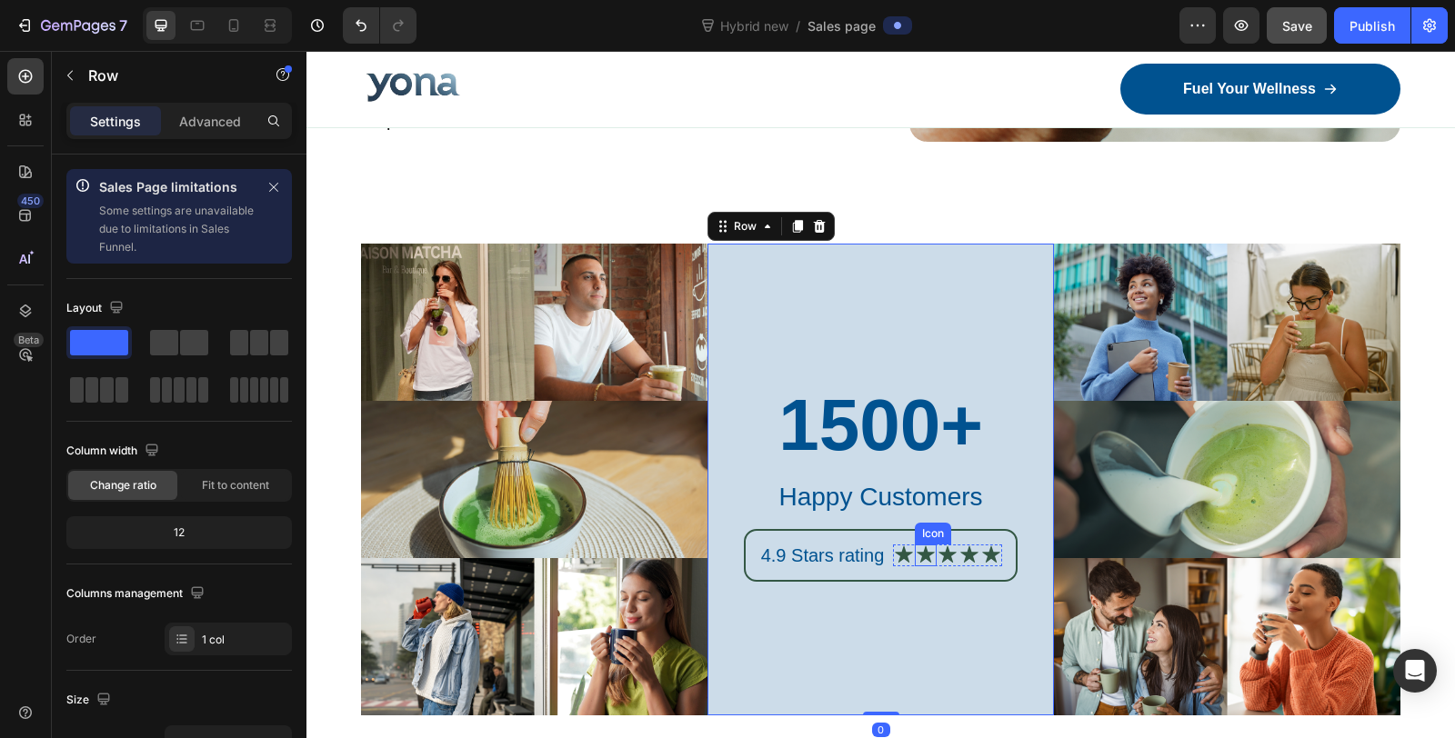
click at [917, 546] on icon at bounding box center [925, 554] width 17 height 17
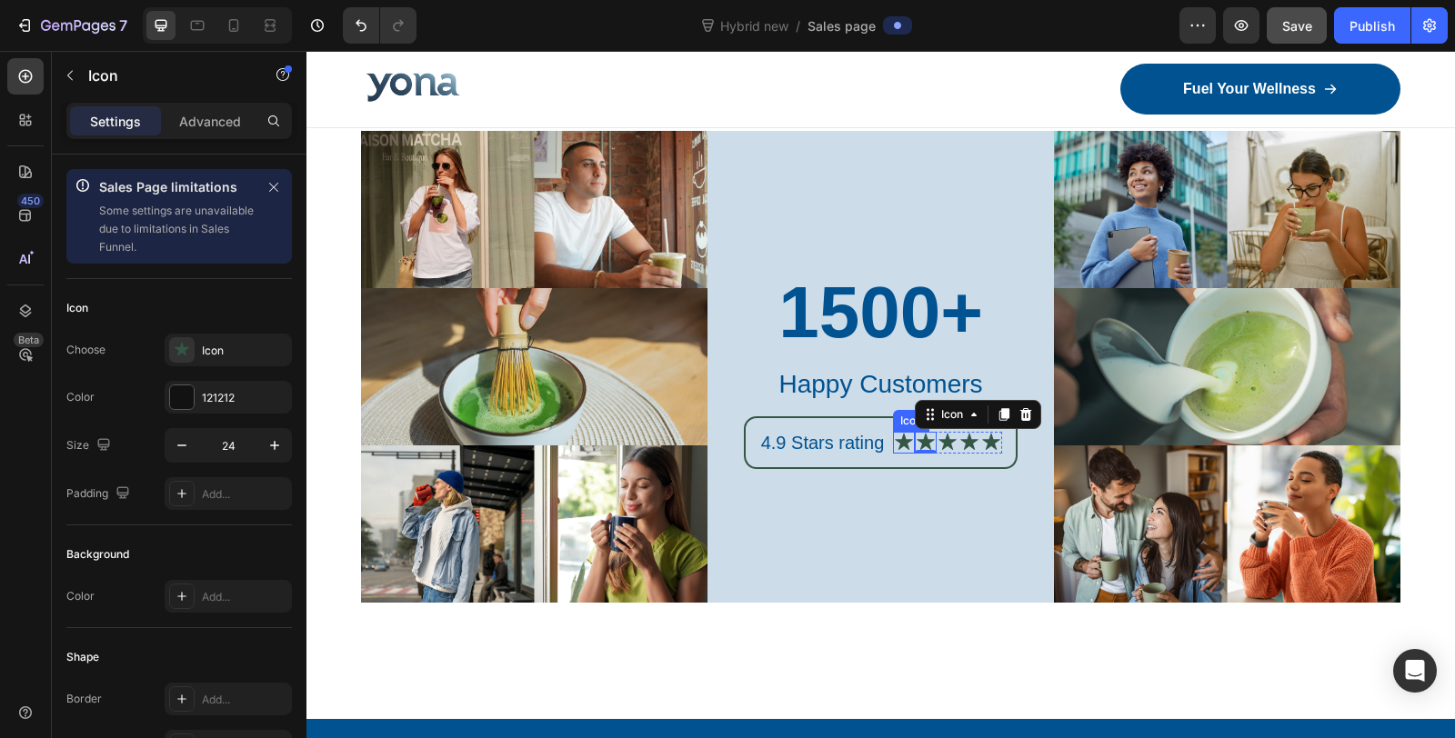
scroll to position [12021, 0]
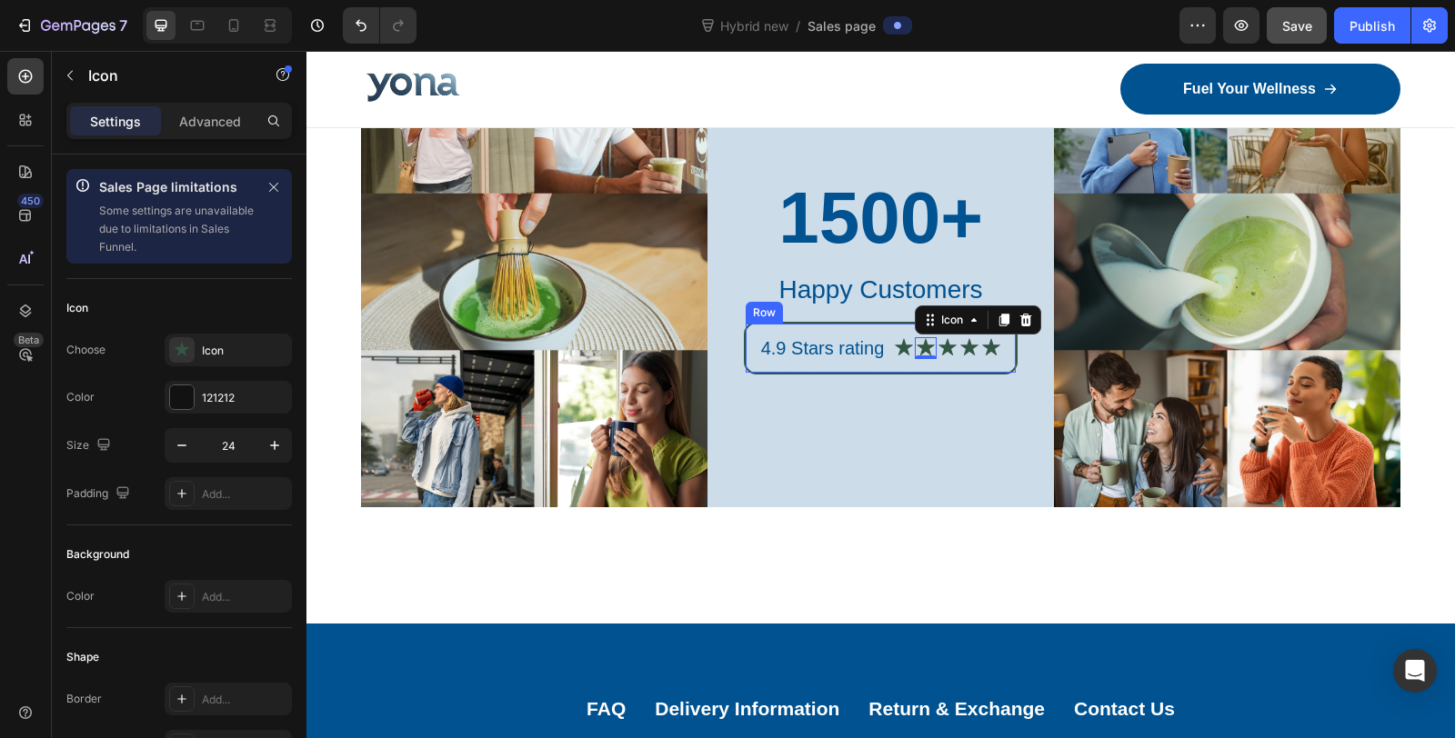
click at [779, 368] on div "4.9 Stars rating Text Block Icon Icon 0 Icon Icon Icon Icon List Row" at bounding box center [881, 348] width 270 height 49
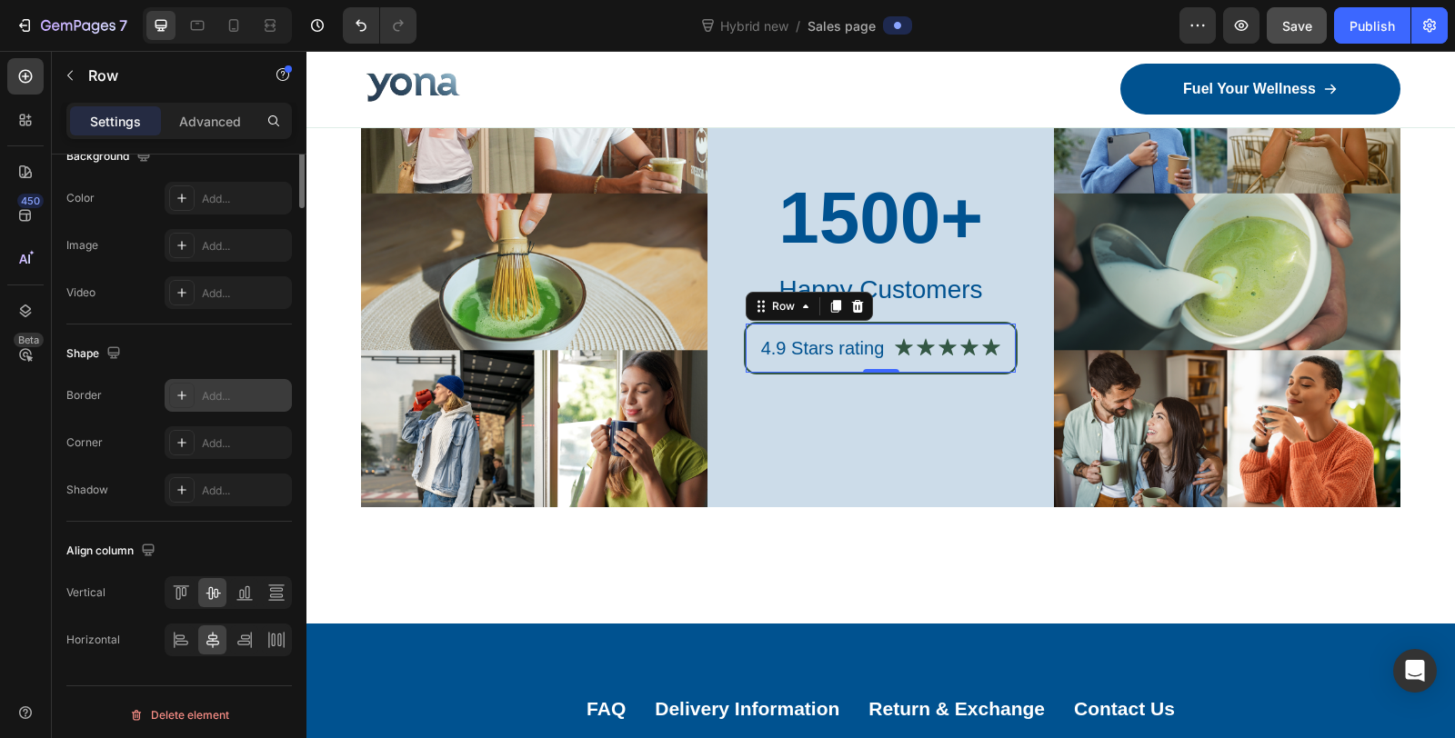
scroll to position [295, 0]
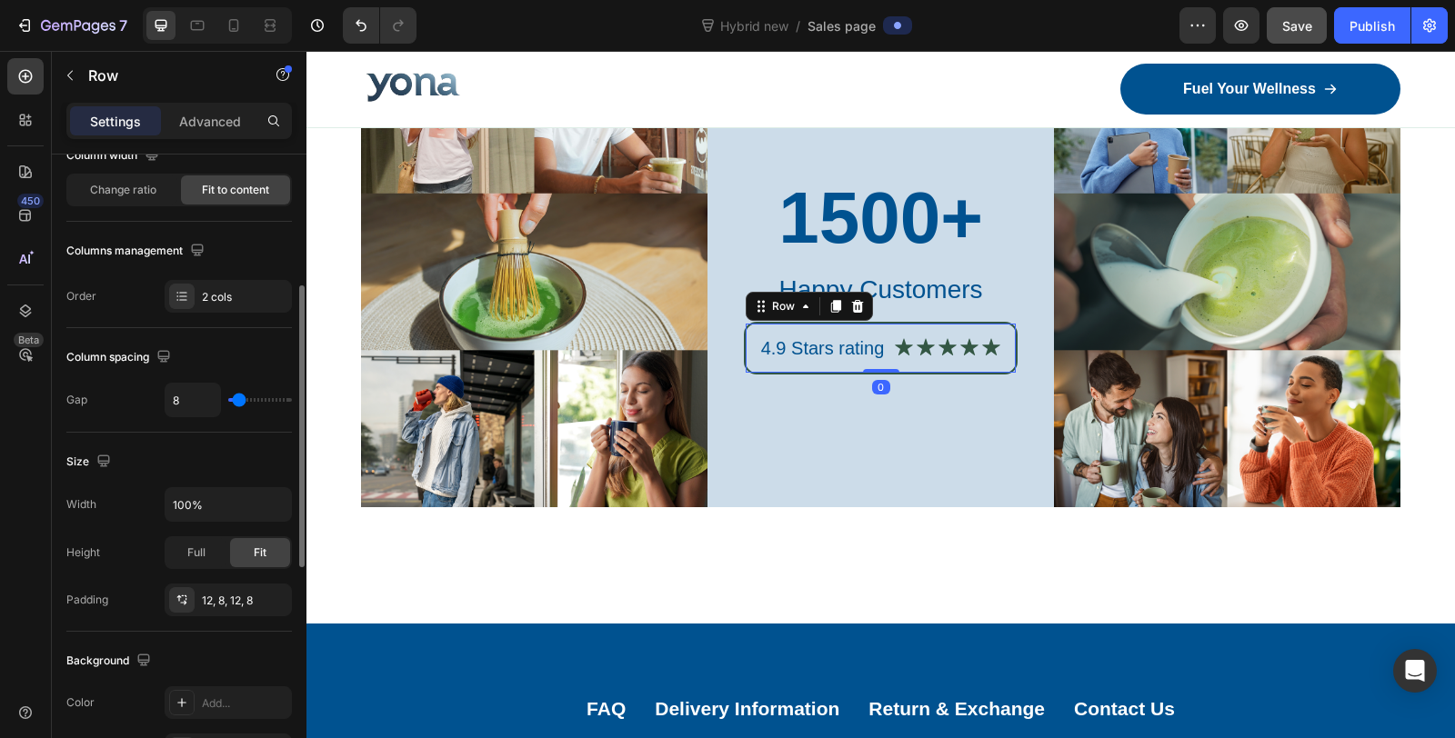
click at [803, 368] on div "4.9 Stars rating Text Block Icon Icon Icon Icon Icon Icon List Row Row 0" at bounding box center [881, 348] width 274 height 53
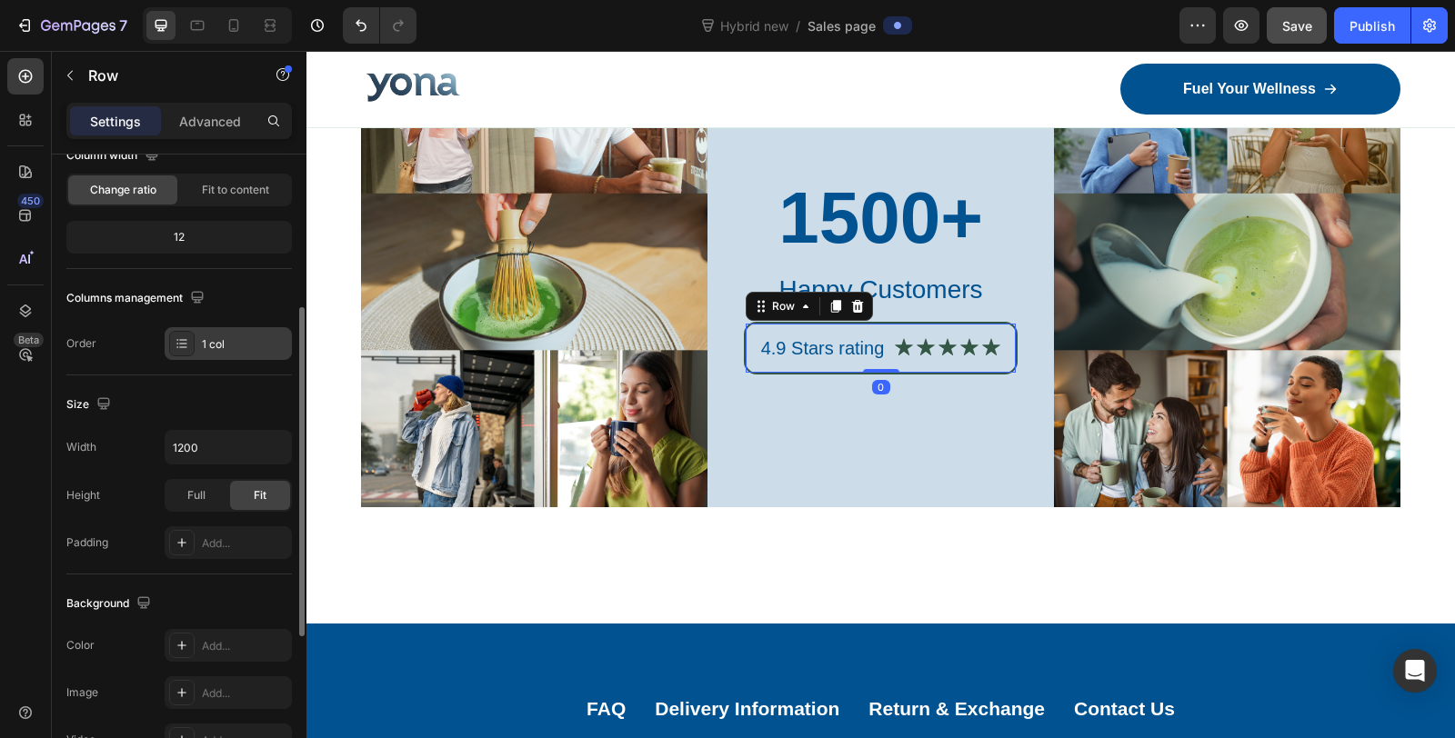
scroll to position [0, 0]
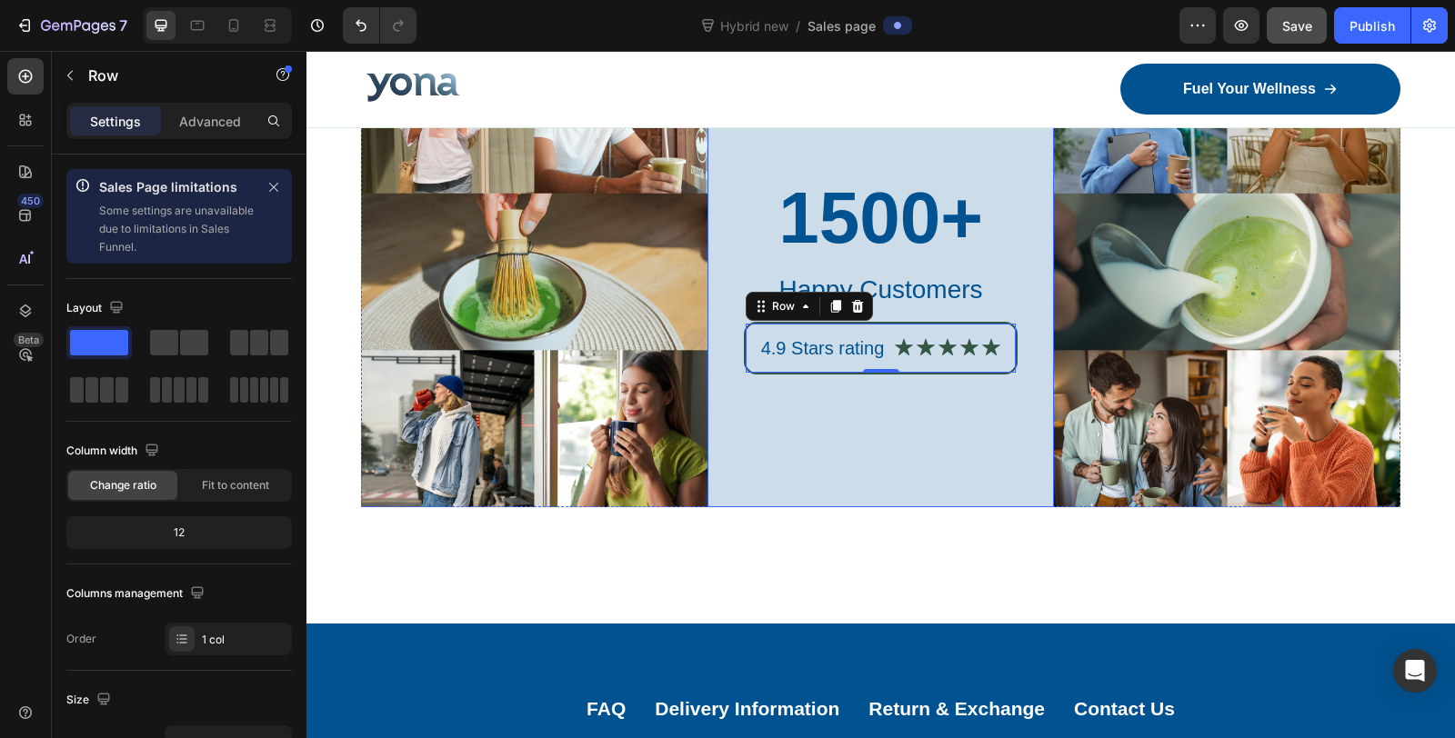
click at [806, 535] on div "Image 1500+ Heading Happy Customers Text Block 4.9 Stars rating Text Block Icon…" at bounding box center [880, 330] width 1148 height 588
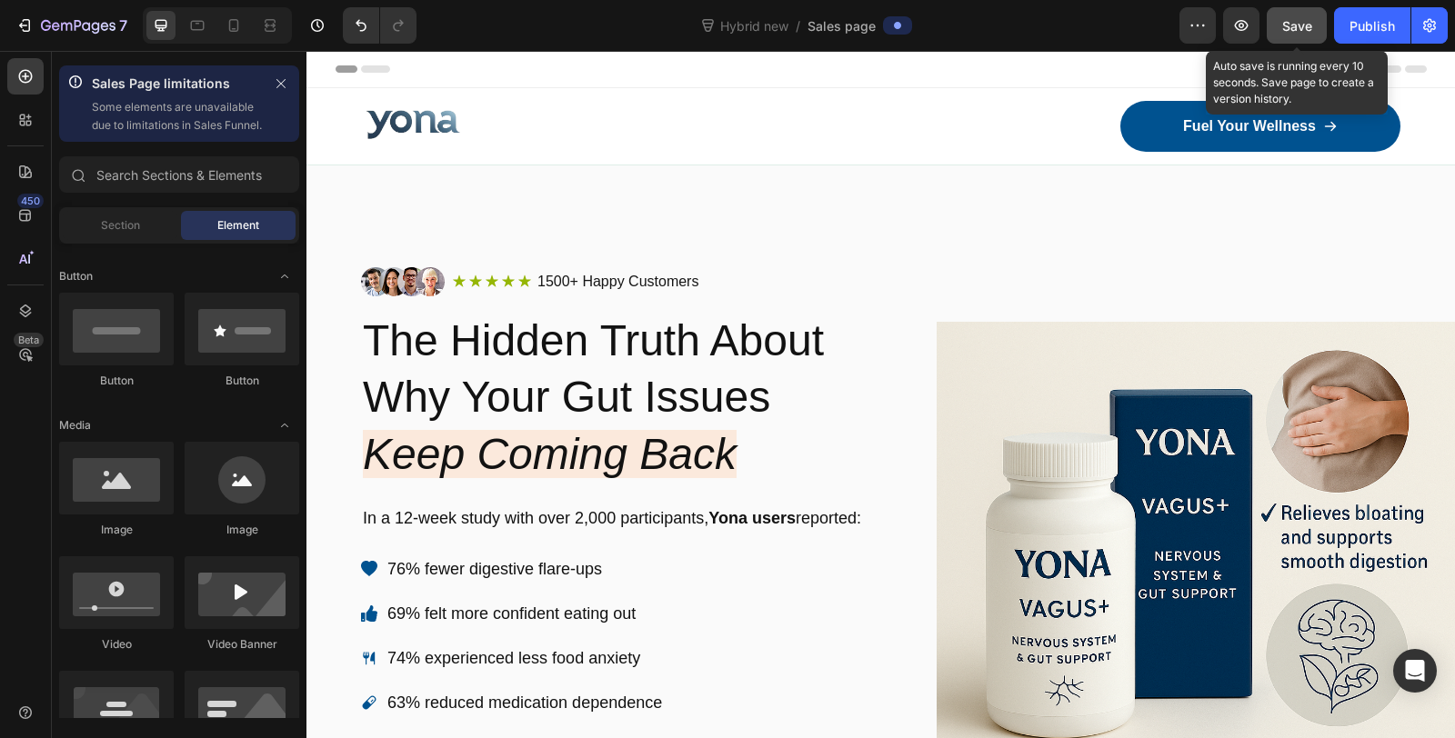
click at [1302, 21] on span "Save" at bounding box center [1297, 25] width 30 height 15
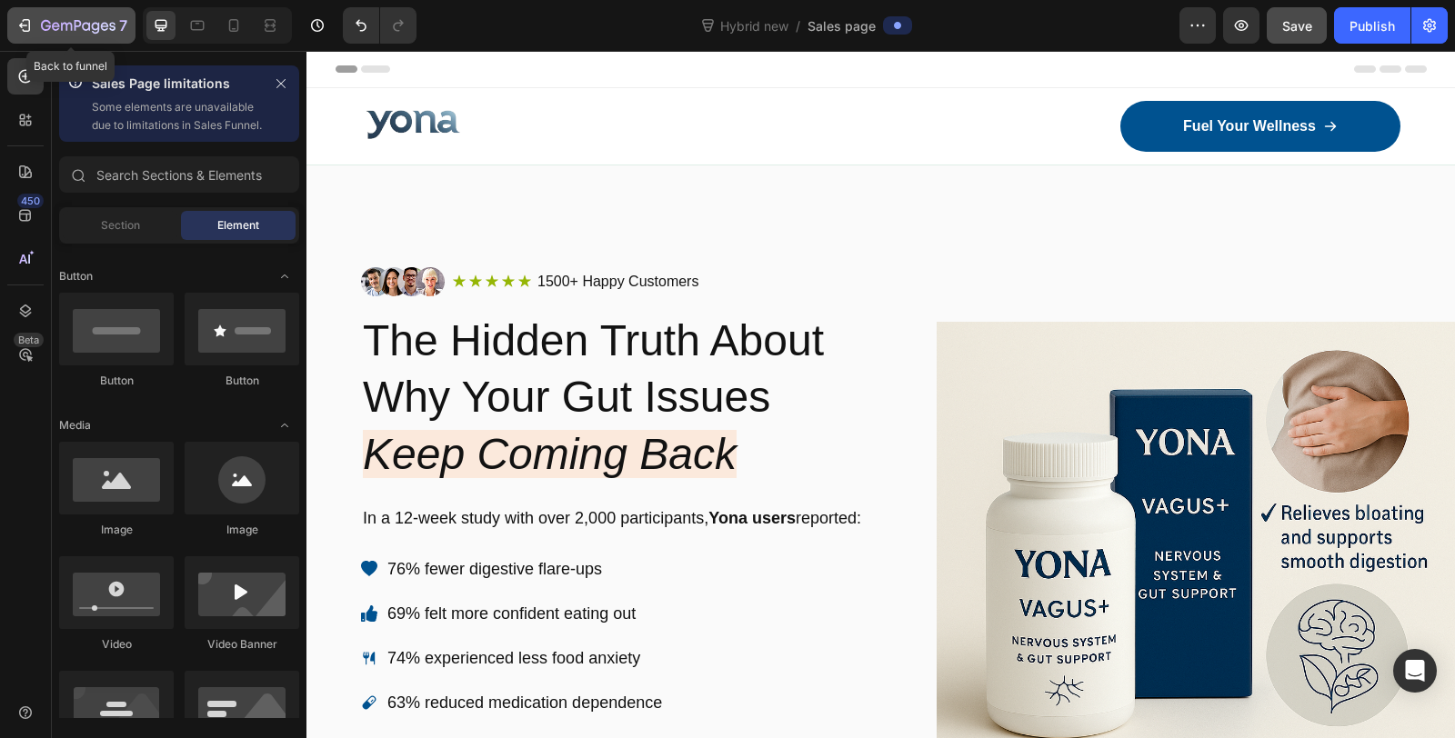
click at [60, 25] on icon "button" at bounding box center [78, 26] width 75 height 15
